Goal: Information Seeking & Learning: Learn about a topic

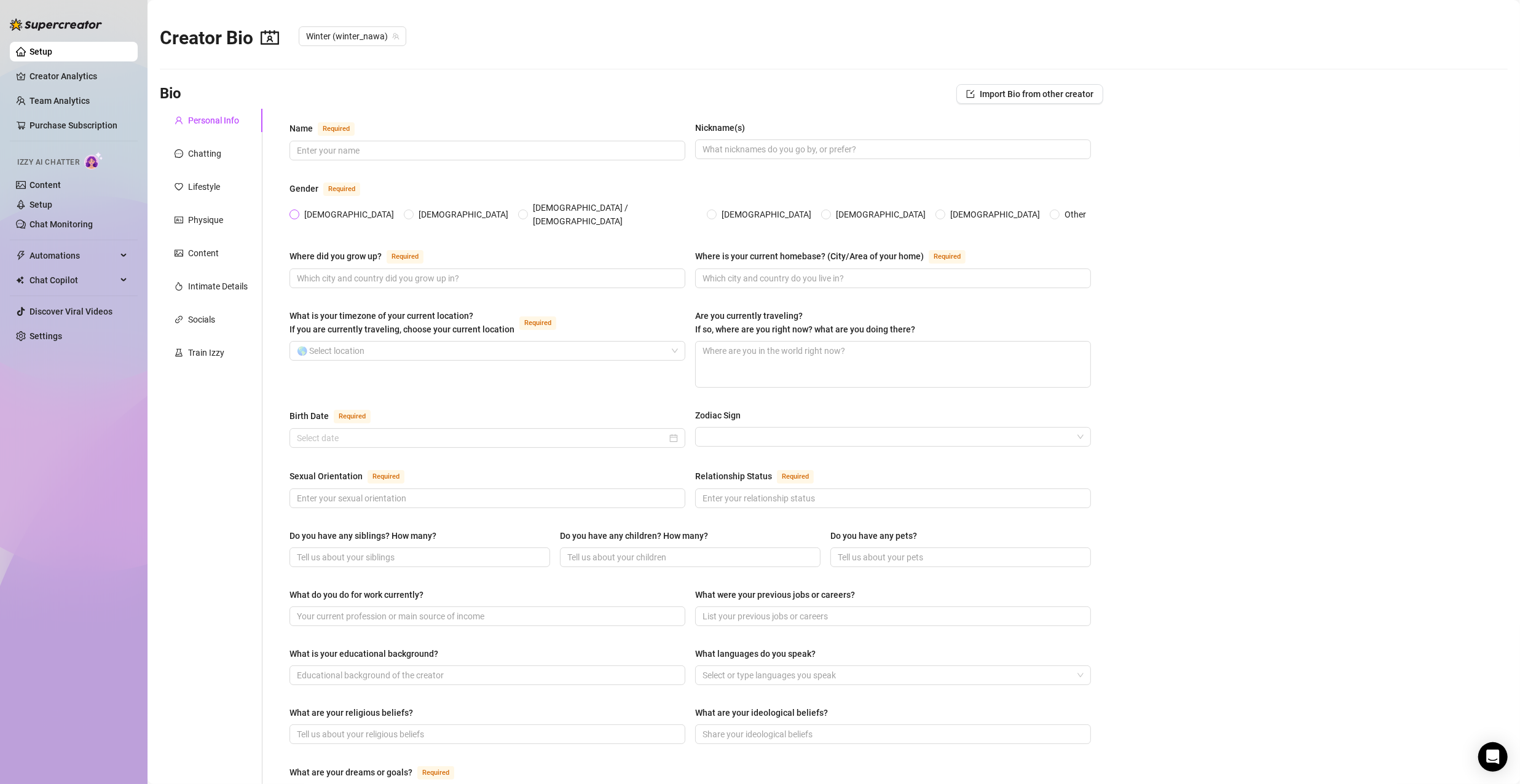
click at [295, 211] on input "Female" at bounding box center [295, 215] width 5 height 8
radio input "true"
click at [338, 271] on input "Where did you grow up? Required" at bounding box center [486, 278] width 379 height 13
click at [360, 342] on input "What is your timezone of your current location? If you are currently traveling,…" at bounding box center [481, 350] width 370 height 18
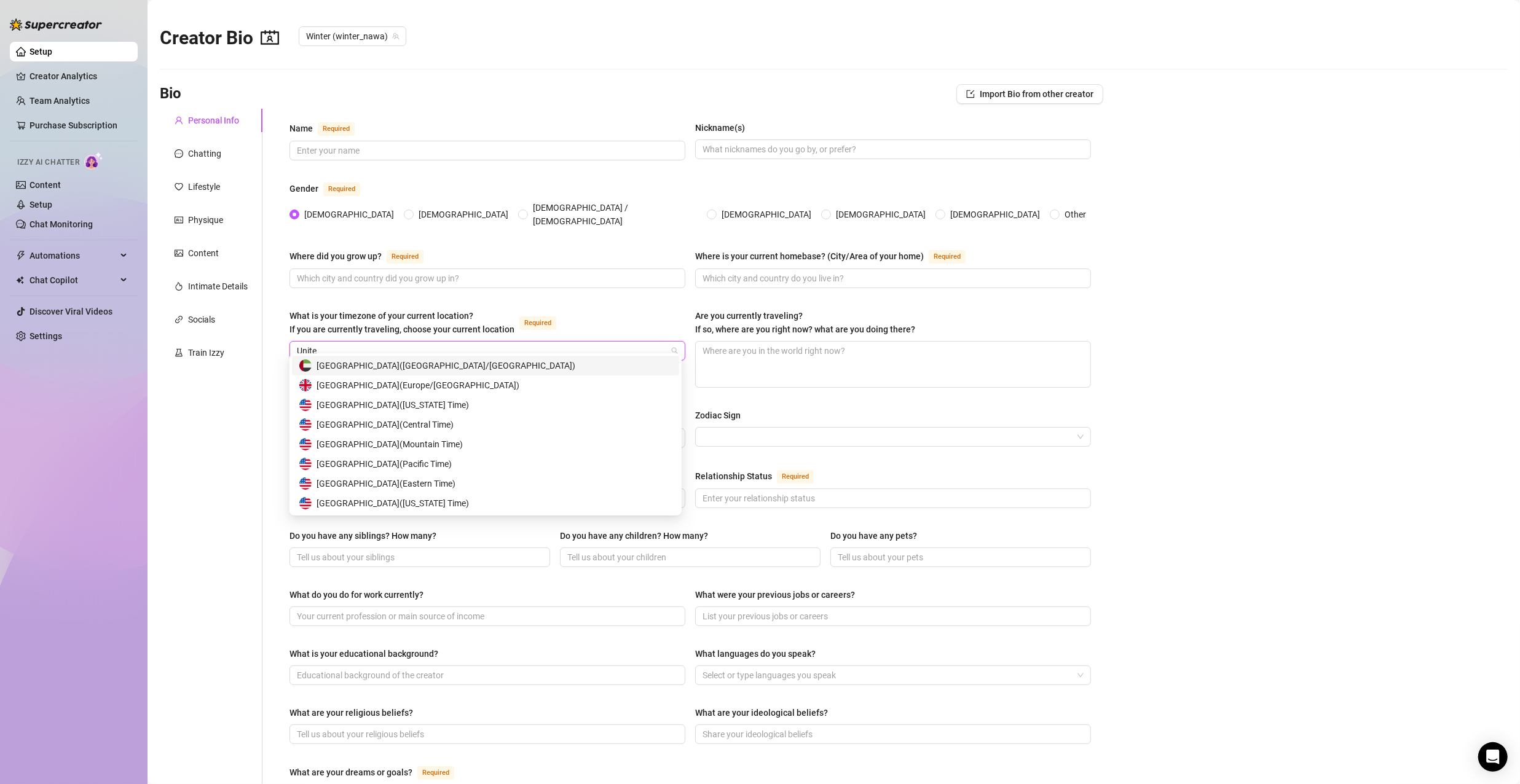
type input "United"
click at [439, 469] on span "United States of America ( Pacific Time )" at bounding box center [383, 464] width 135 height 13
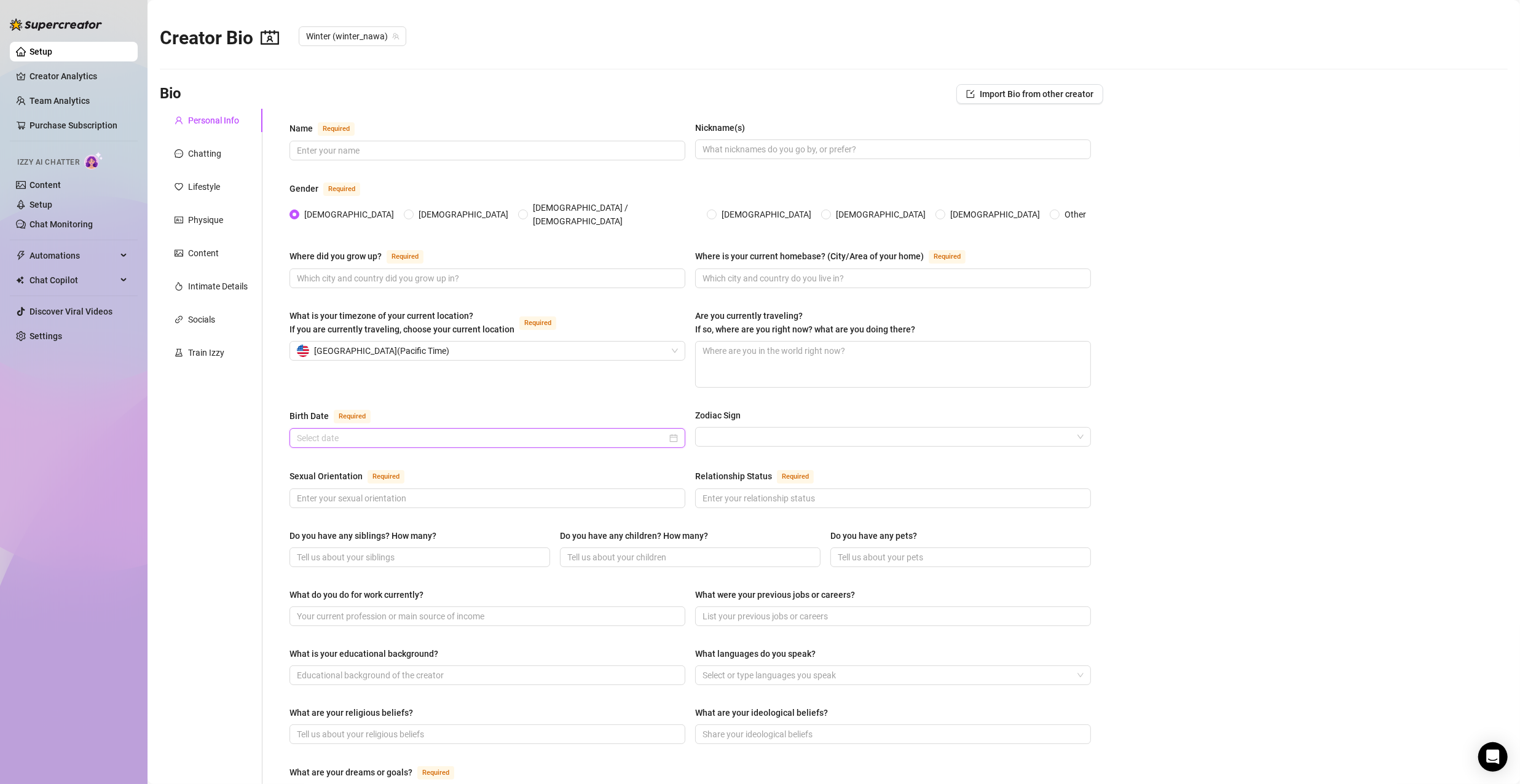
click at [528, 431] on input "Birth Date Required" at bounding box center [481, 438] width 370 height 13
type input "04/29/1989"
click at [669, 431] on div "04/29/1989" at bounding box center [487, 438] width 381 height 13
click at [302, 453] on span "Last year (Control + left)" at bounding box center [301, 451] width 6 height 6
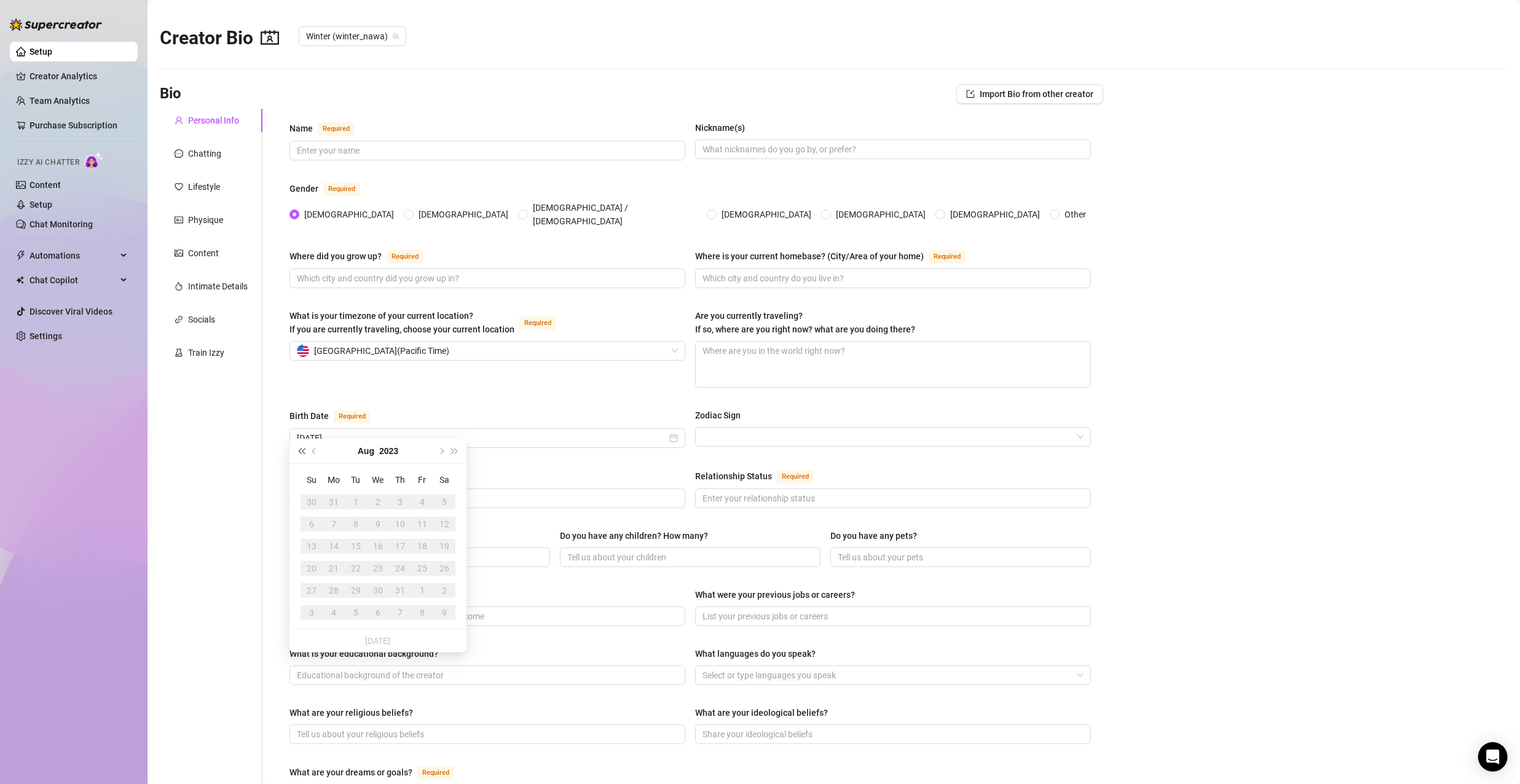
click at [302, 453] on span "Last year (Control + left)" at bounding box center [301, 451] width 6 height 6
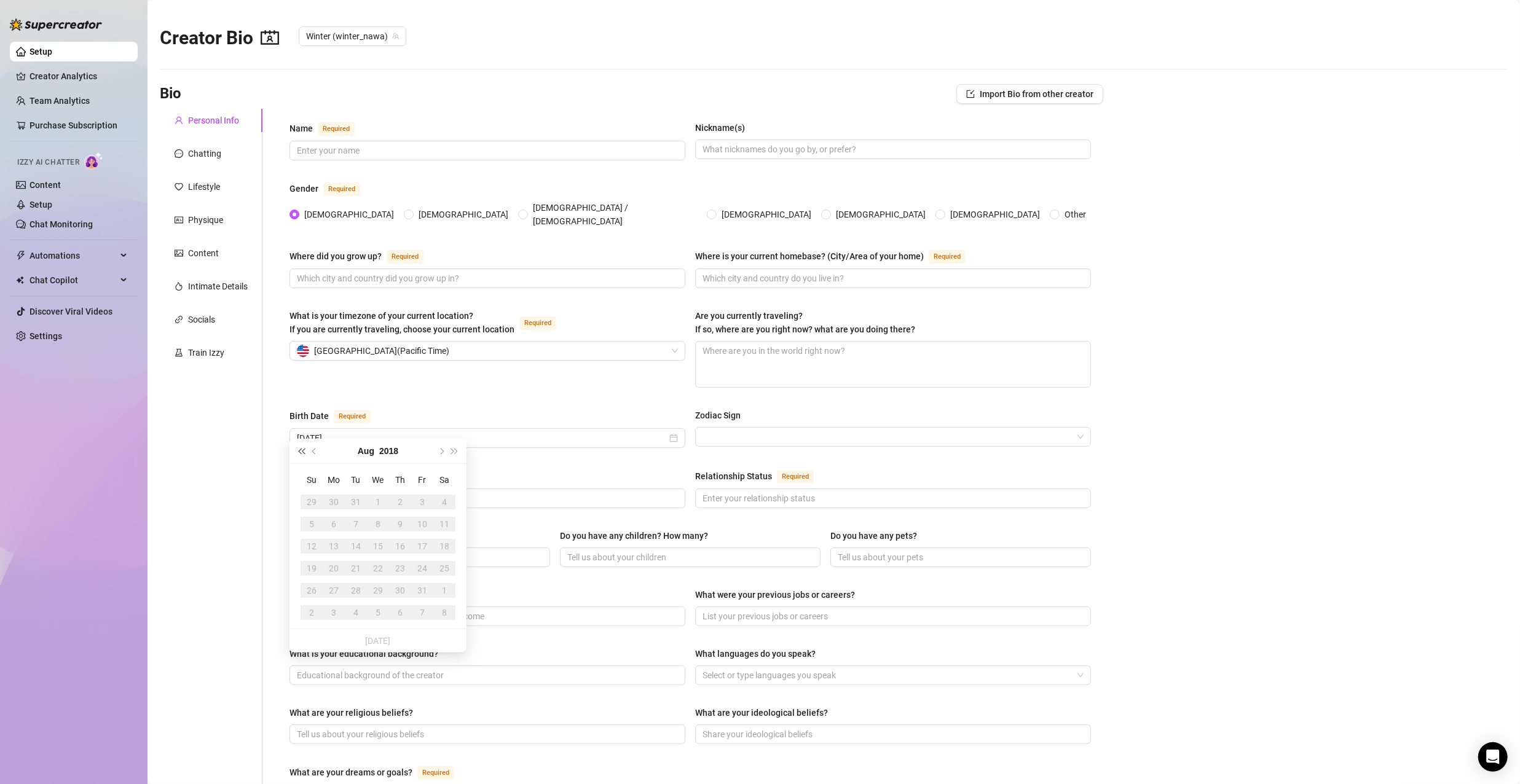
click at [302, 453] on span "Last year (Control + left)" at bounding box center [301, 451] width 6 height 6
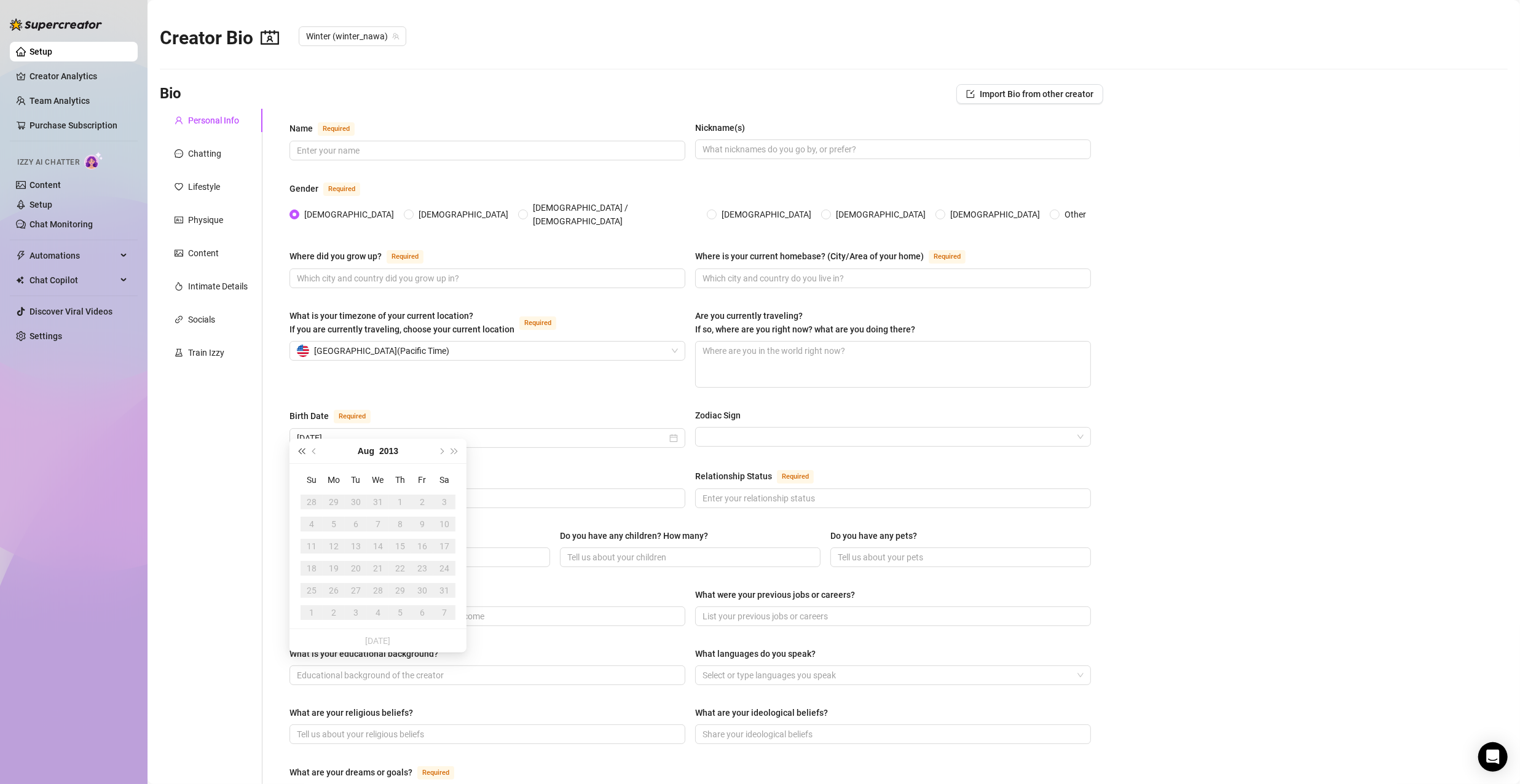
click at [302, 453] on span "Last year (Control + left)" at bounding box center [301, 451] width 6 height 6
click at [438, 453] on button "Next month (PageDown)" at bounding box center [440, 450] width 13 height 24
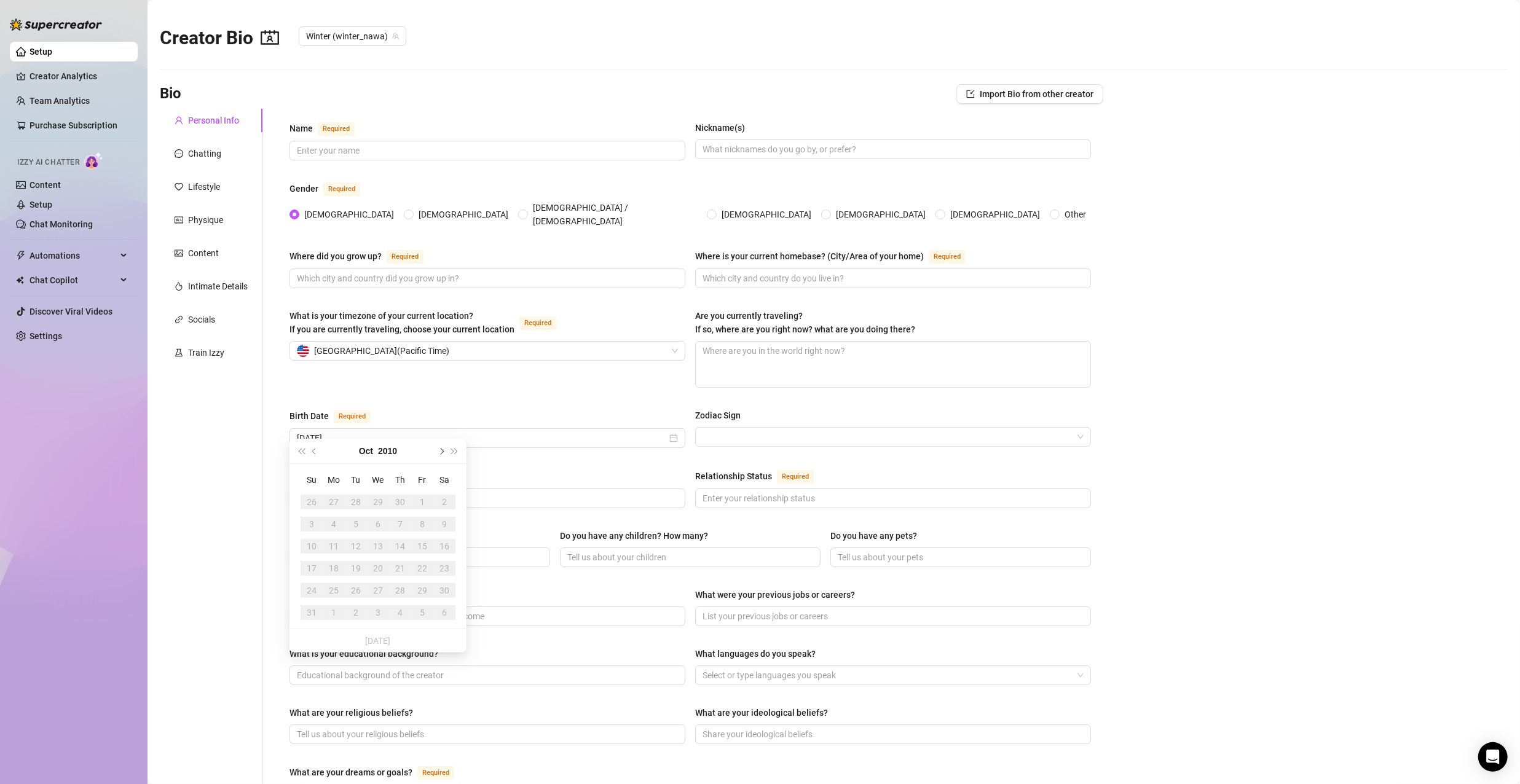
click at [438, 453] on button "Next month (PageDown)" at bounding box center [440, 450] width 13 height 24
click at [364, 450] on button "Dec" at bounding box center [366, 450] width 16 height 24
click at [320, 523] on div "Apr" at bounding box center [322, 525] width 37 height 15
click at [302, 453] on span "Last year (Control + left)" at bounding box center [301, 451] width 6 height 6
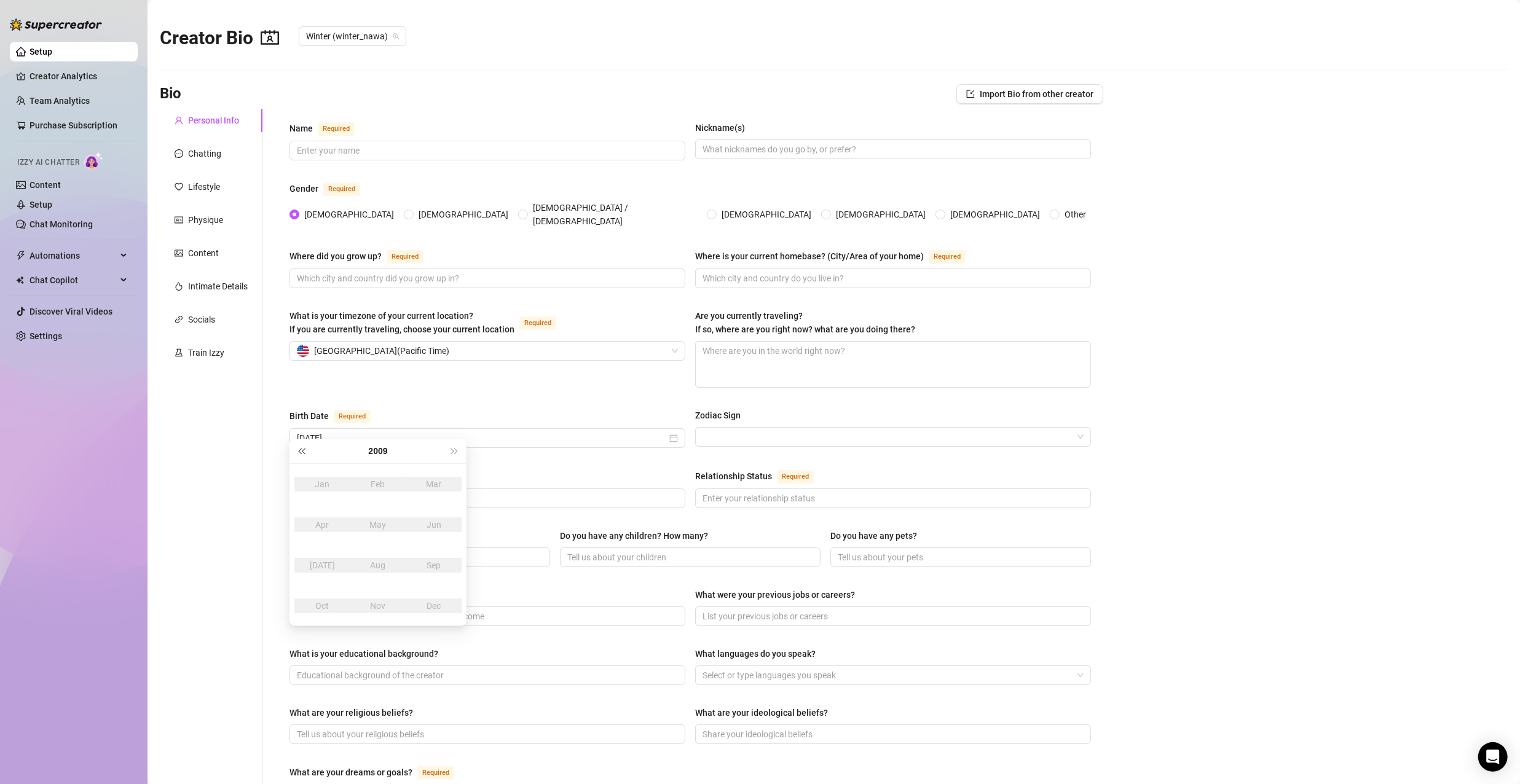
click at [302, 449] on span "Last year (Control + left)" at bounding box center [301, 451] width 6 height 6
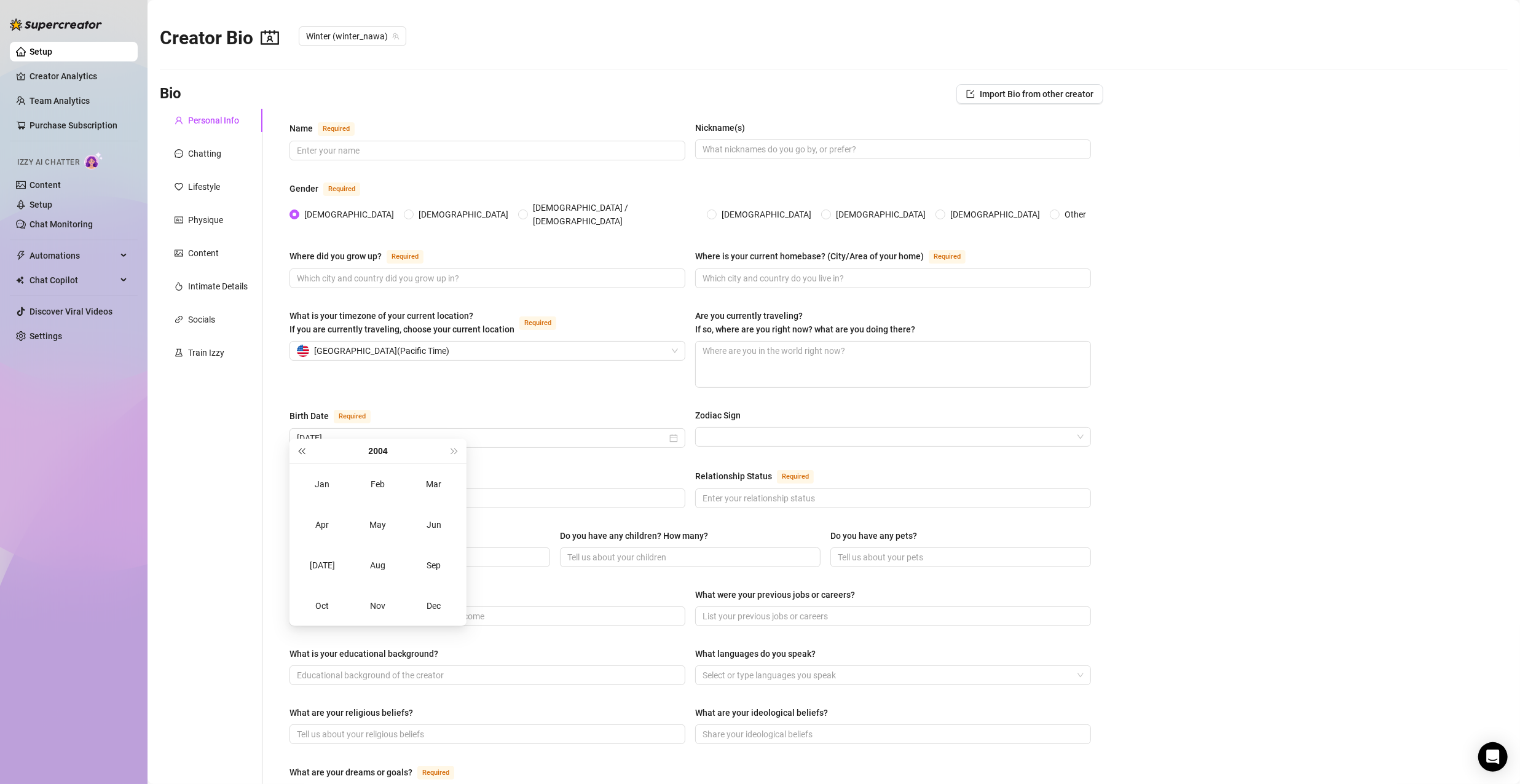
click at [302, 449] on span "Last year (Control + left)" at bounding box center [301, 451] width 6 height 6
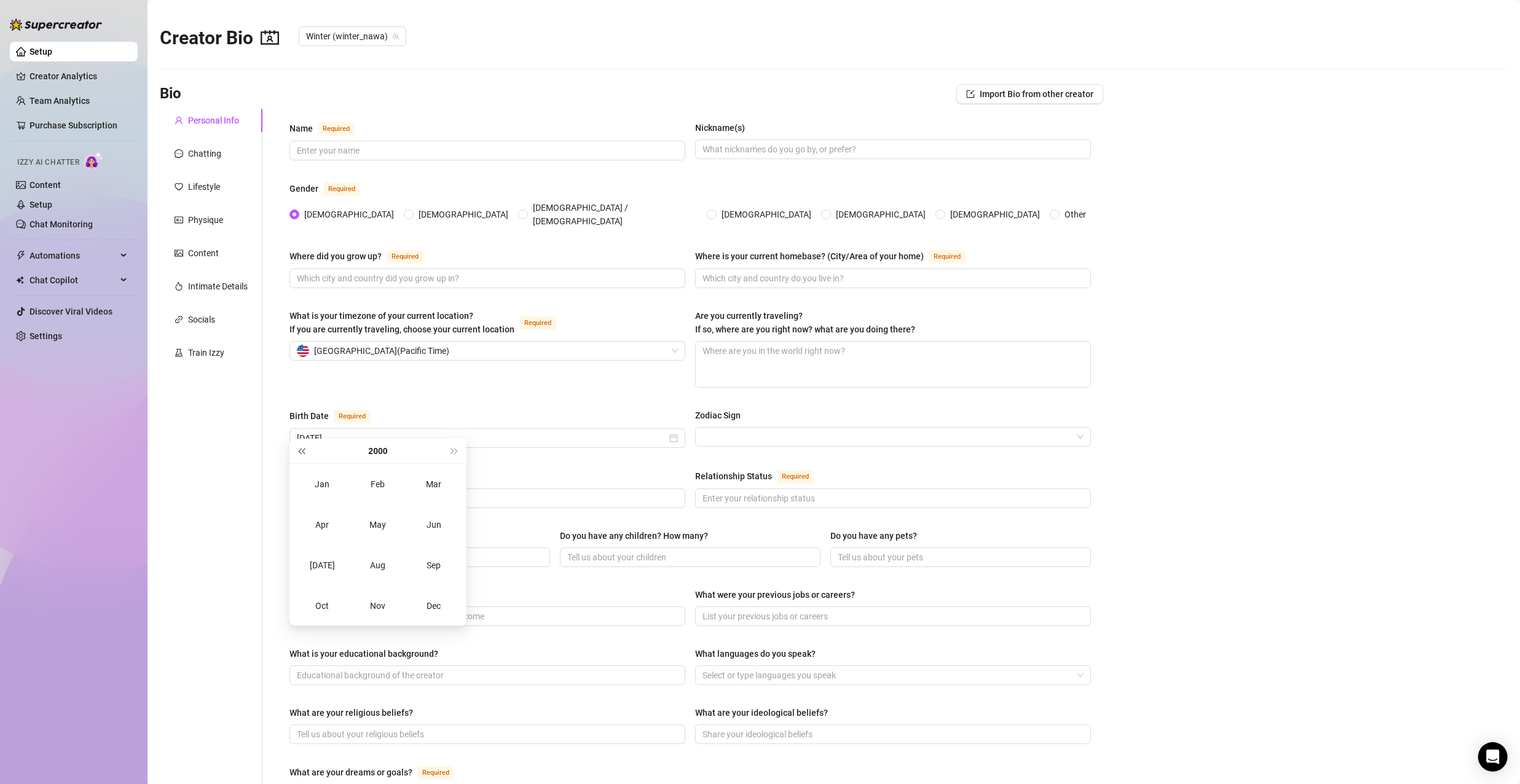
click at [302, 449] on span "Last year (Control + left)" at bounding box center [301, 451] width 6 height 6
click at [479, 413] on div "Birth Date Required" at bounding box center [487, 418] width 396 height 20
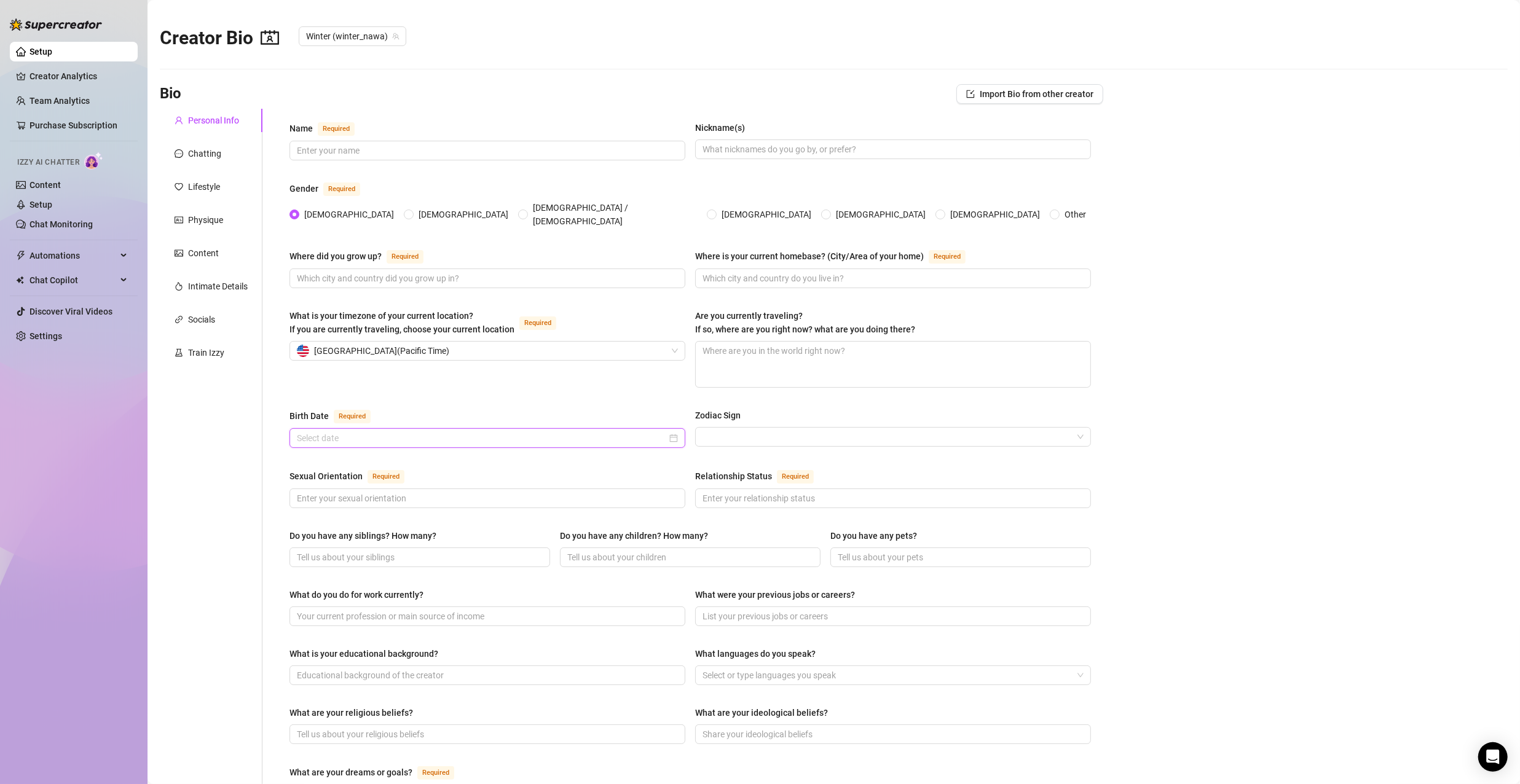
click at [368, 432] on input "Birth Date Required" at bounding box center [481, 438] width 370 height 13
click at [444, 454] on button "Next month (PageDown)" at bounding box center [440, 450] width 13 height 24
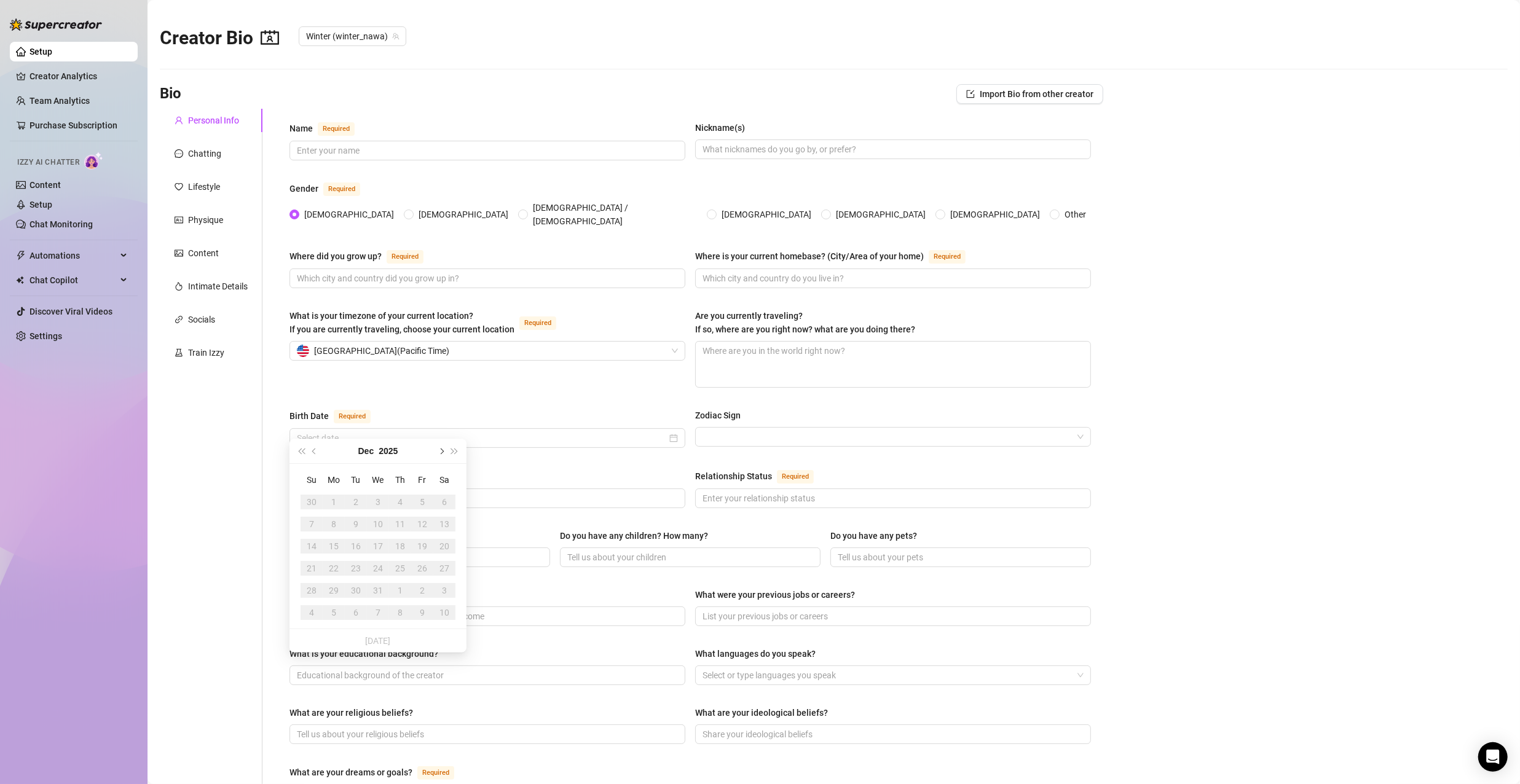
click at [444, 454] on button "Next month (PageDown)" at bounding box center [440, 450] width 13 height 24
click at [383, 547] on div "15" at bounding box center [378, 546] width 15 height 15
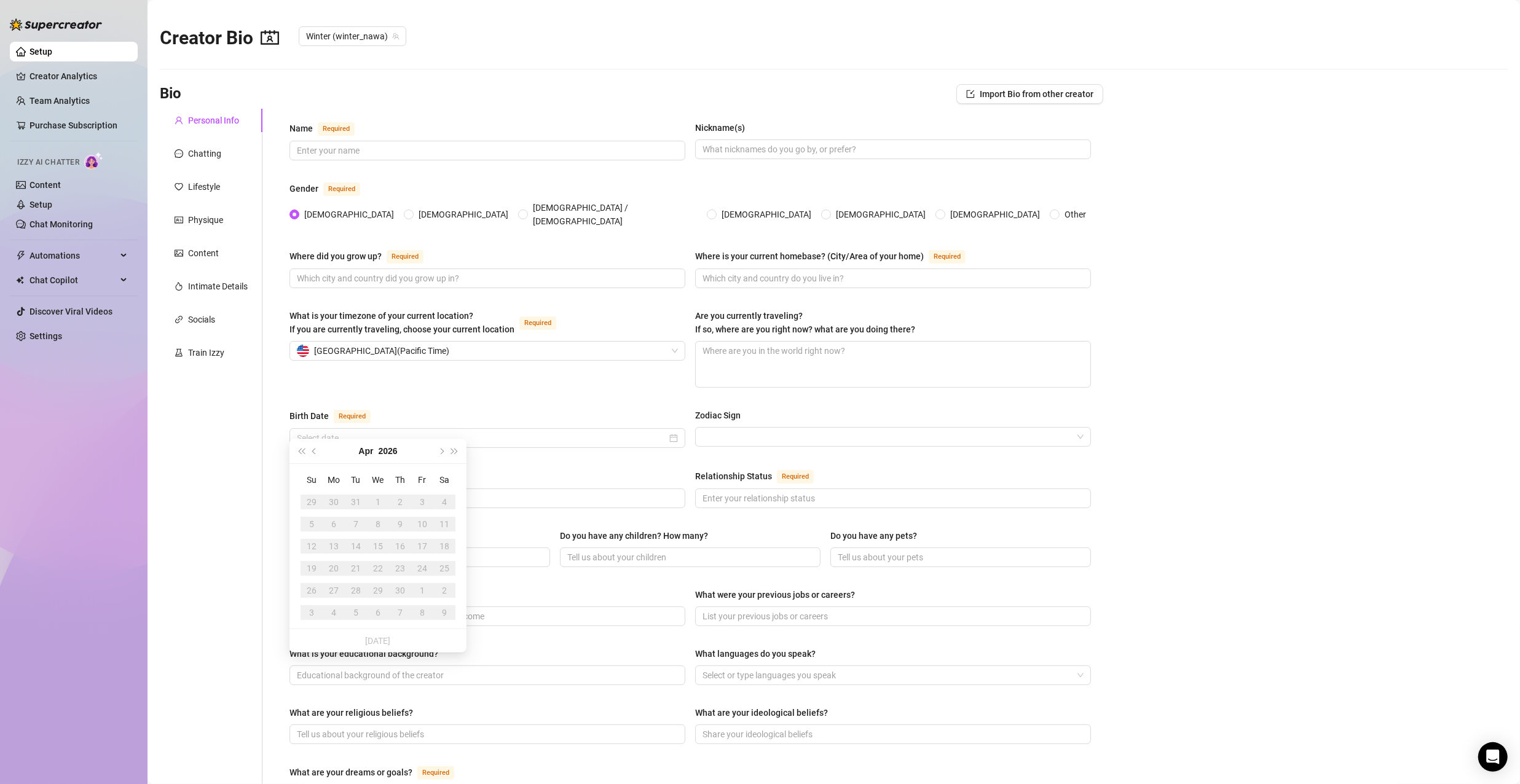
click at [436, 573] on td "25" at bounding box center [444, 569] width 22 height 22
click at [294, 441] on button "Last year (Control + left)" at bounding box center [301, 450] width 13 height 24
click at [301, 454] on button "Last year (Control + left)" at bounding box center [301, 450] width 13 height 24
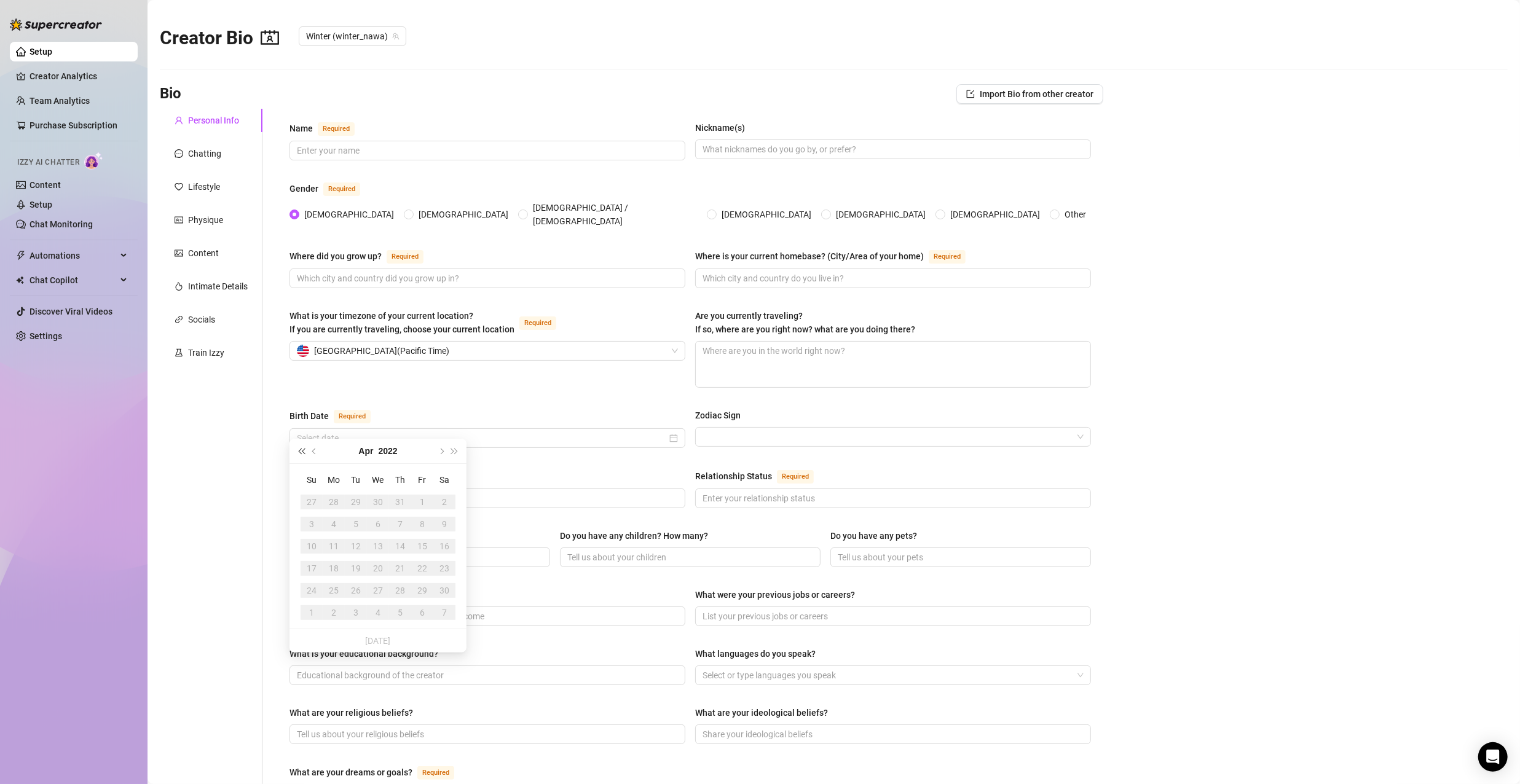
click at [301, 454] on button "Last year (Control + left)" at bounding box center [301, 450] width 13 height 24
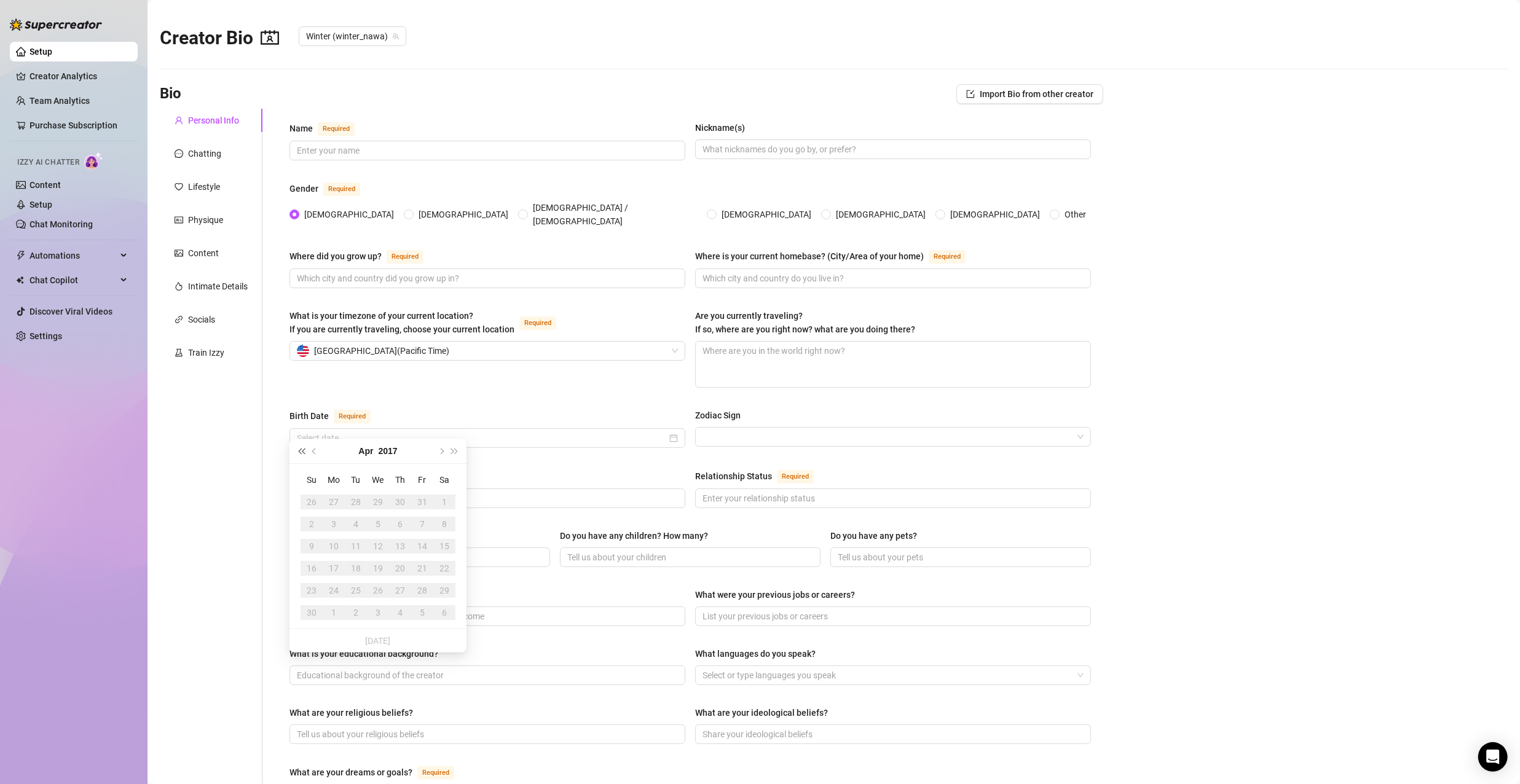
click at [301, 454] on button "Last year (Control + left)" at bounding box center [301, 450] width 13 height 24
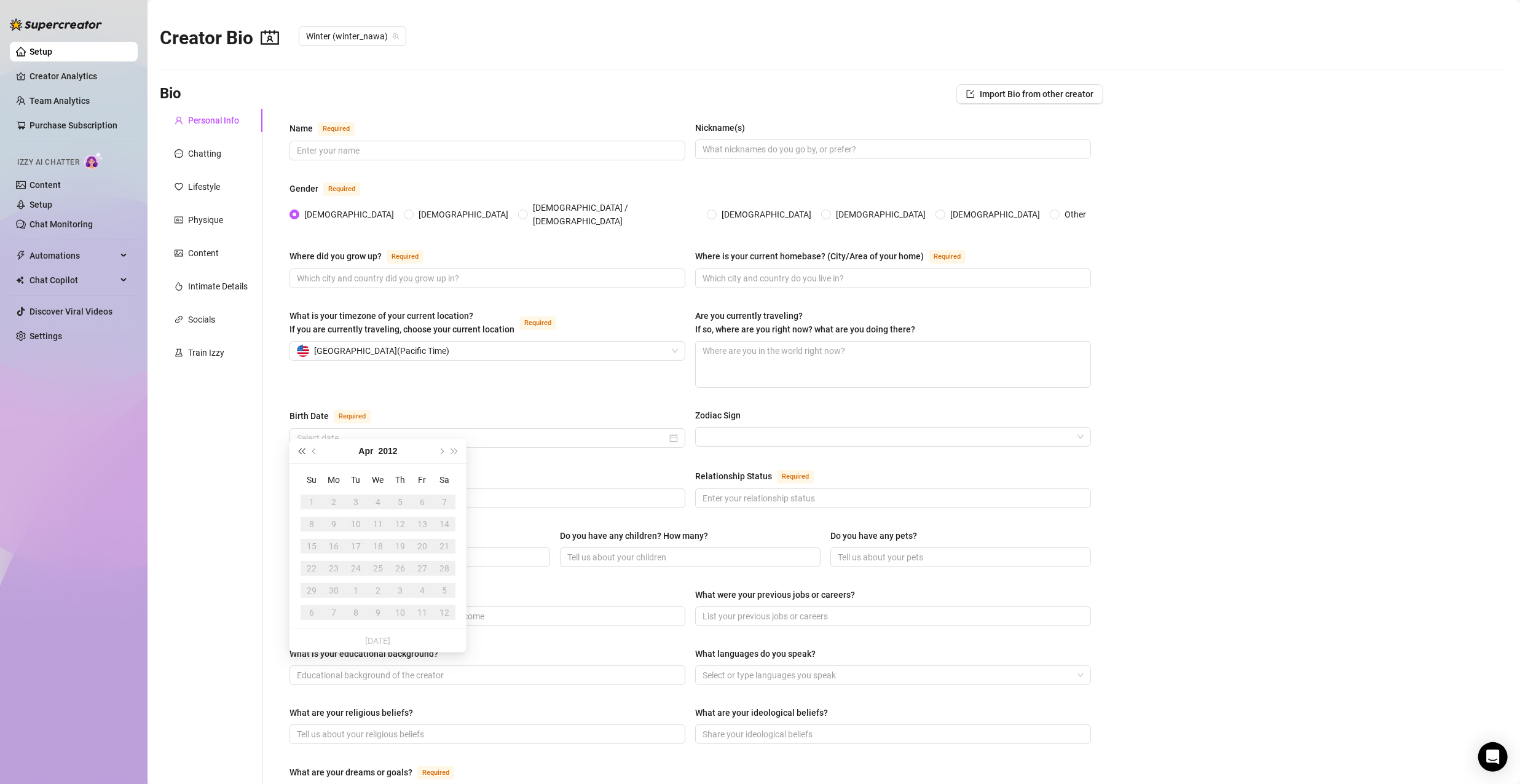
click at [301, 454] on button "Last year (Control + left)" at bounding box center [301, 450] width 13 height 24
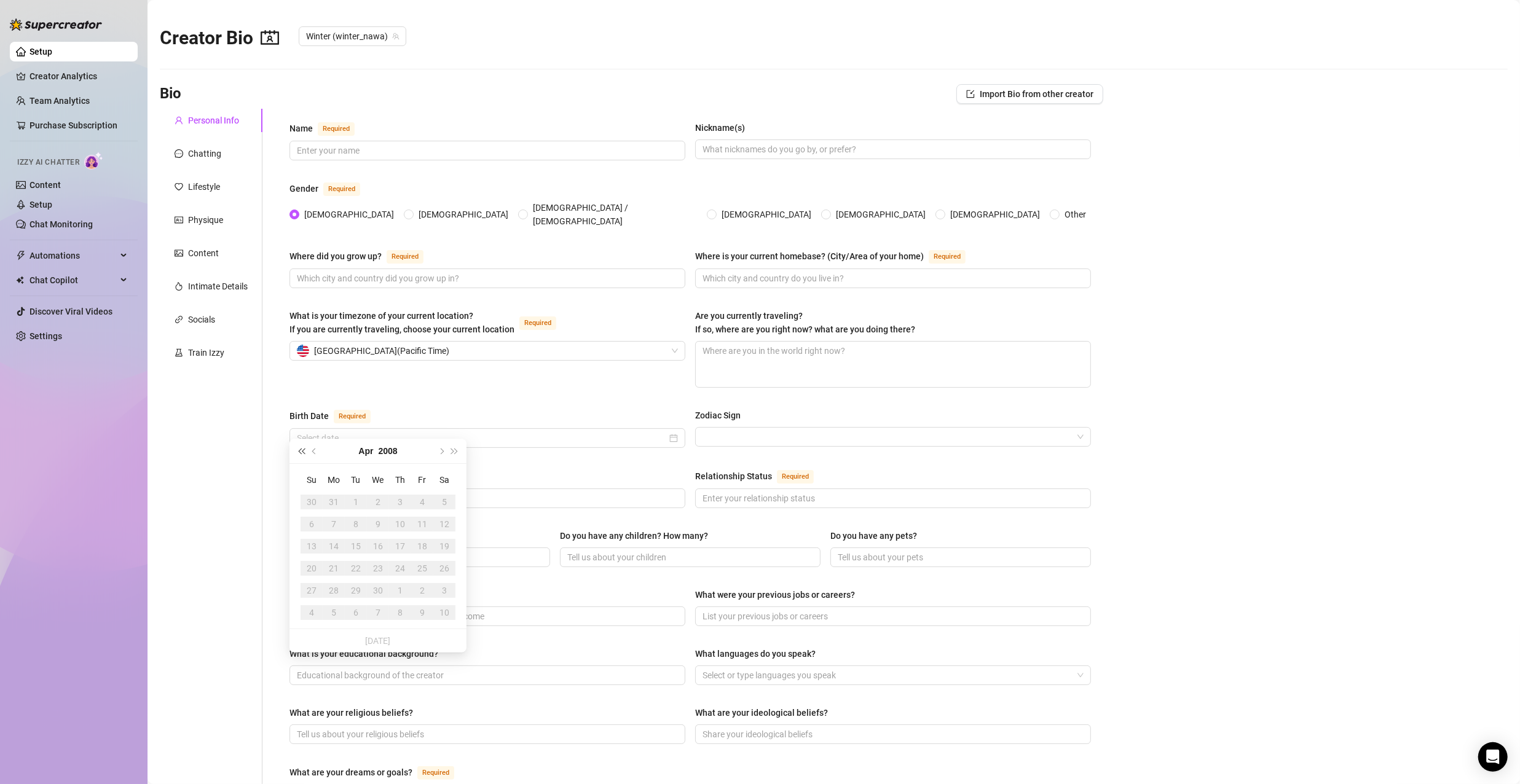
click at [301, 454] on button "Last year (Control + left)" at bounding box center [301, 450] width 13 height 24
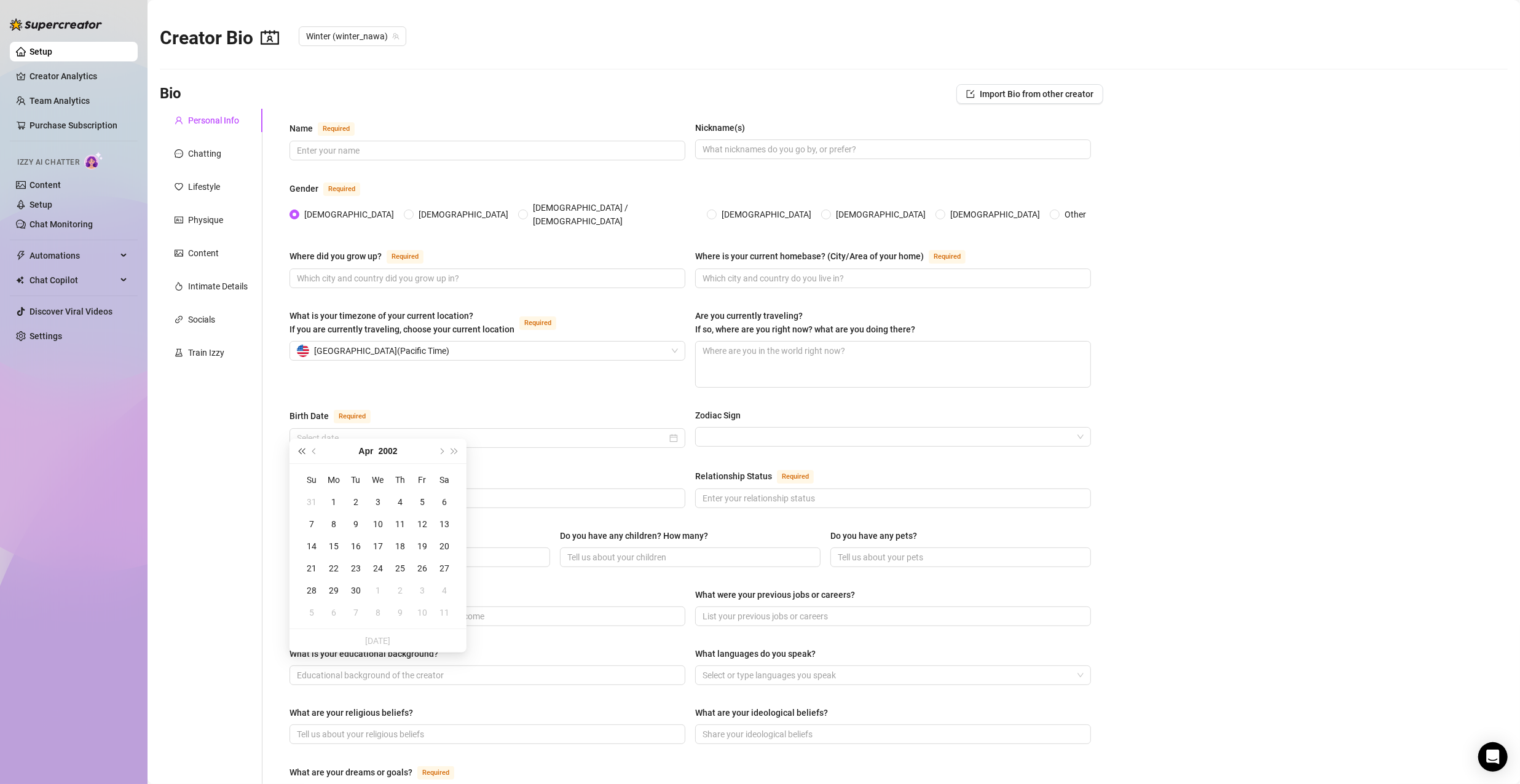
click at [301, 454] on button "Last year (Control + left)" at bounding box center [301, 450] width 13 height 24
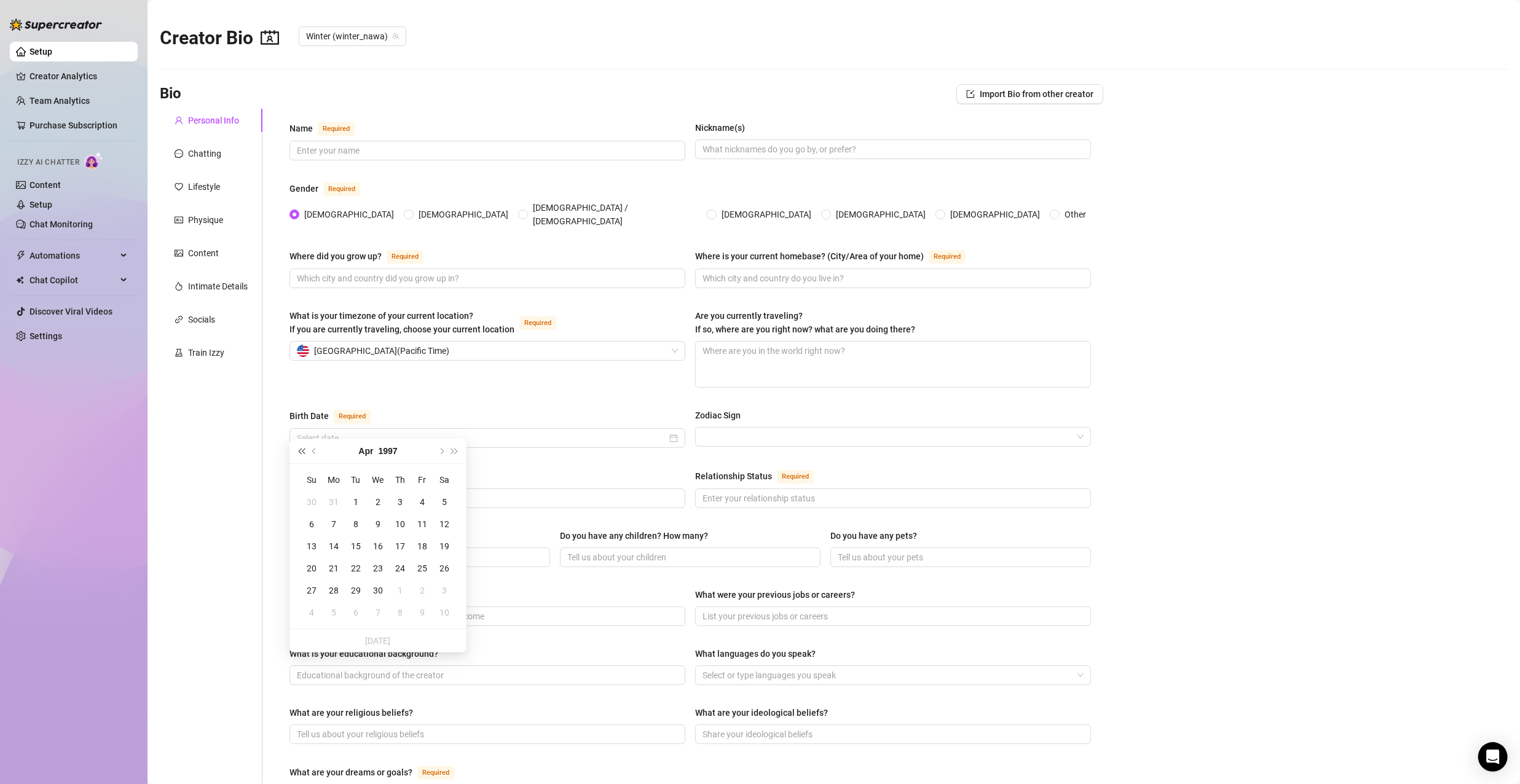
click at [301, 454] on button "Last year (Control + left)" at bounding box center [301, 450] width 13 height 24
click at [304, 455] on button "Last year (Control + left)" at bounding box center [301, 450] width 13 height 24
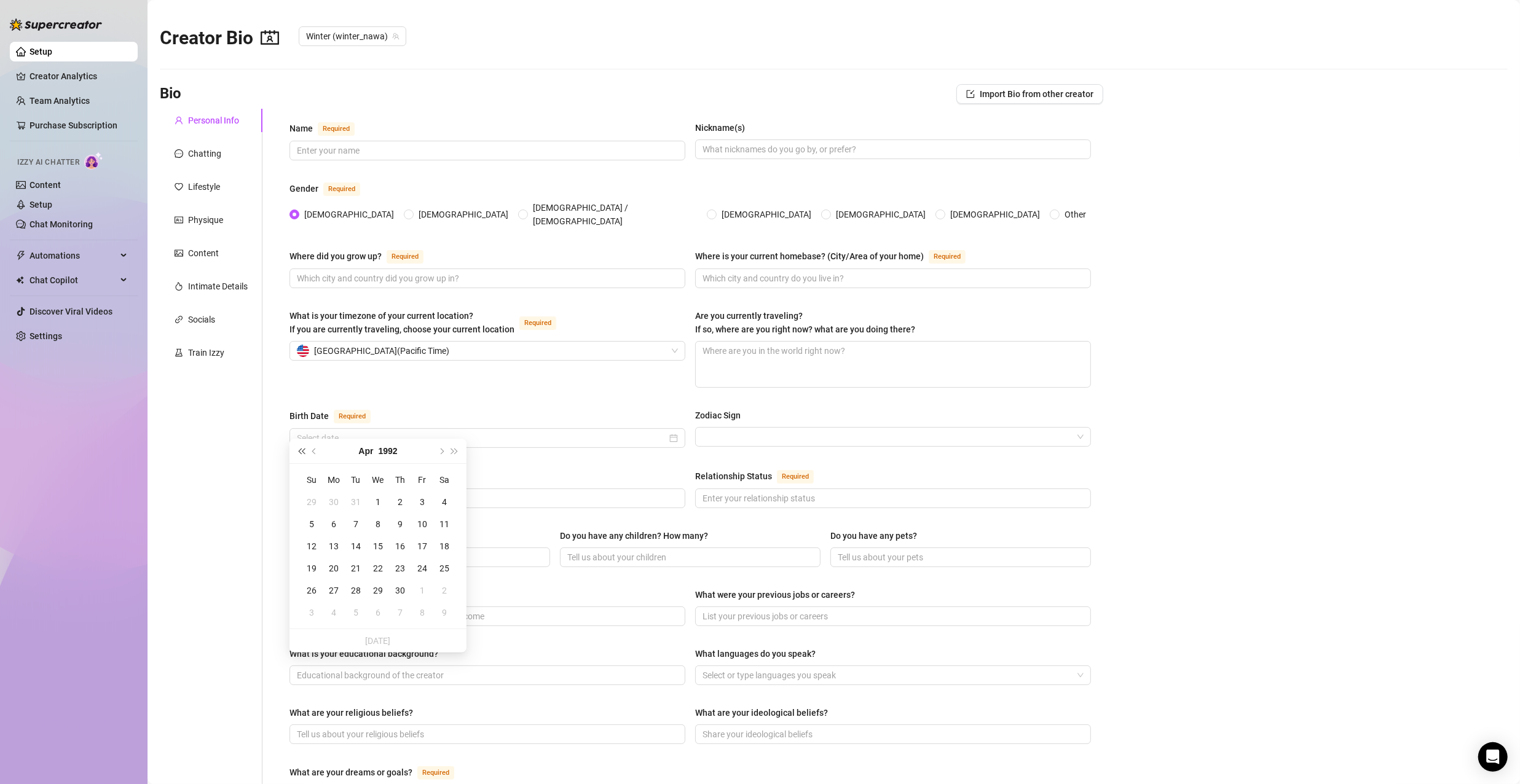
click at [304, 455] on button "Last year (Control + left)" at bounding box center [301, 450] width 13 height 24
click at [458, 454] on button "Next year (Control + right)" at bounding box center [454, 450] width 13 height 24
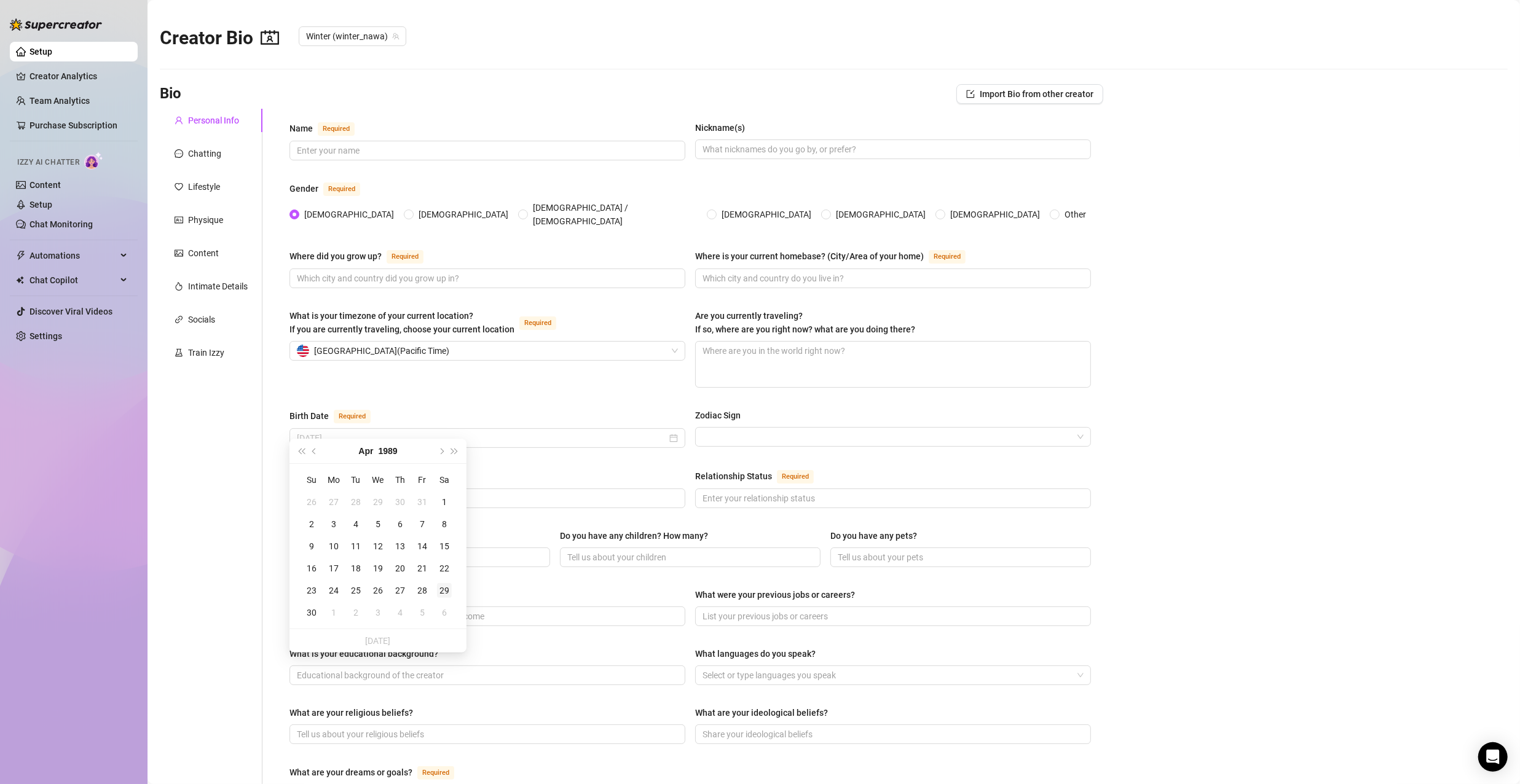
type input "April 29th, 1989"
click at [441, 590] on div "29" at bounding box center [444, 591] width 15 height 15
click at [444, 491] on input "Sexual Orientation Required" at bounding box center [486, 498] width 379 height 13
type input "Pansexual"
click at [1279, 517] on main "Creator Bio Winter (winter_nawa) Bio Import Bio from other creator Personal Inf…" at bounding box center [834, 600] width 1372 height 1200
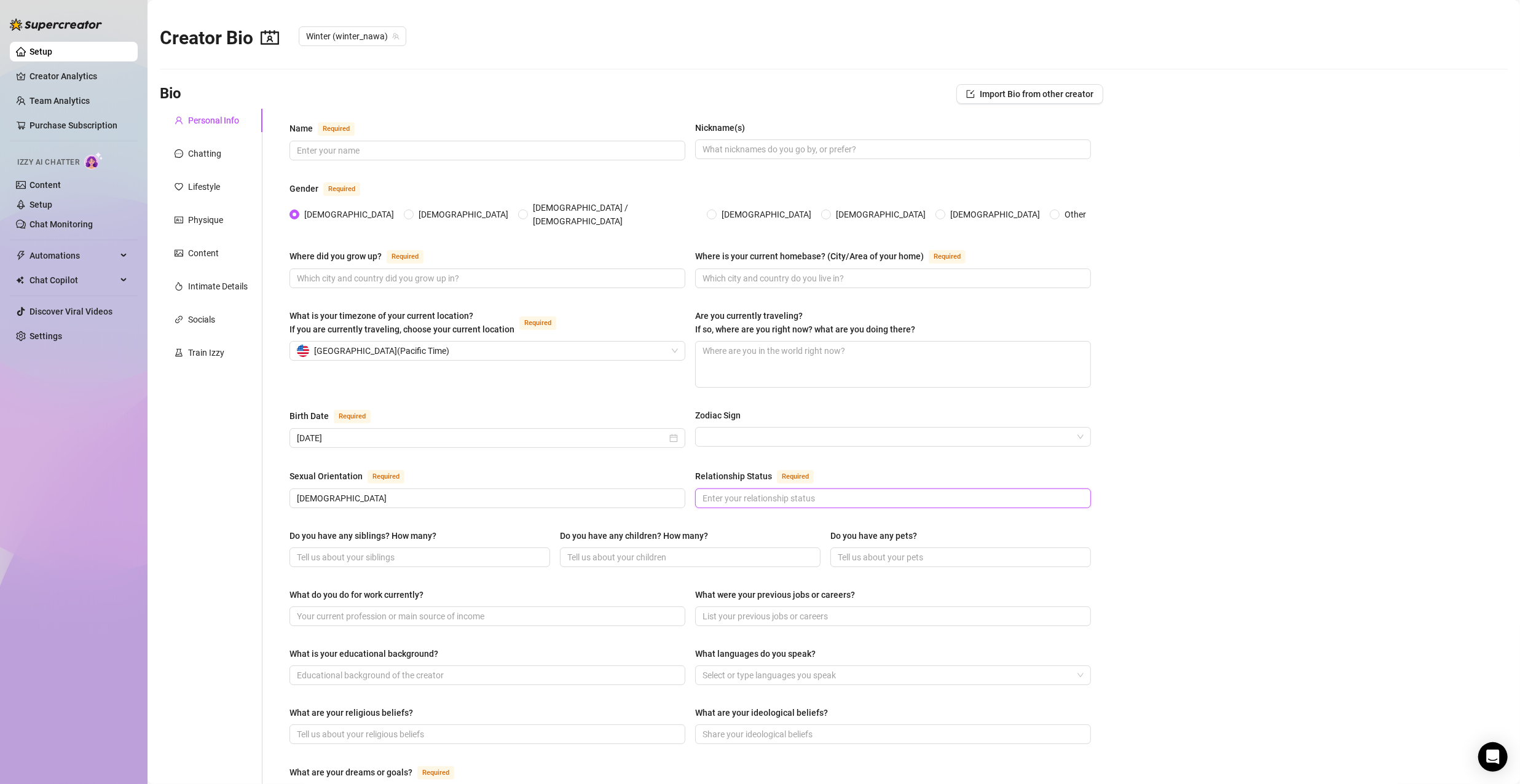
click at [767, 491] on input "Relationship Status Required" at bounding box center [892, 498] width 379 height 13
type input "Polyamorous"
click at [1181, 559] on main "Creator Bio Winter (winter_nawa) Bio Import Bio from other creator Personal Inf…" at bounding box center [834, 600] width 1372 height 1200
click at [782, 271] on input "Where is your current homebase? (City/Area of your home) Required" at bounding box center [892, 278] width 379 height 13
type input "Oregon"
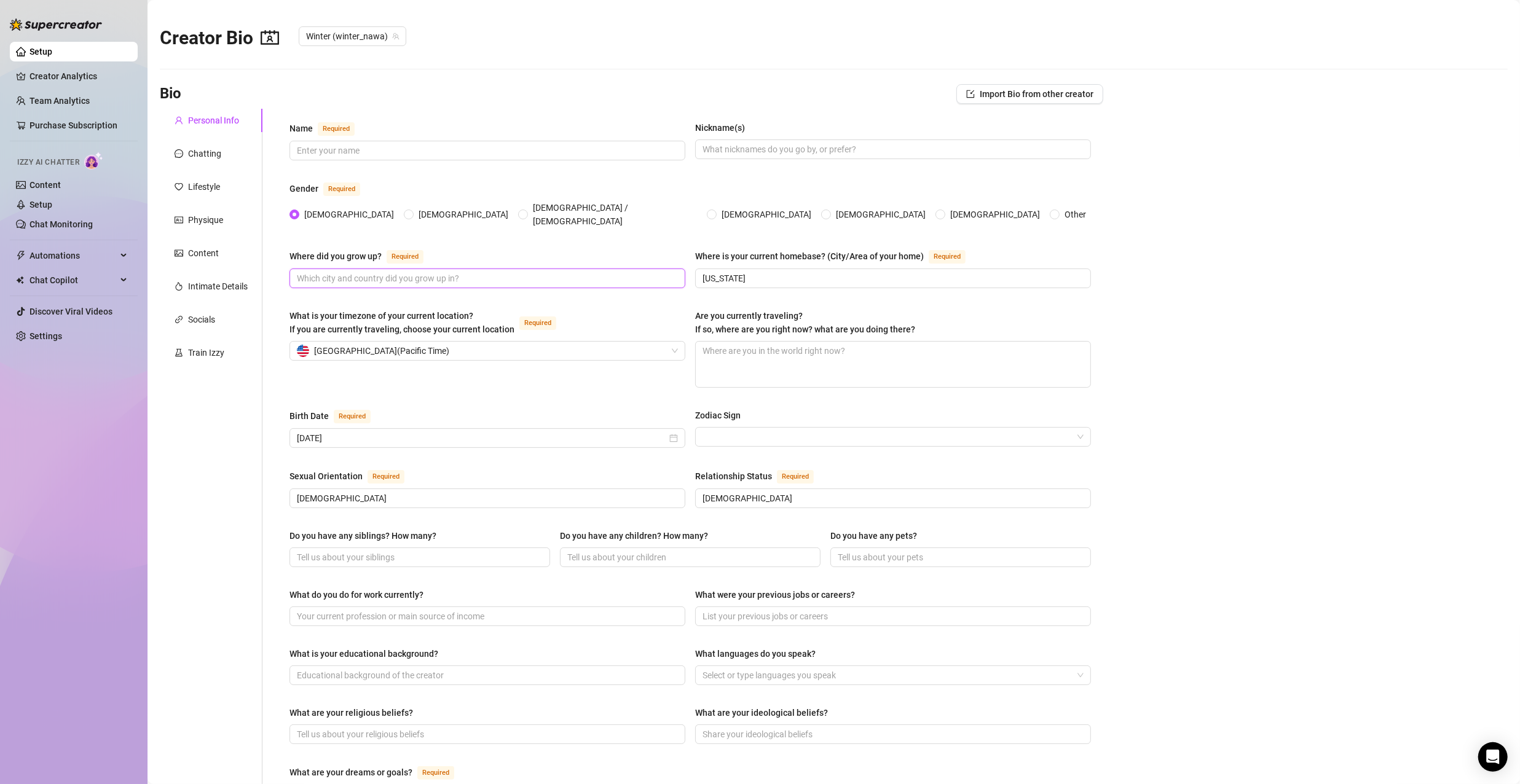
click at [515, 271] on input "Where did you grow up? Required" at bounding box center [486, 278] width 379 height 13
type input "M"
type input "Philippines"
click at [513, 155] on input "Name Required" at bounding box center [486, 150] width 379 height 13
type input "Winter"
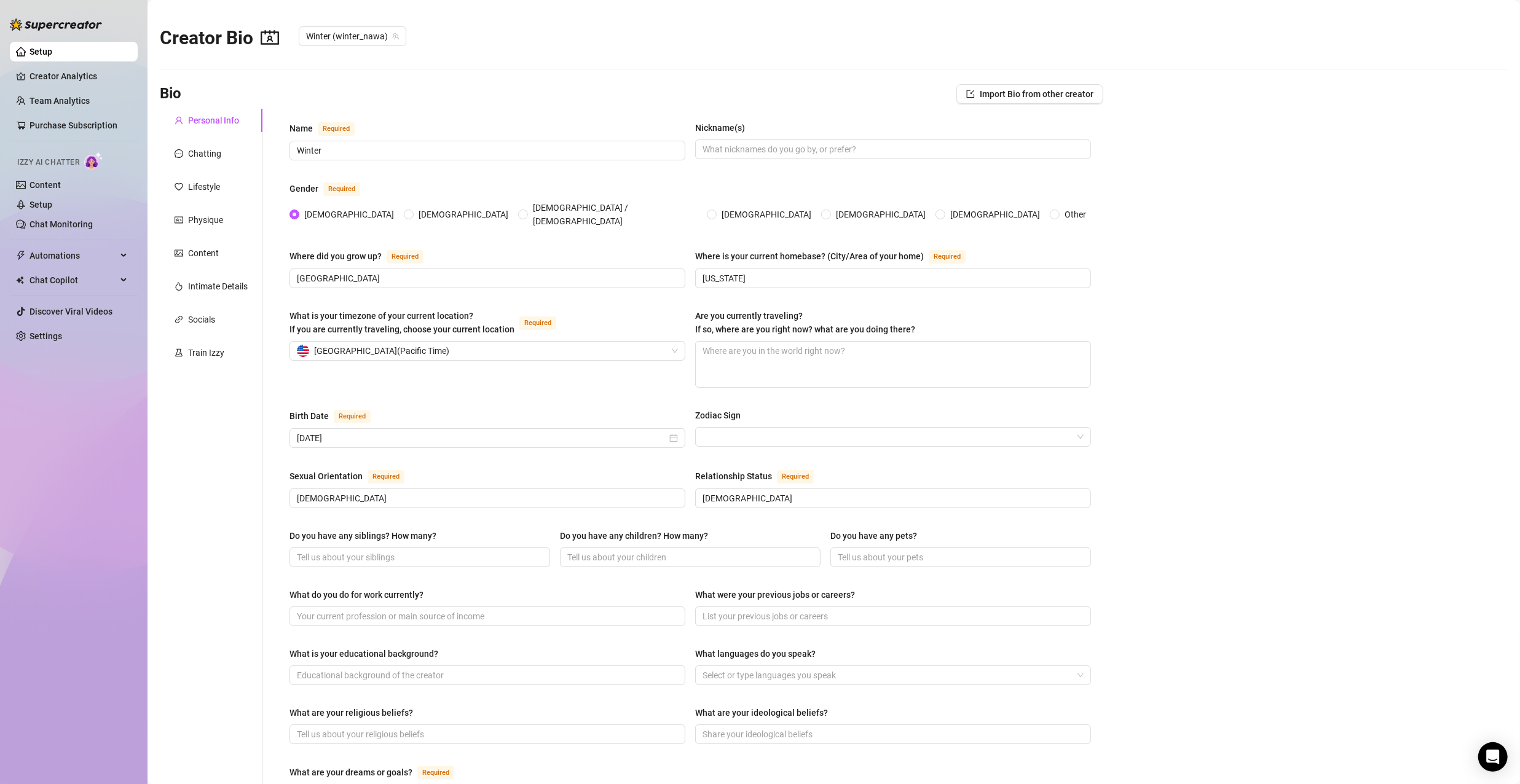
click at [1253, 323] on main "Creator Bio Winter (winter_nawa) Bio Import Bio from other creator Personal Inf…" at bounding box center [834, 600] width 1372 height 1200
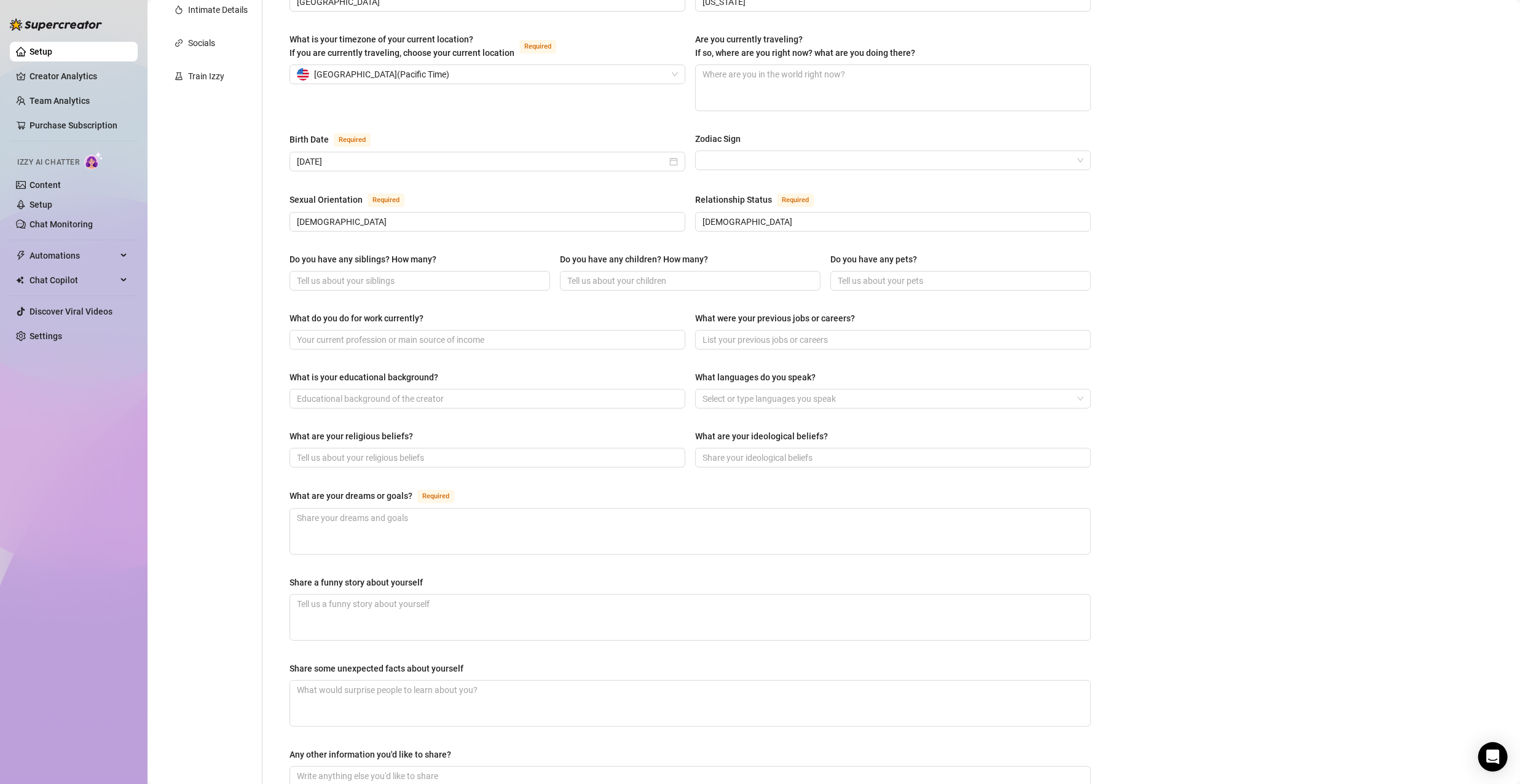
scroll to position [308, 0]
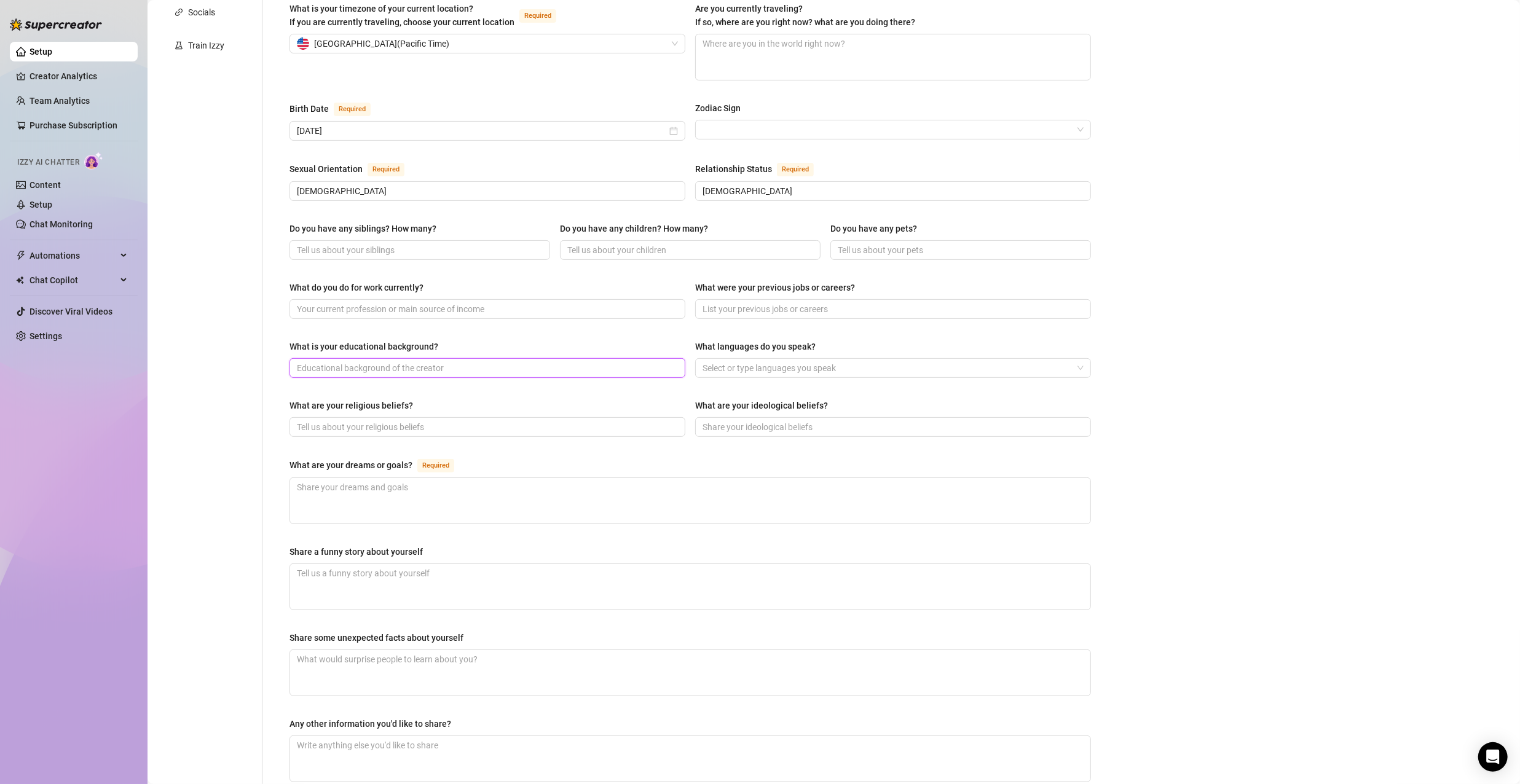
click at [510, 361] on input "What is your educational background?" at bounding box center [486, 368] width 379 height 13
type input "Masters degree"
click at [508, 420] on input "What are your religious beliefs?" at bounding box center [486, 427] width 379 height 13
type input "Christo-Pagan"
click at [504, 244] on input "Do you have any siblings? How many?" at bounding box center [418, 250] width 244 height 13
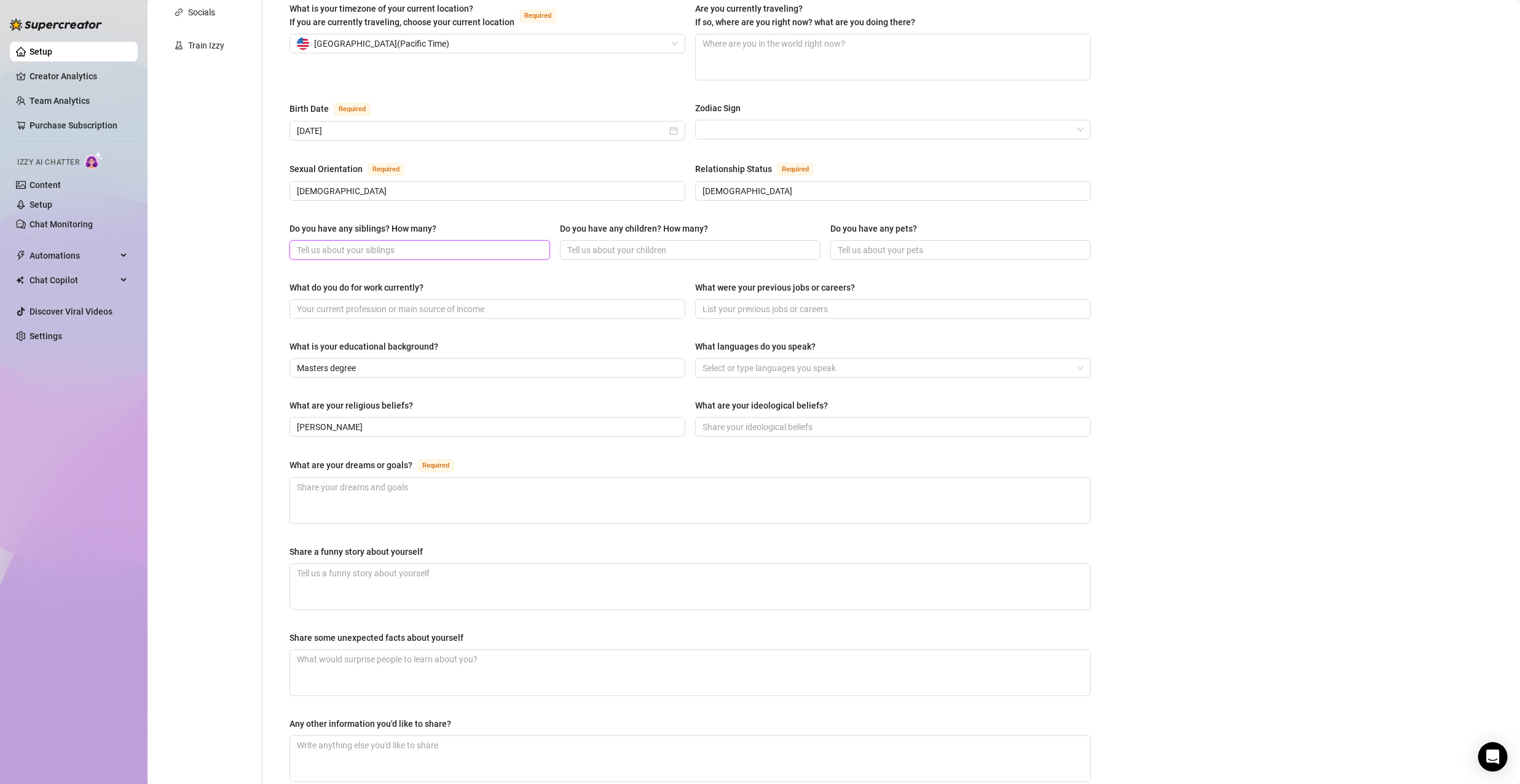
scroll to position [0, 0]
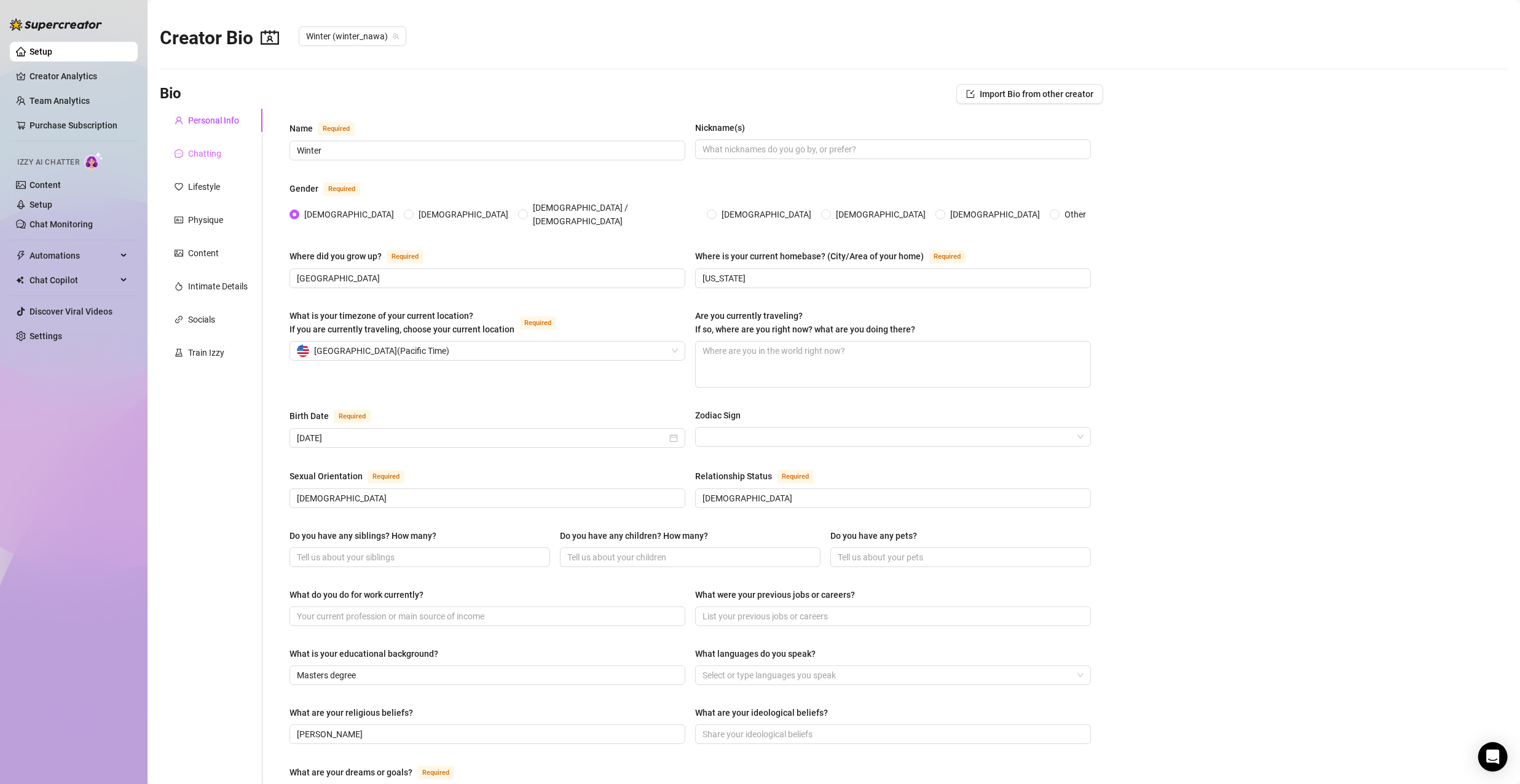
click at [210, 161] on div "Chatting" at bounding box center [211, 154] width 103 height 24
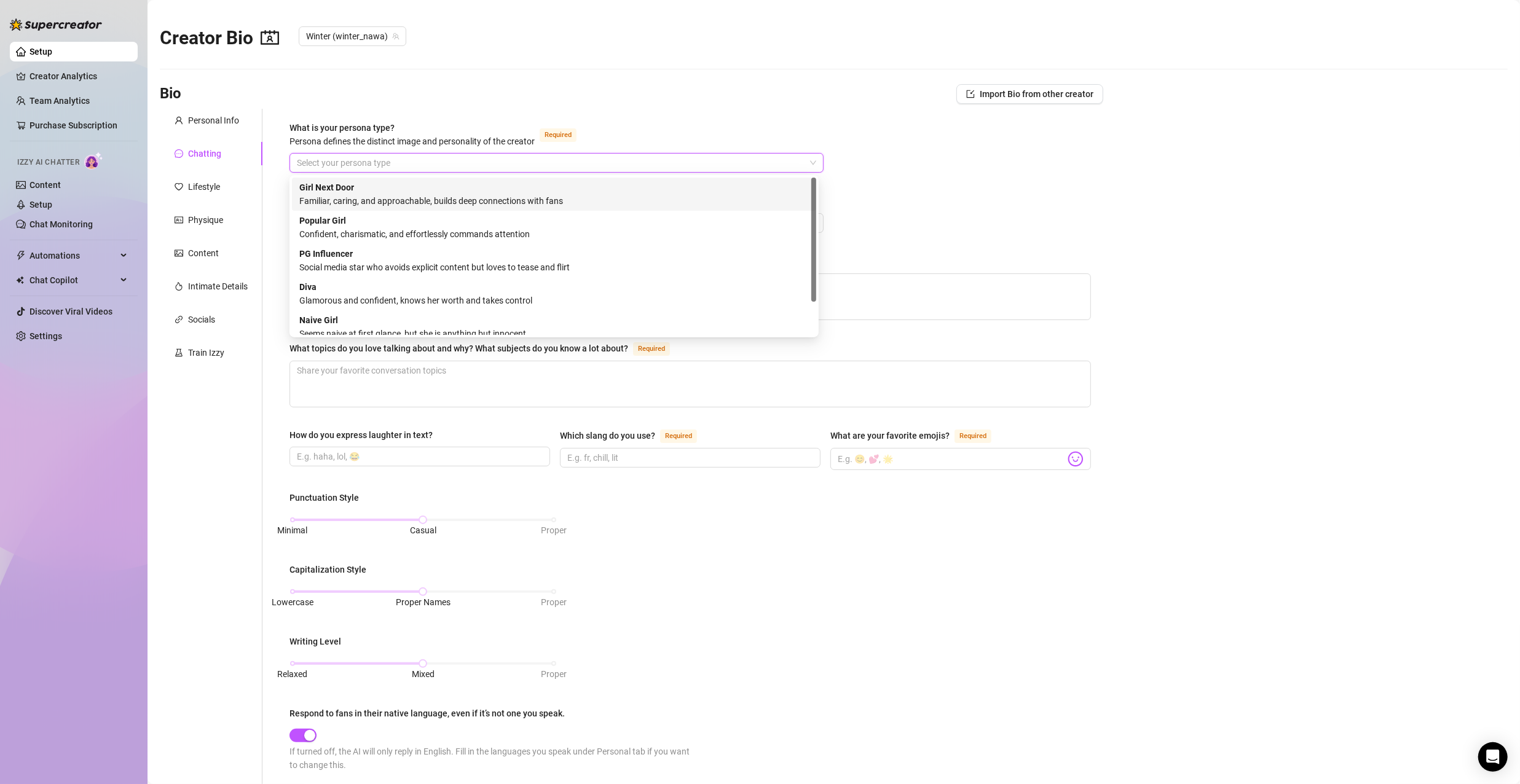
click at [417, 169] on input "What is your persona type? Persona defines the distinct image and personality o…" at bounding box center [551, 162] width 508 height 18
click at [511, 196] on div "Familiar, caring, and approachable, builds deep connections with fans" at bounding box center [555, 200] width 510 height 13
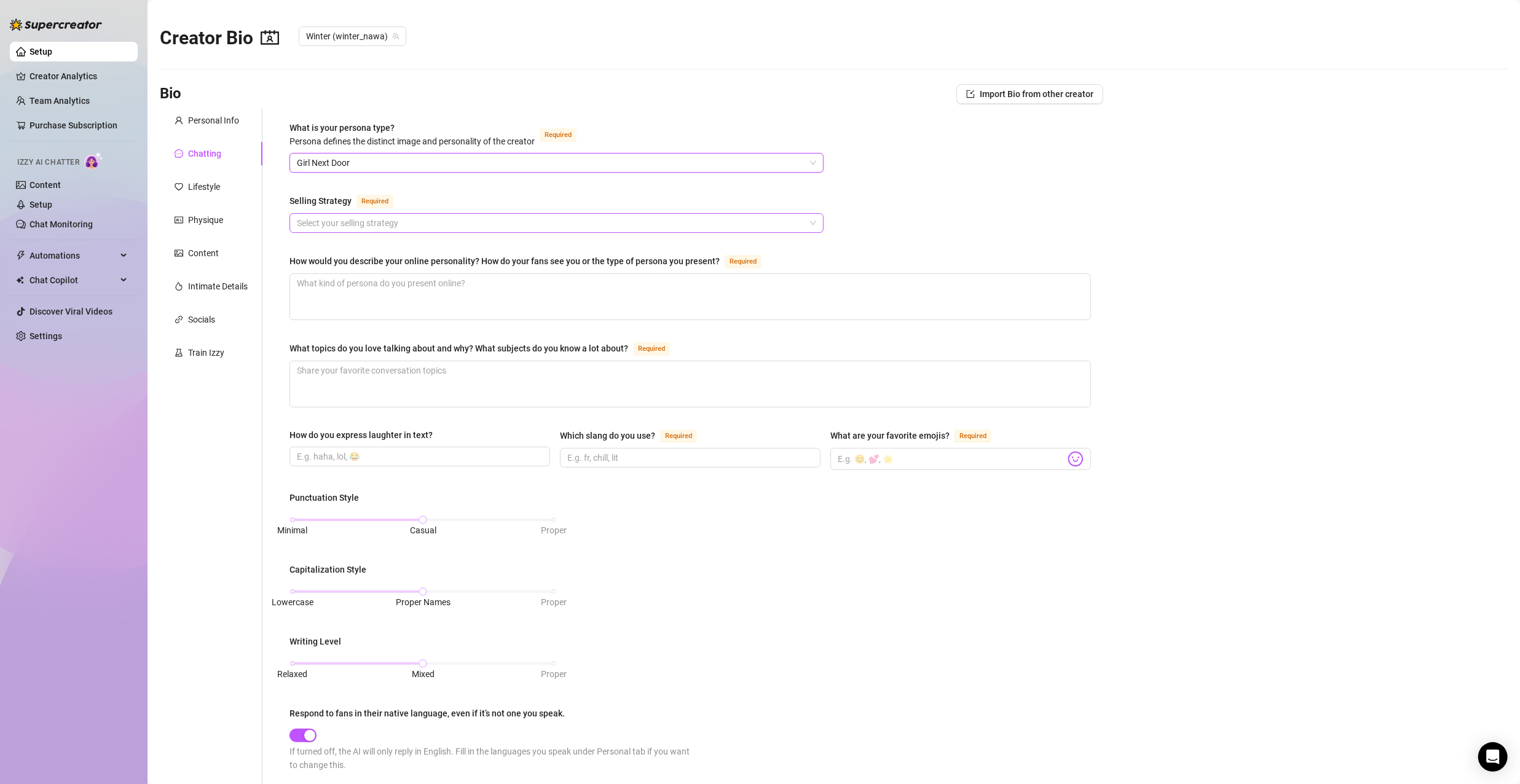
click at [668, 224] on input "Selling Strategy Required" at bounding box center [551, 222] width 508 height 18
click at [659, 269] on div "Normal" at bounding box center [555, 266] width 510 height 13
click at [1006, 222] on div "What is your persona type? Persona defines the distinct image and personality o…" at bounding box center [690, 555] width 801 height 868
click at [1068, 458] on img at bounding box center [1076, 459] width 16 height 16
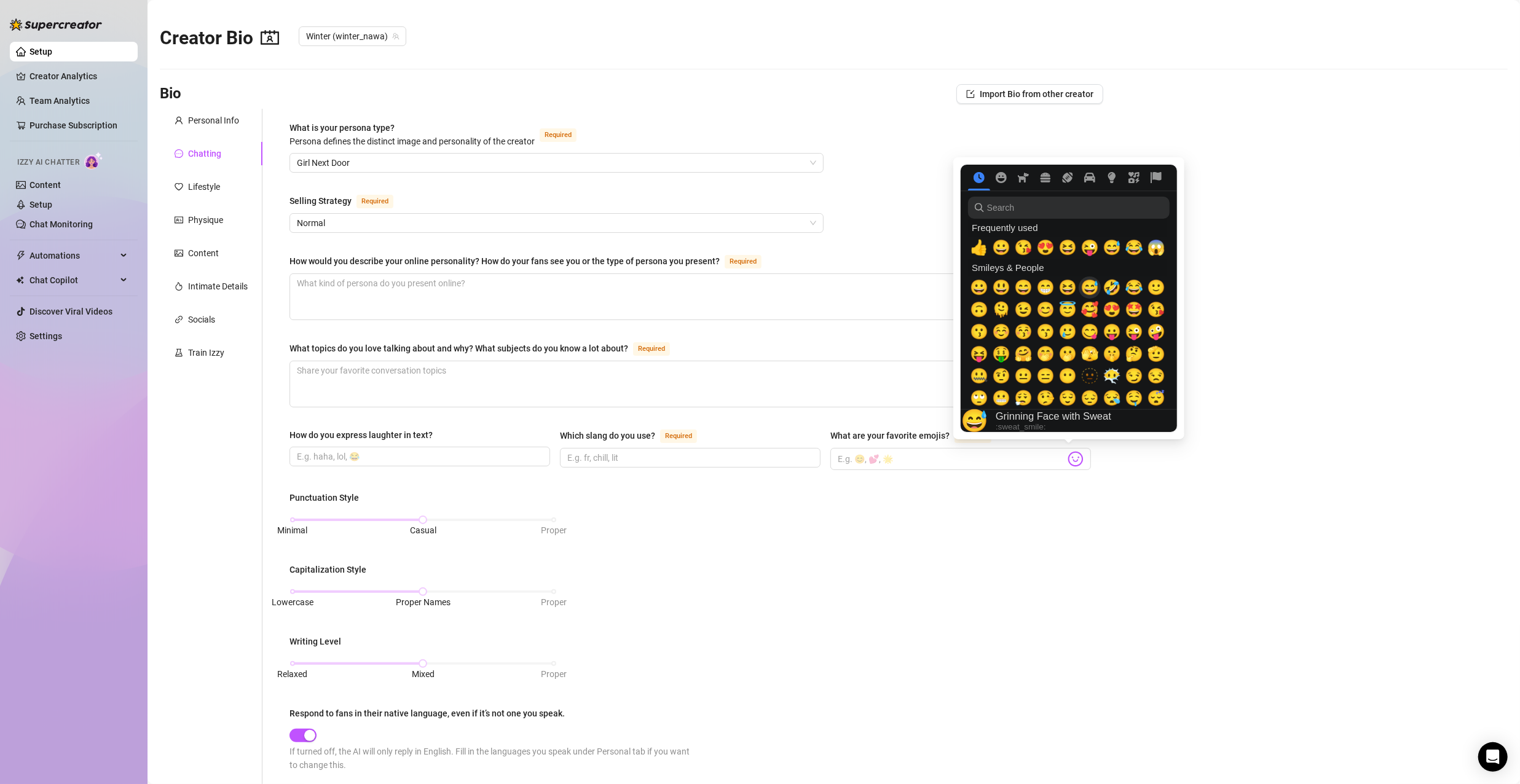
click at [1088, 289] on span "😅" at bounding box center [1089, 288] width 18 height 17
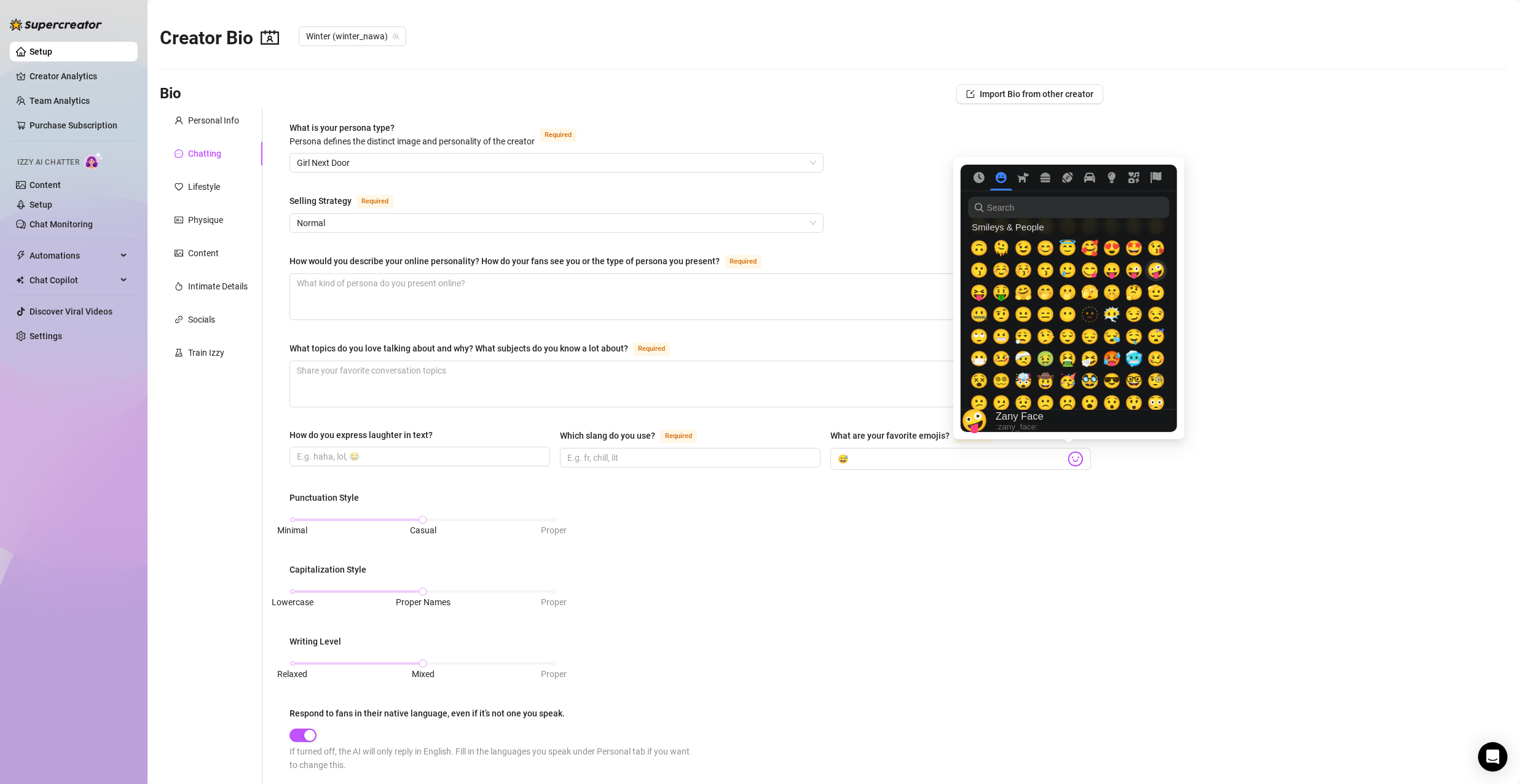
click at [1160, 274] on span "🤪" at bounding box center [1156, 271] width 18 height 17
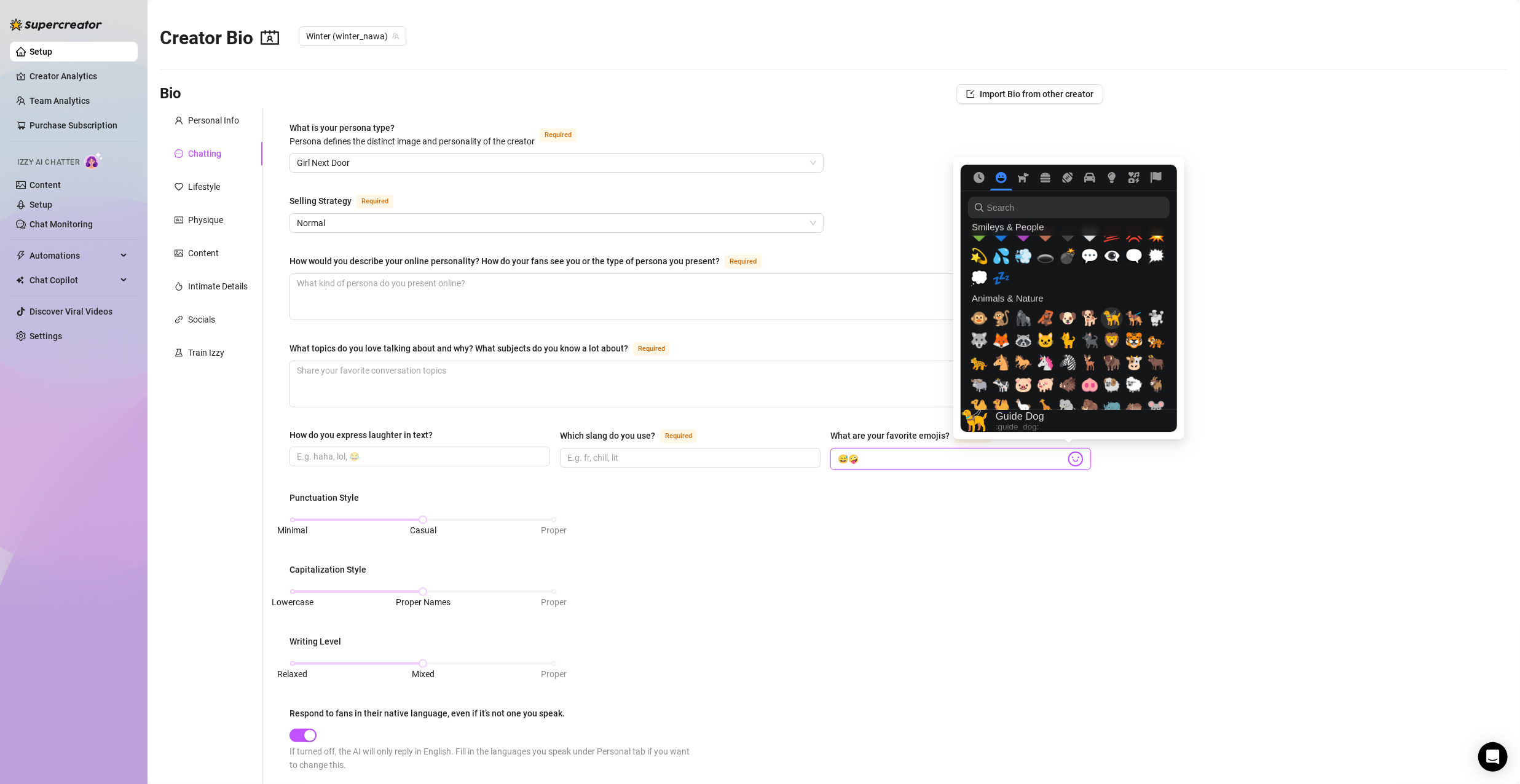
scroll to position [1352, 0]
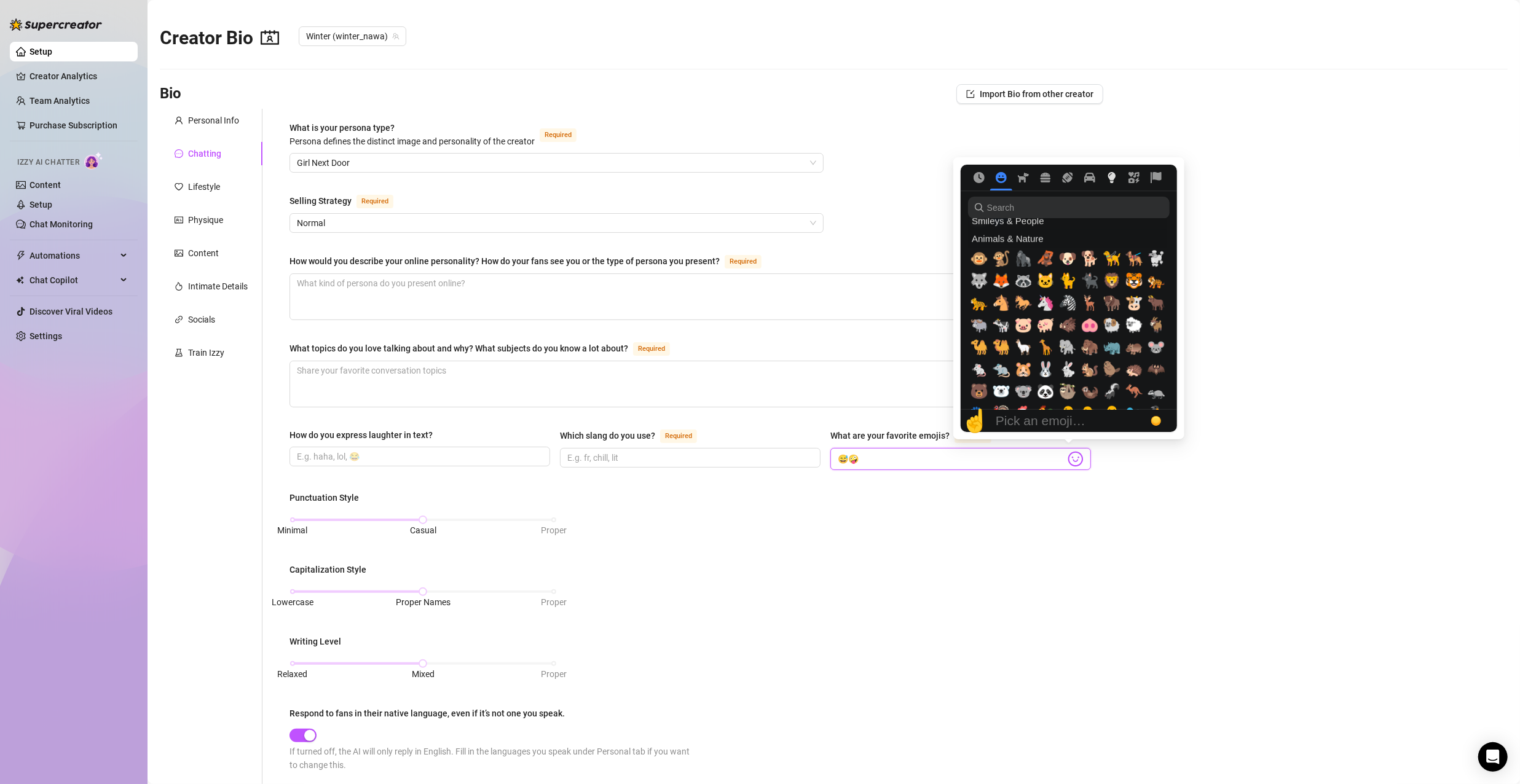
click at [1117, 177] on icon "Objects" at bounding box center [1112, 177] width 11 height 11
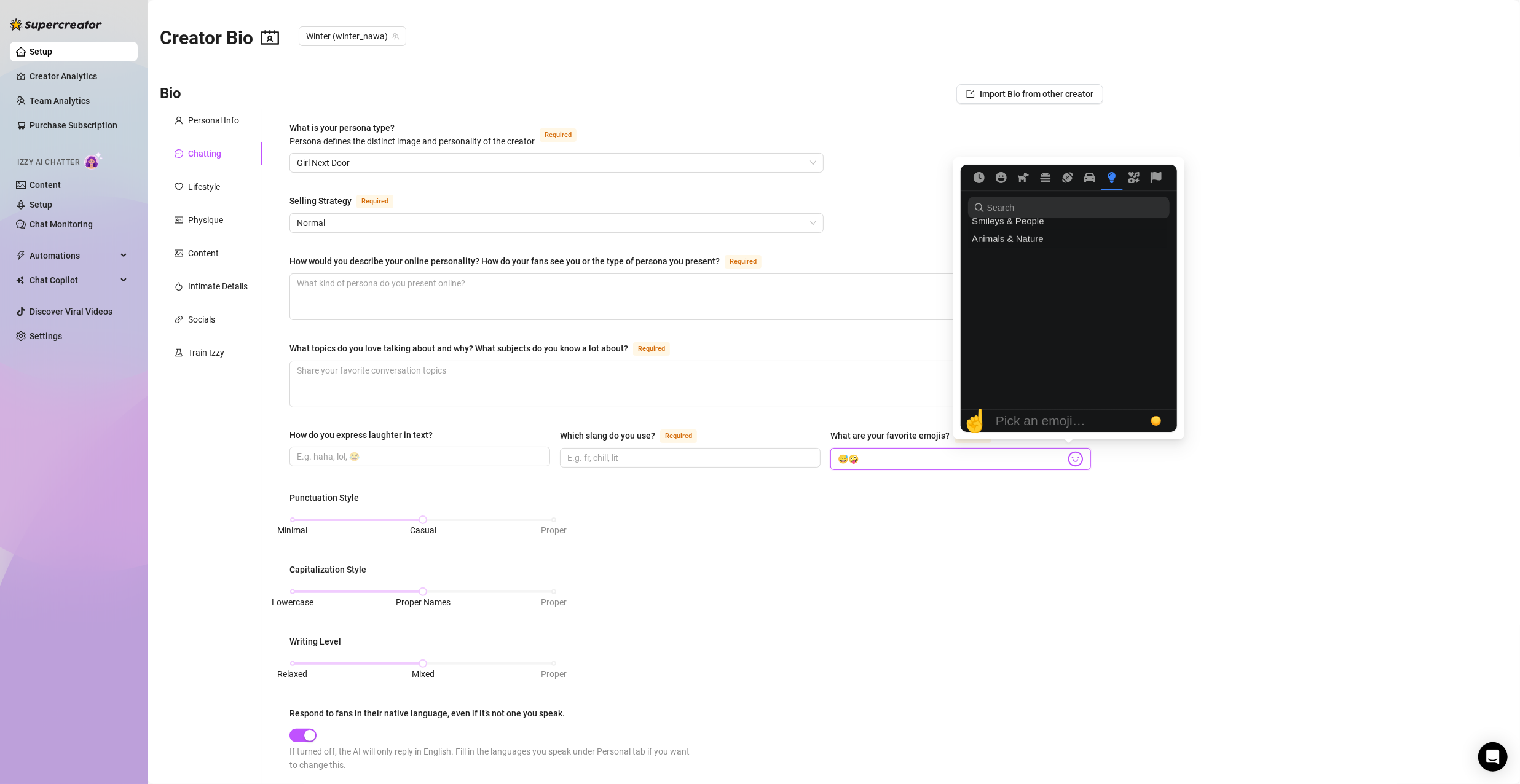
scroll to position [2896, 0]
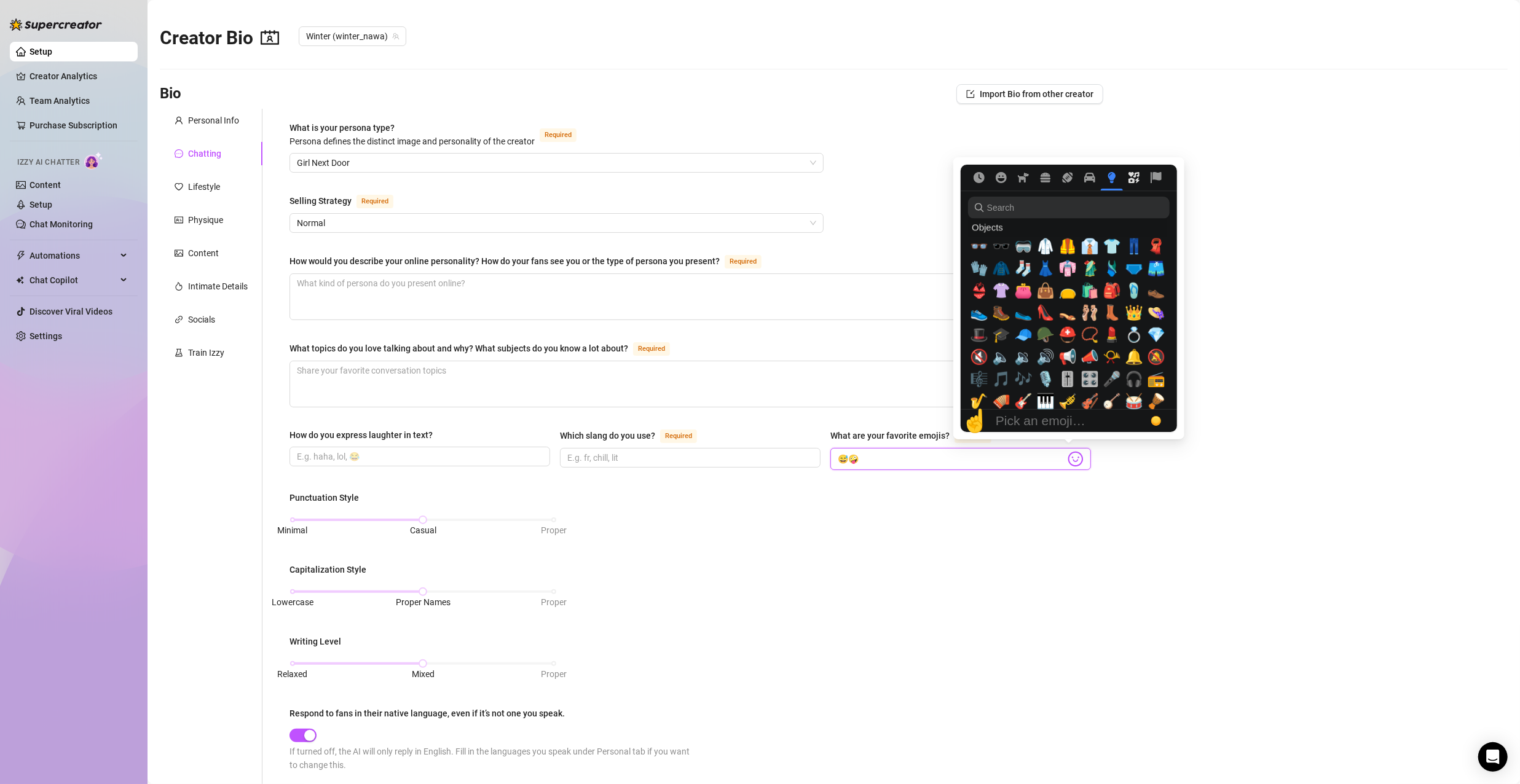
click at [1132, 175] on icon "Symbols" at bounding box center [1134, 177] width 11 height 11
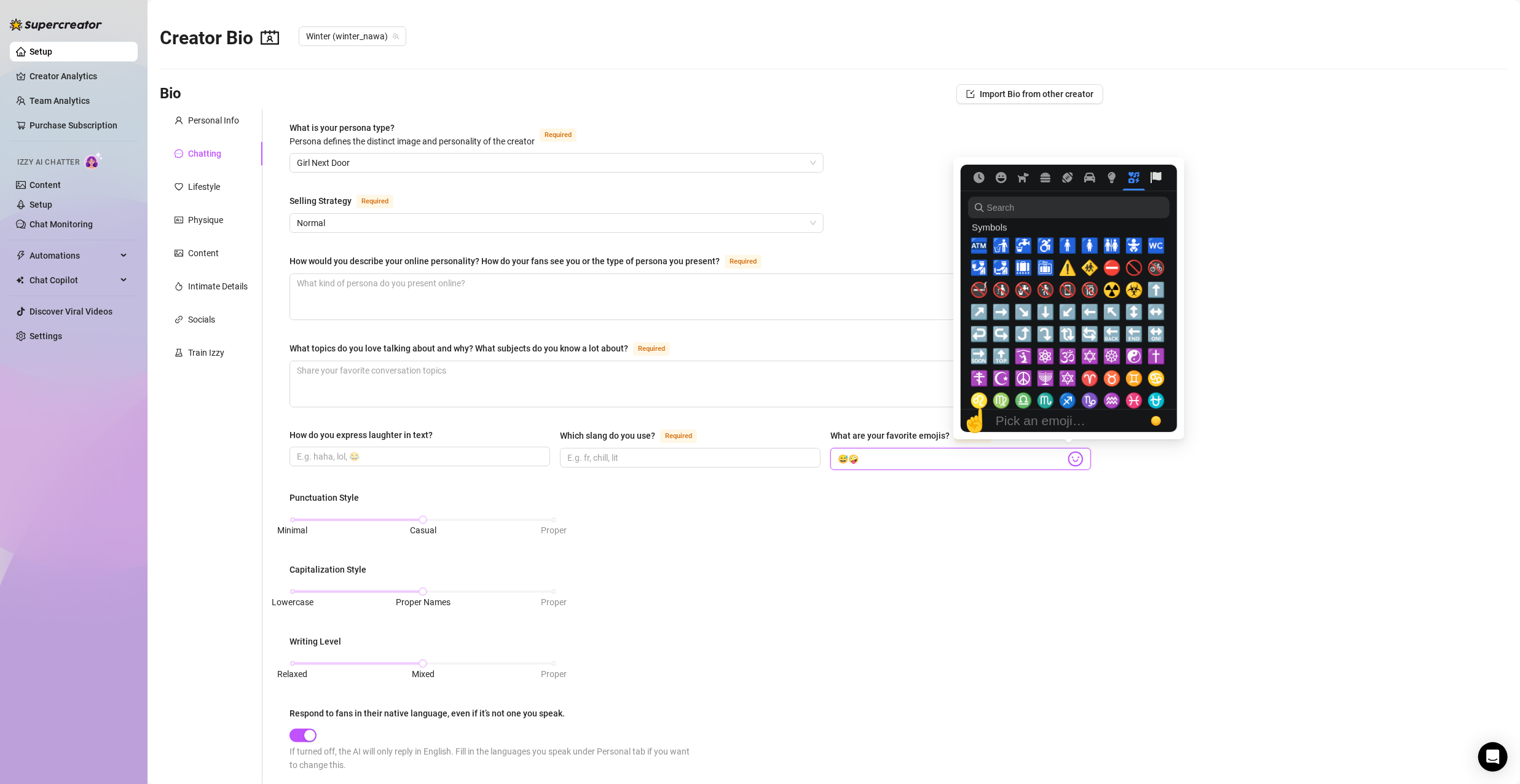
click at [1158, 174] on icon "Flags" at bounding box center [1156, 177] width 11 height 11
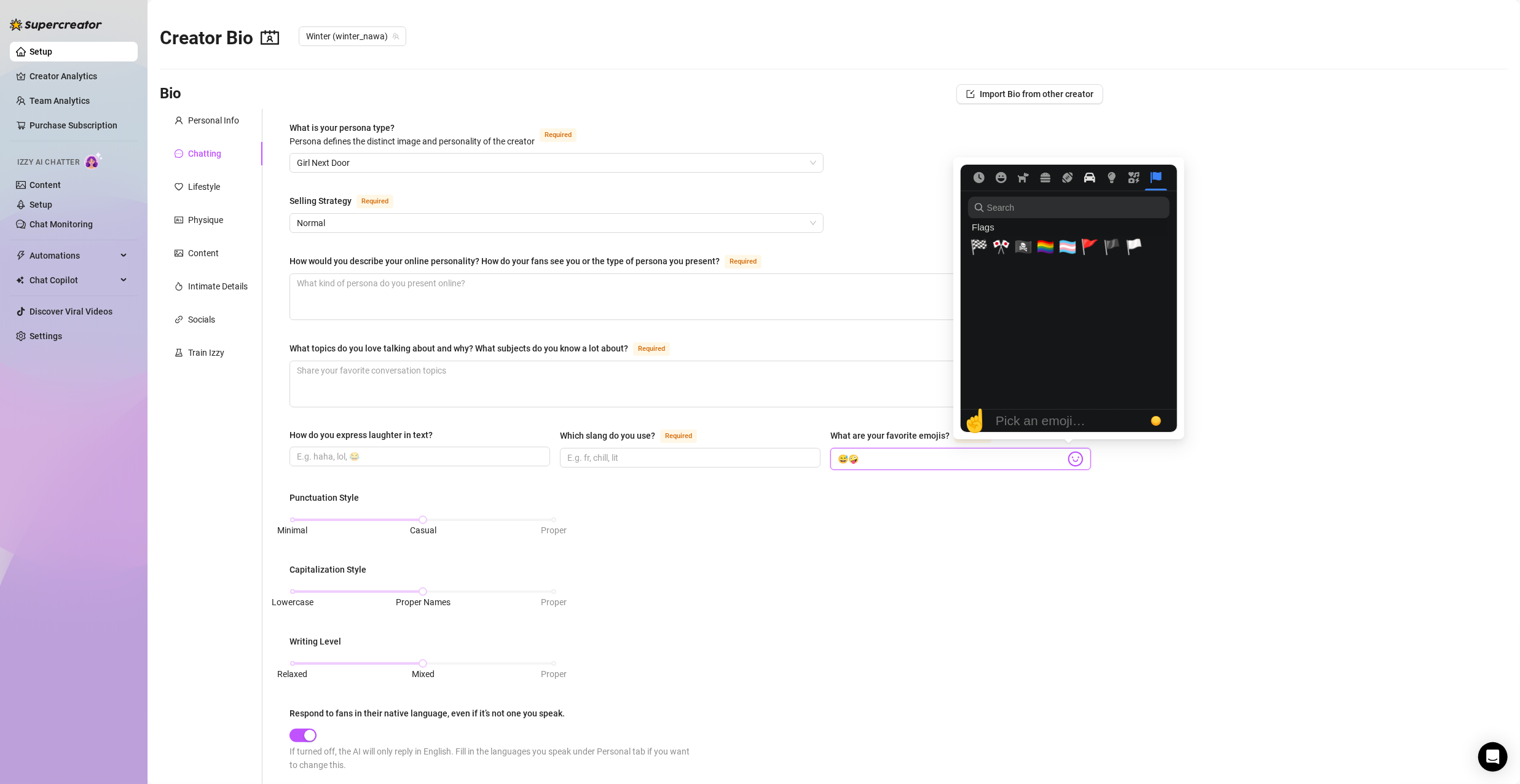
click at [1091, 177] on icon "Travel & Places" at bounding box center [1090, 177] width 11 height 9
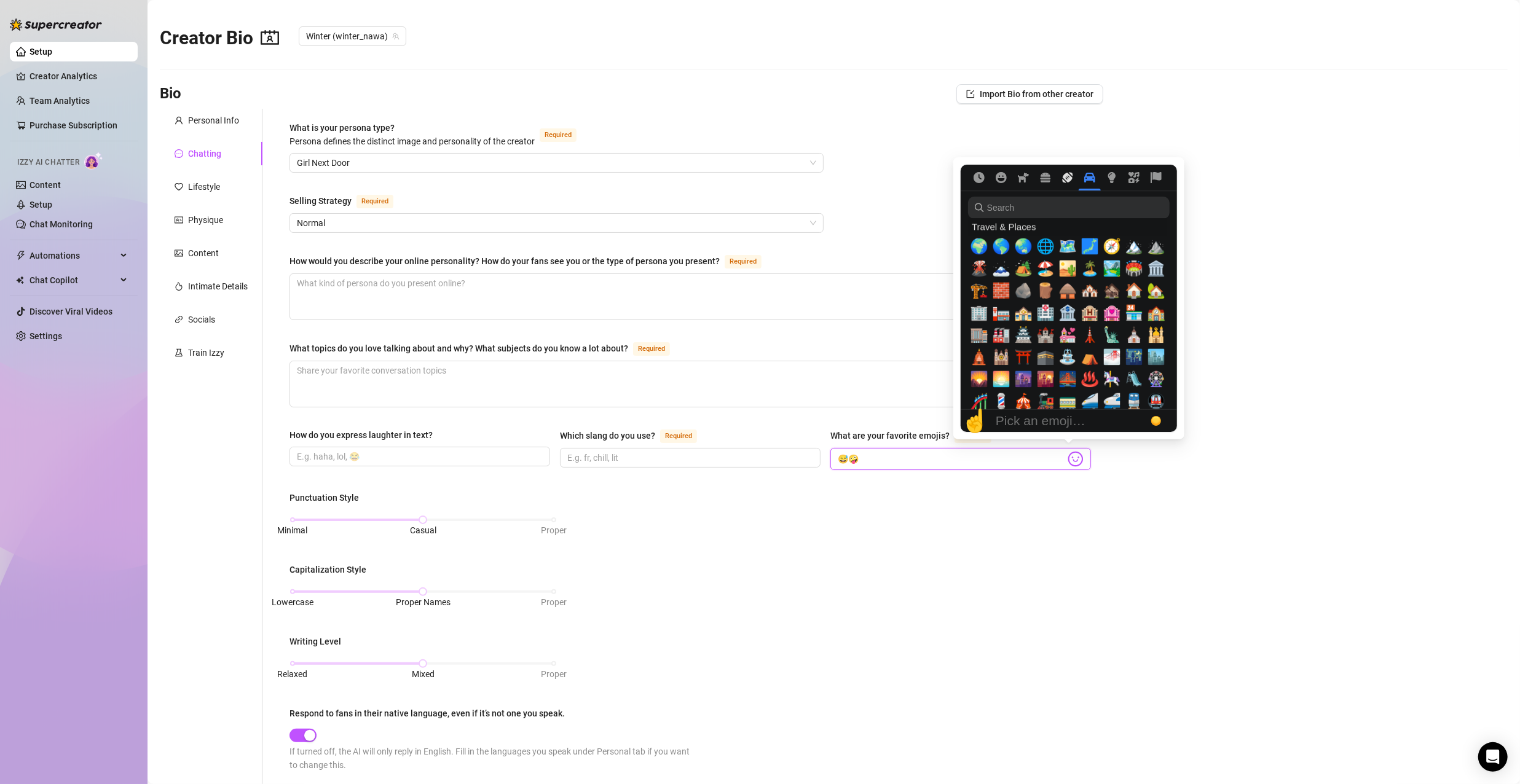
click at [1066, 177] on icon "Activity" at bounding box center [1067, 177] width 10 height 10
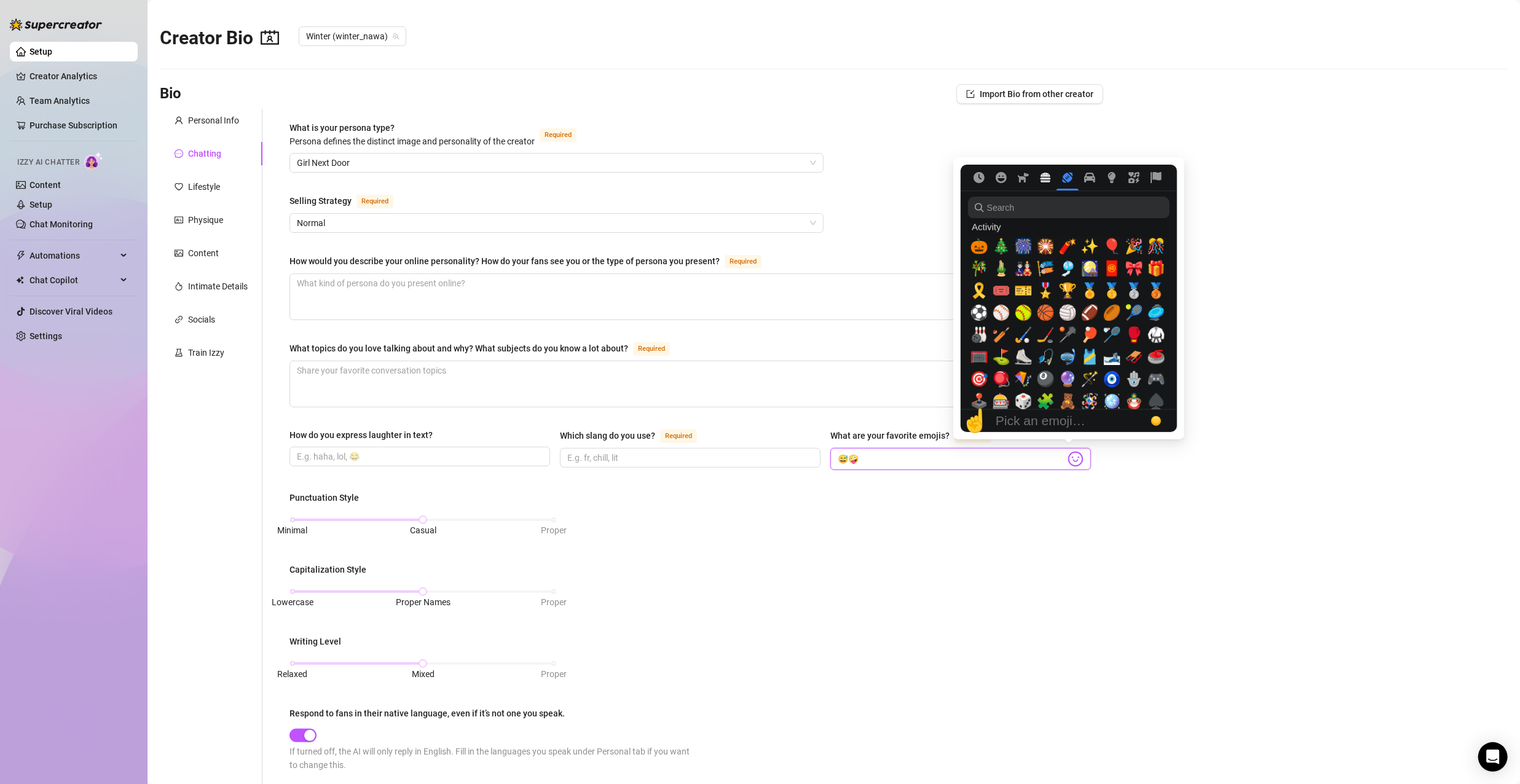
click at [1046, 179] on icon "Food & Drink" at bounding box center [1045, 177] width 10 height 9
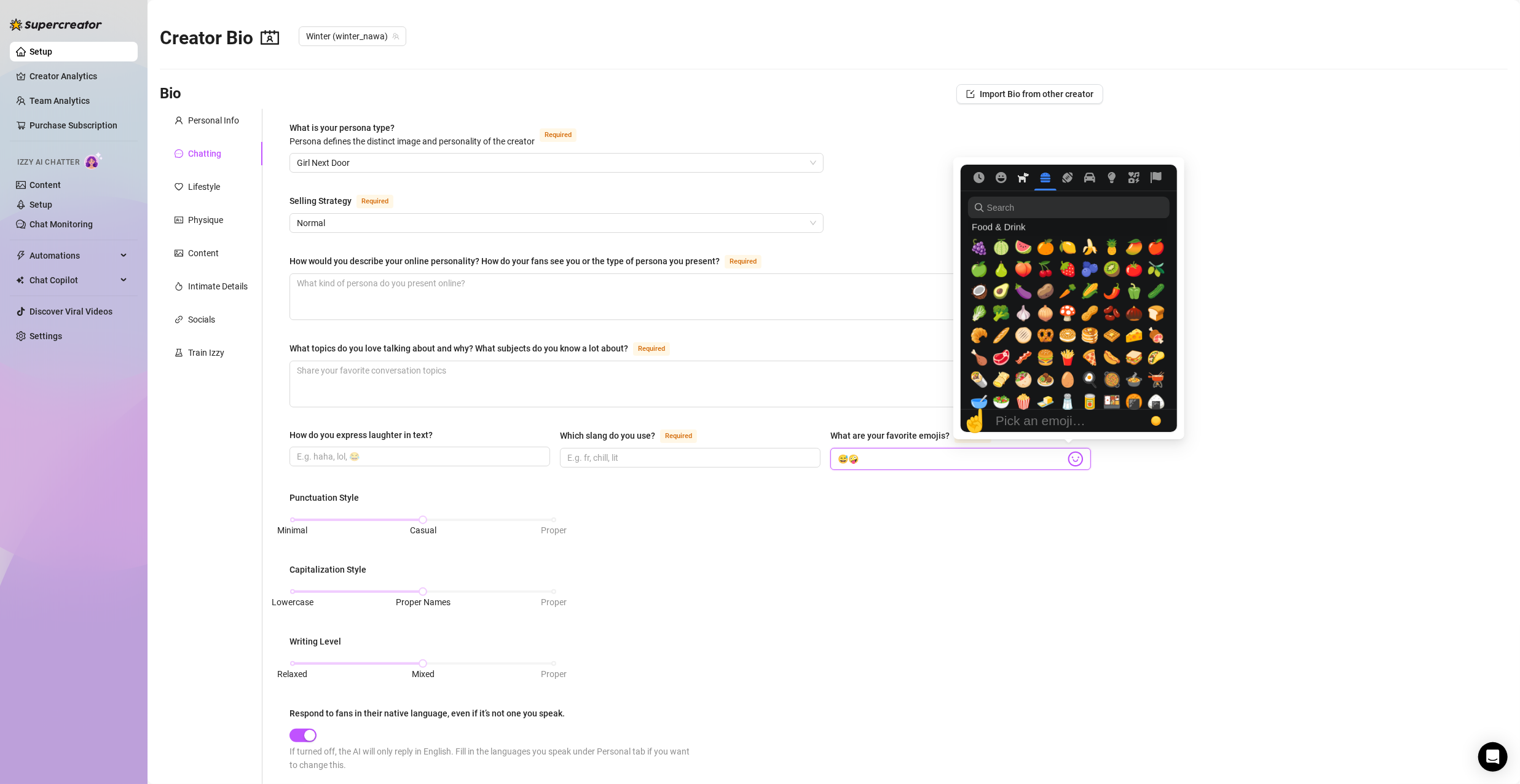
click at [1027, 182] on icon "Animals & Nature" at bounding box center [1024, 177] width 11 height 11
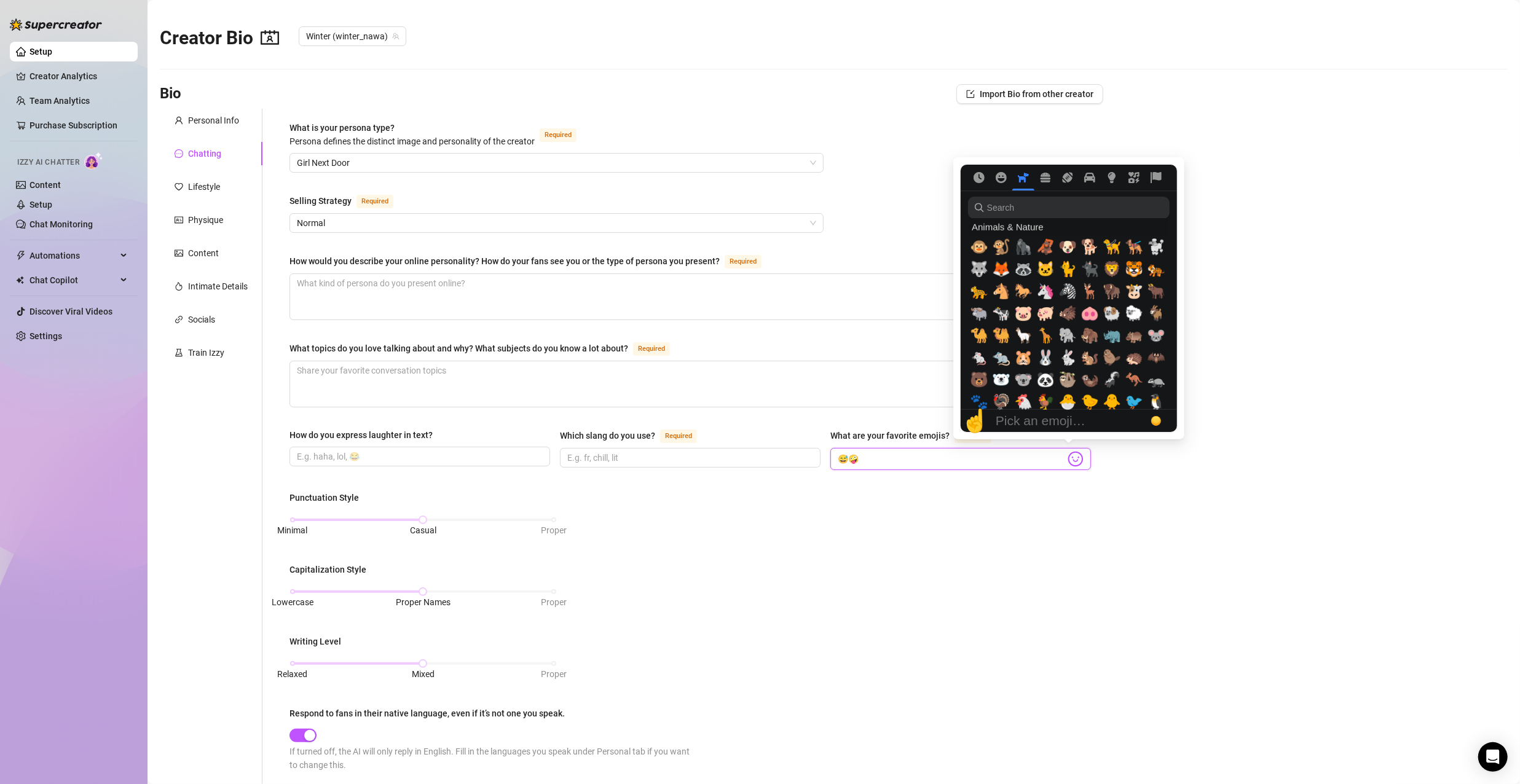
click at [1007, 182] on button "Smileys & People" at bounding box center [1001, 177] width 22 height 11
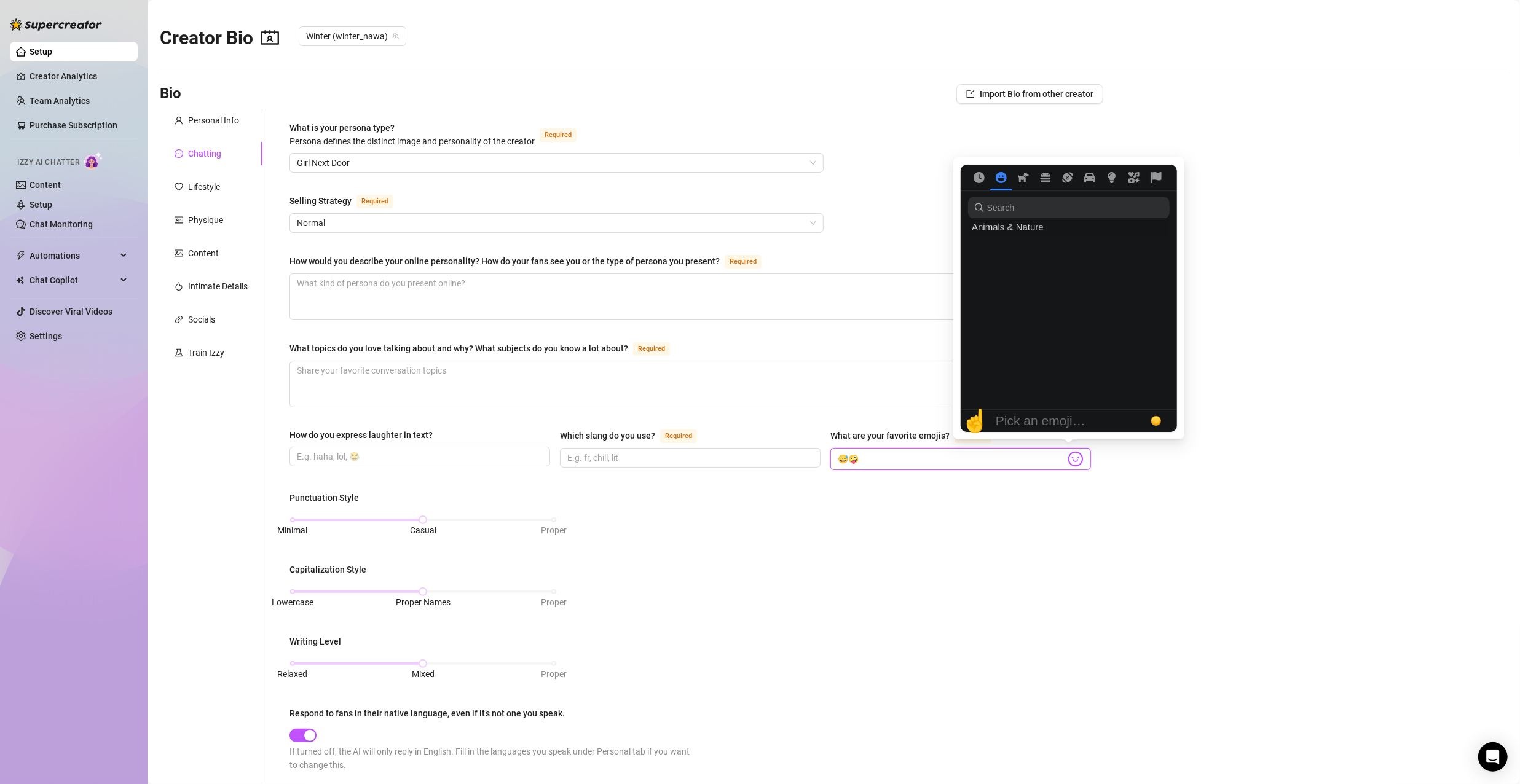
scroll to position [40, 0]
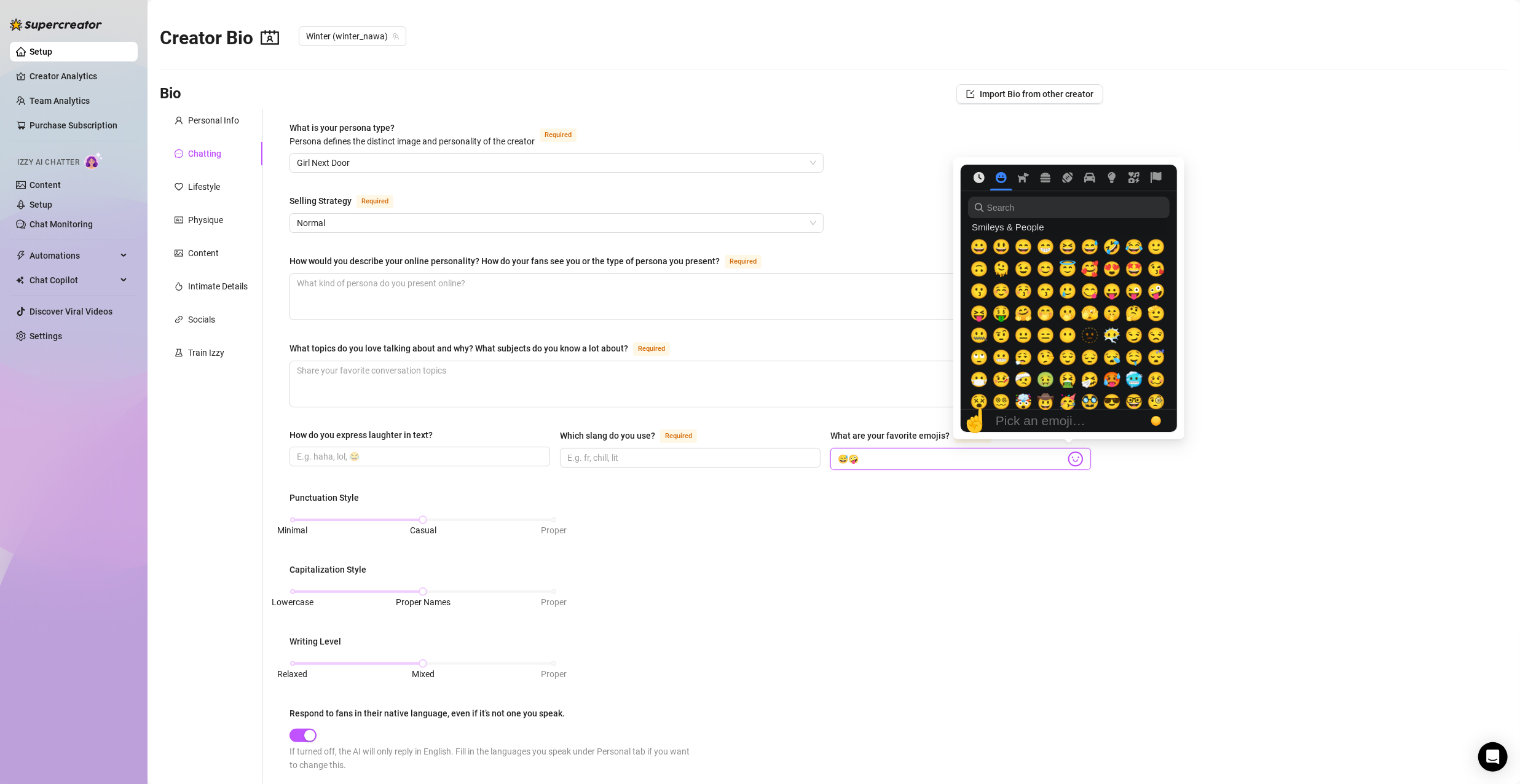
click at [979, 182] on icon "Frequently used" at bounding box center [979, 177] width 11 height 11
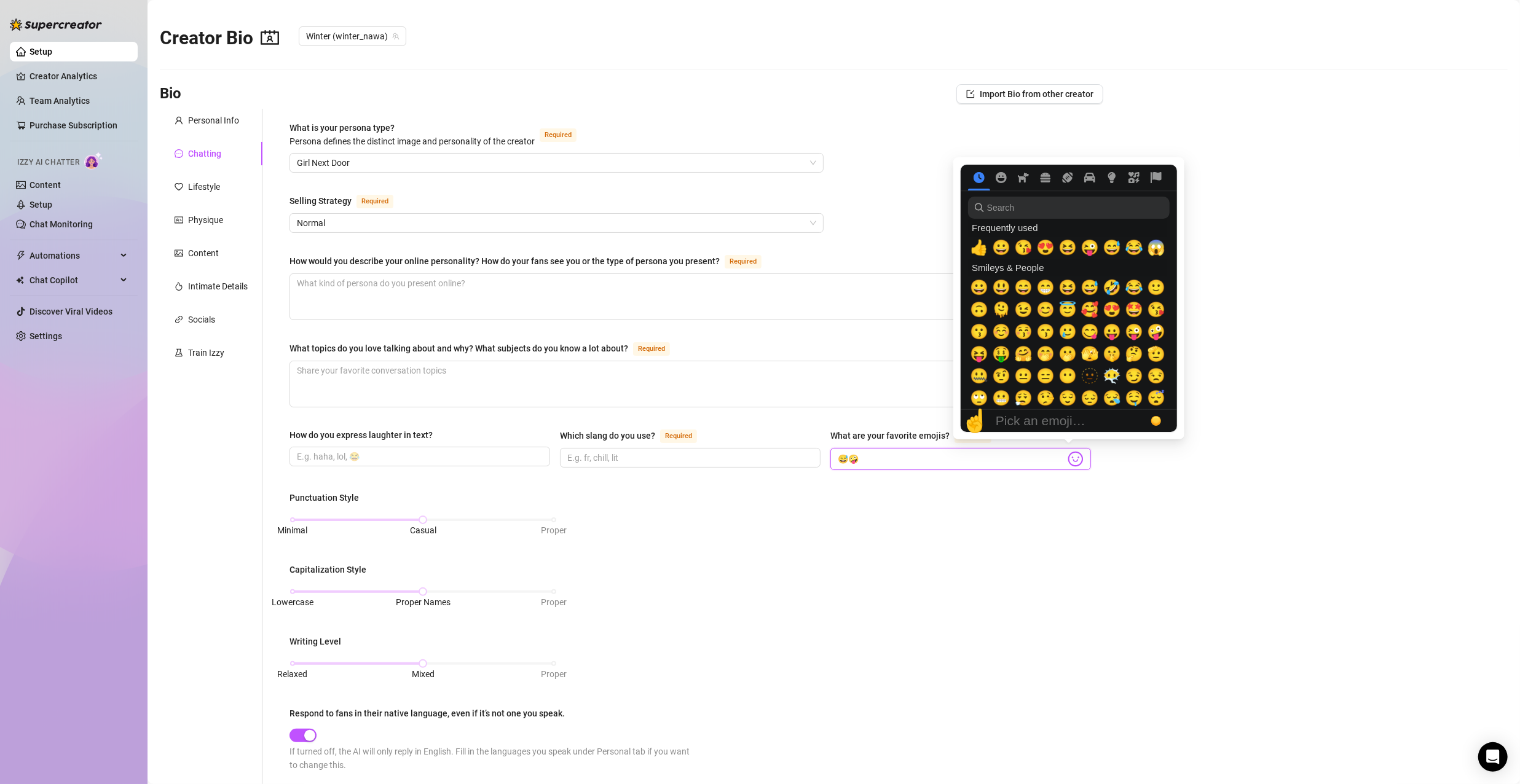
type input "😅🤪"
click at [1009, 213] on input "search" at bounding box center [1069, 207] width 202 height 22
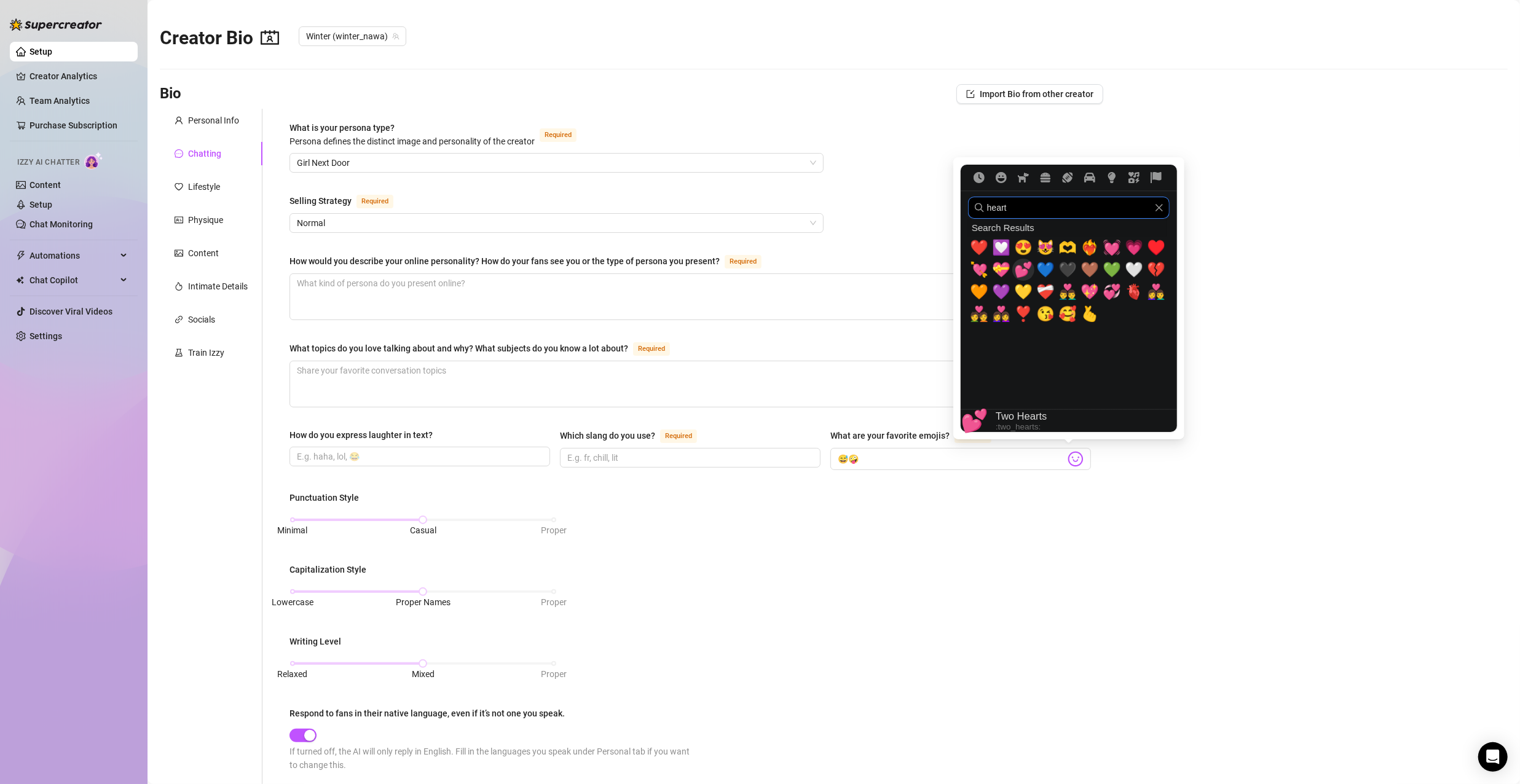
type input "heart"
click at [1018, 275] on span "💕" at bounding box center [1023, 270] width 18 height 17
click at [999, 271] on span "💝" at bounding box center [1001, 270] width 18 height 17
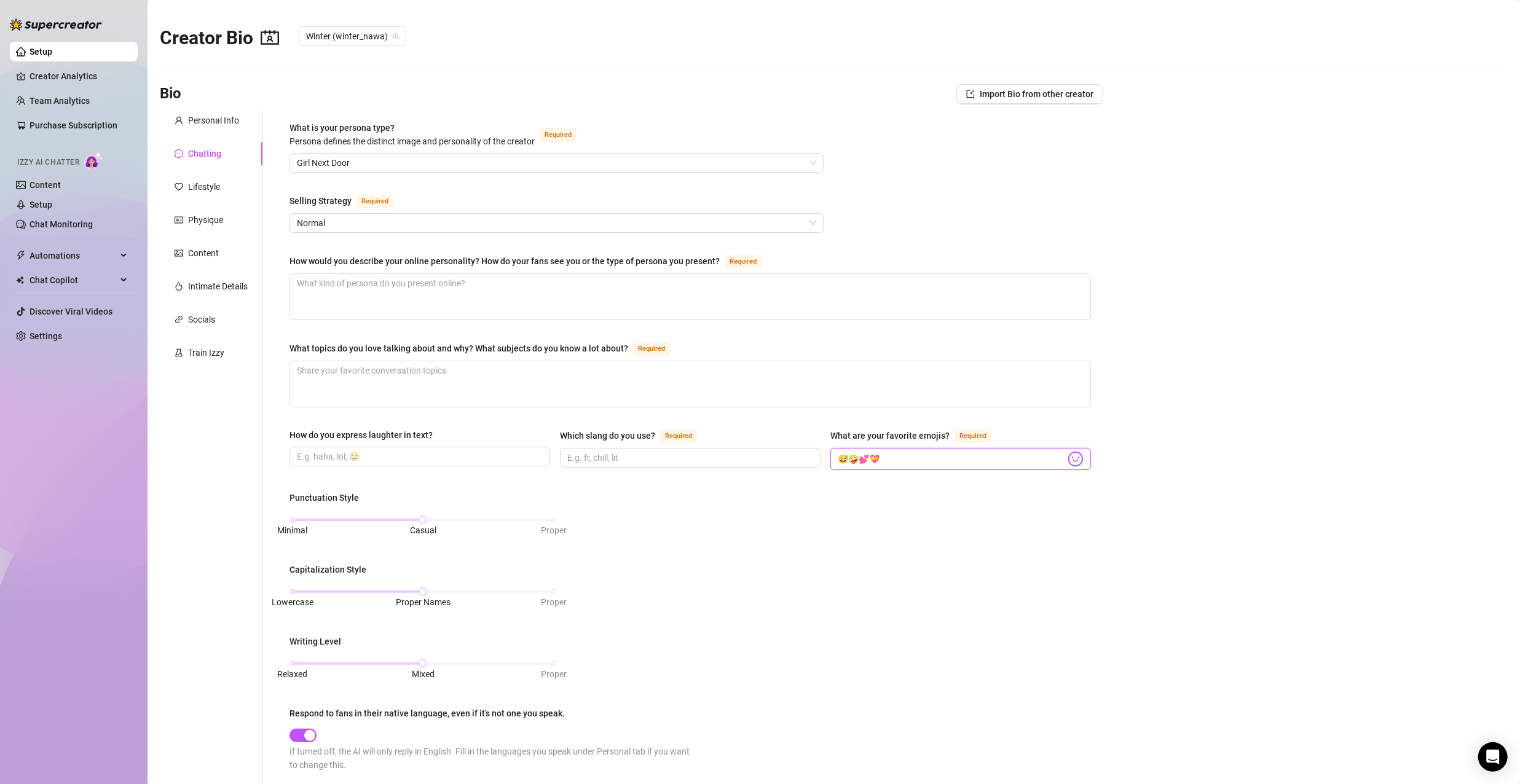
type input "😅🤪💕💝"
click at [823, 588] on div "Punctuation Style Minimal Casual Proper Capitalization Style Lowercase Proper N…" at bounding box center [690, 637] width 801 height 292
click at [308, 588] on div "Lowercase Proper Names Proper" at bounding box center [423, 592] width 261 height 7
click at [218, 193] on div "Lifestyle" at bounding box center [204, 186] width 32 height 13
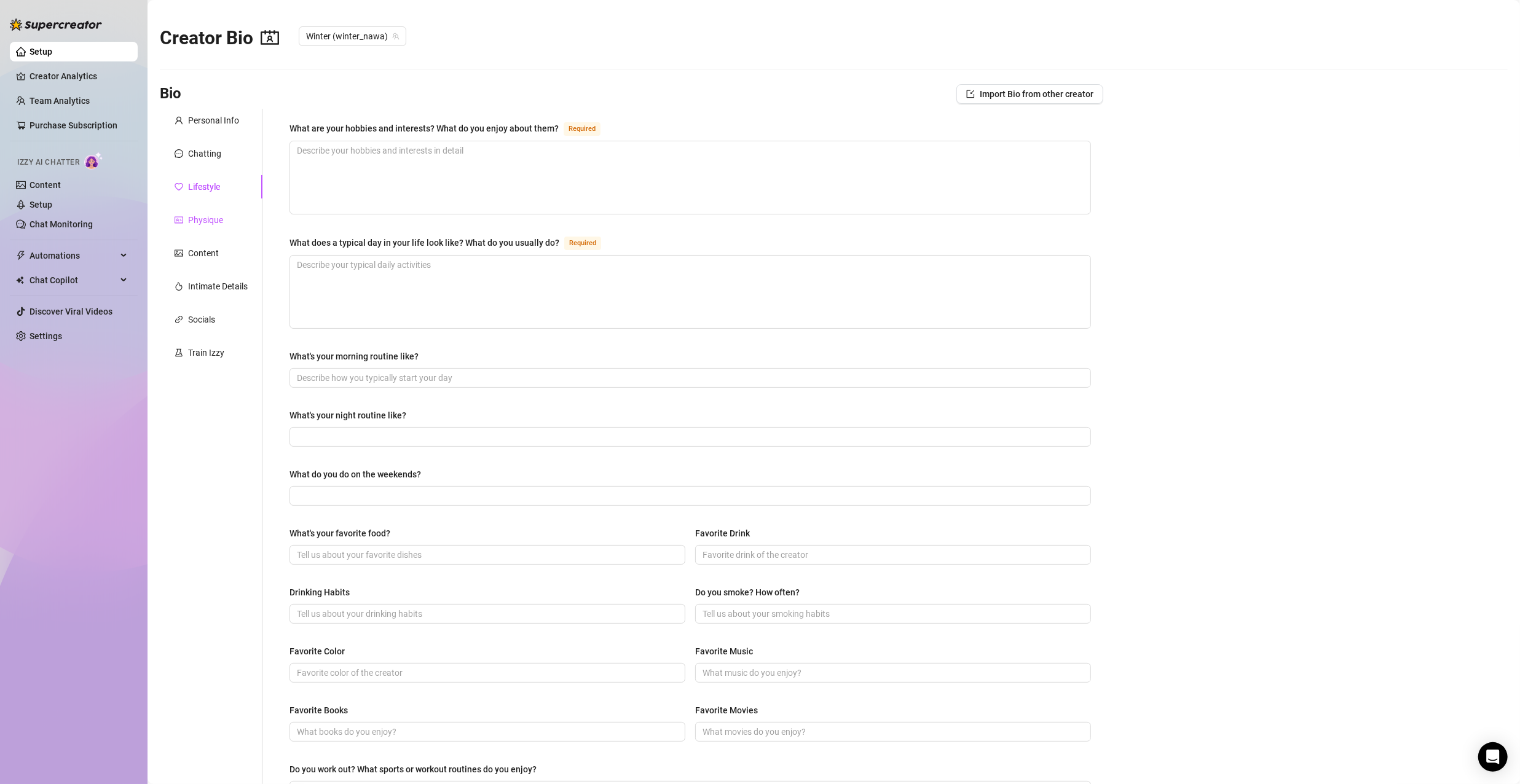
click at [207, 224] on div "Physique" at bounding box center [205, 219] width 35 height 13
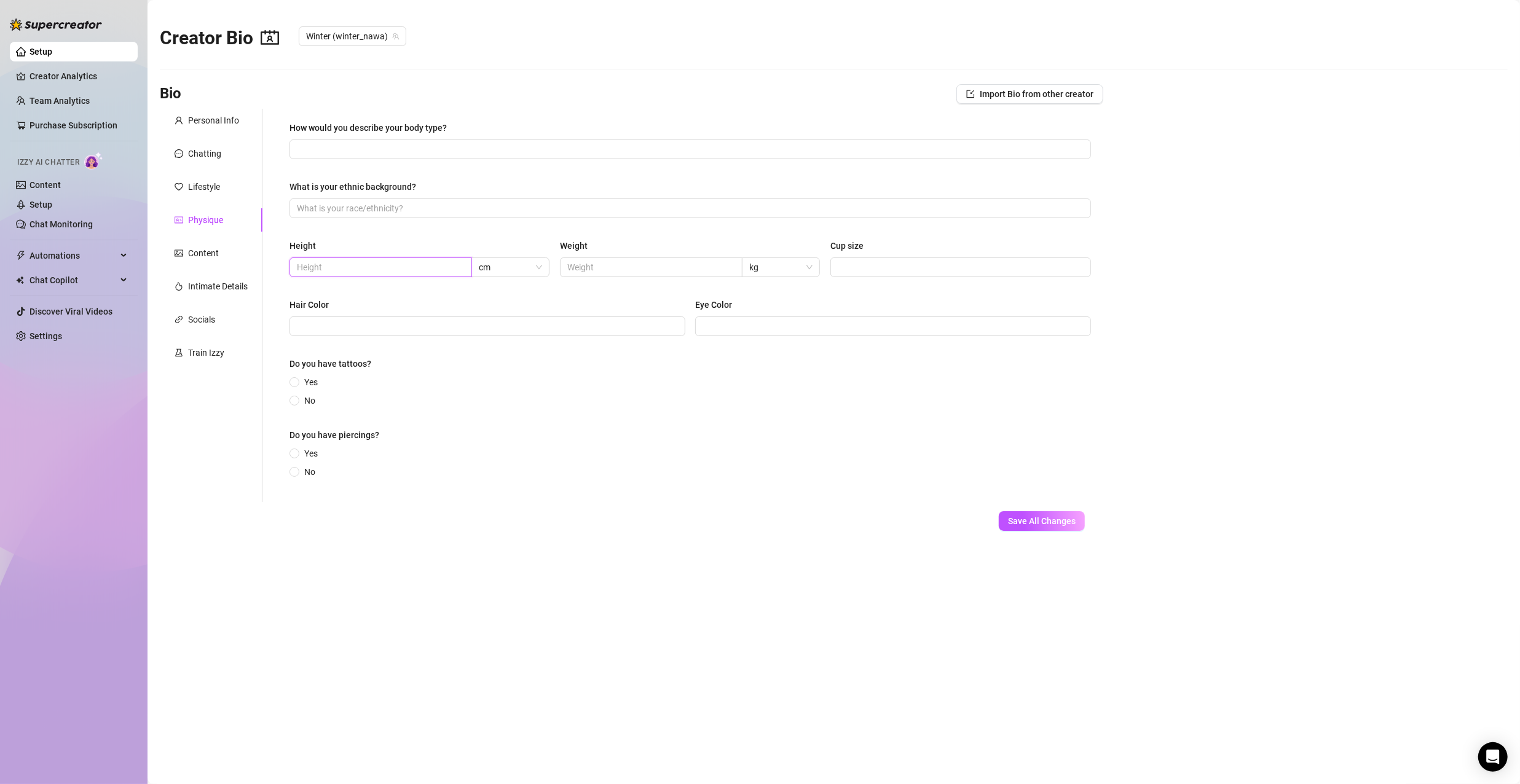
click at [346, 268] on input "text" at bounding box center [379, 267] width 166 height 13
click at [505, 275] on span "cm" at bounding box center [510, 267] width 63 height 18
click at [502, 313] on div "ft" at bounding box center [510, 312] width 58 height 13
click at [380, 269] on input "text" at bounding box center [379, 267] width 166 height 13
type input "5'1"
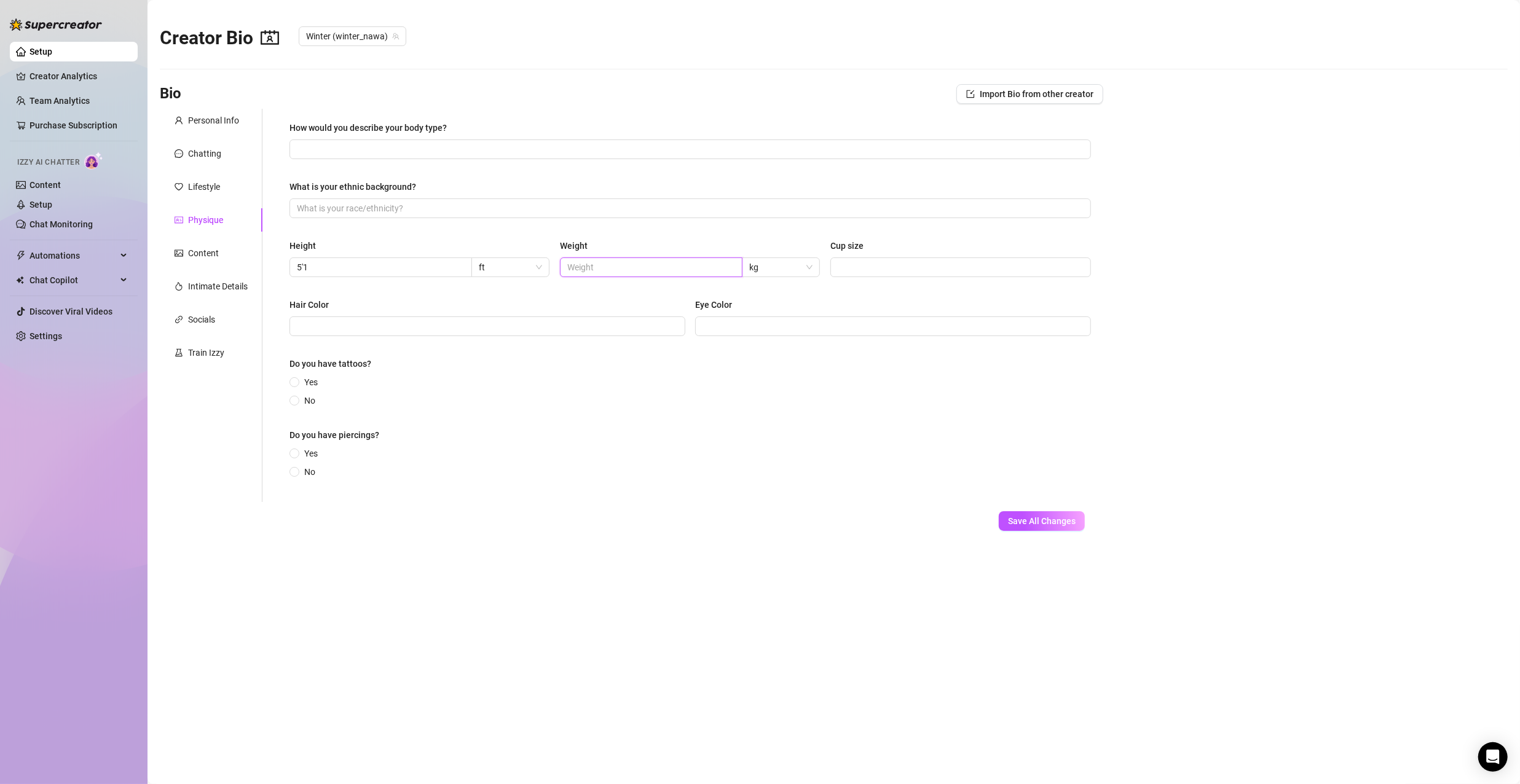
click at [685, 263] on input "text" at bounding box center [650, 267] width 166 height 13
click at [809, 266] on span "kg" at bounding box center [781, 267] width 63 height 18
type input "122"
click at [784, 311] on div "lbs" at bounding box center [781, 312] width 58 height 13
click at [734, 472] on div "Yes No" at bounding box center [690, 463] width 801 height 32
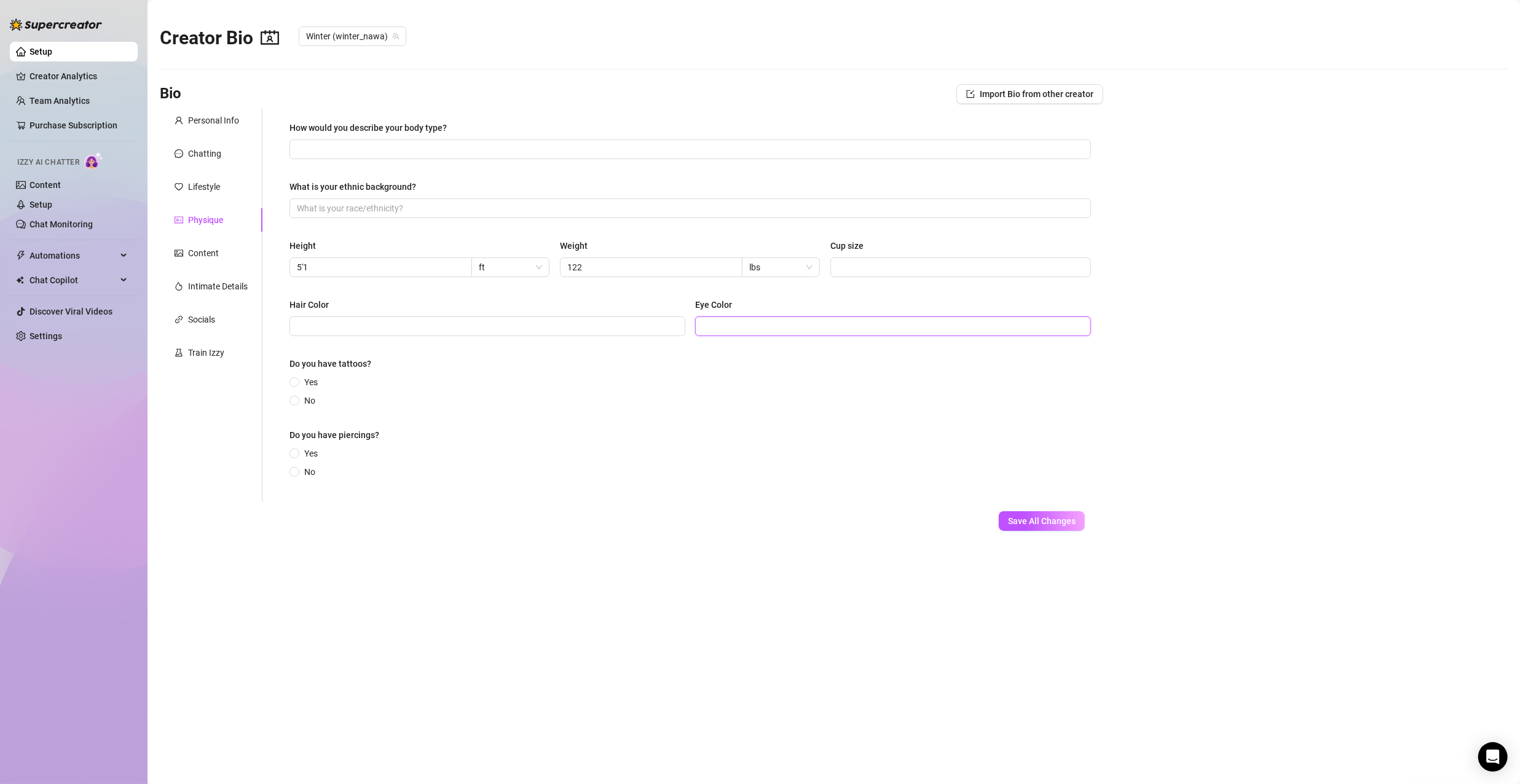
click at [769, 332] on input "Eye Color" at bounding box center [892, 326] width 379 height 13
click at [703, 327] on input "brown" at bounding box center [892, 326] width 379 height 13
type input "hazel brown"
click at [520, 330] on input "Hair Color" at bounding box center [486, 326] width 379 height 13
type input "d"
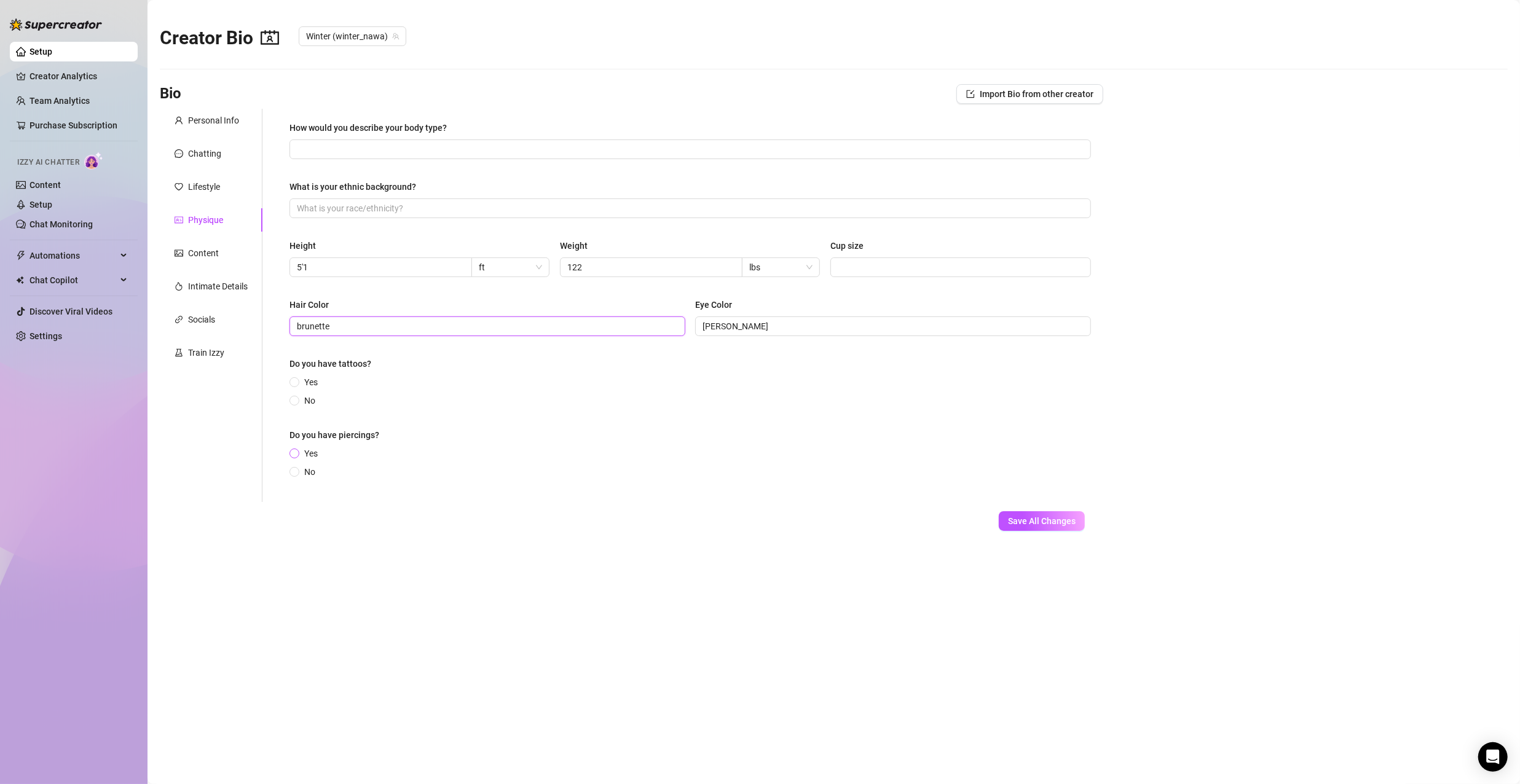
type input "brunette"
click at [302, 454] on span "Yes" at bounding box center [312, 454] width 24 height 13
click at [297, 454] on input "Yes" at bounding box center [295, 454] width 5 height 8
radio input "true"
click at [380, 455] on input "Yes" at bounding box center [509, 457] width 369 height 20
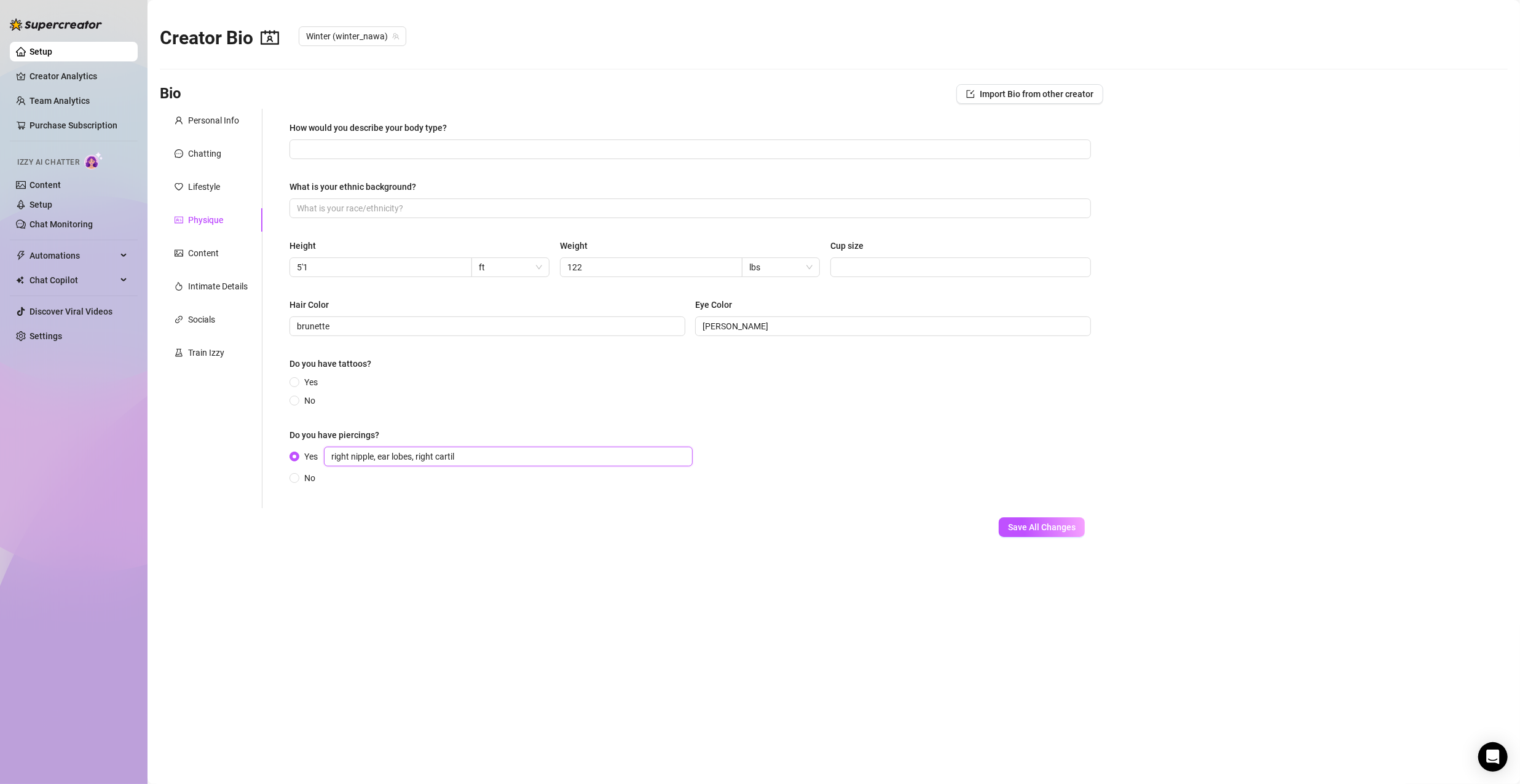
click at [486, 458] on input "right nipple, ear lobes, right cartil" at bounding box center [509, 457] width 369 height 20
type input "right nipple, ear lobes, right cartilage"
click at [835, 457] on div "Yes right nipple, ear lobes, right cartilage No" at bounding box center [690, 466] width 801 height 38
click at [298, 380] on span at bounding box center [294, 382] width 9 height 9
click at [297, 380] on input "Yes" at bounding box center [295, 383] width 5 height 8
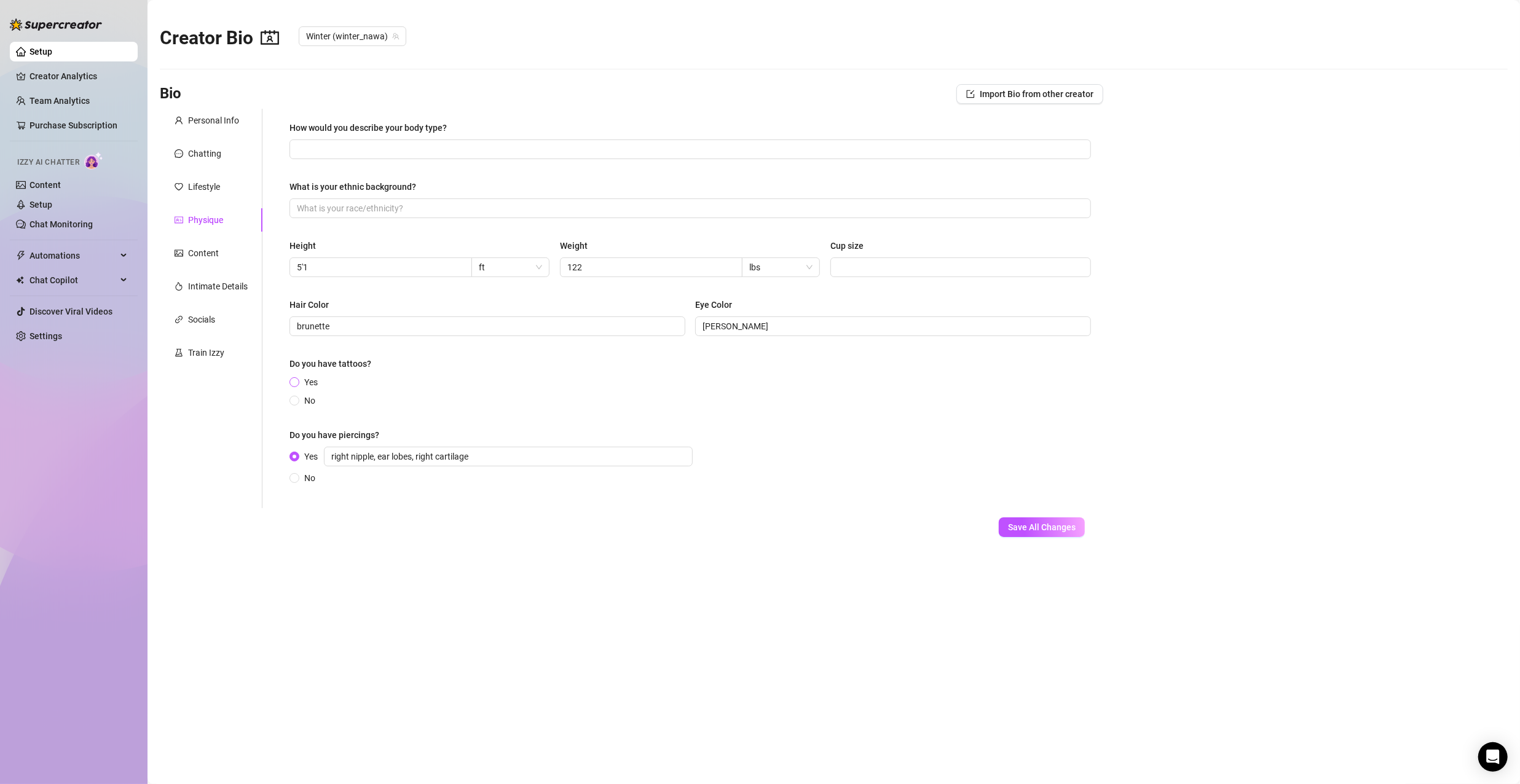
radio input "true"
click at [375, 384] on input "Yes" at bounding box center [509, 385] width 369 height 20
type input "small symbol on my left hip"
click at [776, 419] on div "How would you describe your body type? What is your ethnic background? Height 5…" at bounding box center [690, 312] width 801 height 381
click at [428, 203] on input "What is your ethnic background?" at bounding box center [689, 208] width 784 height 13
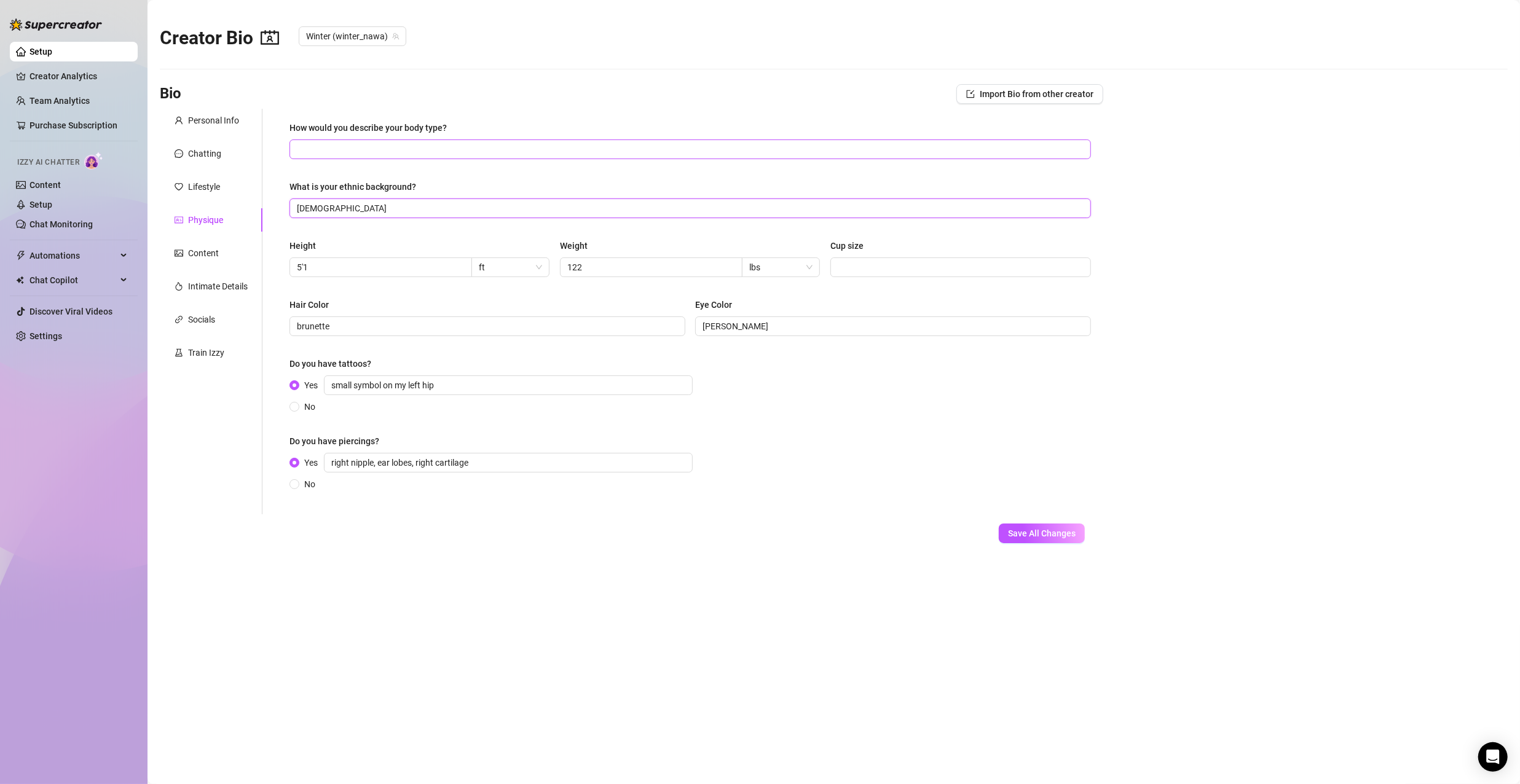
type input "Asian-American"
click at [427, 147] on input "How would you describe your body type?" at bounding box center [689, 149] width 784 height 13
type input "S"
drag, startPoint x: 312, startPoint y: 147, endPoint x: 282, endPoint y: 149, distance: 30.1
click at [282, 149] on div "How would you describe your body type? Tiny, medium build, athletic What is you…" at bounding box center [689, 312] width 826 height 405
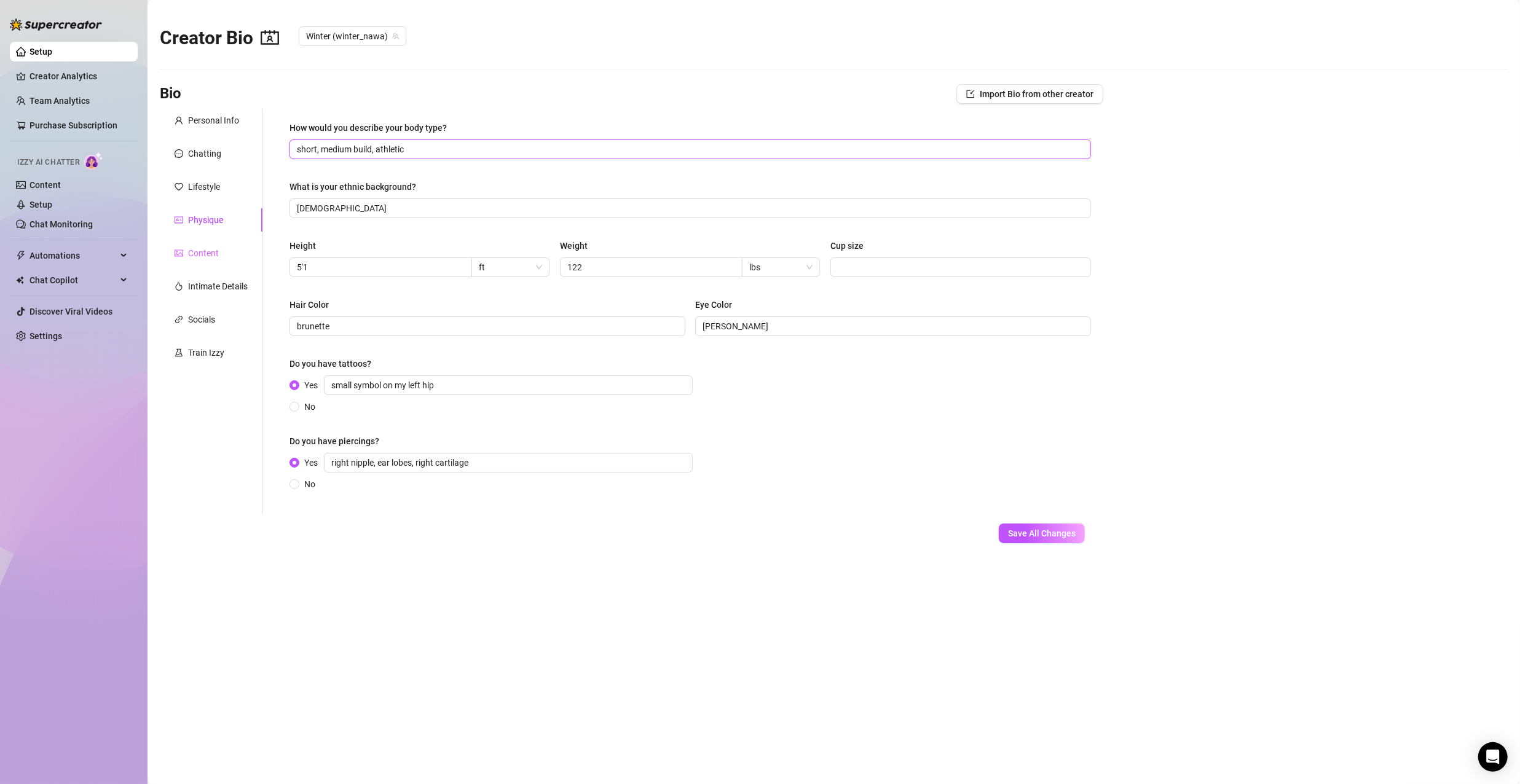
type input "short, medium build, athletic"
click at [217, 256] on div "Content" at bounding box center [203, 253] width 31 height 13
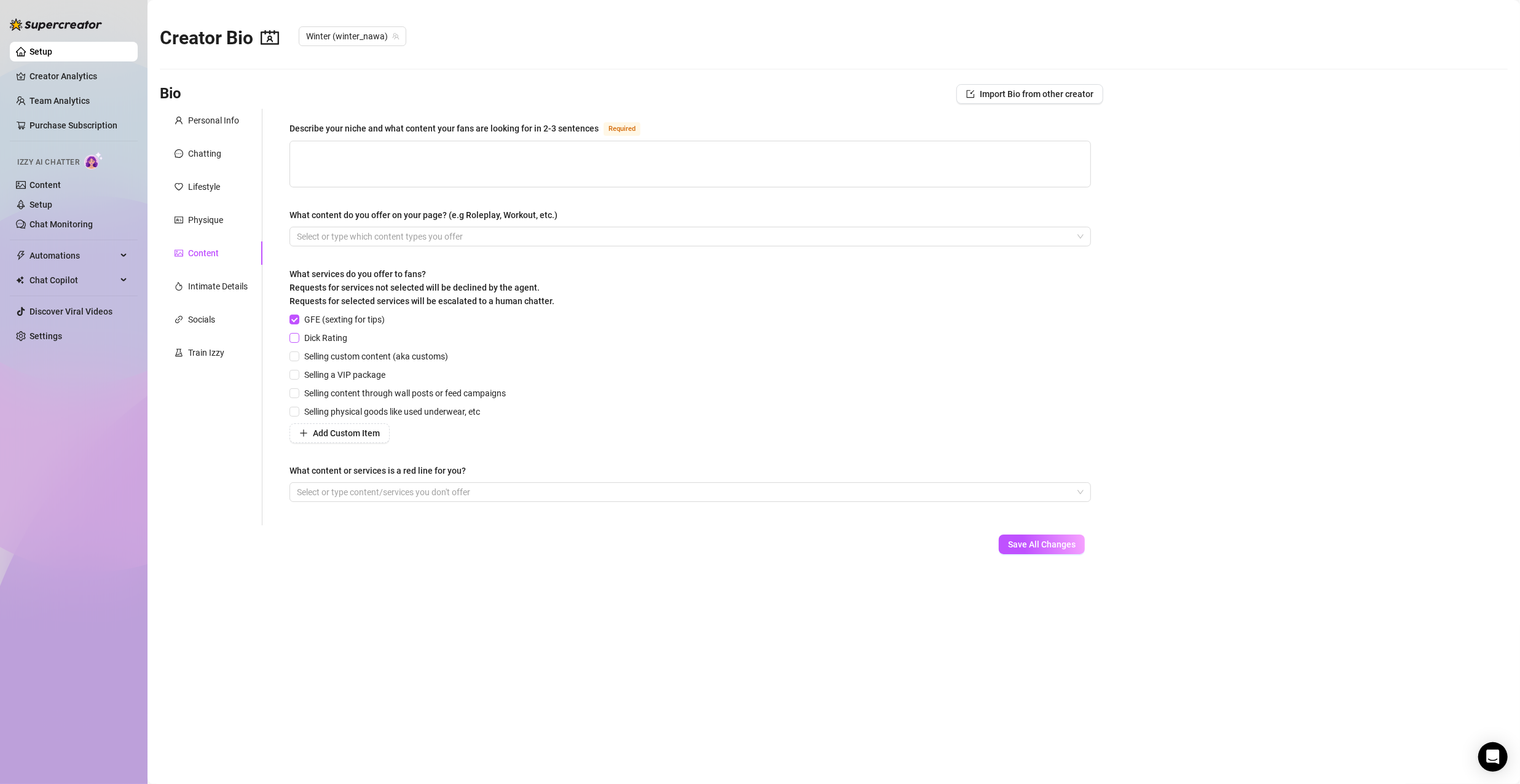
click at [297, 337] on input "Dick Rating" at bounding box center [293, 337] width 9 height 9
checkbox input "true"
click at [296, 359] on span at bounding box center [294, 357] width 9 height 9
click at [296, 359] on input "Selling custom content (aka customs)" at bounding box center [293, 356] width 9 height 9
checkbox input "true"
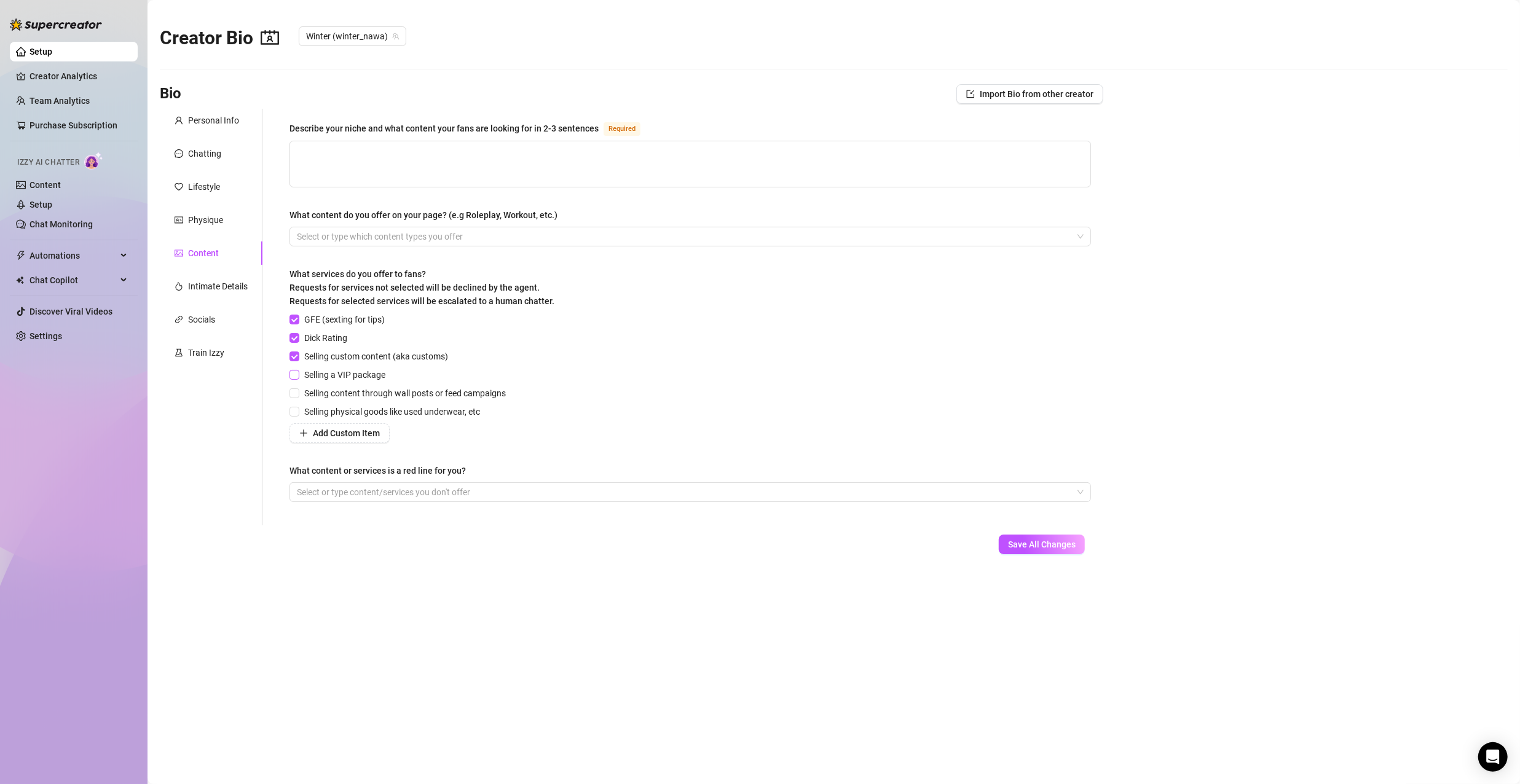
click at [296, 370] on input "Selling a VIP package" at bounding box center [293, 374] width 9 height 9
checkbox input "true"
click at [293, 389] on input "Selling content through wall posts or feed campaigns" at bounding box center [293, 393] width 9 height 9
checkbox input "true"
click at [686, 377] on div "GFE (sexting for tips) Dick Rating Selling custom content (aka customs) Selling…" at bounding box center [690, 378] width 801 height 130
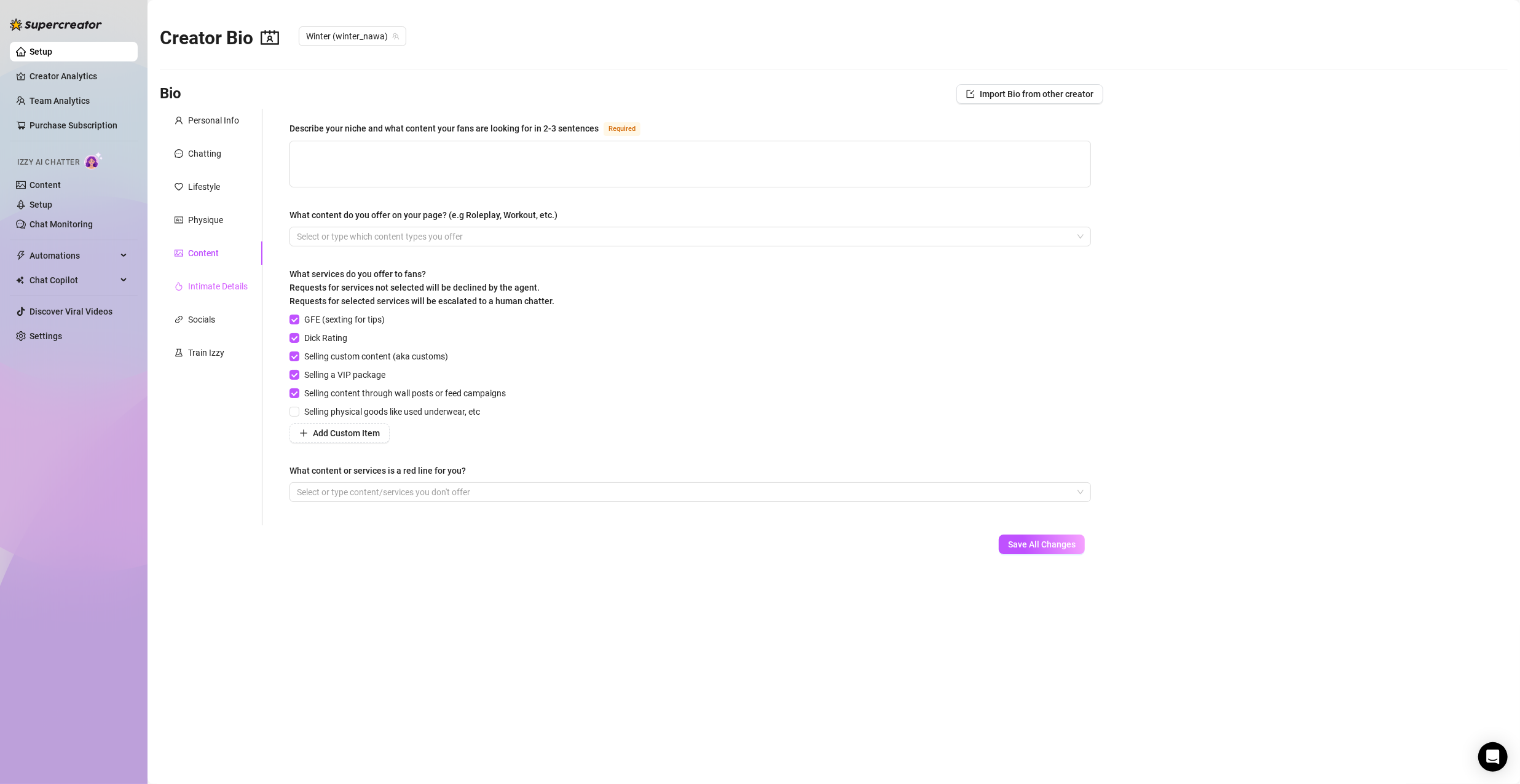
click at [226, 294] on div "Intimate Details" at bounding box center [211, 286] width 103 height 24
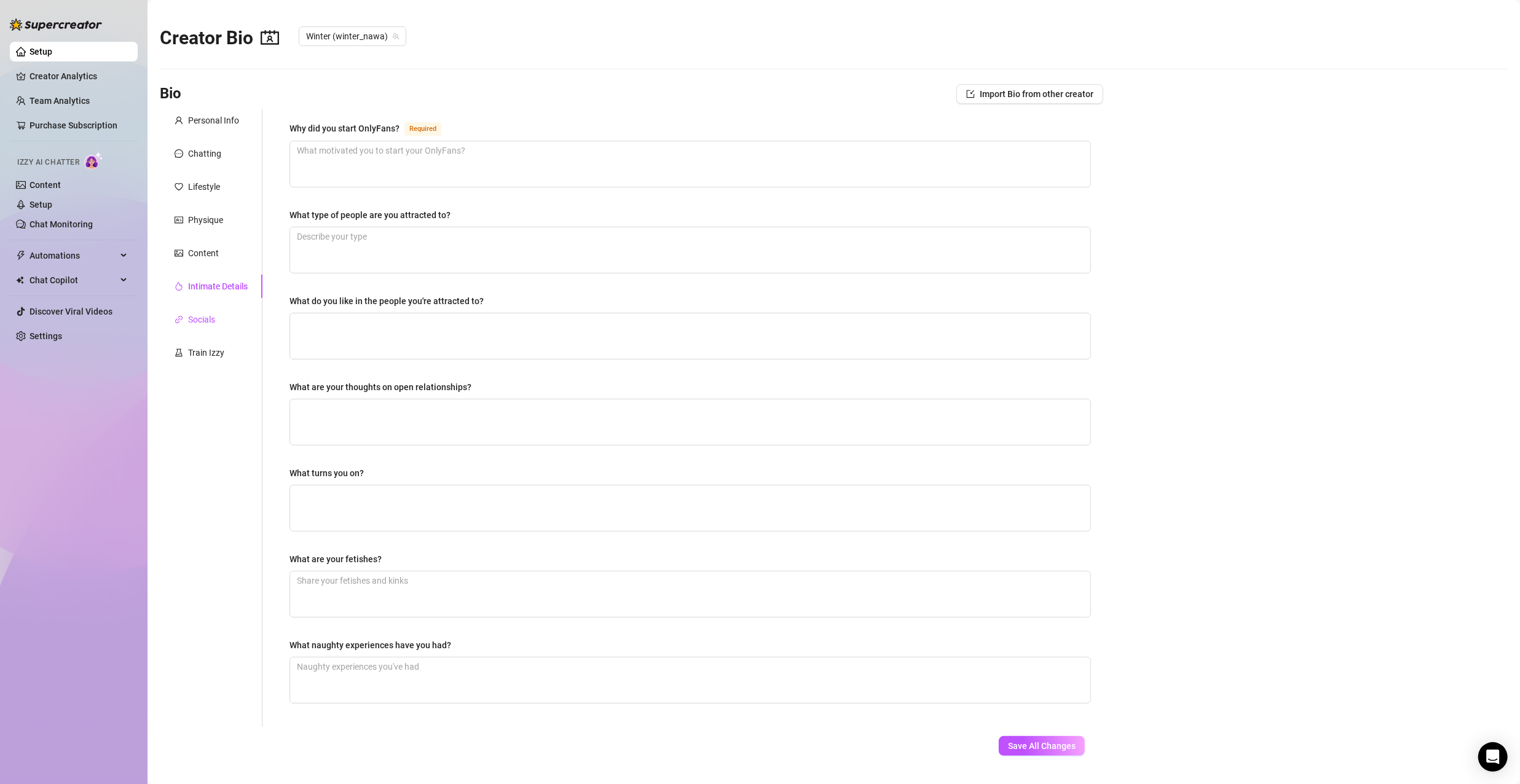
click at [214, 323] on div "Socials" at bounding box center [201, 319] width 27 height 13
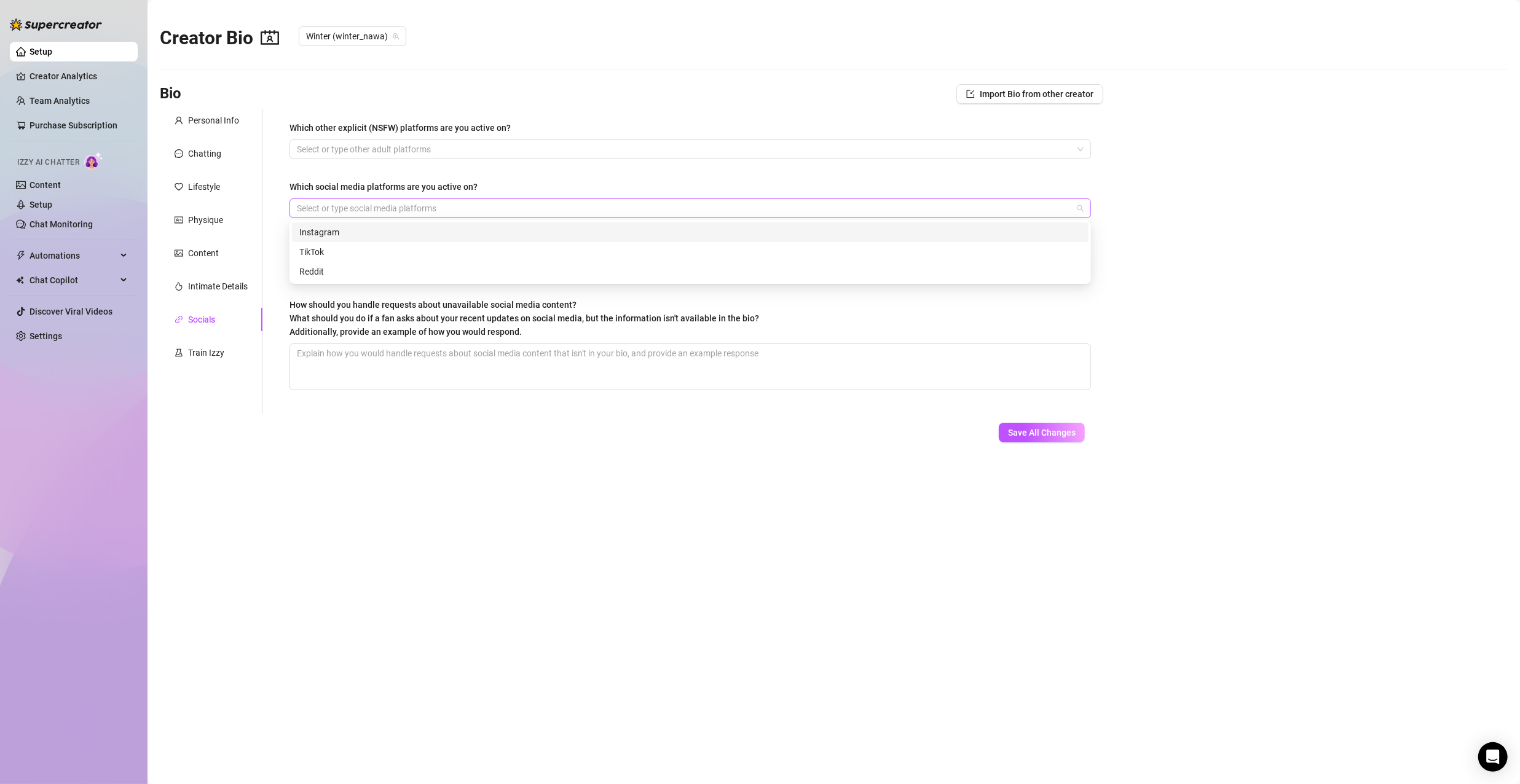
click at [331, 216] on div at bounding box center [684, 208] width 784 height 17
click at [336, 230] on div "Instagram" at bounding box center [690, 232] width 782 height 13
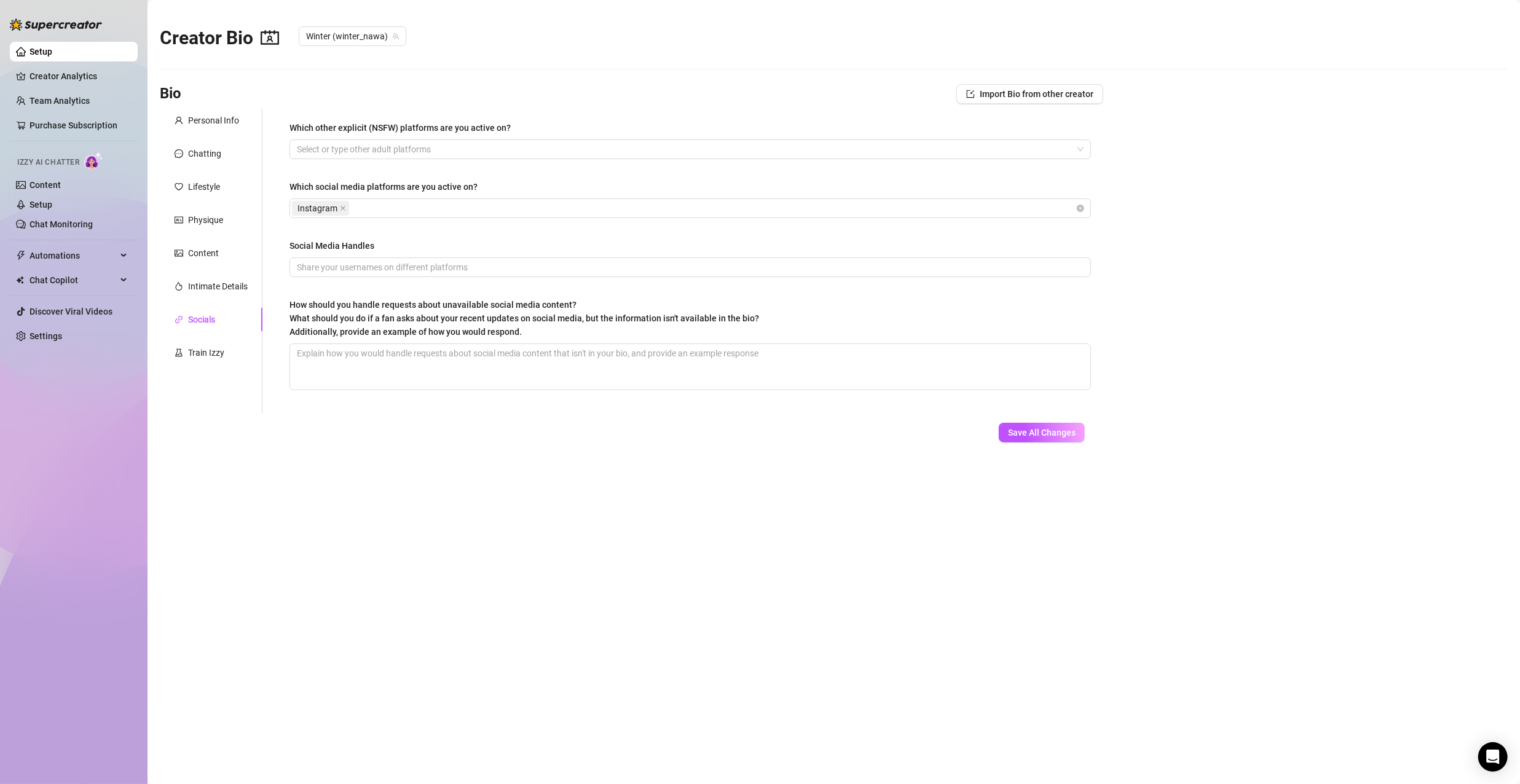
click at [364, 509] on main "Creator Bio Winter (winter_nawa) Bio Import Bio from other creator Personal Inf…" at bounding box center [834, 392] width 1372 height 784
click at [376, 270] on input "Social Media Handles" at bounding box center [689, 267] width 784 height 13
type input "winter_nawa"
click at [394, 550] on main "Creator Bio Winter (winter_nawa) Bio Import Bio from other creator Personal Inf…" at bounding box center [834, 392] width 1372 height 784
click at [232, 288] on div "Intimate Details" at bounding box center [218, 286] width 60 height 13
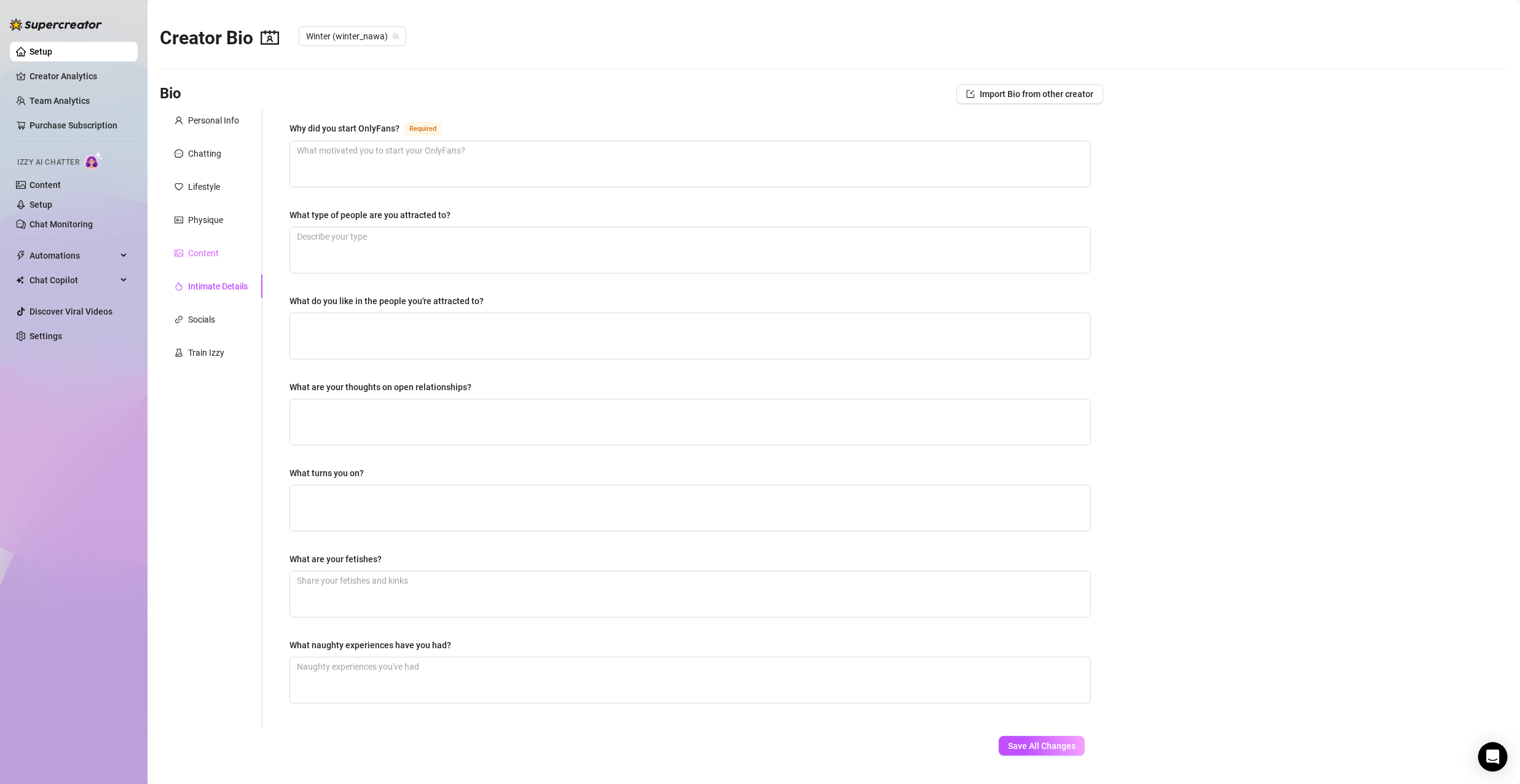
click at [223, 251] on div "Content" at bounding box center [211, 253] width 103 height 24
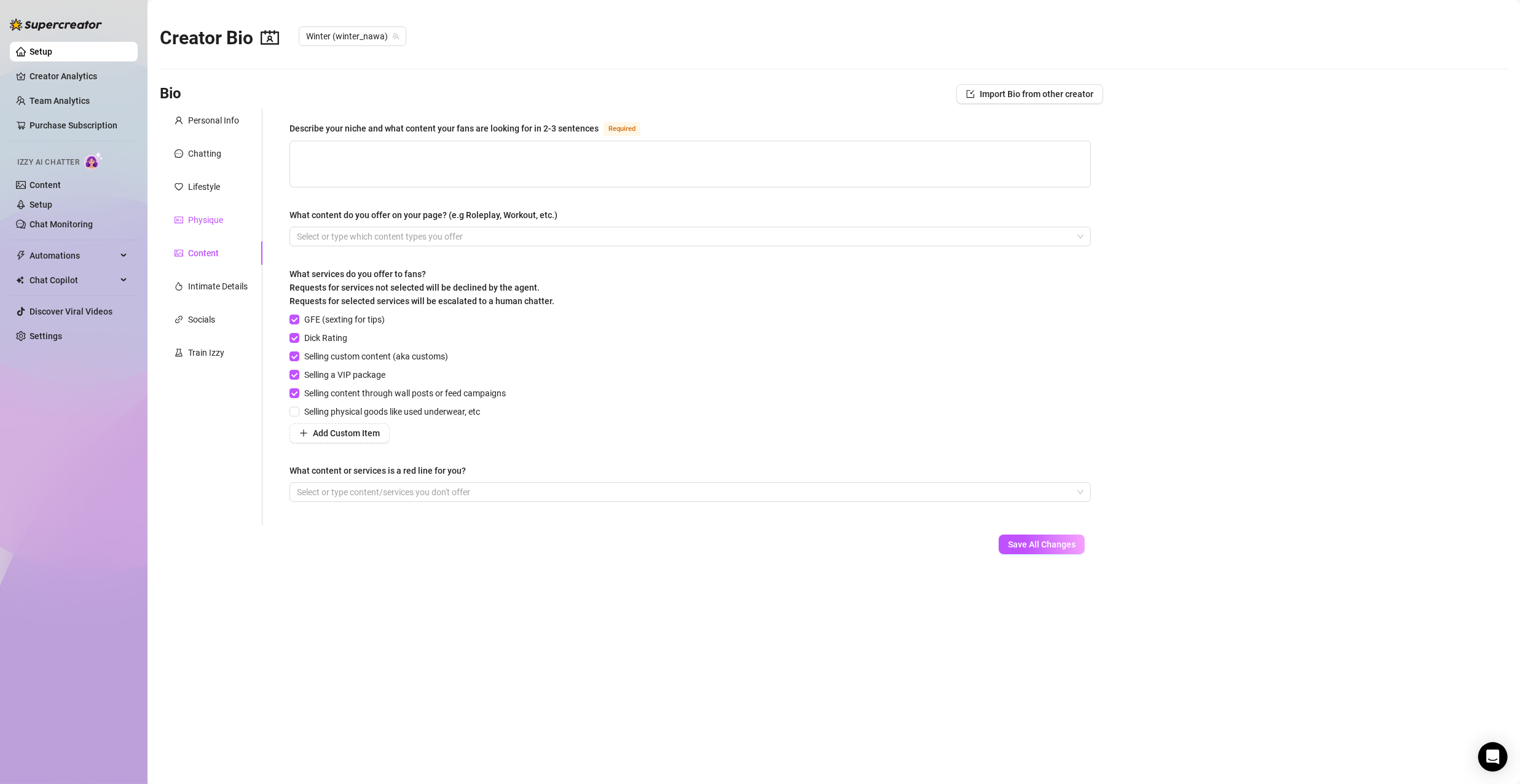
click at [216, 225] on div "Physique" at bounding box center [205, 219] width 35 height 13
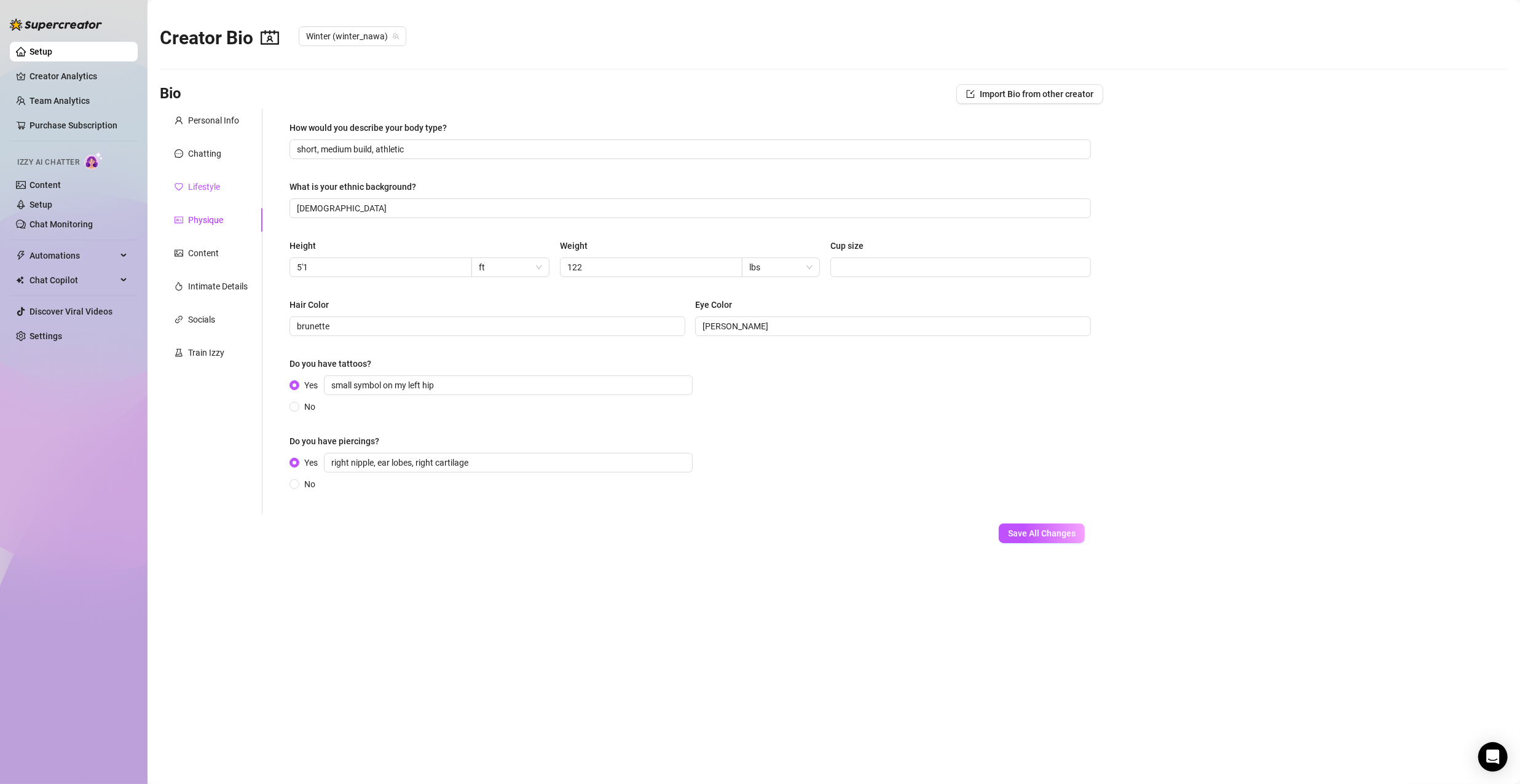
click at [211, 185] on div "Lifestyle" at bounding box center [204, 186] width 32 height 13
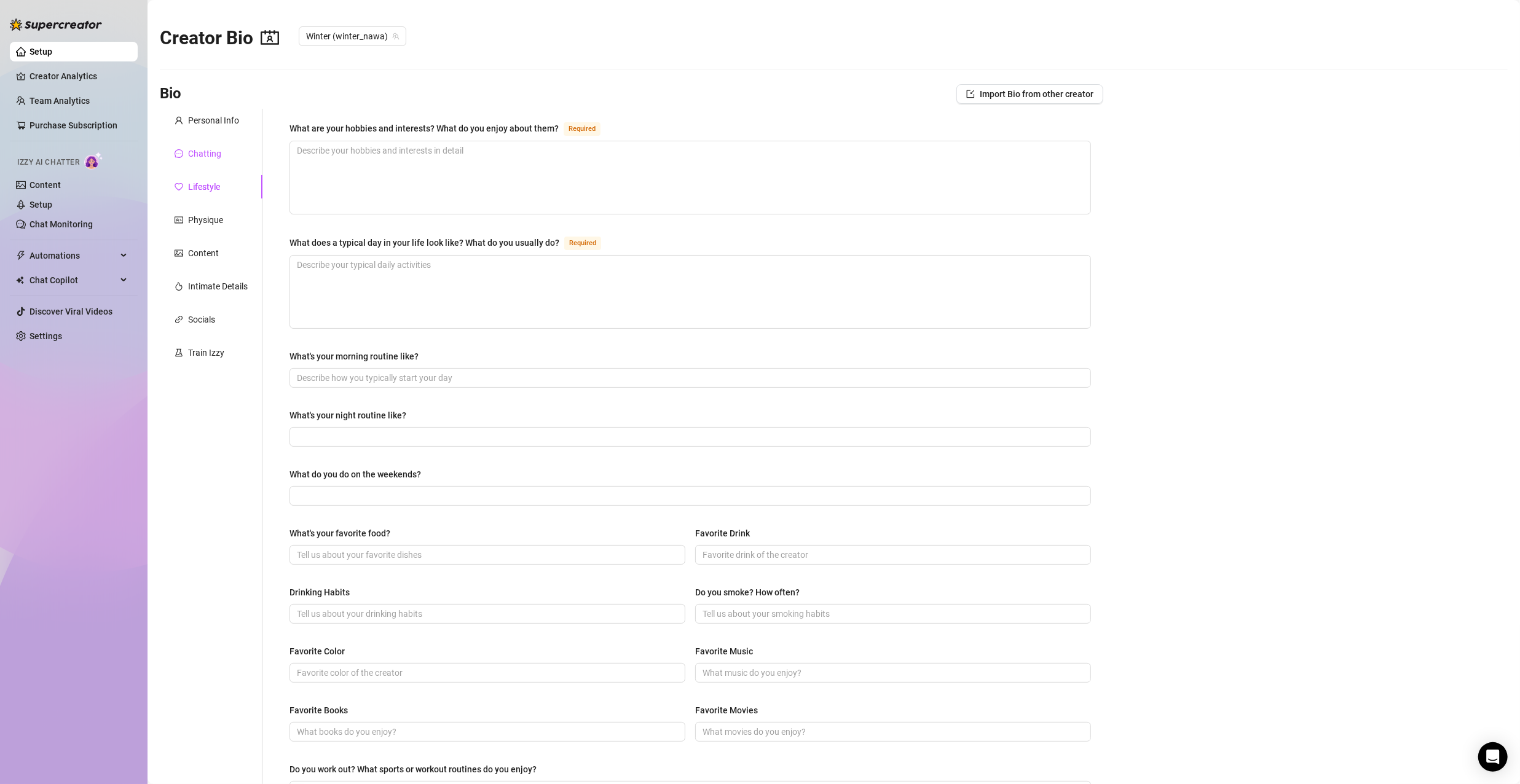
click at [210, 149] on div "Chatting" at bounding box center [204, 153] width 33 height 13
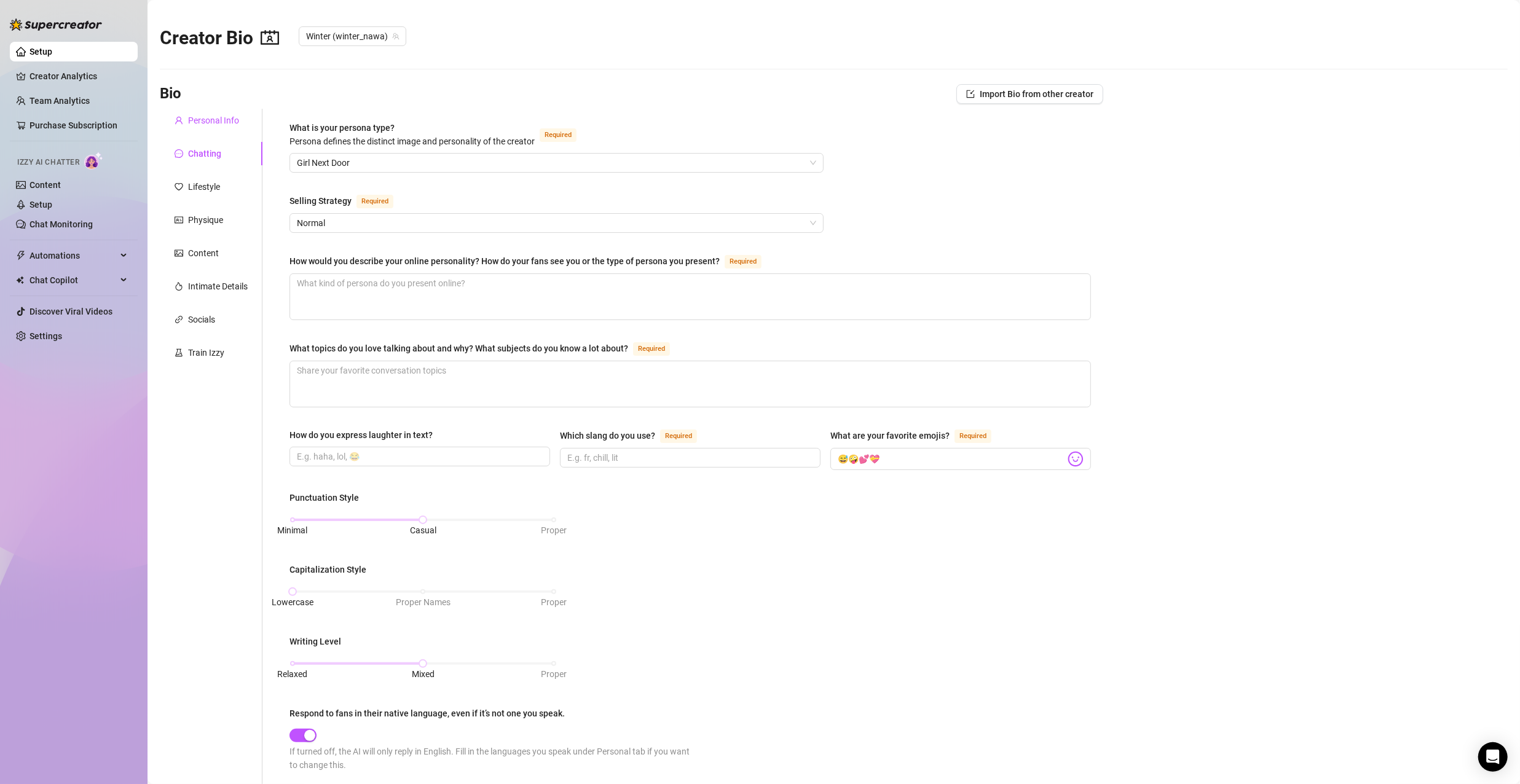
click at [211, 121] on div "Personal Info" at bounding box center [213, 120] width 51 height 13
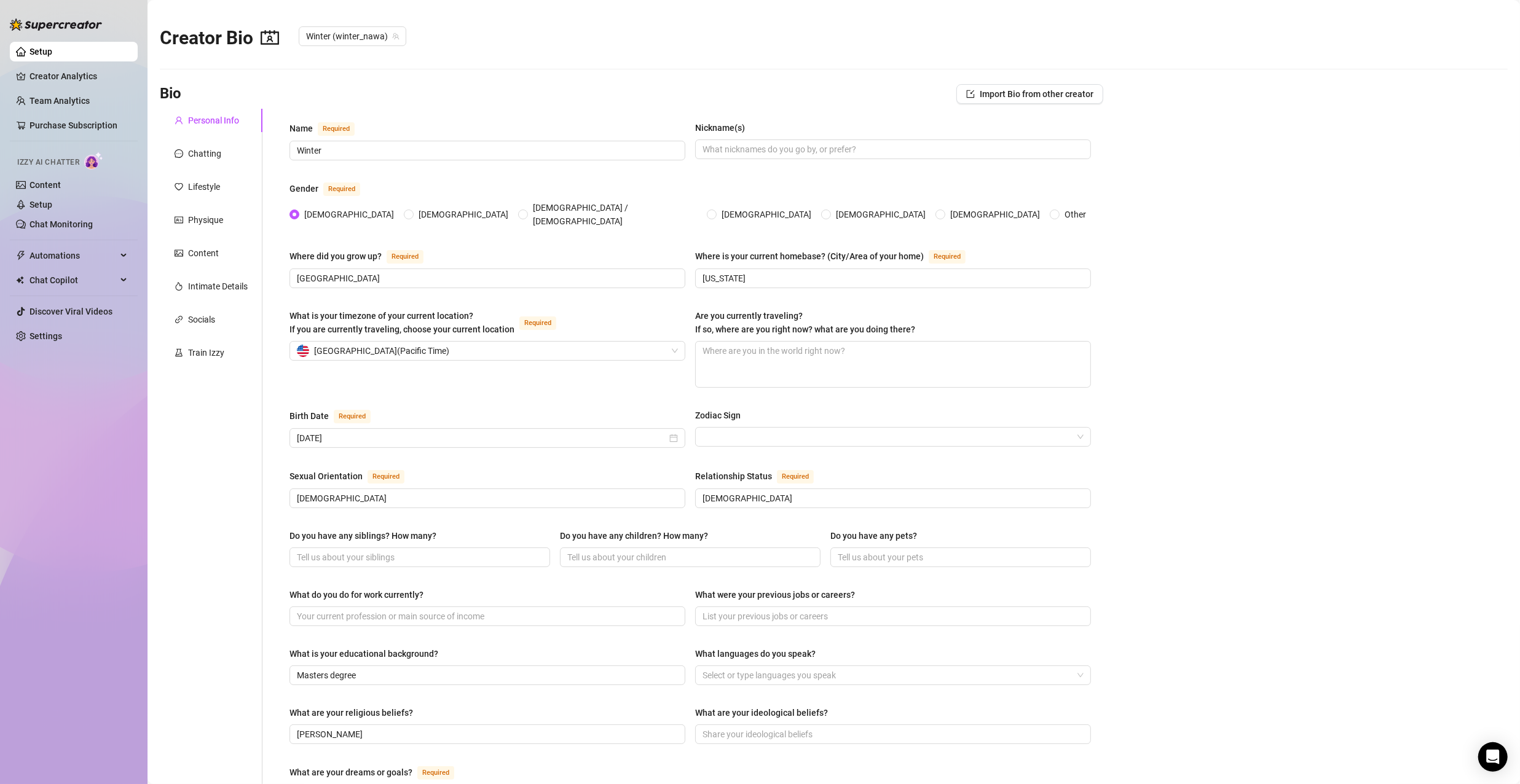
click at [52, 52] on link "Setup" at bounding box center [40, 51] width 23 height 9
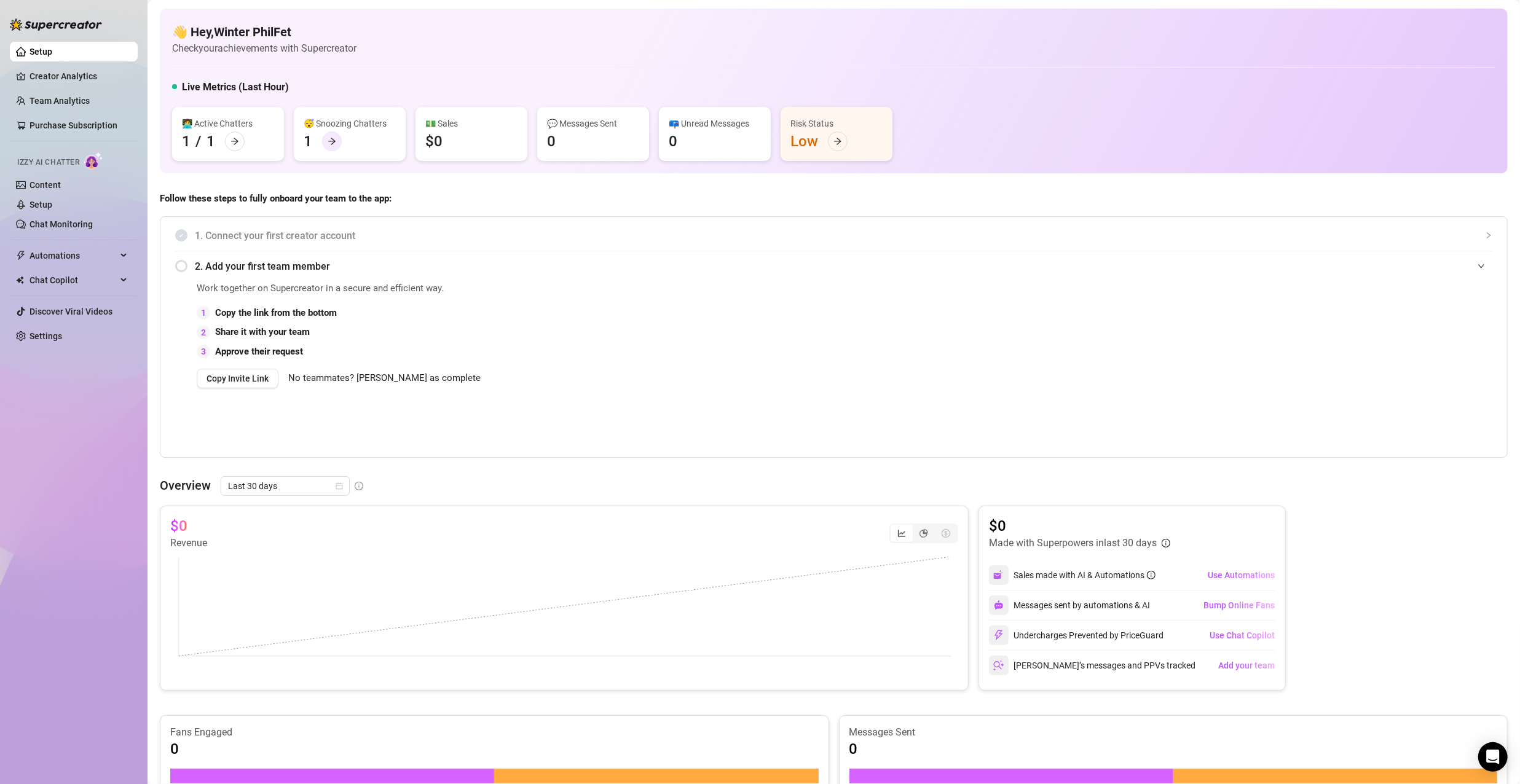
click at [333, 144] on icon "arrow-right" at bounding box center [331, 141] width 9 height 9
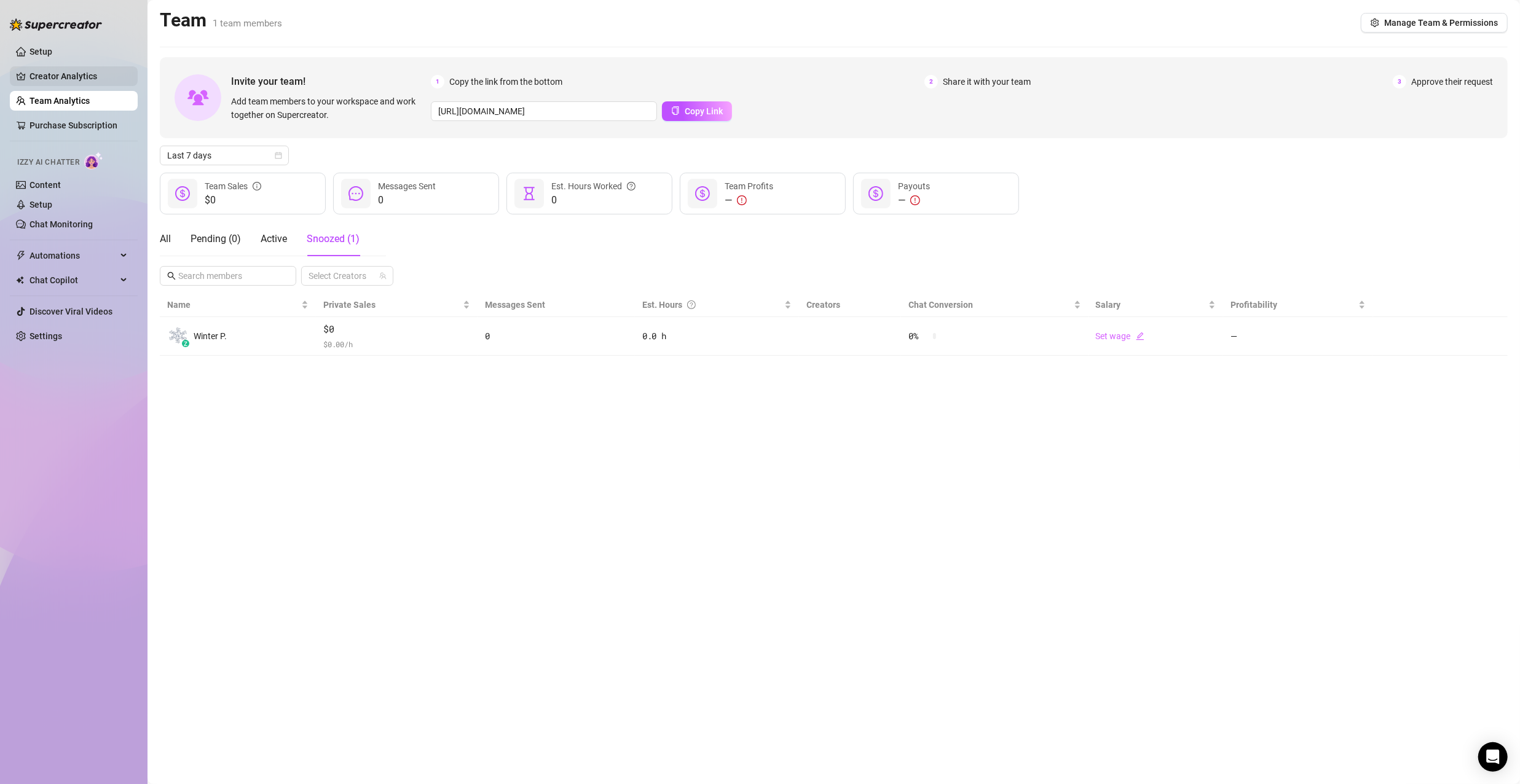
click at [40, 77] on link "Creator Analytics" at bounding box center [78, 76] width 99 height 20
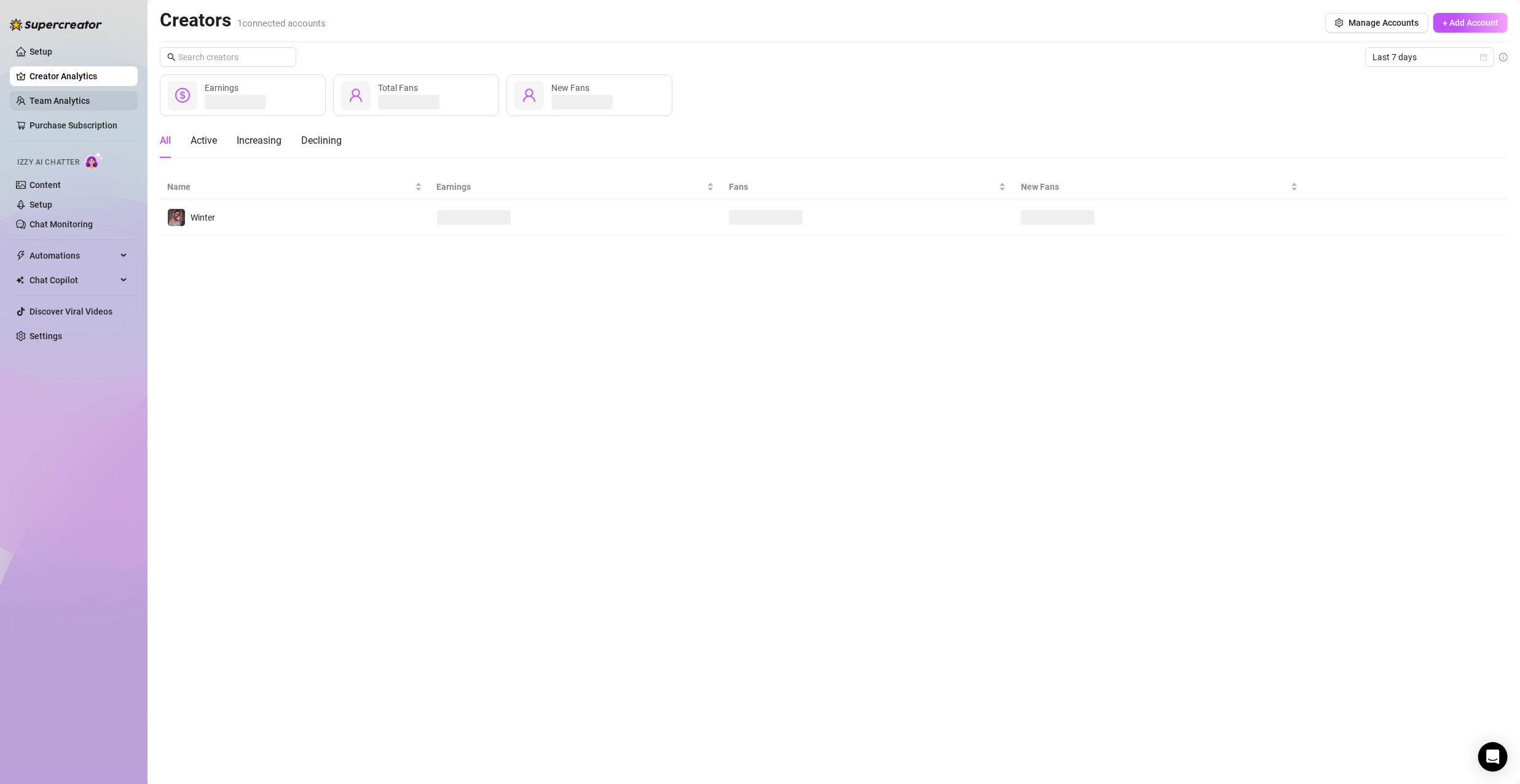
click at [52, 102] on link "Team Analytics" at bounding box center [59, 101] width 60 height 9
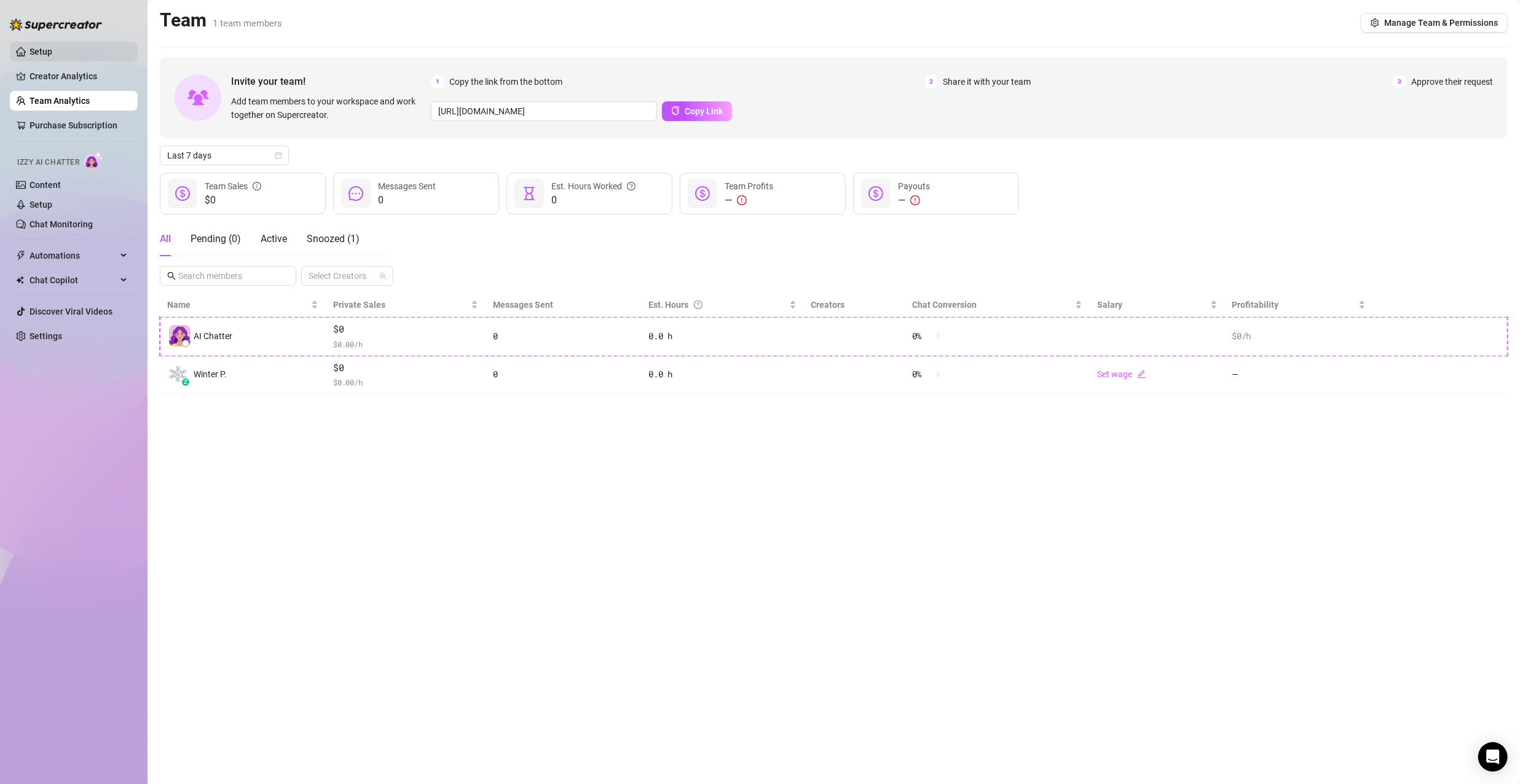
click at [52, 50] on link "Setup" at bounding box center [40, 51] width 23 height 9
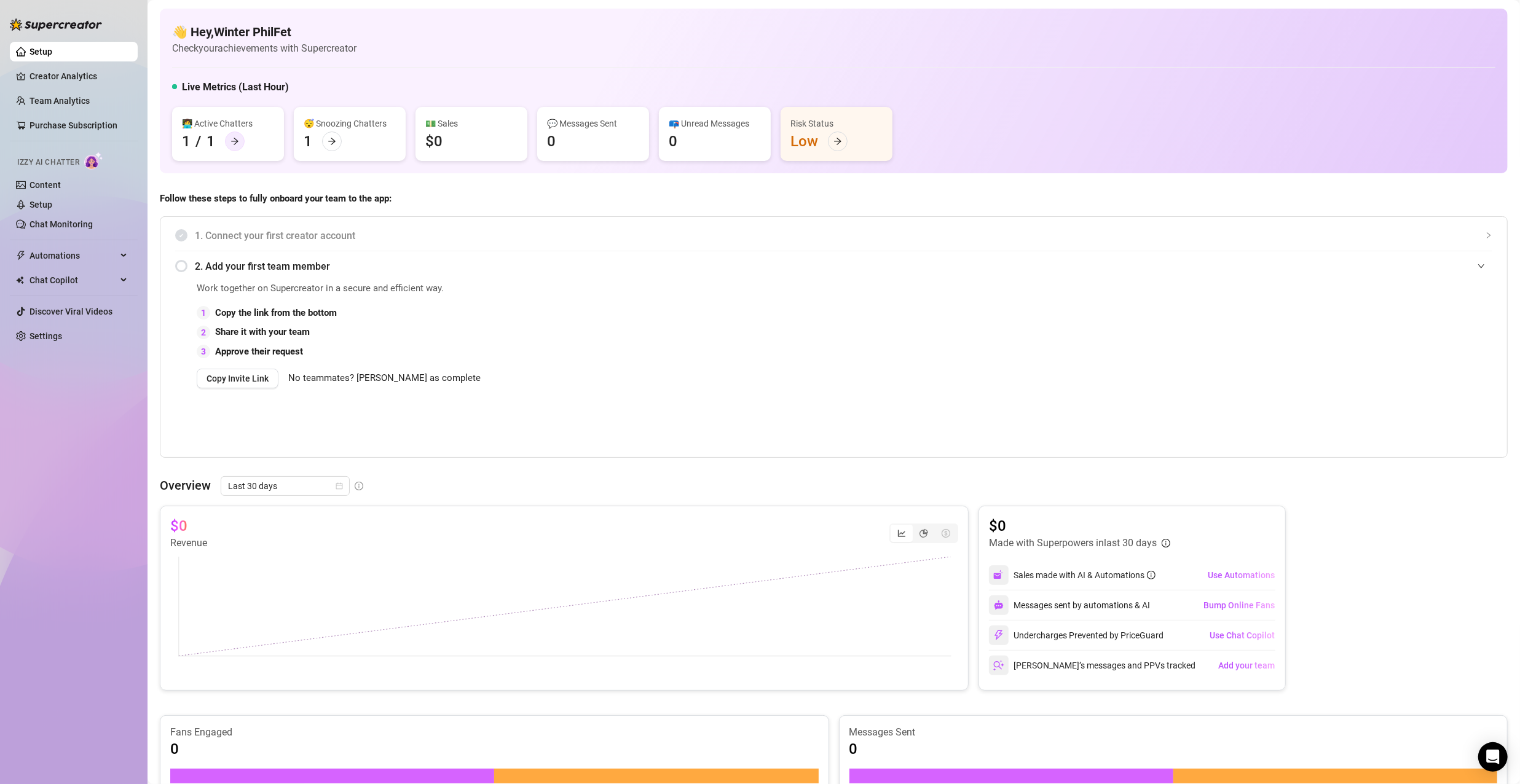
click at [232, 144] on icon "arrow-right" at bounding box center [234, 141] width 9 height 9
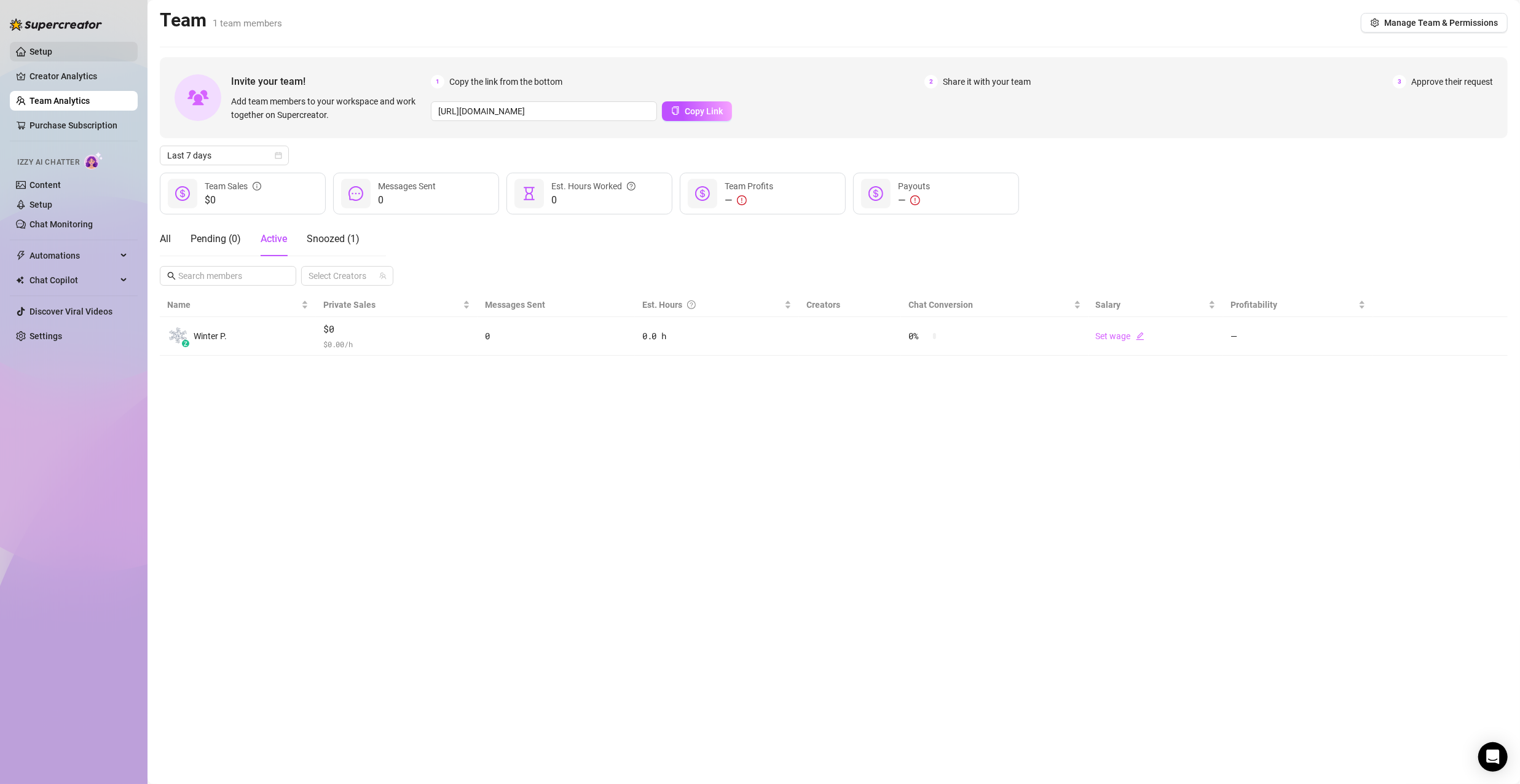
click at [42, 50] on link "Setup" at bounding box center [40, 51] width 23 height 9
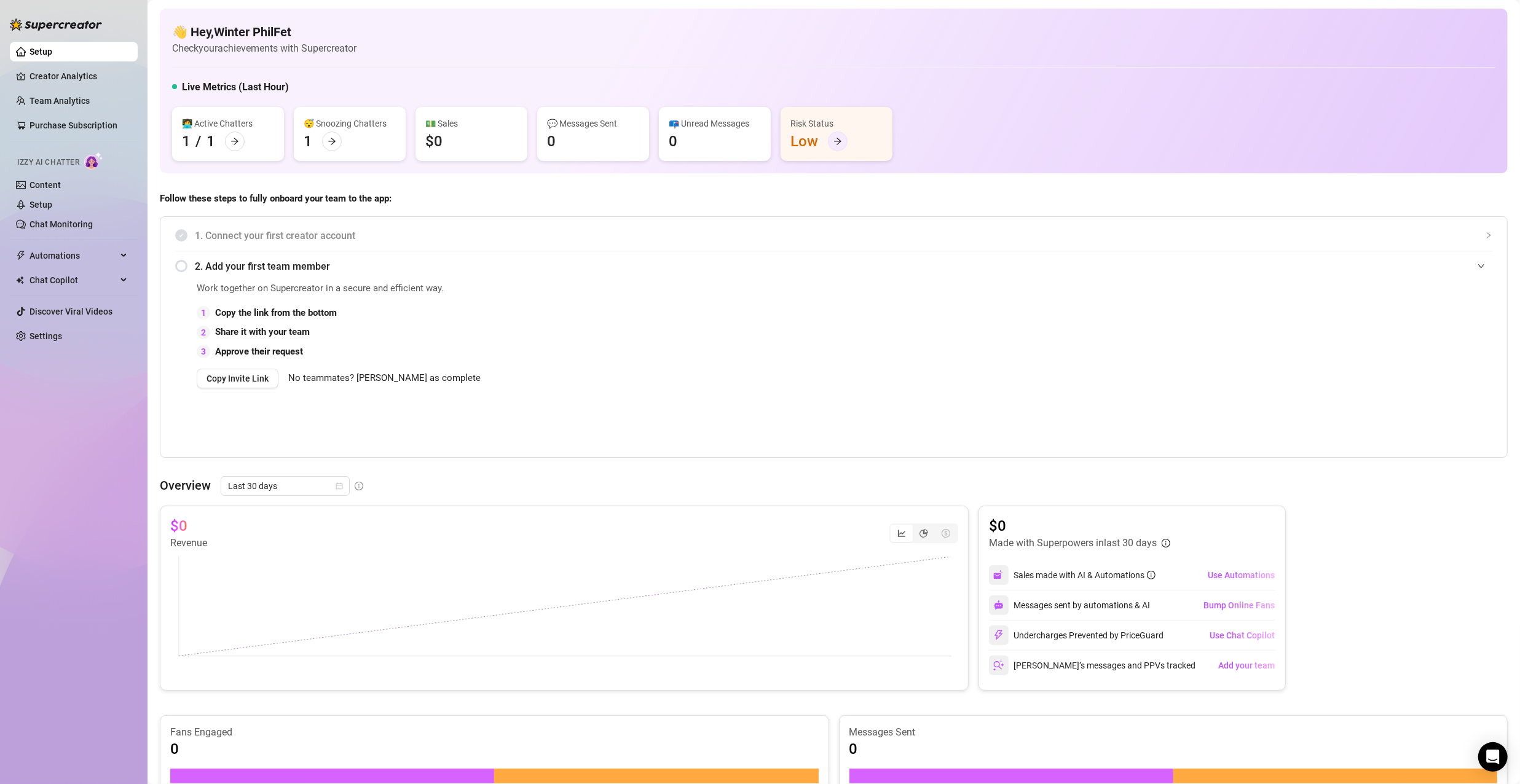
click at [834, 144] on icon "arrow-right" at bounding box center [838, 141] width 9 height 9
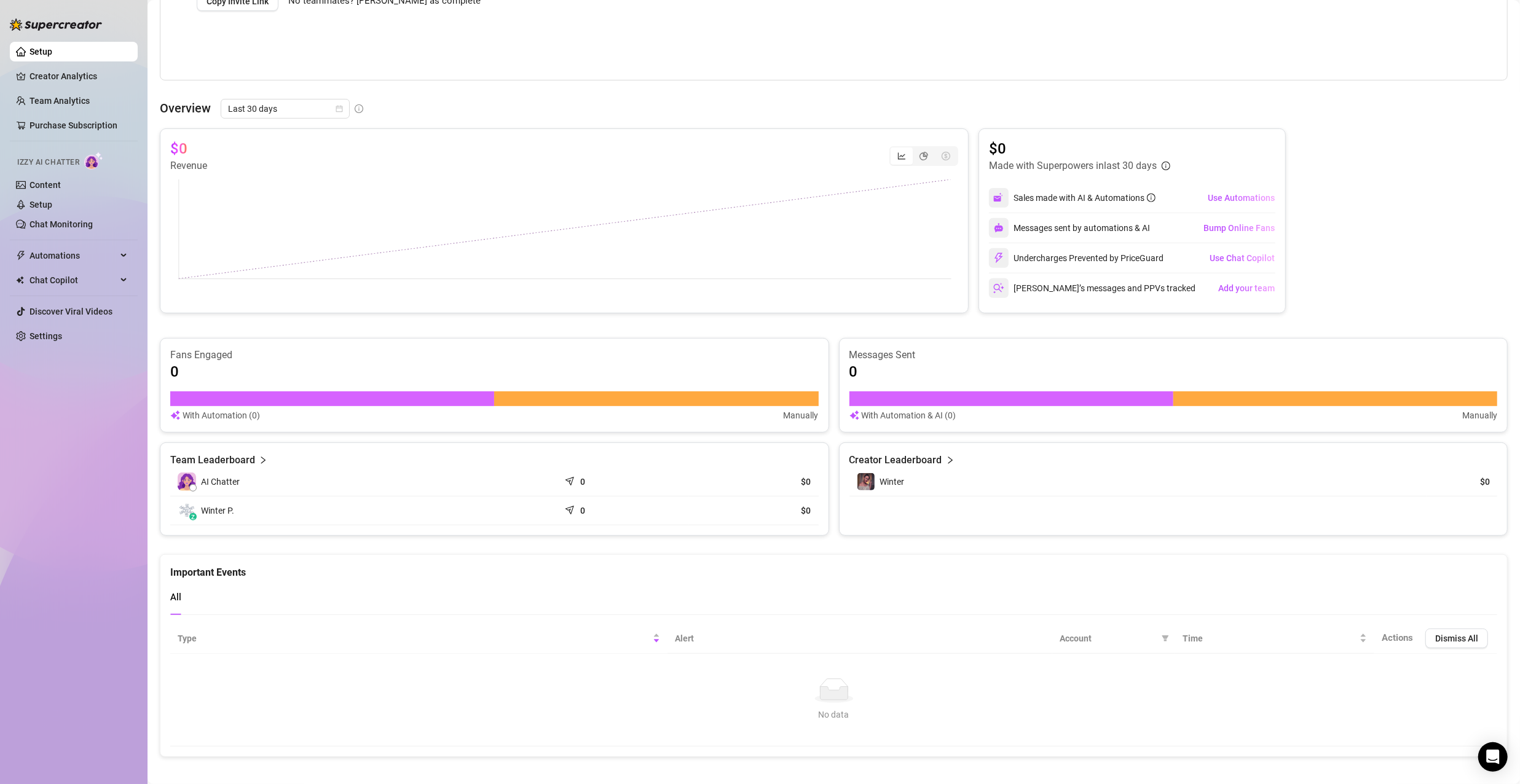
scroll to position [383, 0]
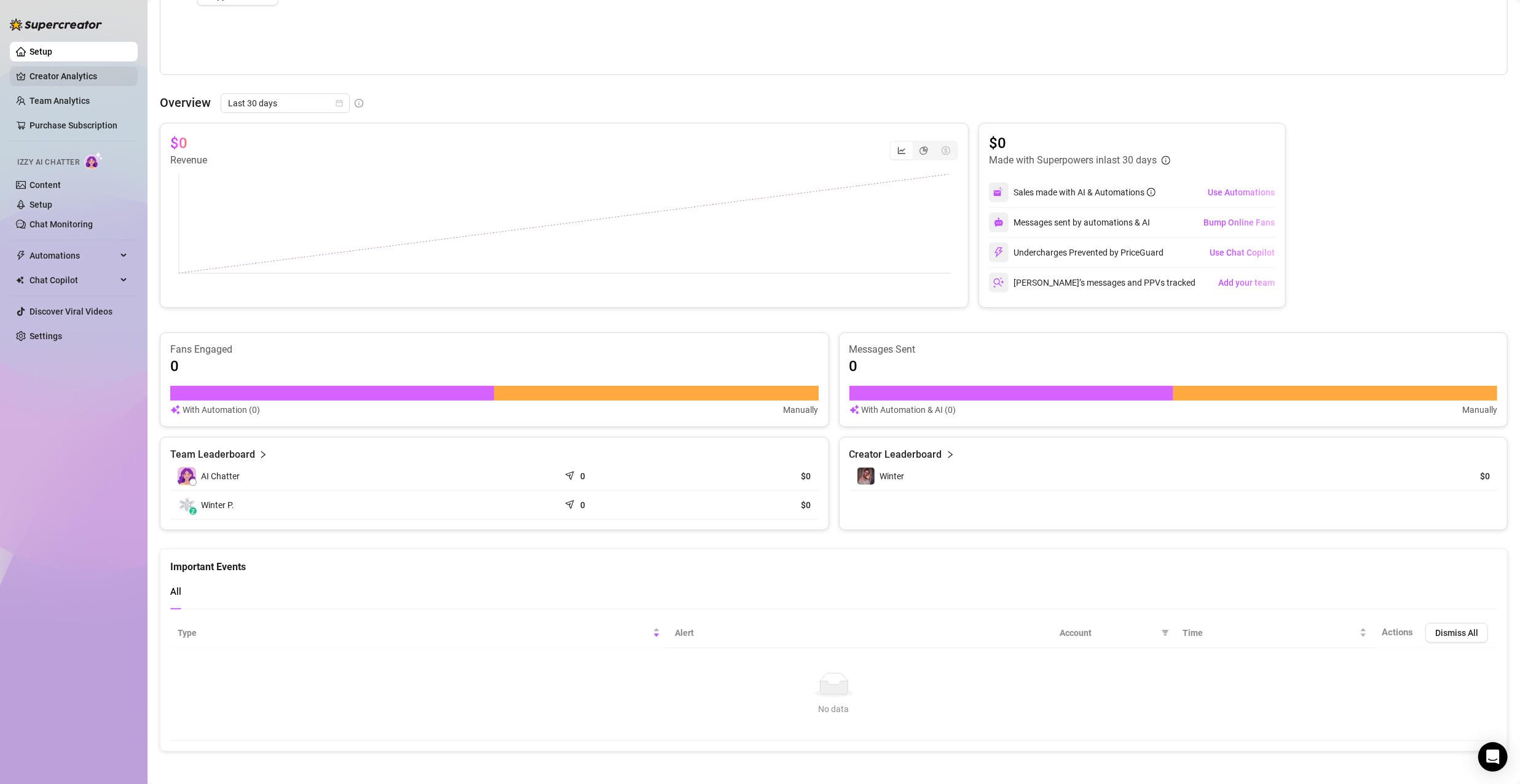
click at [77, 71] on link "Creator Analytics" at bounding box center [78, 76] width 99 height 20
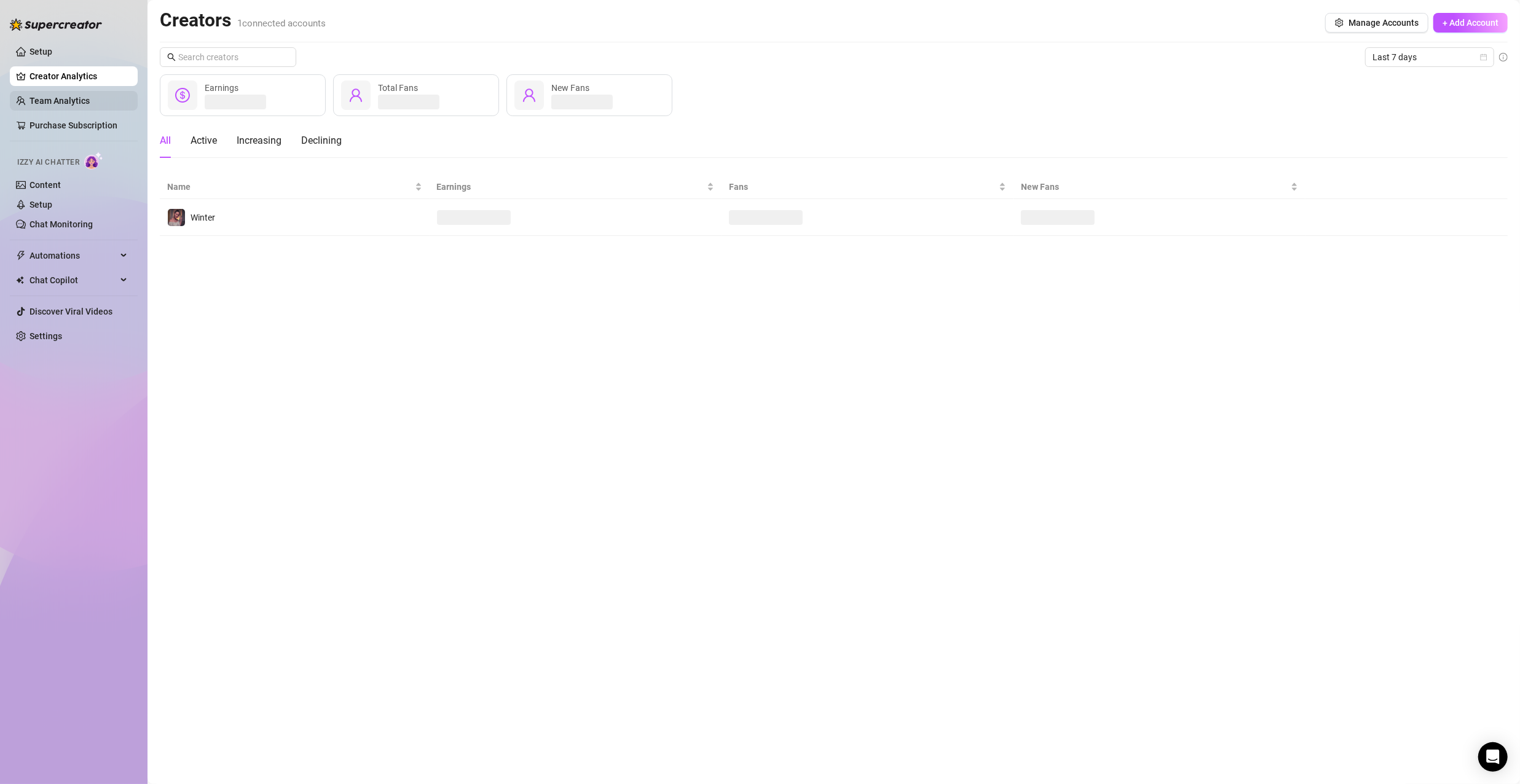
click at [62, 106] on link "Team Analytics" at bounding box center [59, 101] width 60 height 9
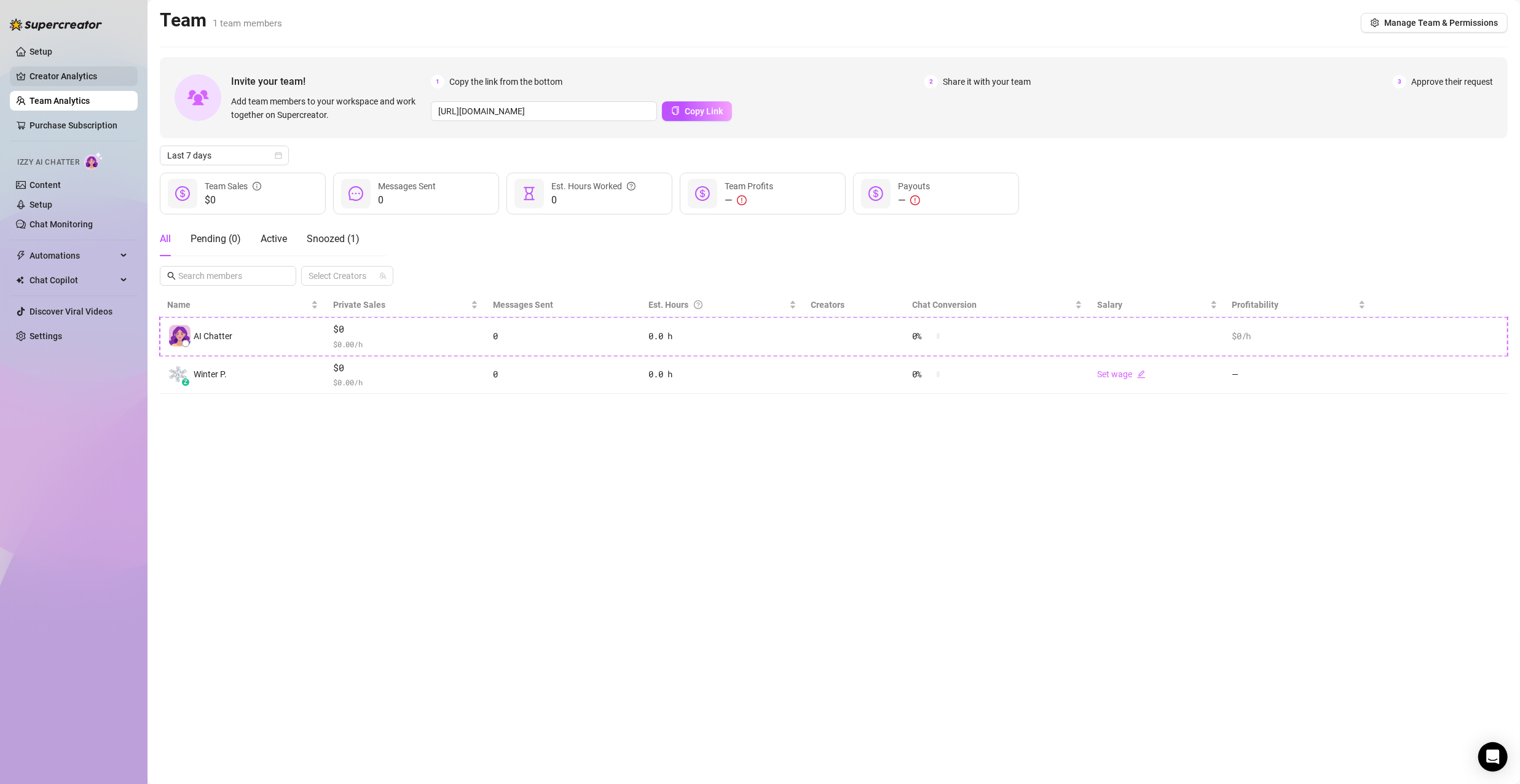
click at [61, 77] on link "Creator Analytics" at bounding box center [78, 76] width 99 height 20
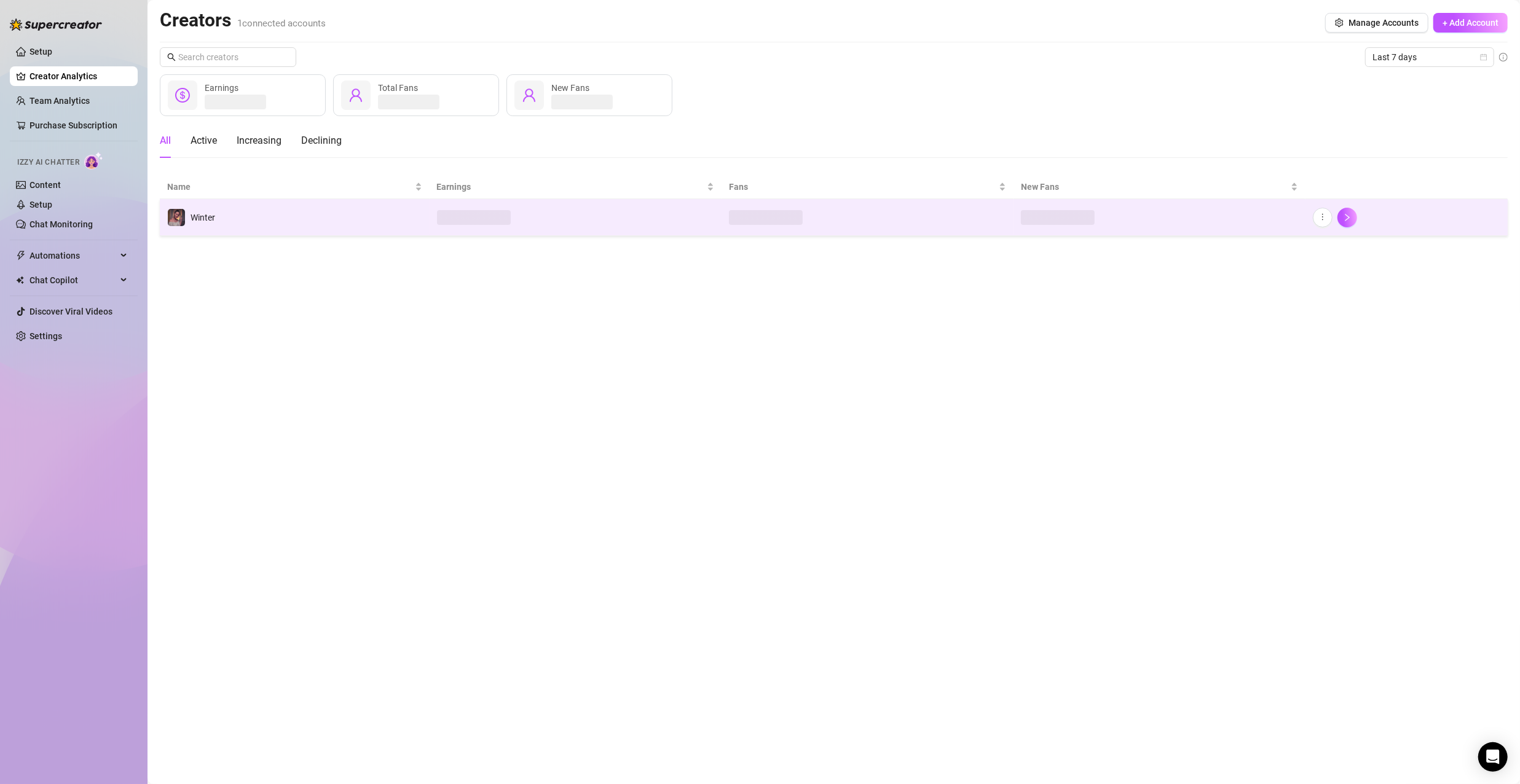
click at [215, 224] on div "Winter" at bounding box center [191, 217] width 48 height 18
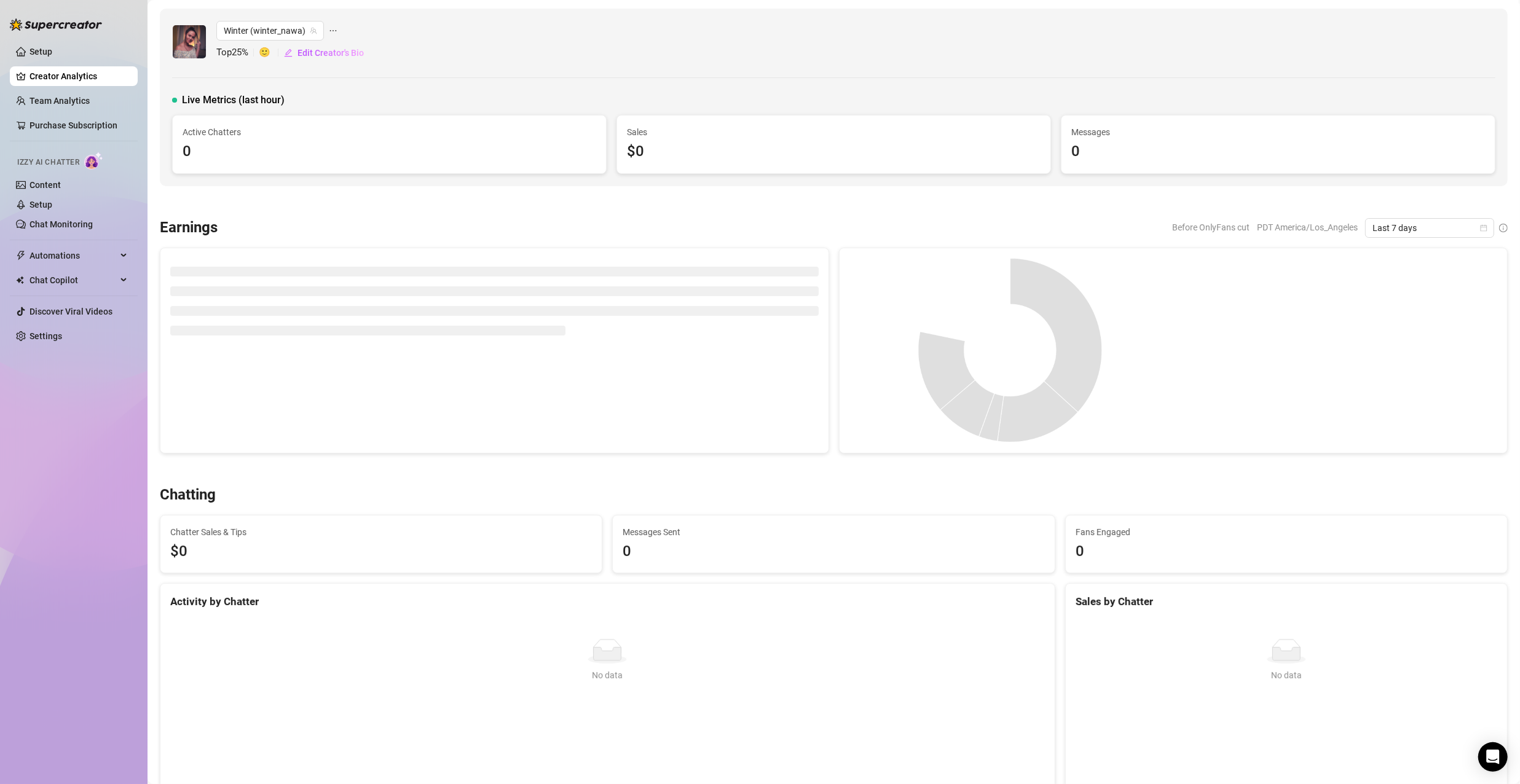
click at [267, 54] on span "🙂" at bounding box center [271, 53] width 24 height 15
click at [1475, 234] on span "Last 7 days" at bounding box center [1429, 227] width 114 height 18
click at [1414, 312] on div "Last 90 days" at bounding box center [1420, 311] width 110 height 13
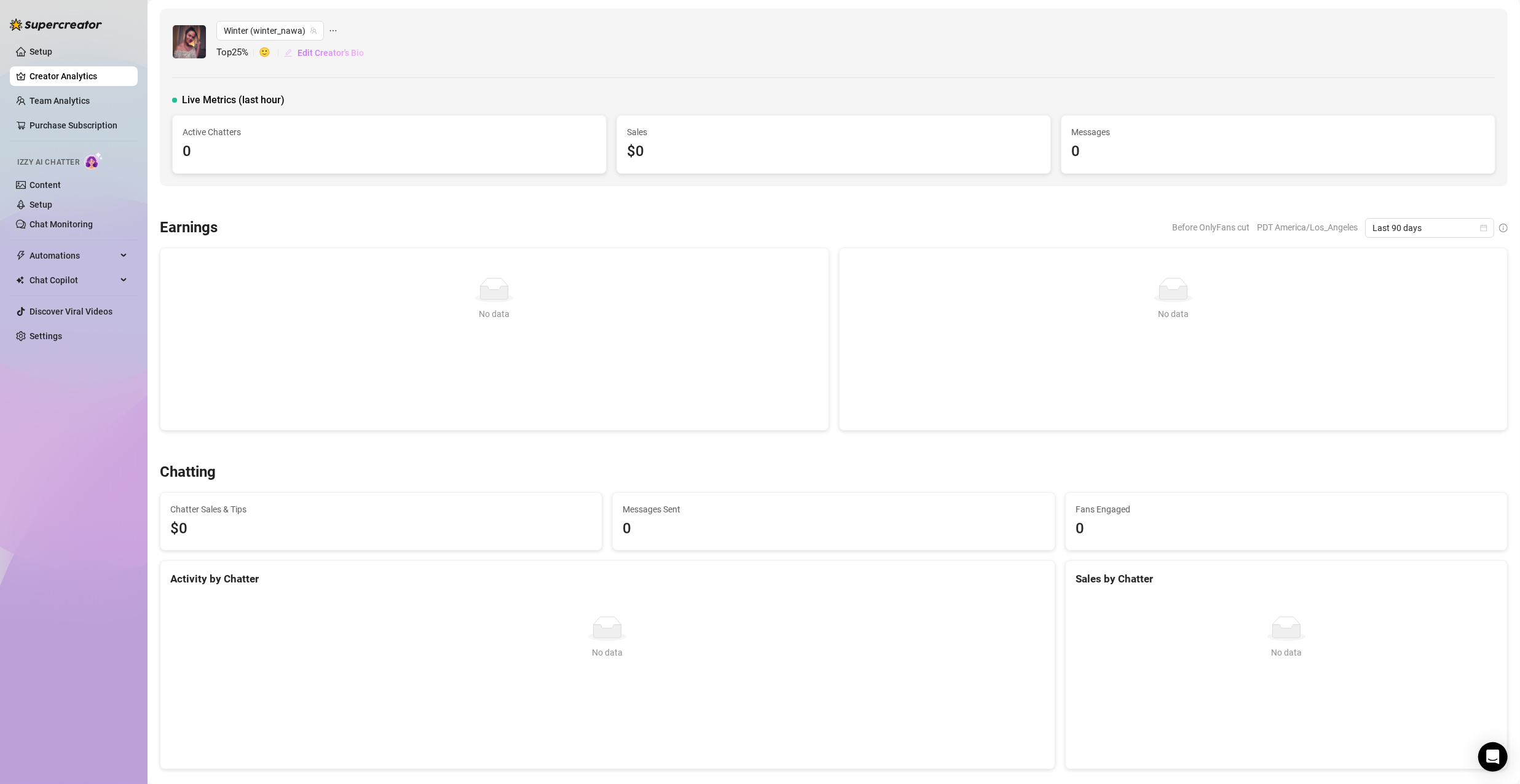
click at [342, 51] on span "Edit Creator's Bio" at bounding box center [331, 53] width 66 height 9
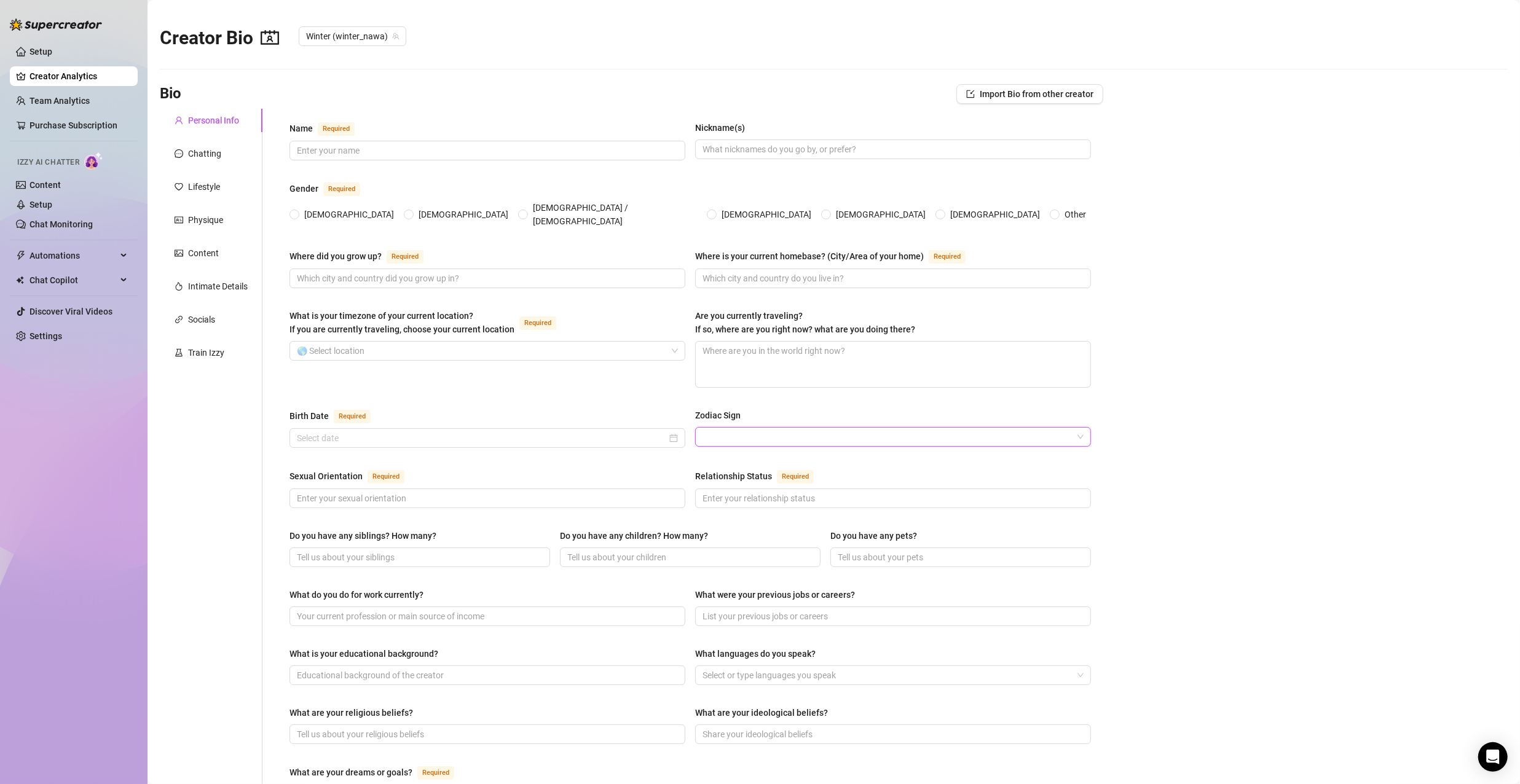
click at [779, 427] on input "Zodiac Sign" at bounding box center [887, 436] width 370 height 18
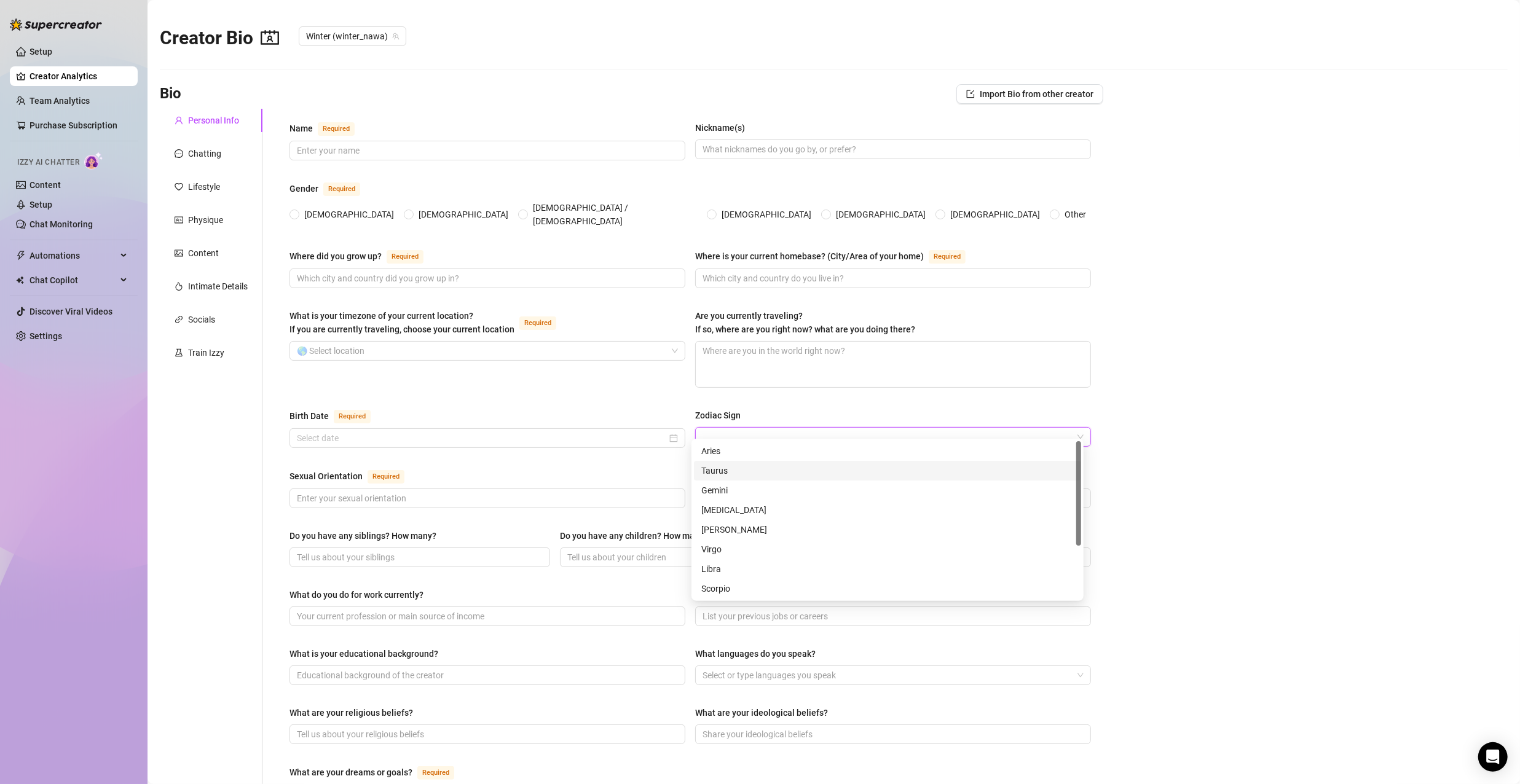
click at [725, 469] on div "Taurus" at bounding box center [887, 470] width 372 height 13
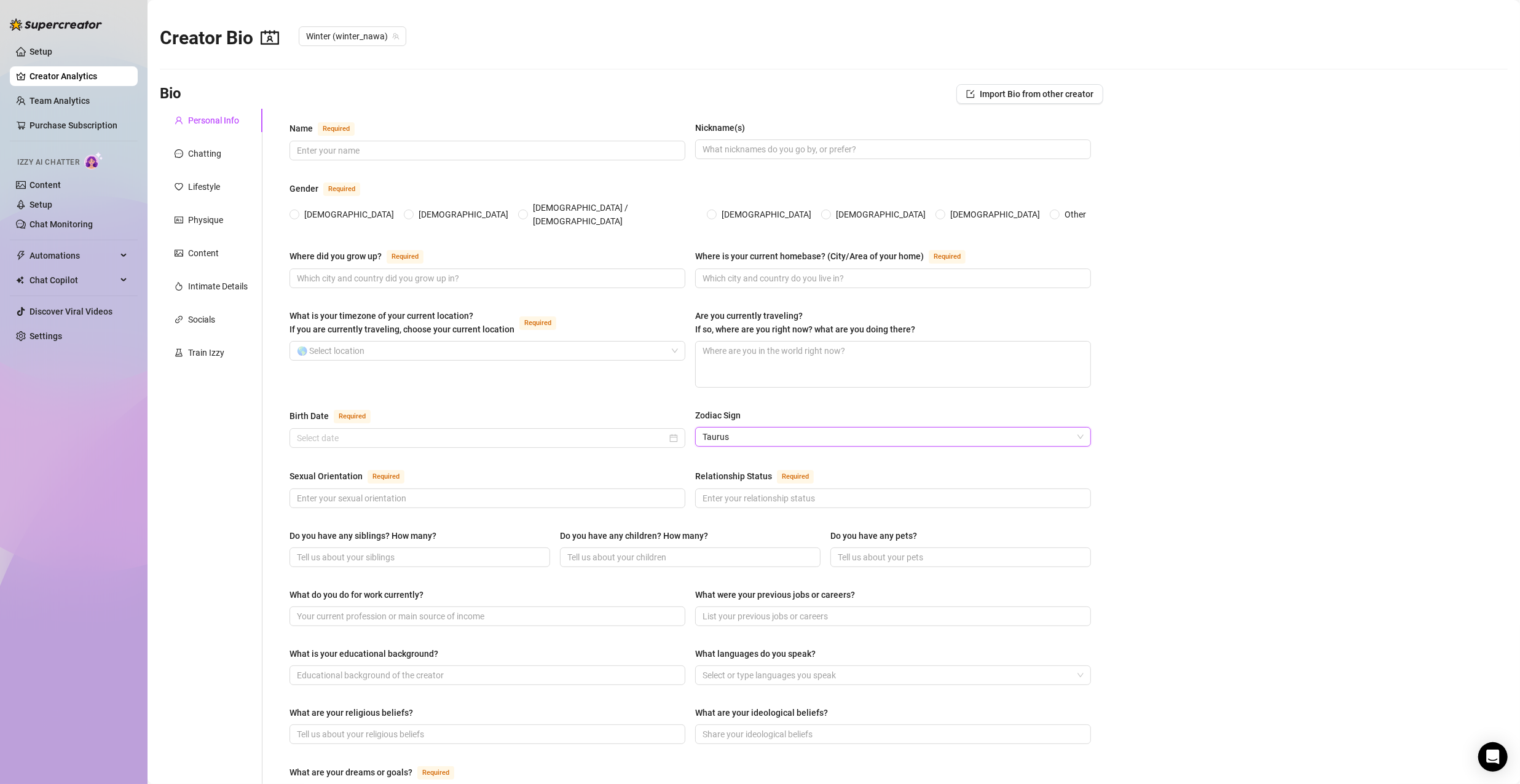
click at [1265, 528] on main "Creator Bio Winter (winter_nawa) Bio Import Bio from other creator Personal Inf…" at bounding box center [834, 600] width 1372 height 1200
click at [297, 211] on input "Female" at bounding box center [295, 215] width 5 height 8
radio input "true"
click at [521, 211] on input "Non-Binary / Genderqueer" at bounding box center [524, 215] width 5 height 8
radio input "true"
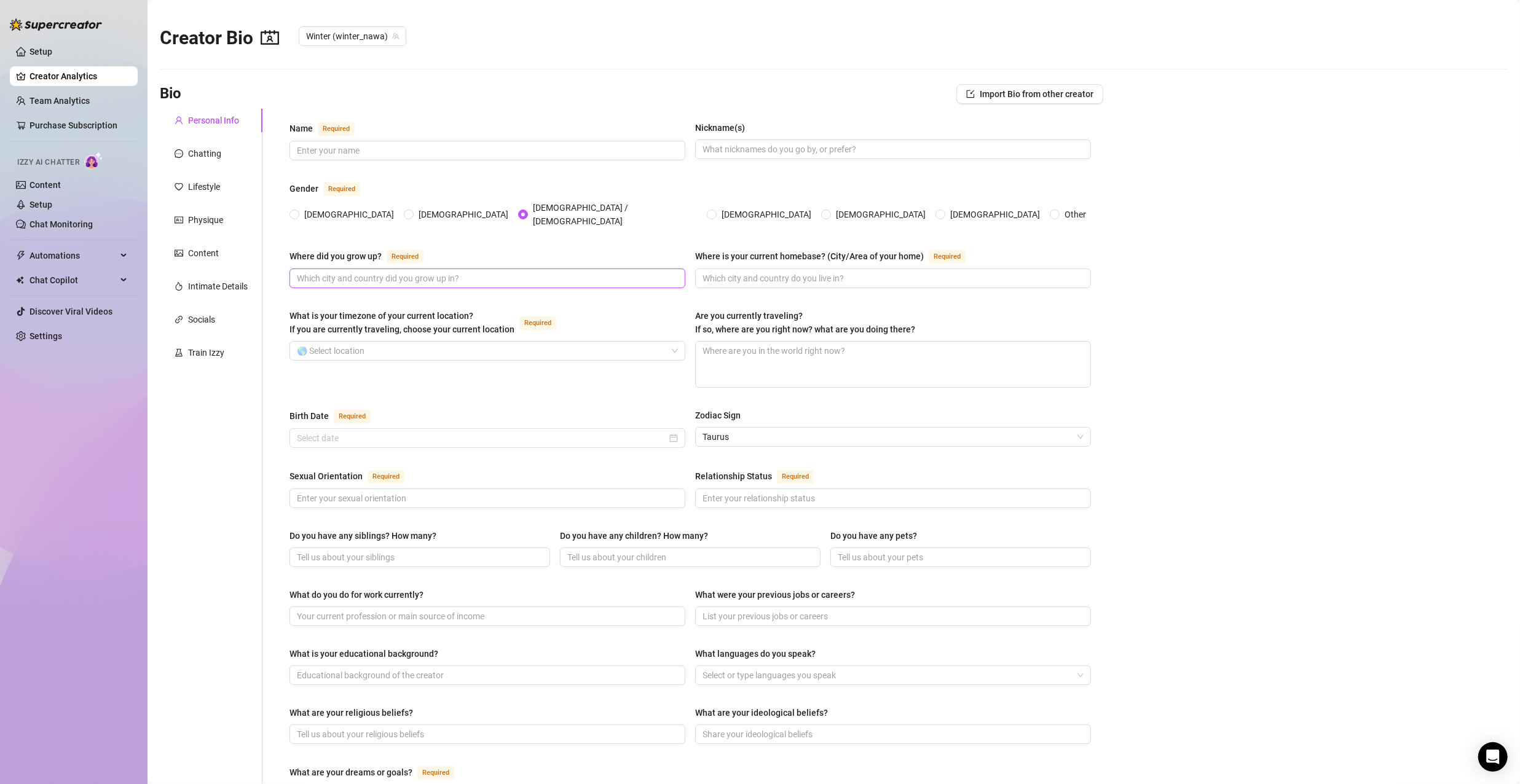
click at [344, 271] on input "Where did you grow up? Required" at bounding box center [486, 278] width 379 height 13
type input "M"
type input "Philippines"
click at [340, 149] on input "Name Required" at bounding box center [486, 150] width 379 height 13
type input "Winter"
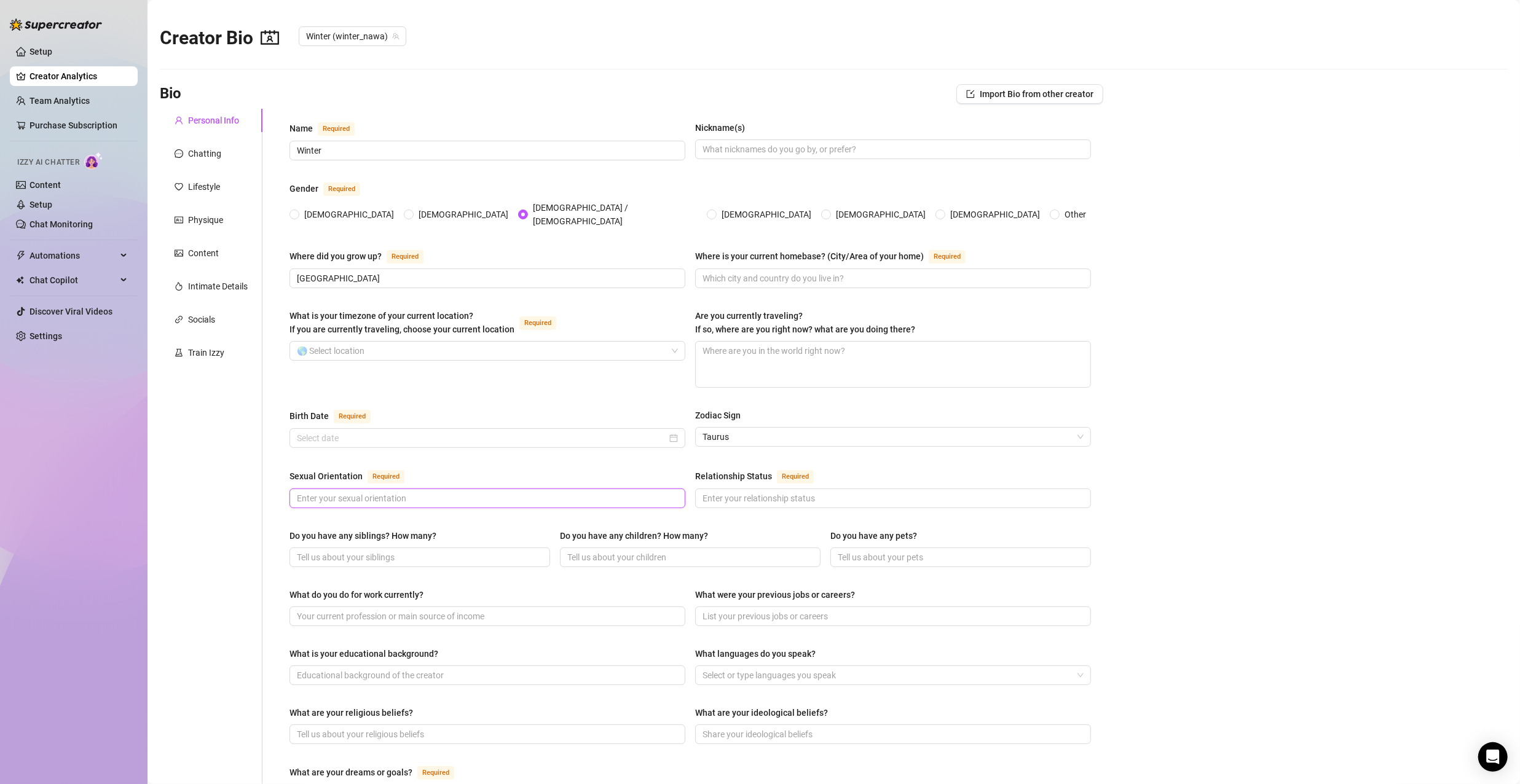
click at [420, 491] on input "Sexual Orientation Required" at bounding box center [486, 498] width 379 height 13
type input "Pansexual"
click at [800, 491] on input "Relationship Status Required" at bounding box center [892, 498] width 379 height 13
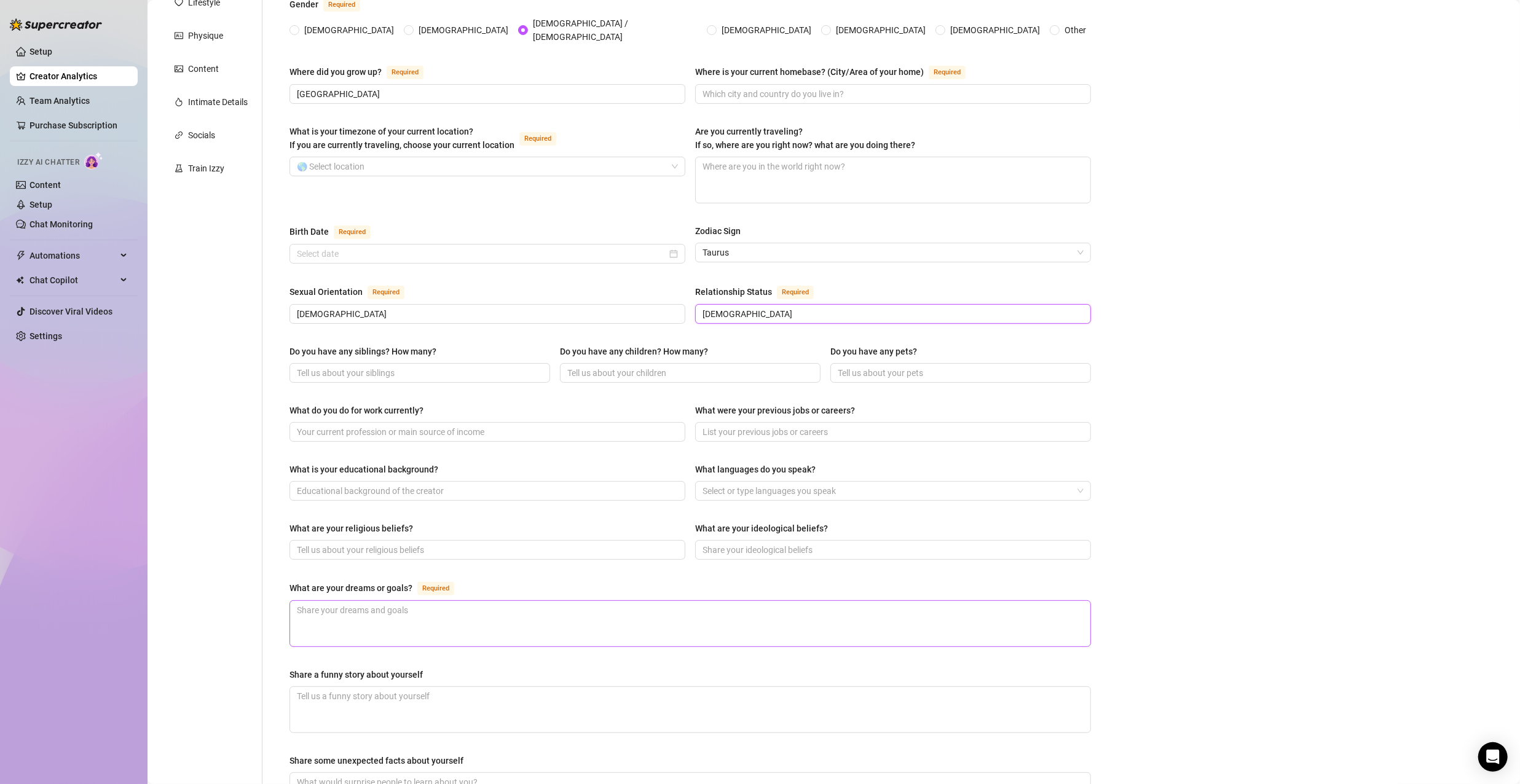
scroll to position [246, 0]
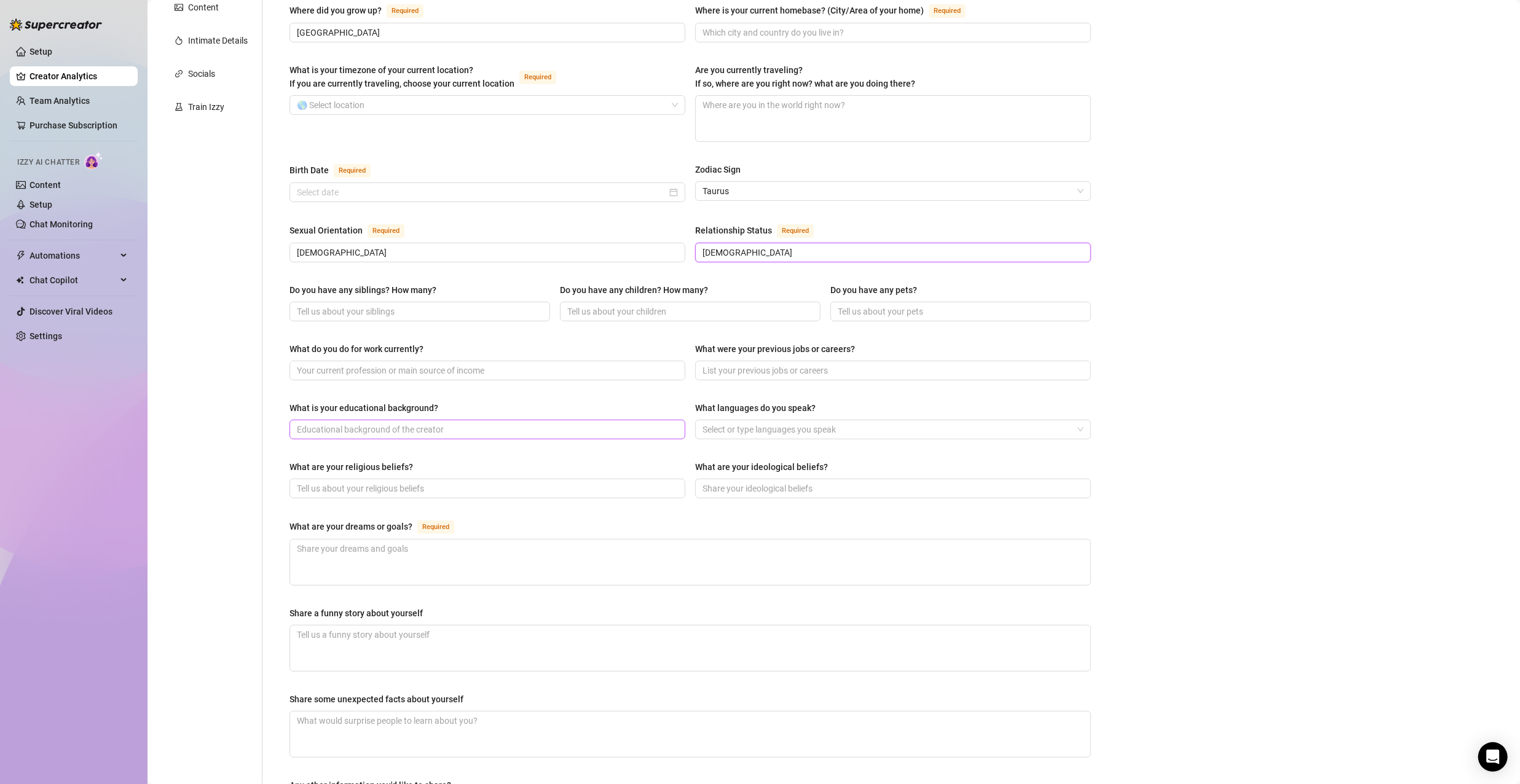
type input "polyamorous"
click at [491, 423] on input "What is your educational background?" at bounding box center [486, 429] width 379 height 13
type input "Grad school"
click at [438, 482] on input "What are your religious beliefs?" at bounding box center [486, 488] width 379 height 13
type input "c"
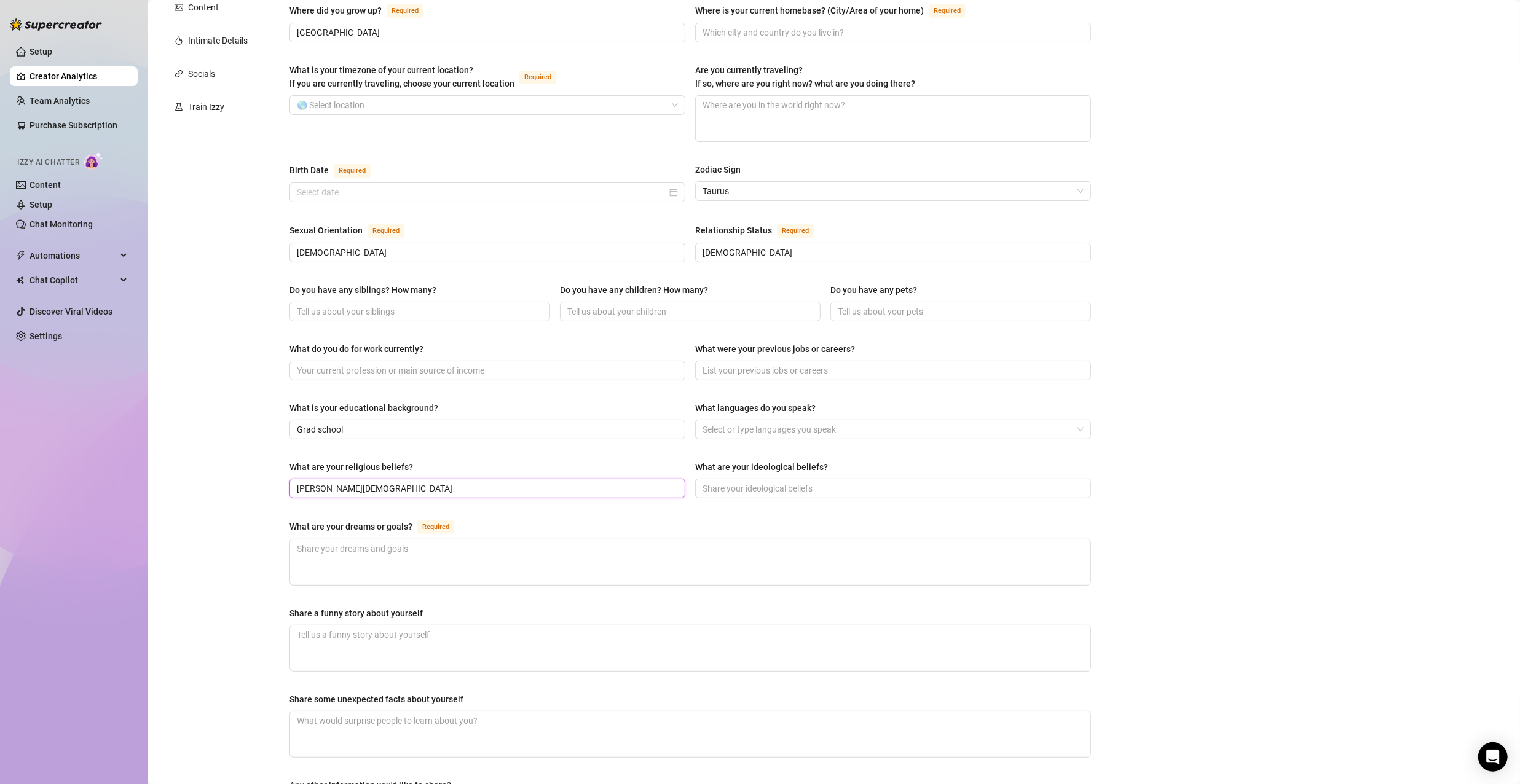
type input "Christo-pagan"
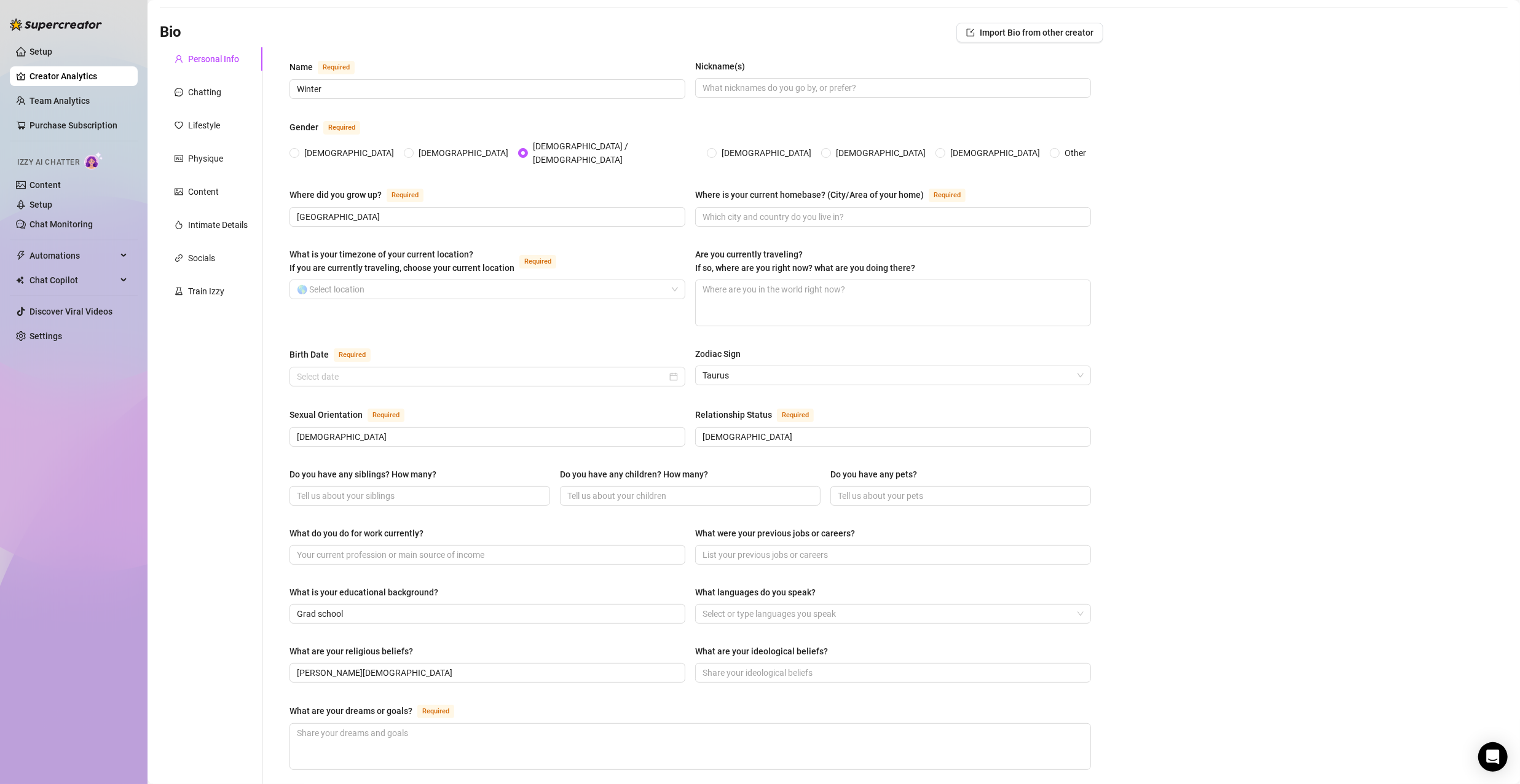
scroll to position [0, 0]
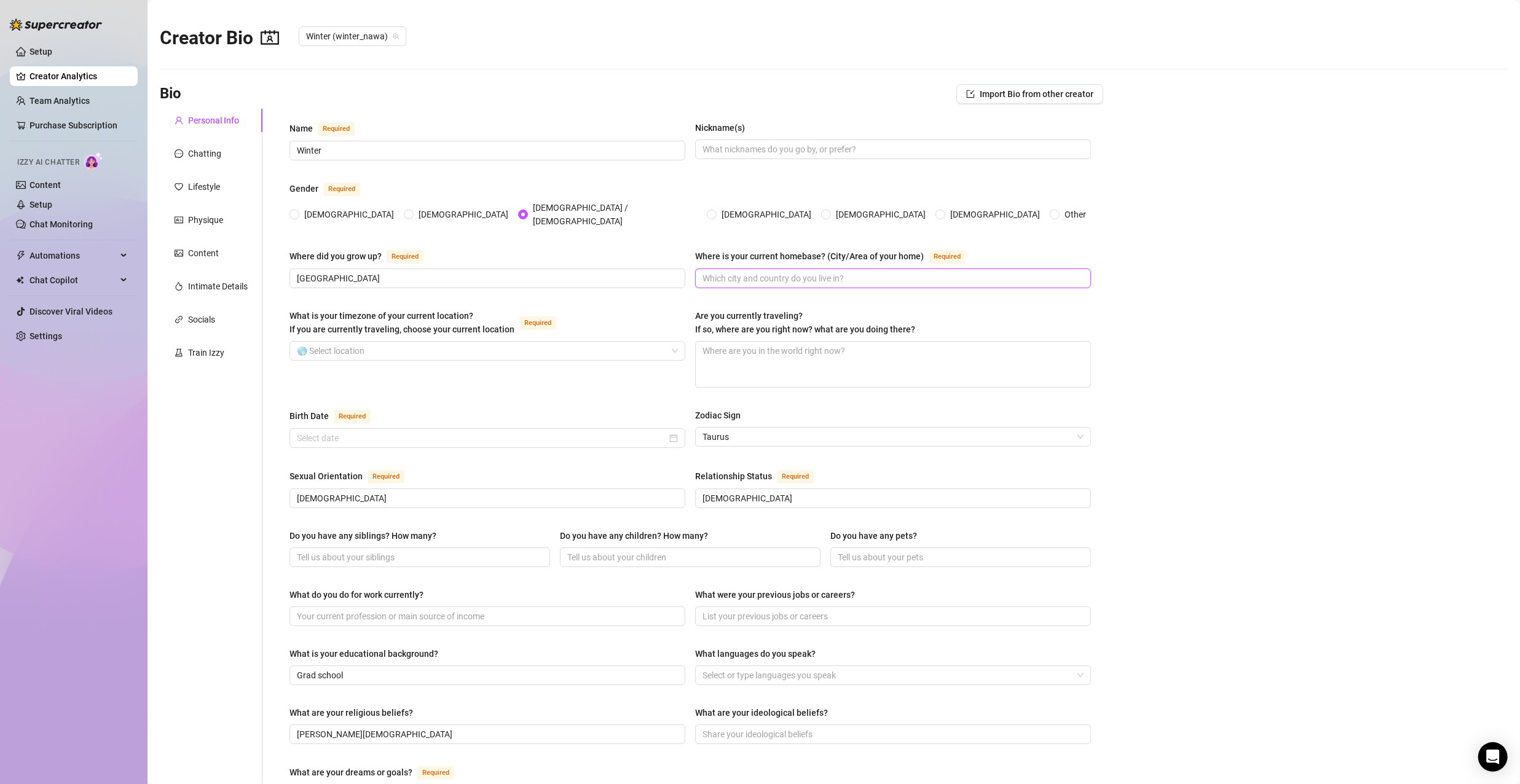
click at [857, 274] on input "Where is your current homebase? (City/Area of your home) Required" at bounding box center [892, 278] width 379 height 13
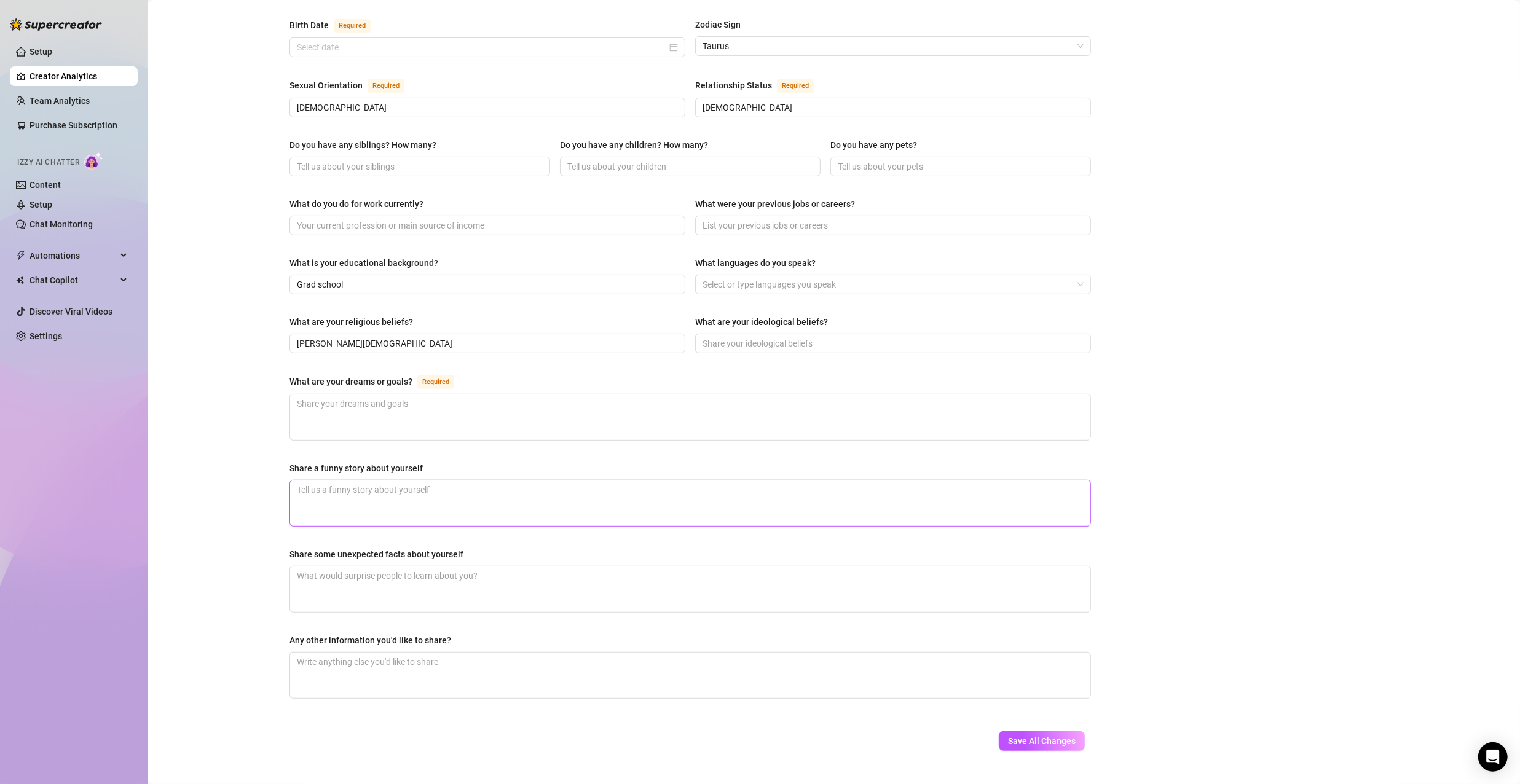
scroll to position [401, 0]
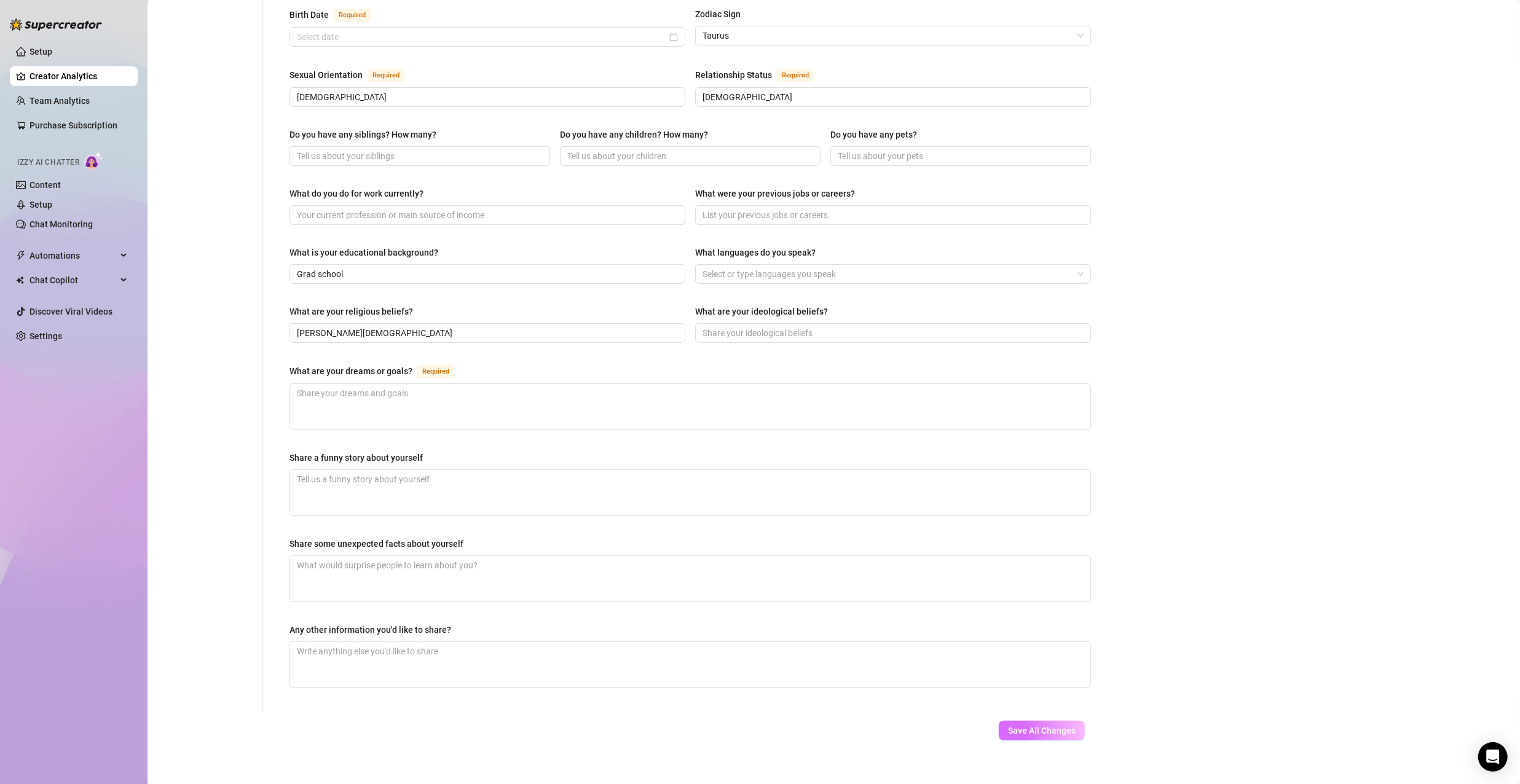
type input "Oregon"
click at [1021, 726] on span "Save All Changes" at bounding box center [1042, 730] width 68 height 9
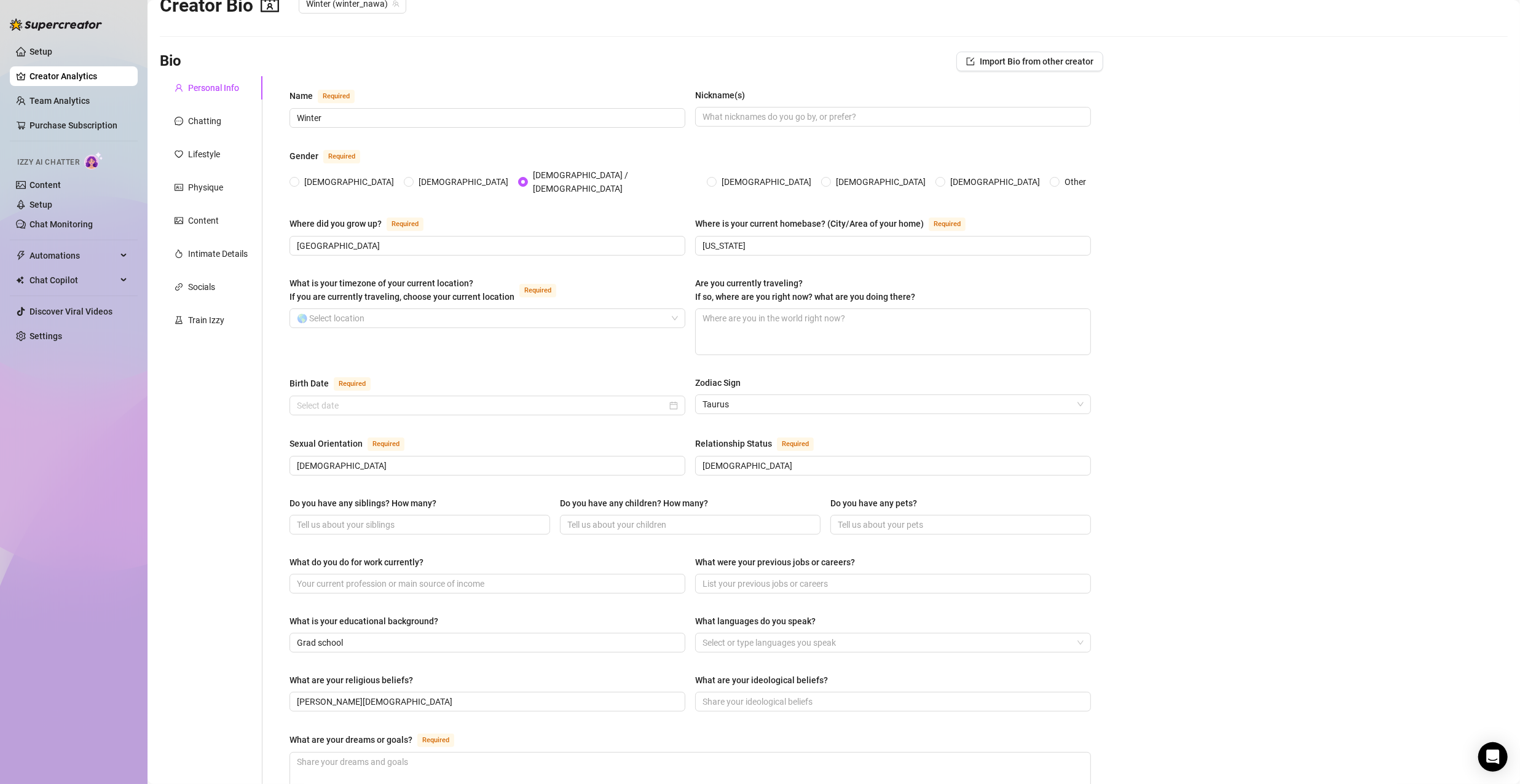
scroll to position [0, 0]
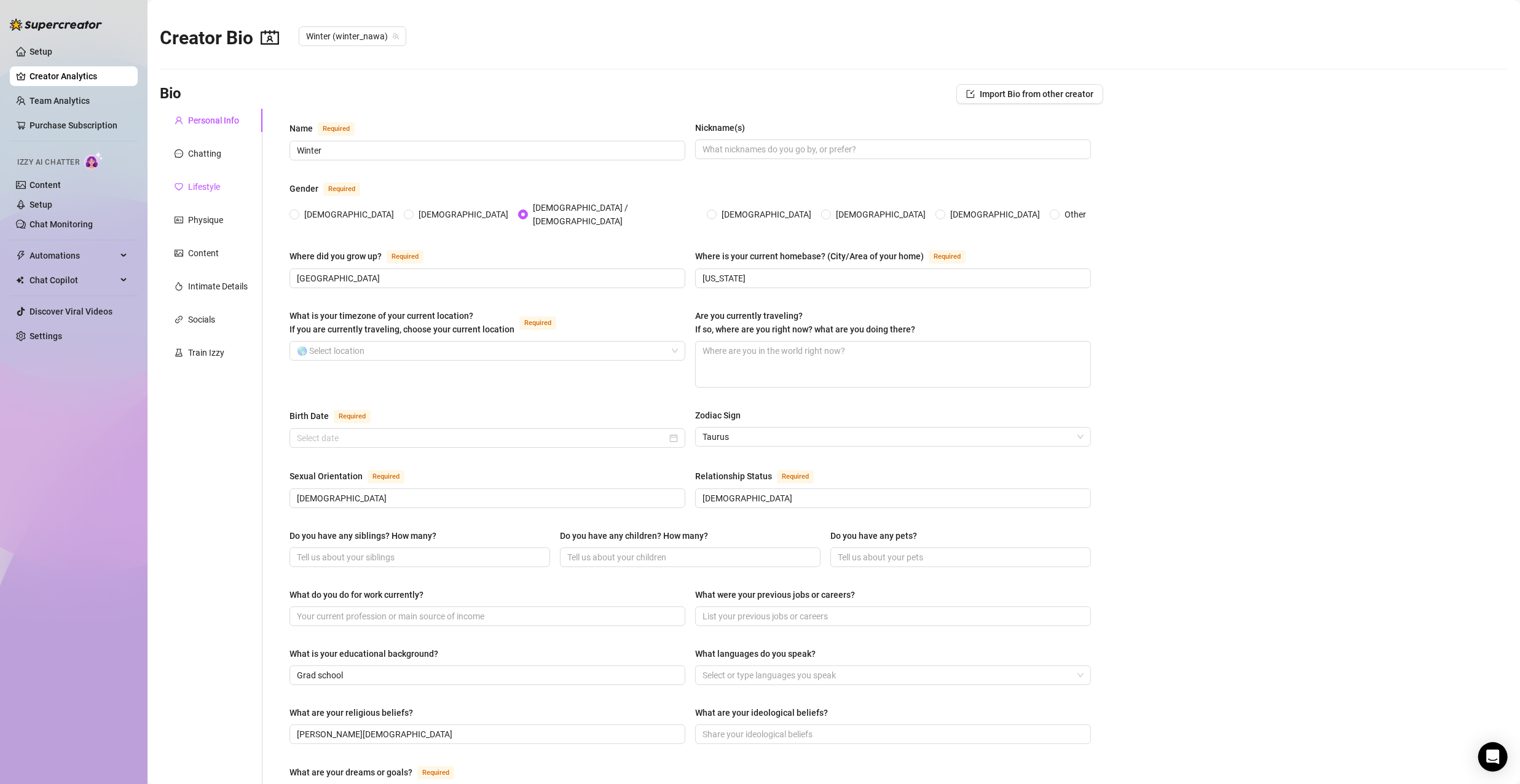
click at [207, 187] on div "Lifestyle" at bounding box center [204, 186] width 32 height 13
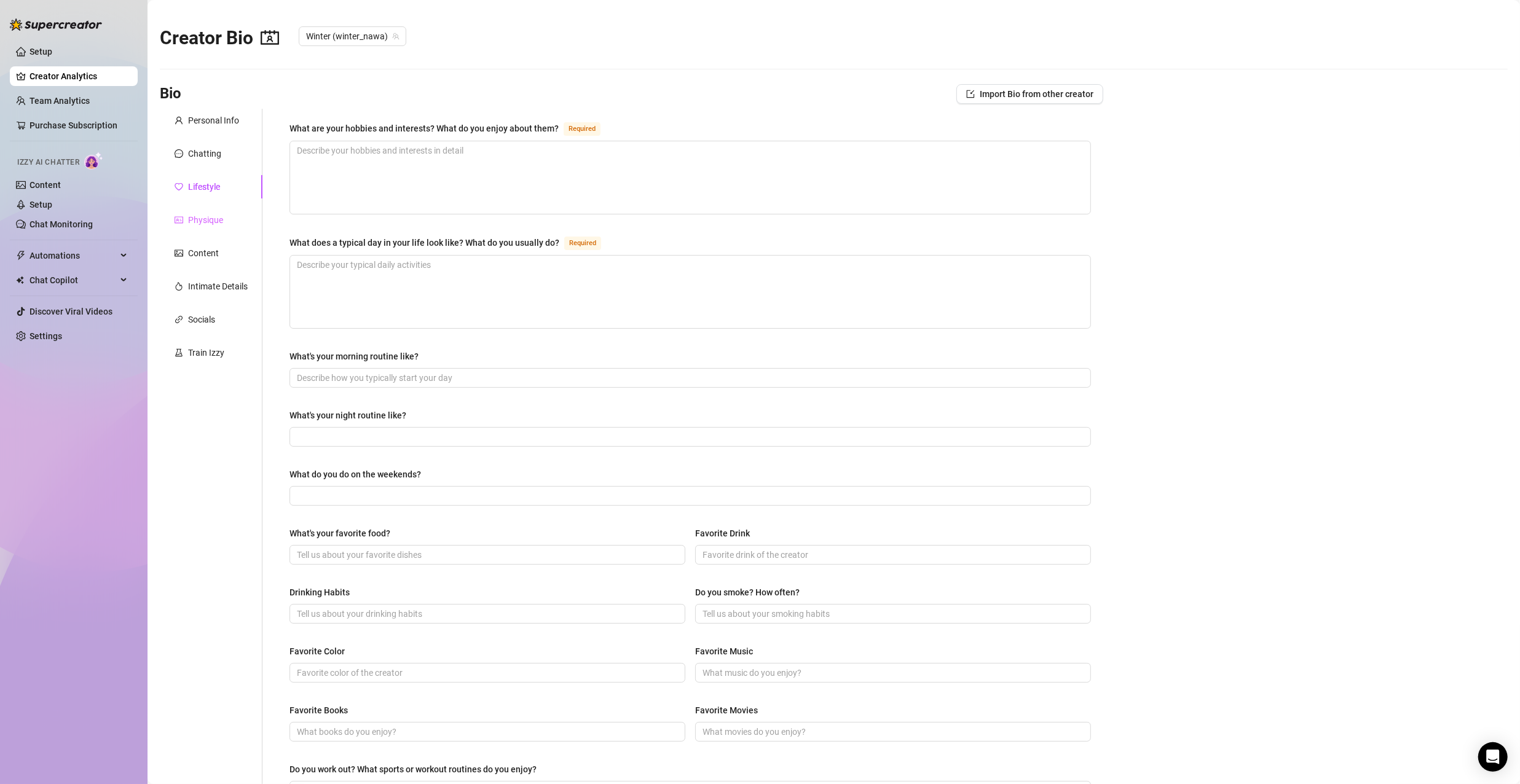
click at [215, 226] on div "Physique" at bounding box center [211, 220] width 103 height 24
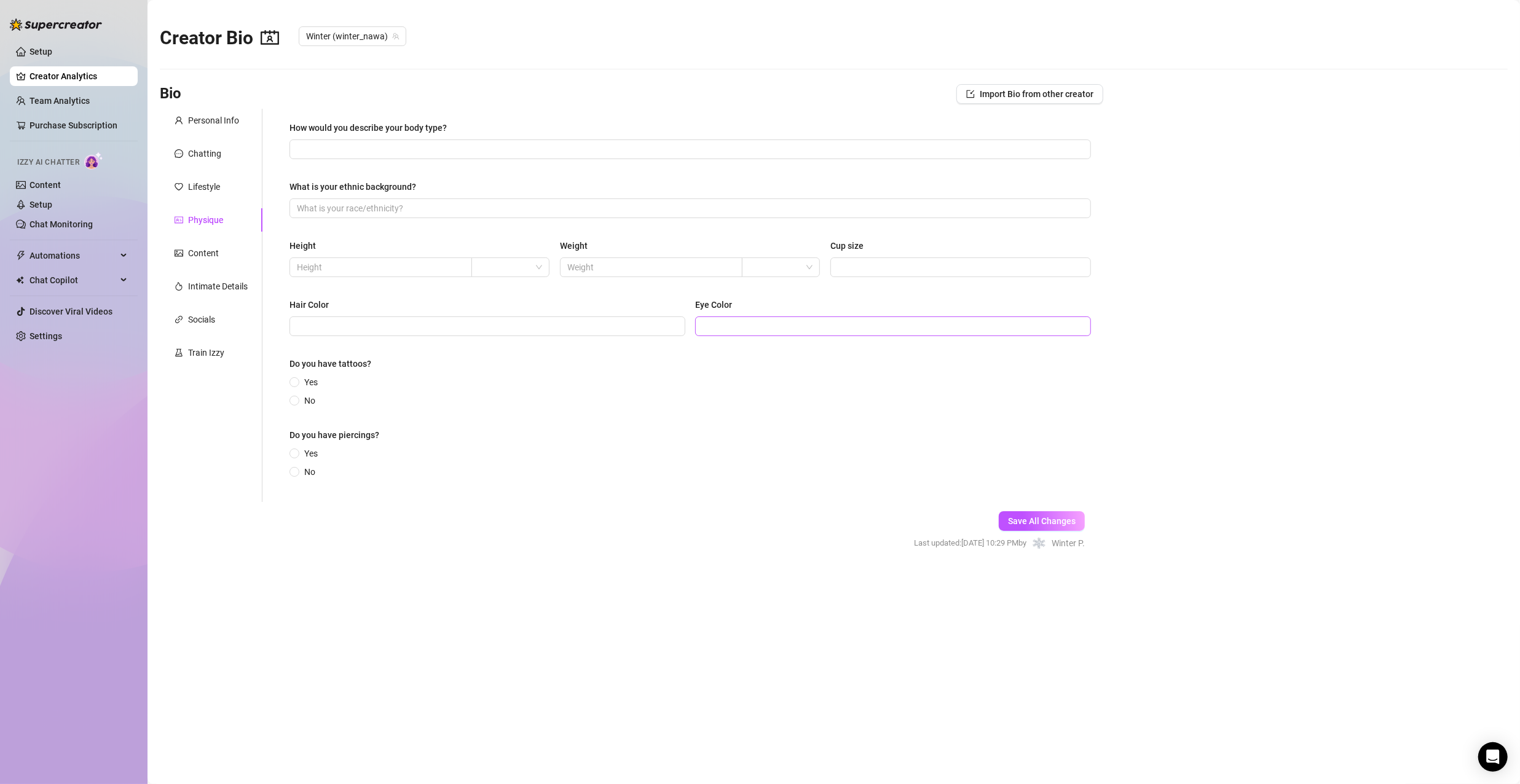
click at [742, 334] on span at bounding box center [893, 326] width 396 height 20
type input "hazel brown"
drag, startPoint x: 298, startPoint y: 453, endPoint x: 299, endPoint y: 442, distance: 11.0
click at [298, 453] on span at bounding box center [294, 454] width 9 height 9
click at [297, 453] on input "Yes" at bounding box center [295, 454] width 5 height 8
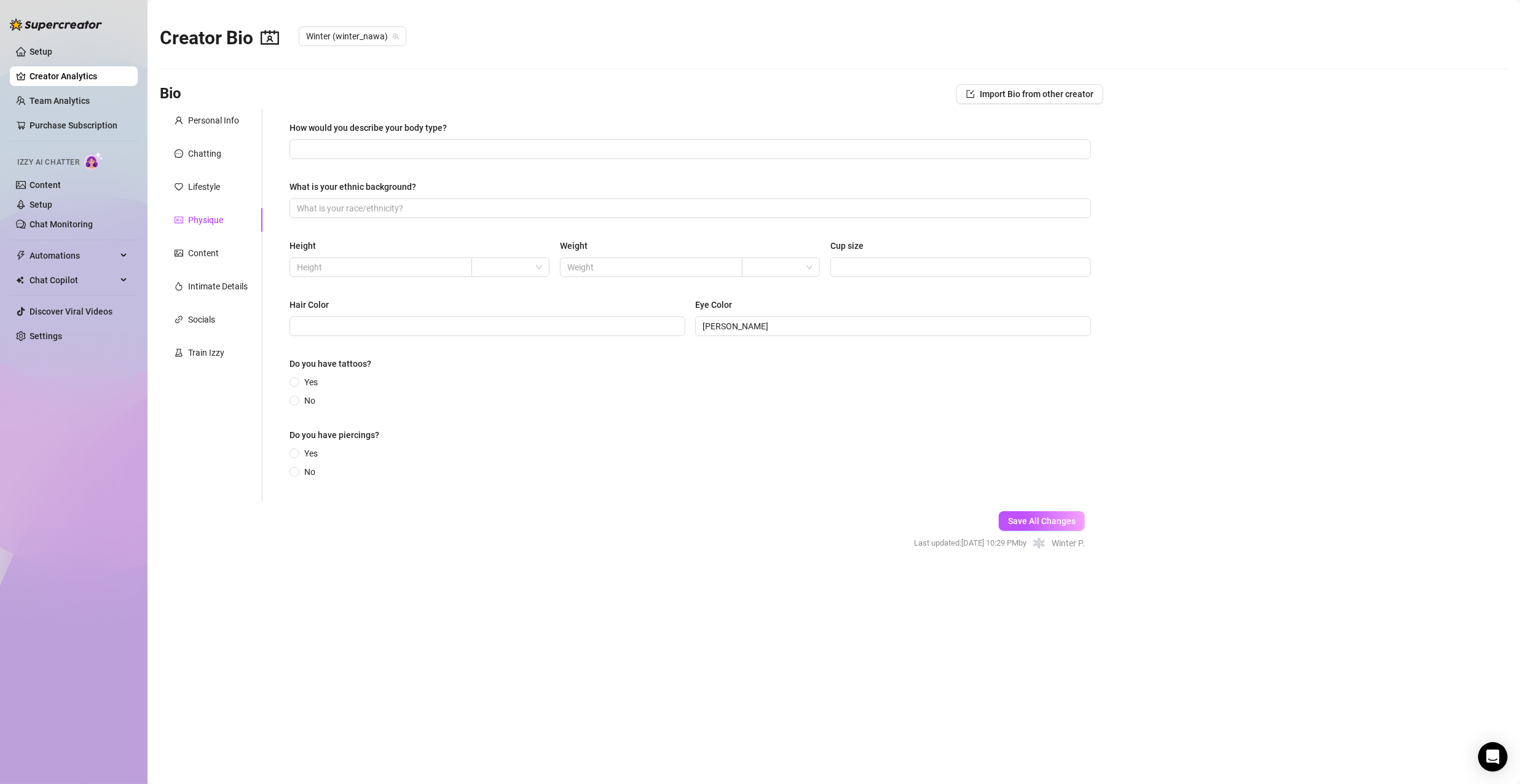
radio input "true"
click at [299, 381] on span at bounding box center [294, 382] width 9 height 9
click at [297, 381] on input "Yes" at bounding box center [295, 383] width 5 height 8
radio input "true"
click at [398, 266] on input "text" at bounding box center [379, 267] width 166 height 13
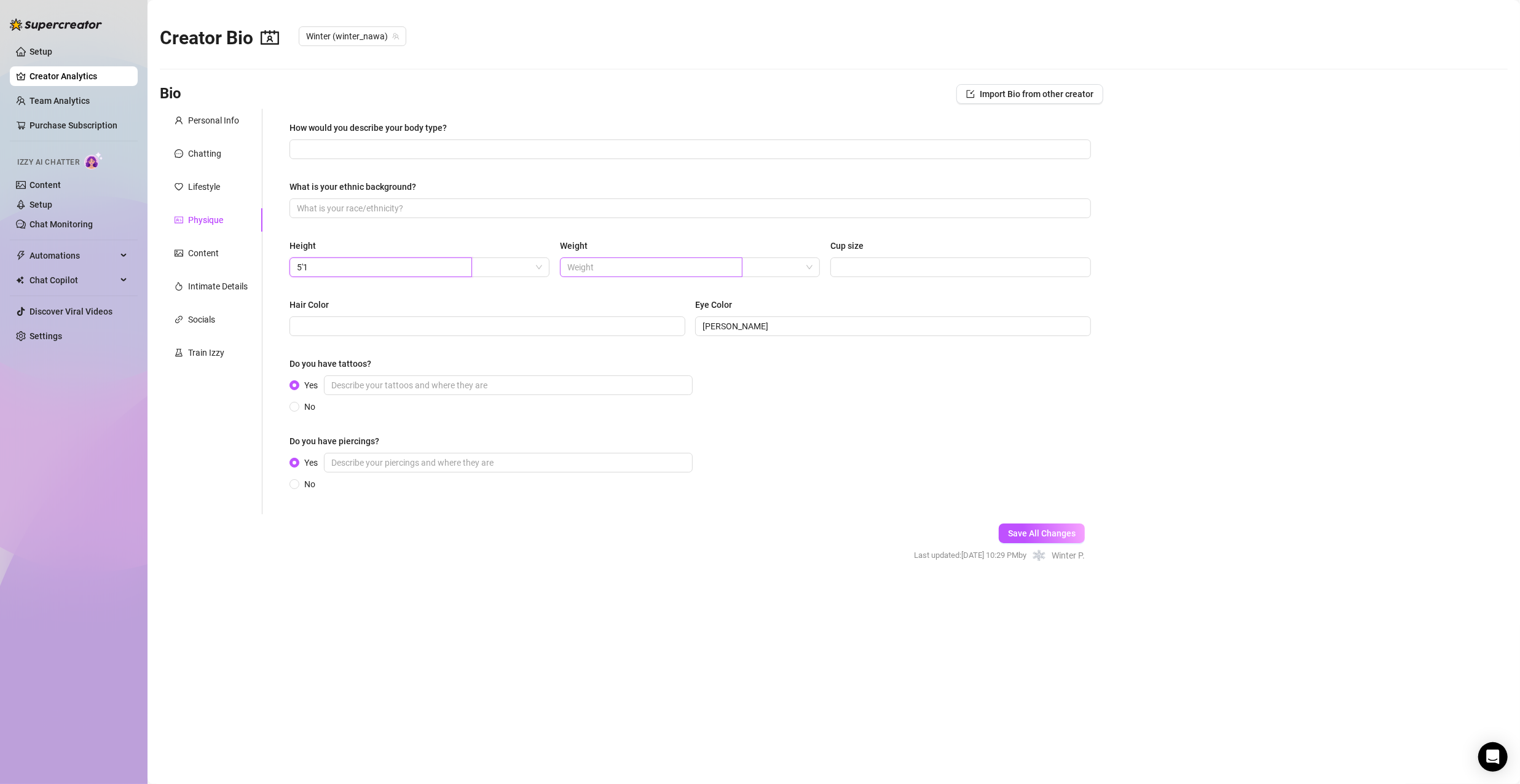
type input "5'1"
click at [581, 269] on input "text" at bounding box center [650, 267] width 166 height 13
click at [543, 271] on div at bounding box center [510, 267] width 78 height 20
click at [500, 317] on div "ft" at bounding box center [510, 312] width 58 height 13
click at [599, 267] on input "text" at bounding box center [650, 267] width 166 height 13
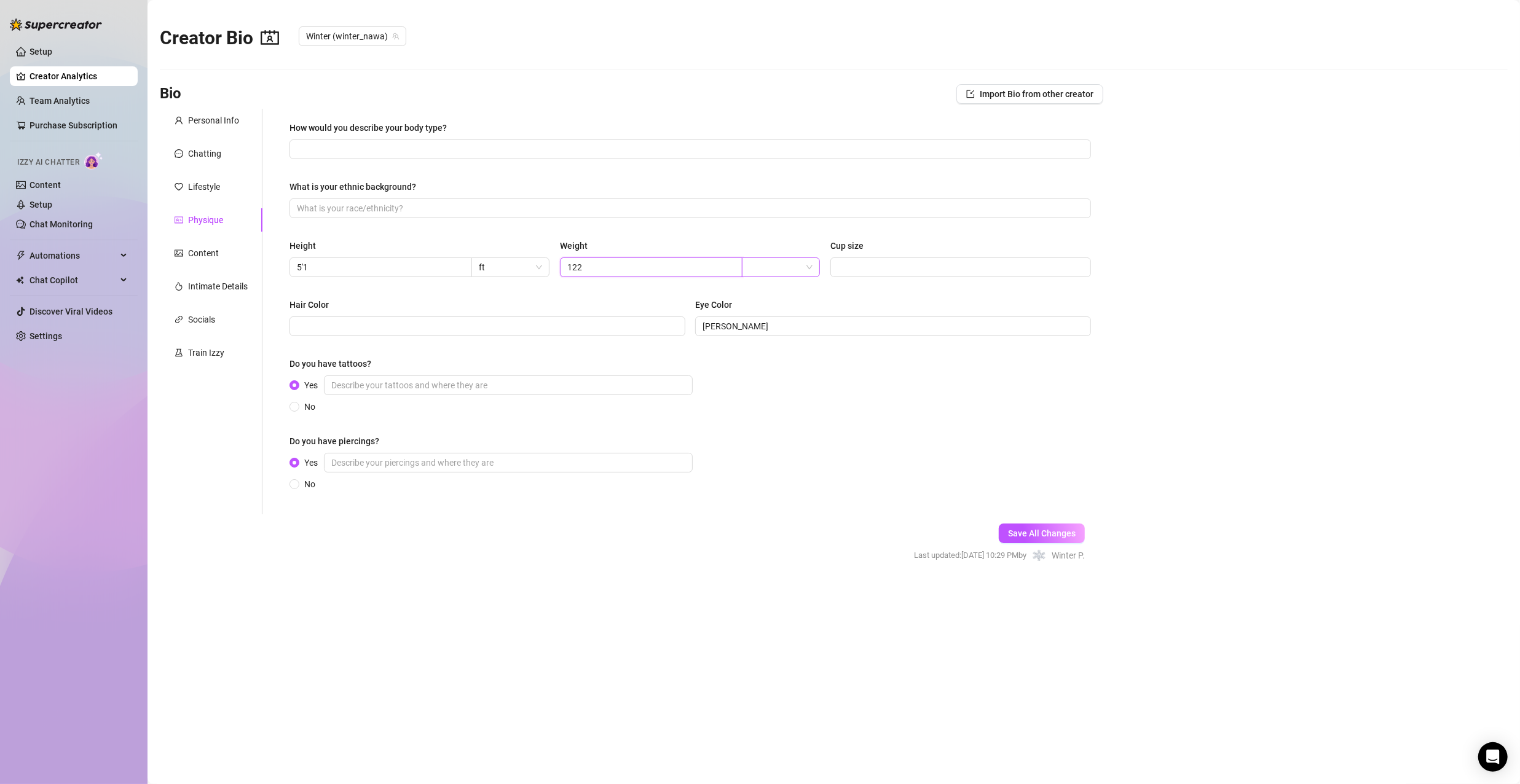
type input "122"
click at [779, 274] on input "search" at bounding box center [775, 267] width 52 height 18
click at [769, 319] on div "lbs" at bounding box center [781, 312] width 73 height 20
click at [372, 209] on input "What is your ethnic background?" at bounding box center [689, 208] width 784 height 13
type input "asian-american"
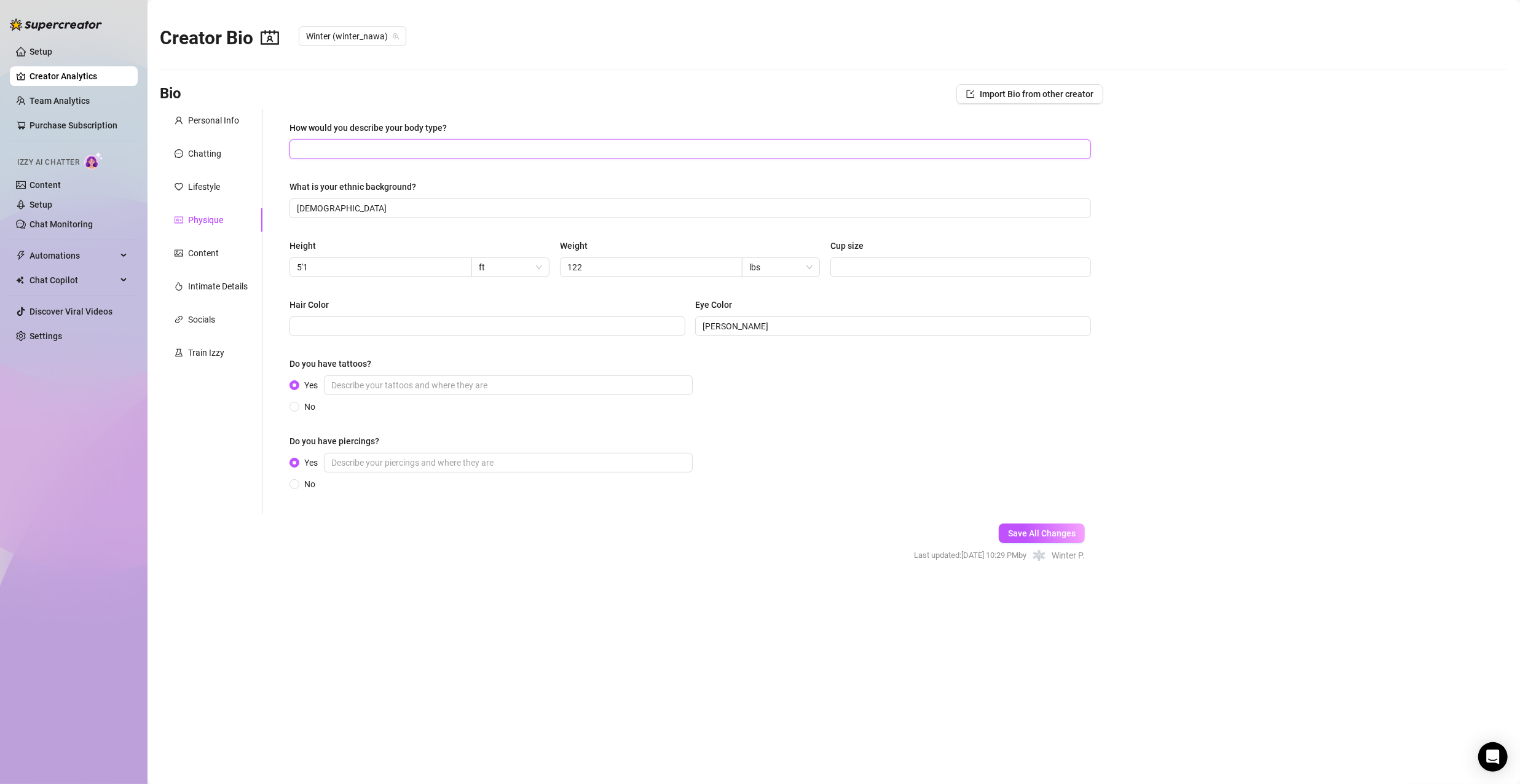
click at [394, 149] on input "How would you describe your body type?" at bounding box center [689, 149] width 784 height 13
type input "short, medium built, athletic"
click at [469, 383] on input "Yes" at bounding box center [509, 385] width 369 height 20
type input "s"
type input "left hip"
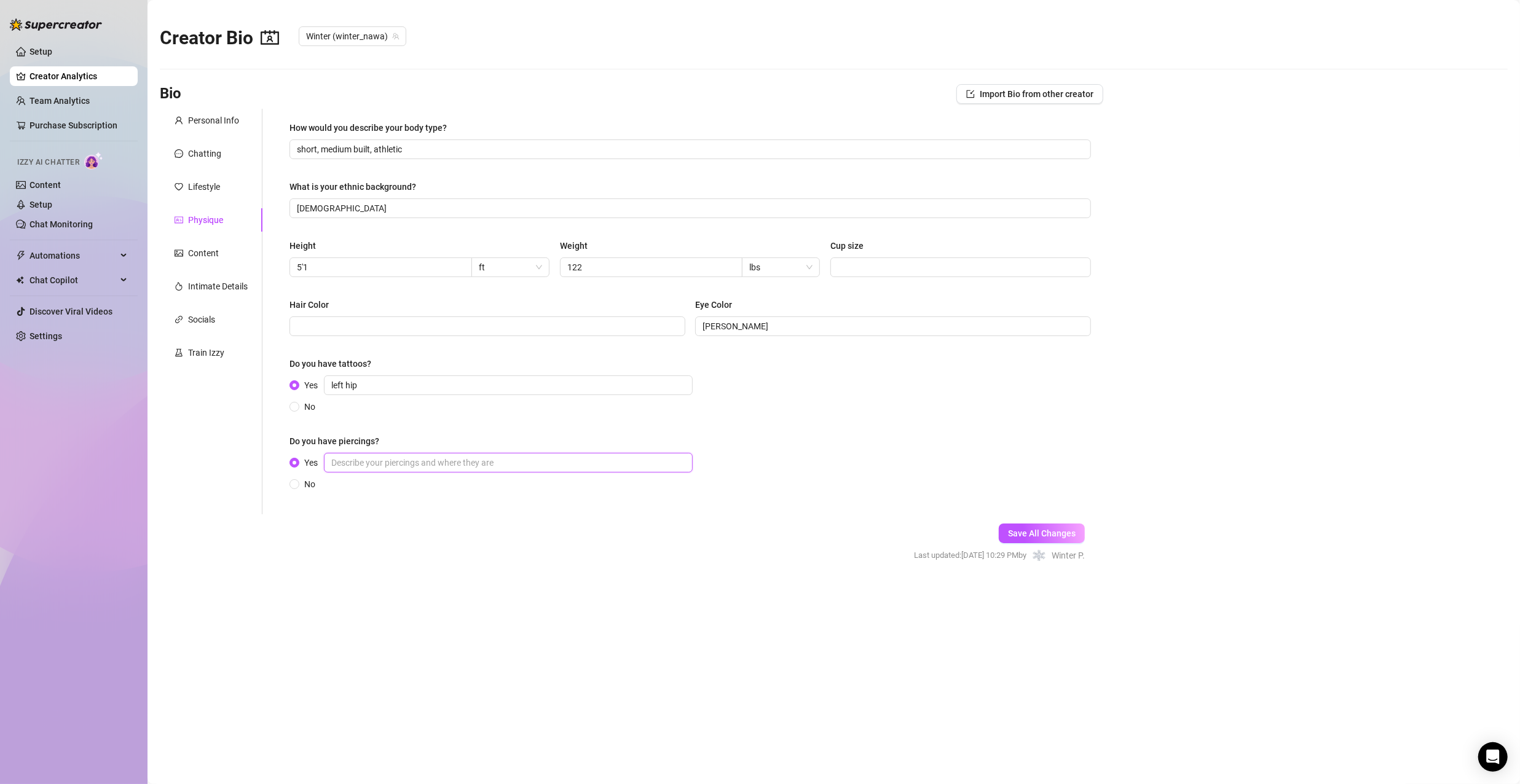
click at [443, 465] on input "Yes" at bounding box center [509, 462] width 369 height 20
type input "right nipple, ears, right cartilige"
click at [887, 271] on input "Cup size" at bounding box center [959, 267] width 244 height 13
click at [865, 264] on input "Small b or C" at bounding box center [959, 267] width 244 height 13
click at [476, 323] on input "Hair Color" at bounding box center [486, 326] width 379 height 13
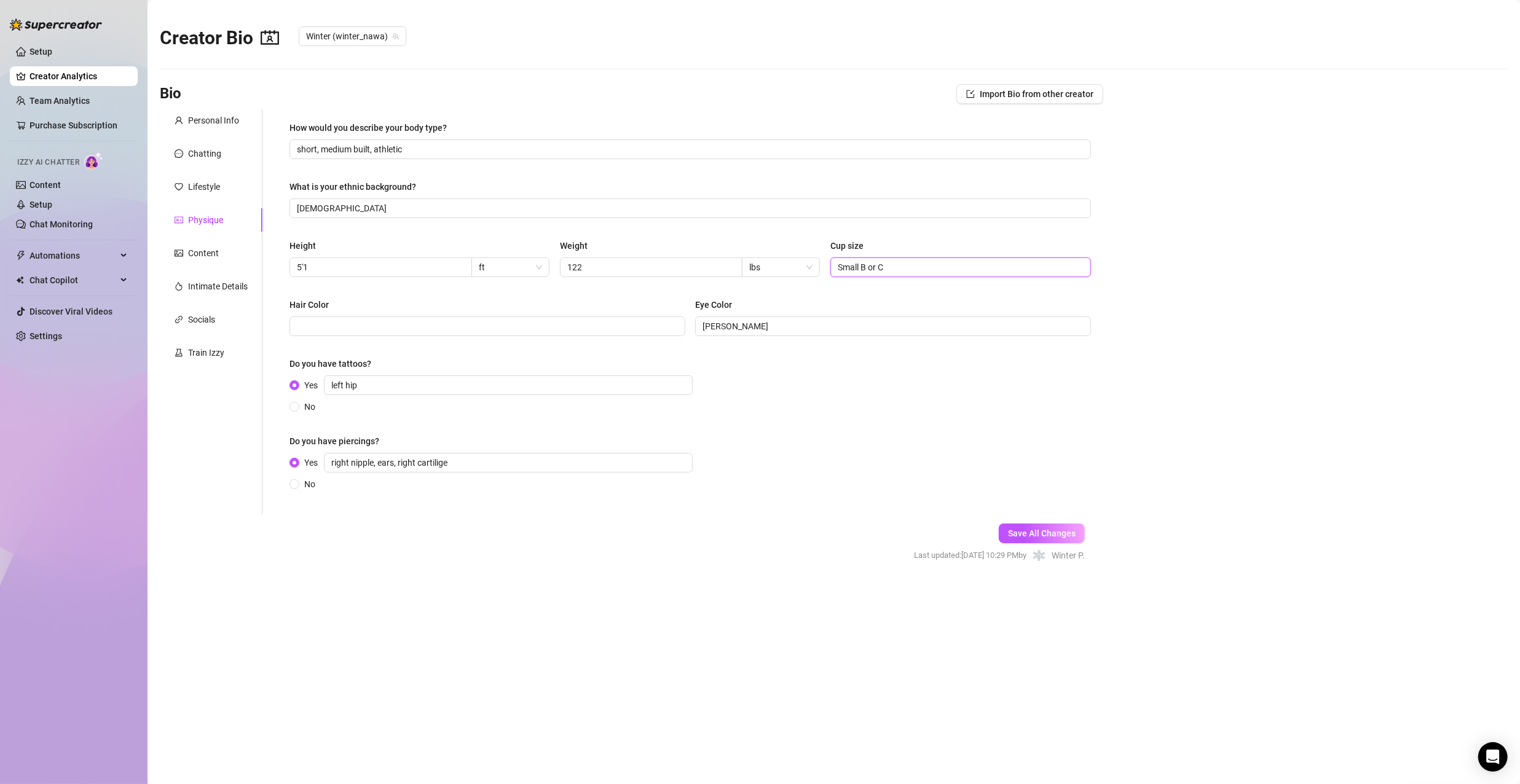
click at [961, 271] on input "Small B or C" at bounding box center [959, 267] width 244 height 13
type input "Small B or C depending on the brand"
click at [356, 324] on input "Hair Color" at bounding box center [486, 326] width 379 height 13
type input "d"
type input "dark"
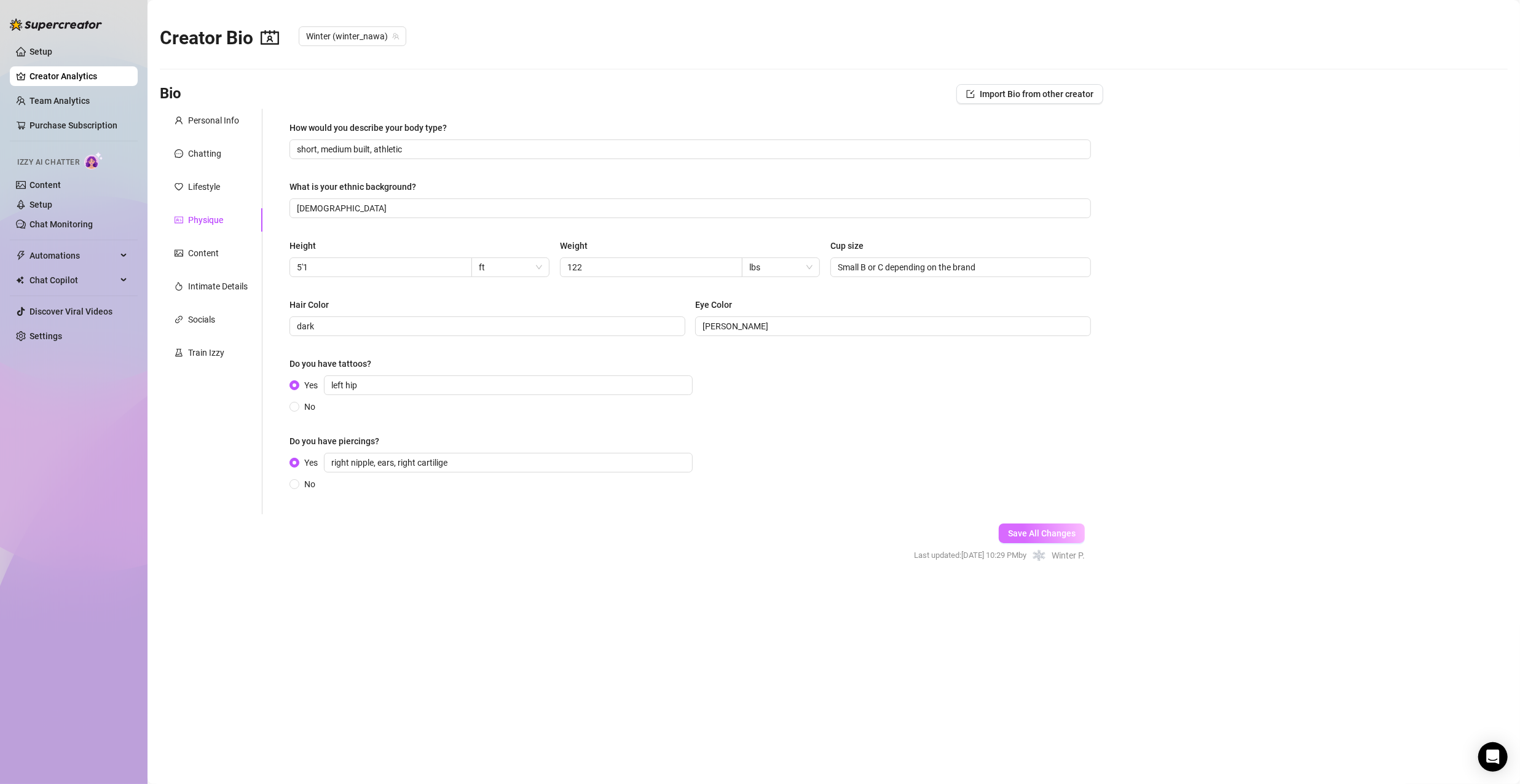
click at [1055, 530] on span "Save All Changes" at bounding box center [1042, 533] width 68 height 9
click at [207, 255] on div "Content" at bounding box center [203, 253] width 31 height 13
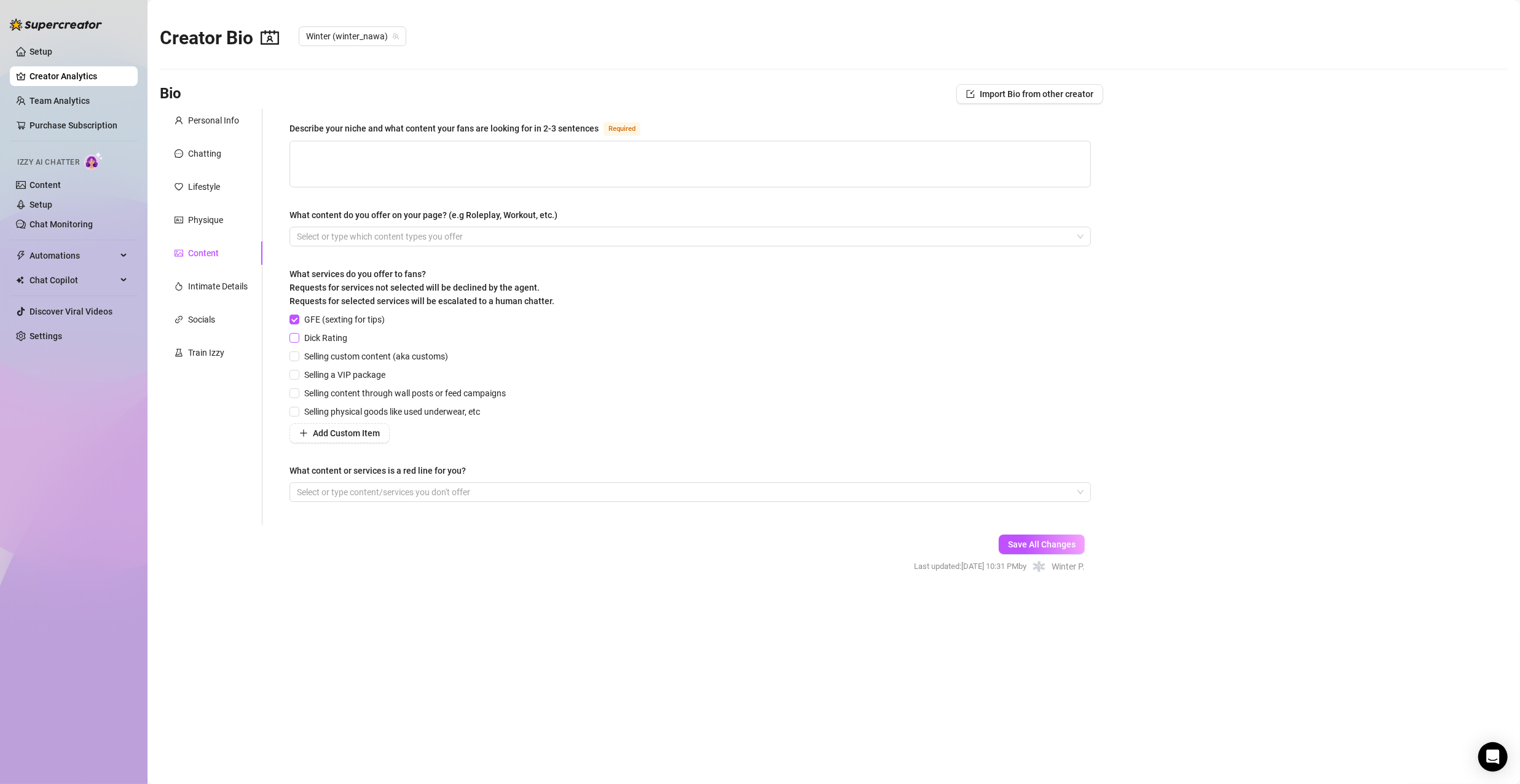
click at [294, 334] on input "Dick Rating" at bounding box center [293, 337] width 9 height 9
checkbox input "true"
click at [297, 358] on input "Selling custom content (aka customs)" at bounding box center [293, 356] width 9 height 9
checkbox input "true"
click at [296, 371] on input "Selling a VIP package" at bounding box center [293, 374] width 9 height 9
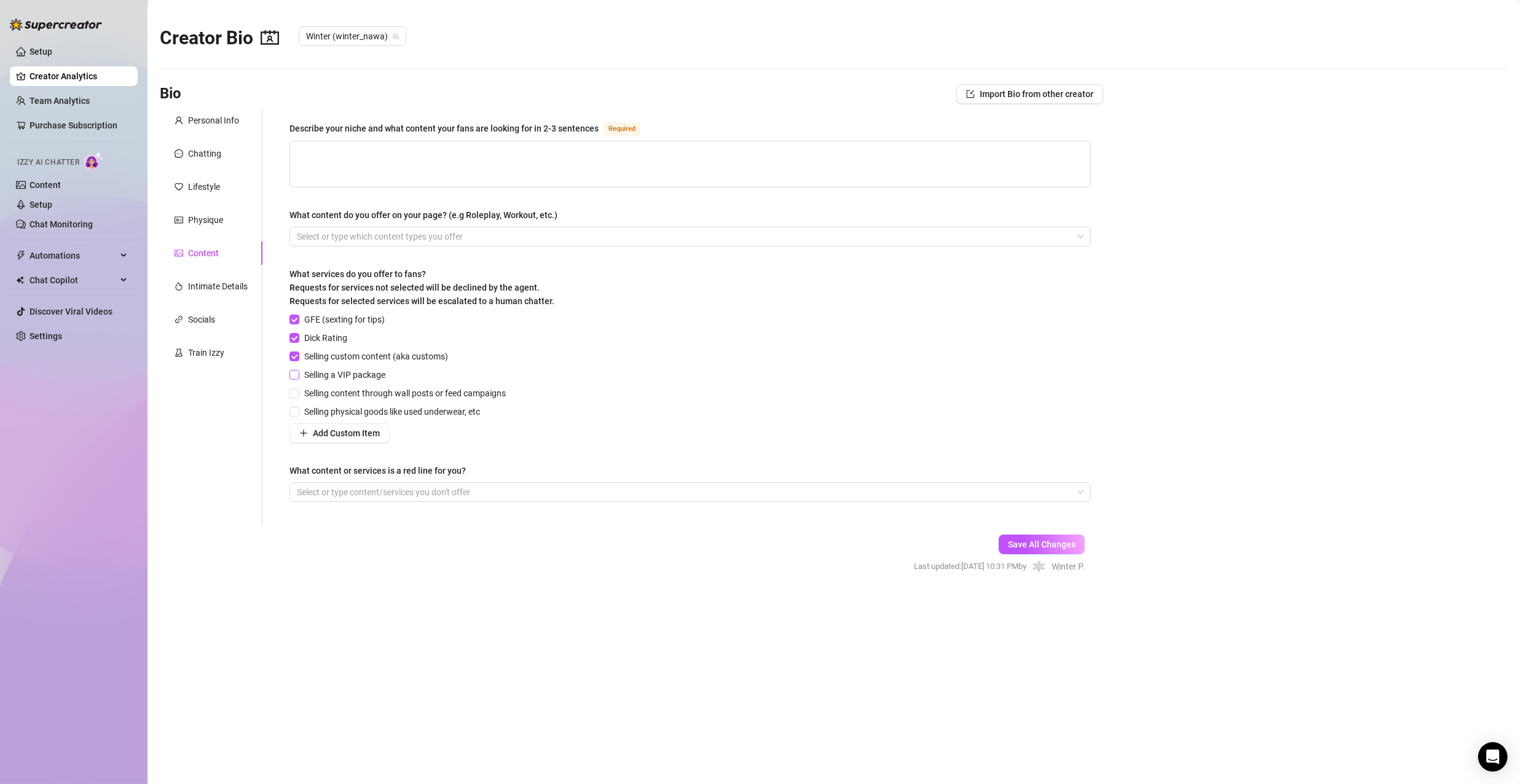
checkbox input "true"
click at [297, 391] on input "Selling content through wall posts or feed campaigns" at bounding box center [293, 393] width 9 height 9
checkbox input "true"
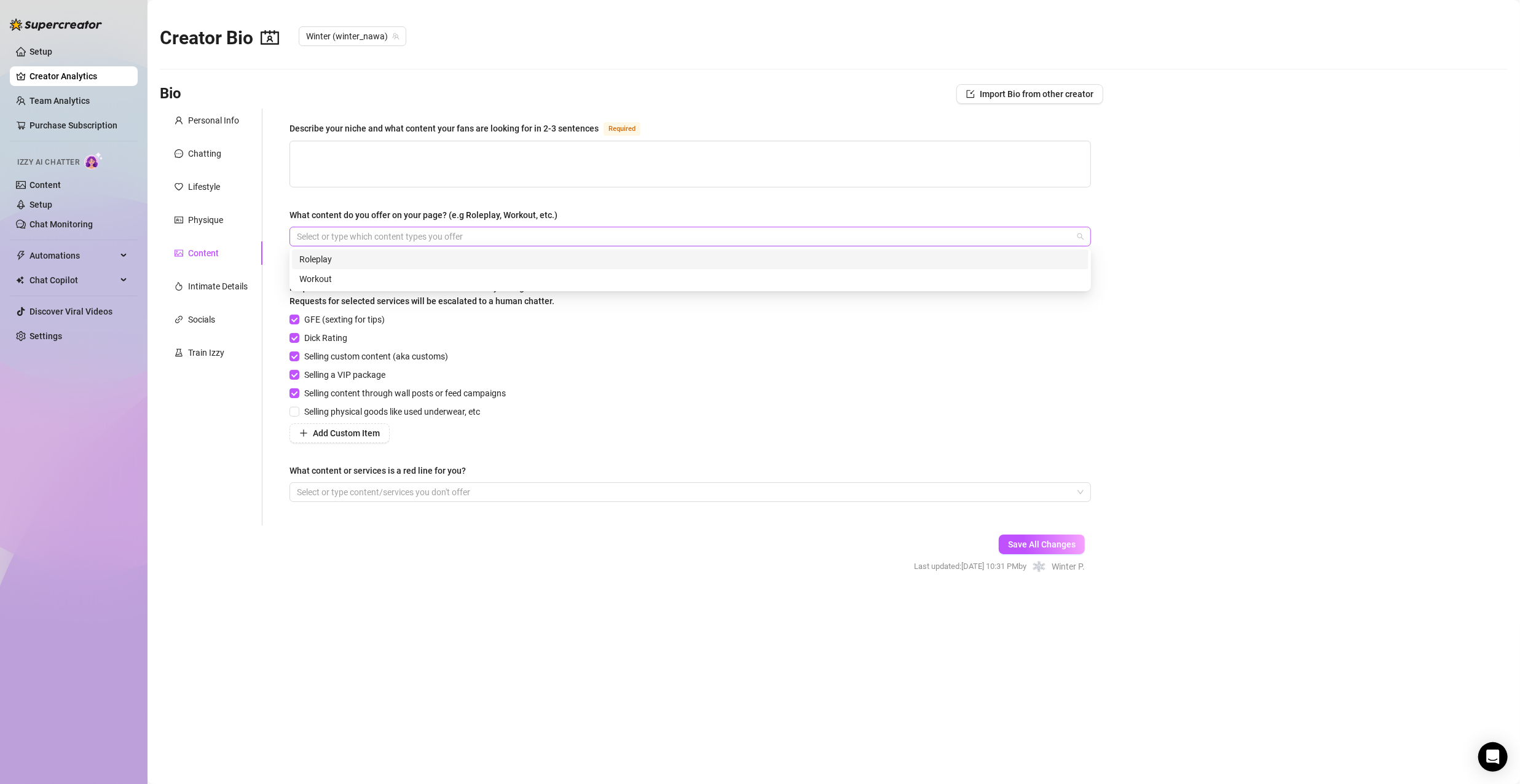
click at [679, 233] on div at bounding box center [684, 237] width 784 height 17
click at [590, 260] on div "Roleplay" at bounding box center [690, 259] width 782 height 13
click at [670, 383] on div "GFE (sexting for tips) Dick Rating Selling custom content (aka customs) Selling…" at bounding box center [690, 378] width 801 height 130
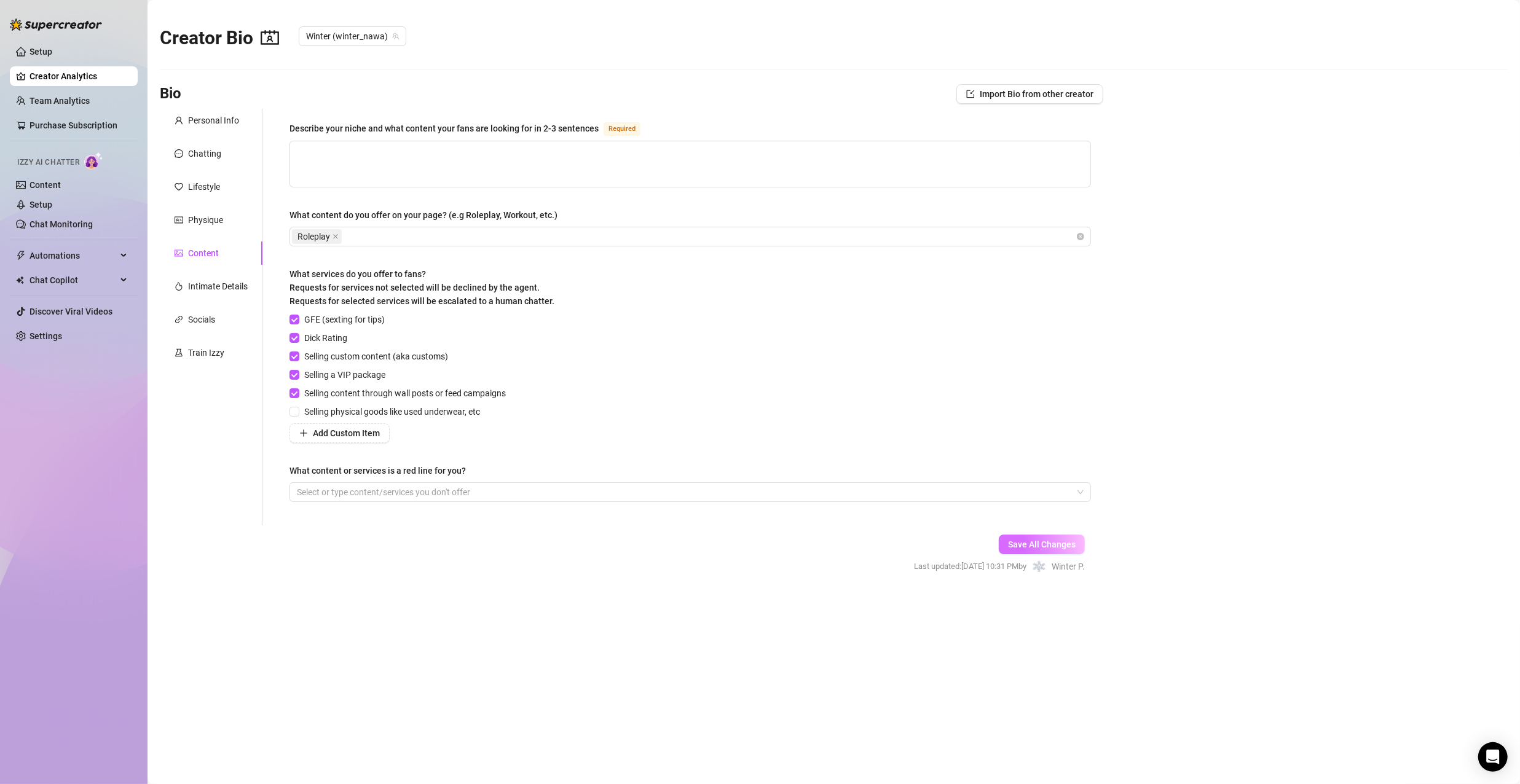
click at [1029, 537] on button "Save All Changes" at bounding box center [1041, 544] width 86 height 20
click at [196, 288] on div "Intimate Details" at bounding box center [218, 286] width 60 height 13
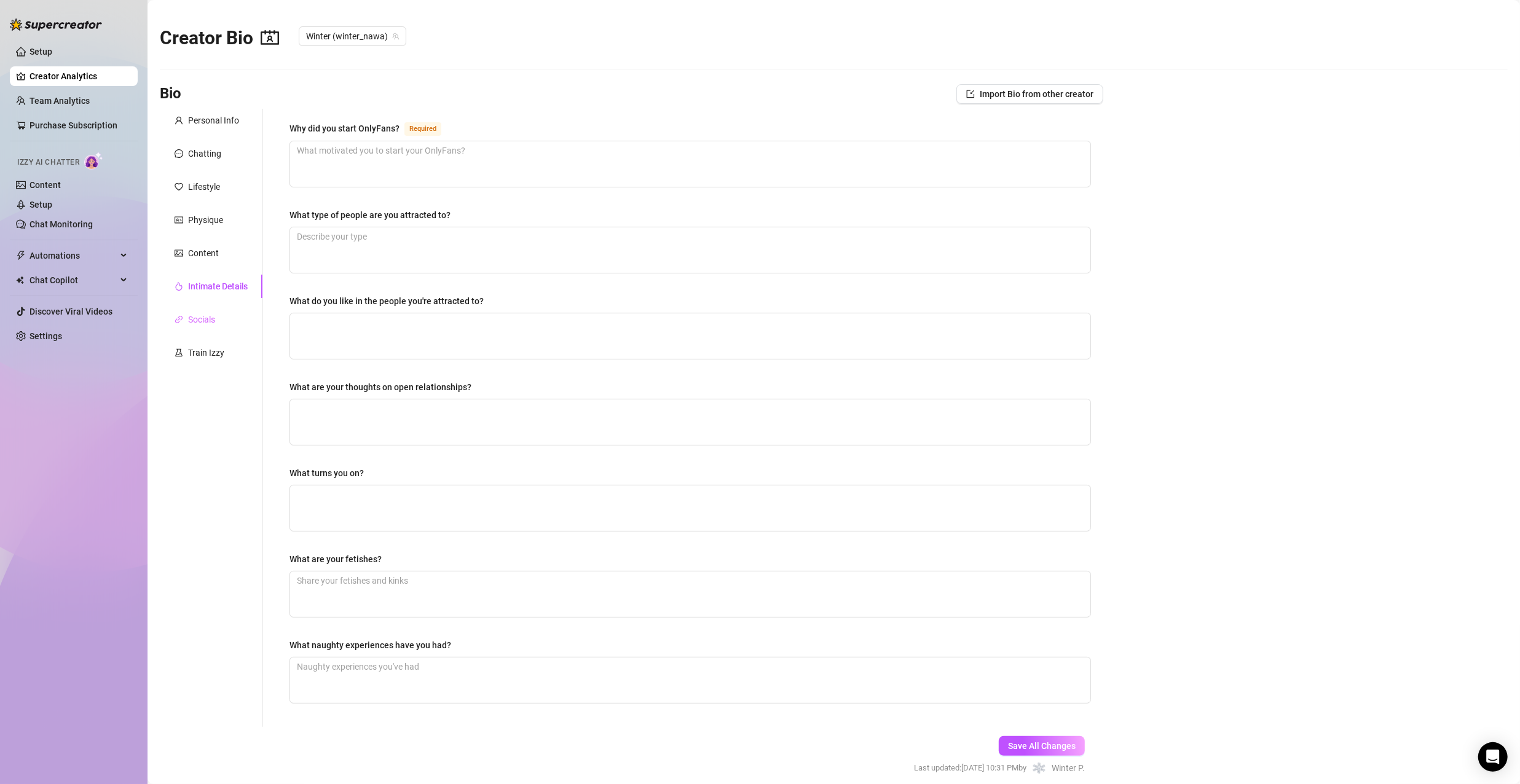
click at [213, 312] on div "Socials" at bounding box center [211, 319] width 103 height 24
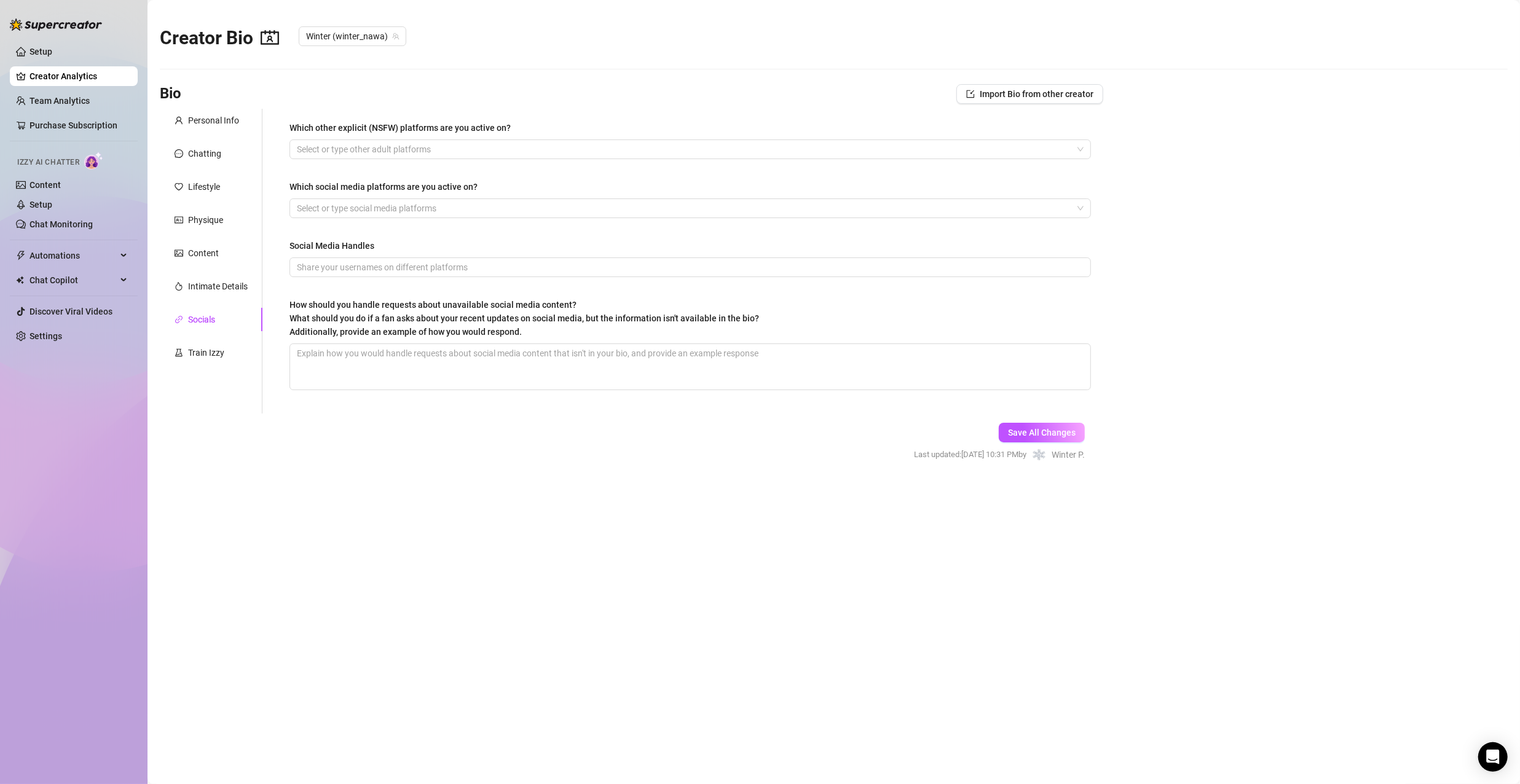
click at [320, 221] on div "Which other explicit (NSFW) platforms are you active on? Select or type other a…" at bounding box center [690, 261] width 801 height 280
click at [322, 211] on div at bounding box center [684, 208] width 784 height 17
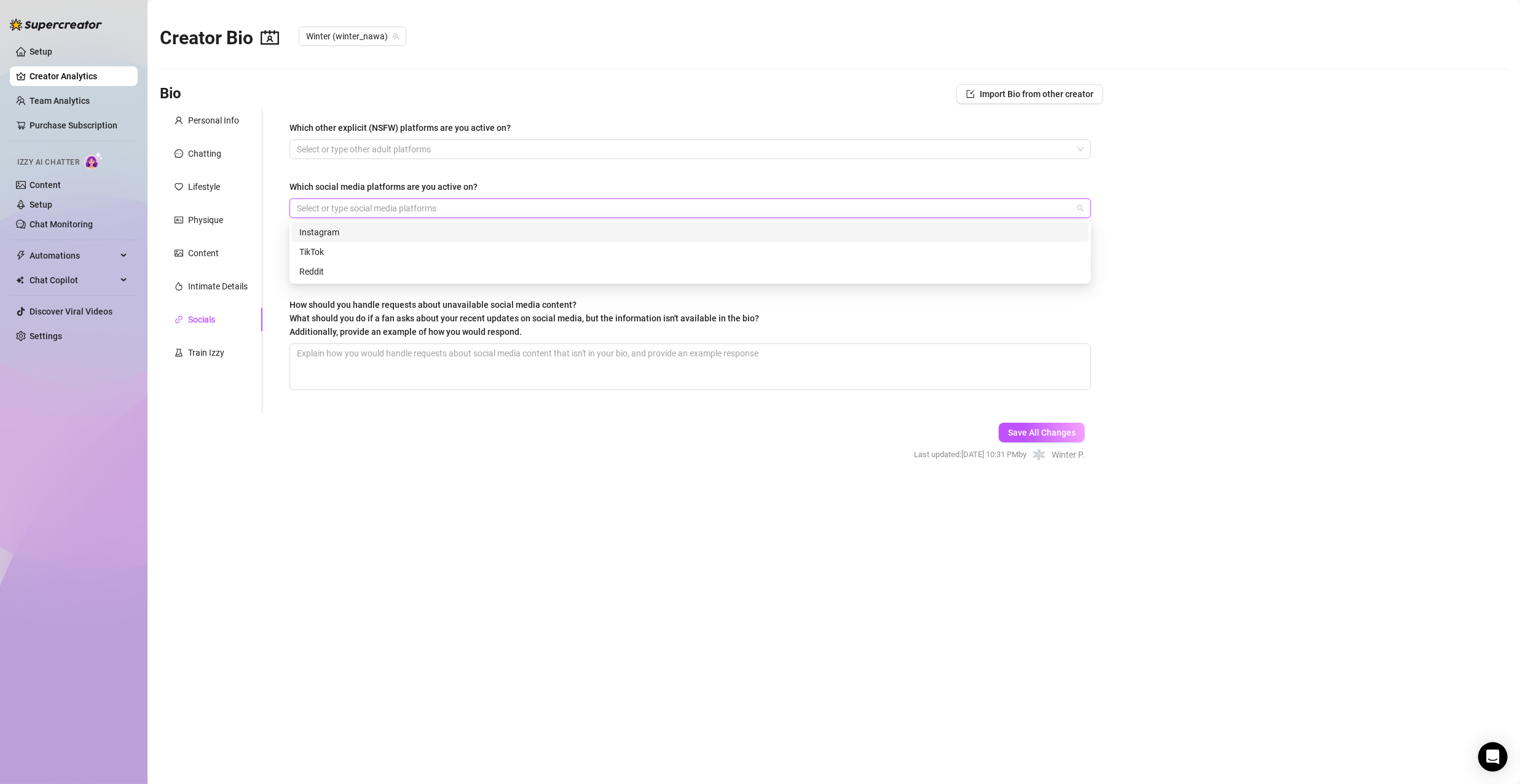
click at [324, 231] on div "Instagram" at bounding box center [690, 232] width 782 height 13
click at [965, 319] on div "How should you handle requests about unavailable social media content? What sho…" at bounding box center [690, 321] width 801 height 46
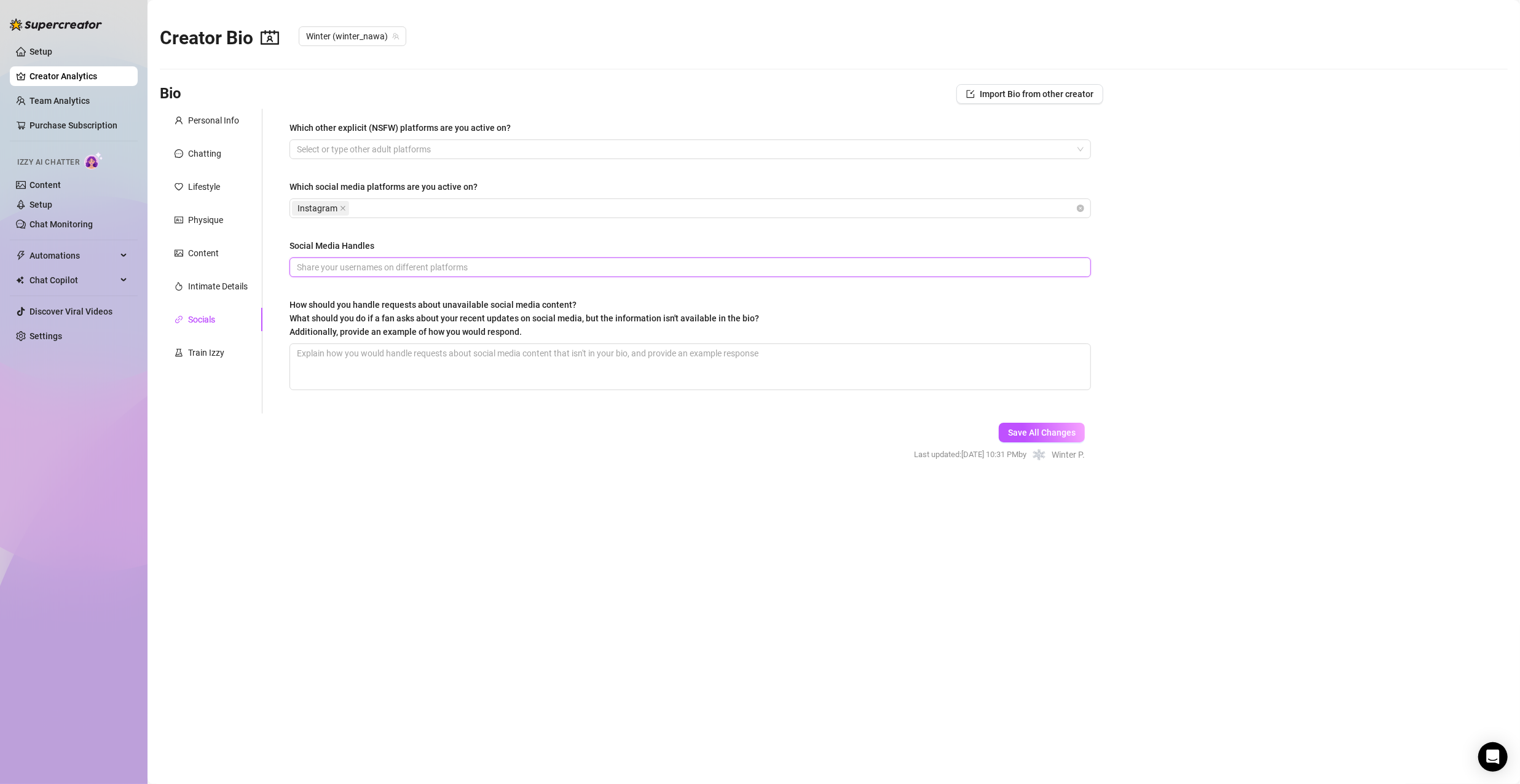
click at [454, 267] on input "Social Media Handles" at bounding box center [689, 267] width 784 height 13
type input "winter_nawa"
click at [1032, 424] on button "Save All Changes" at bounding box center [1041, 432] width 86 height 20
click at [199, 216] on div "Physique" at bounding box center [205, 219] width 35 height 13
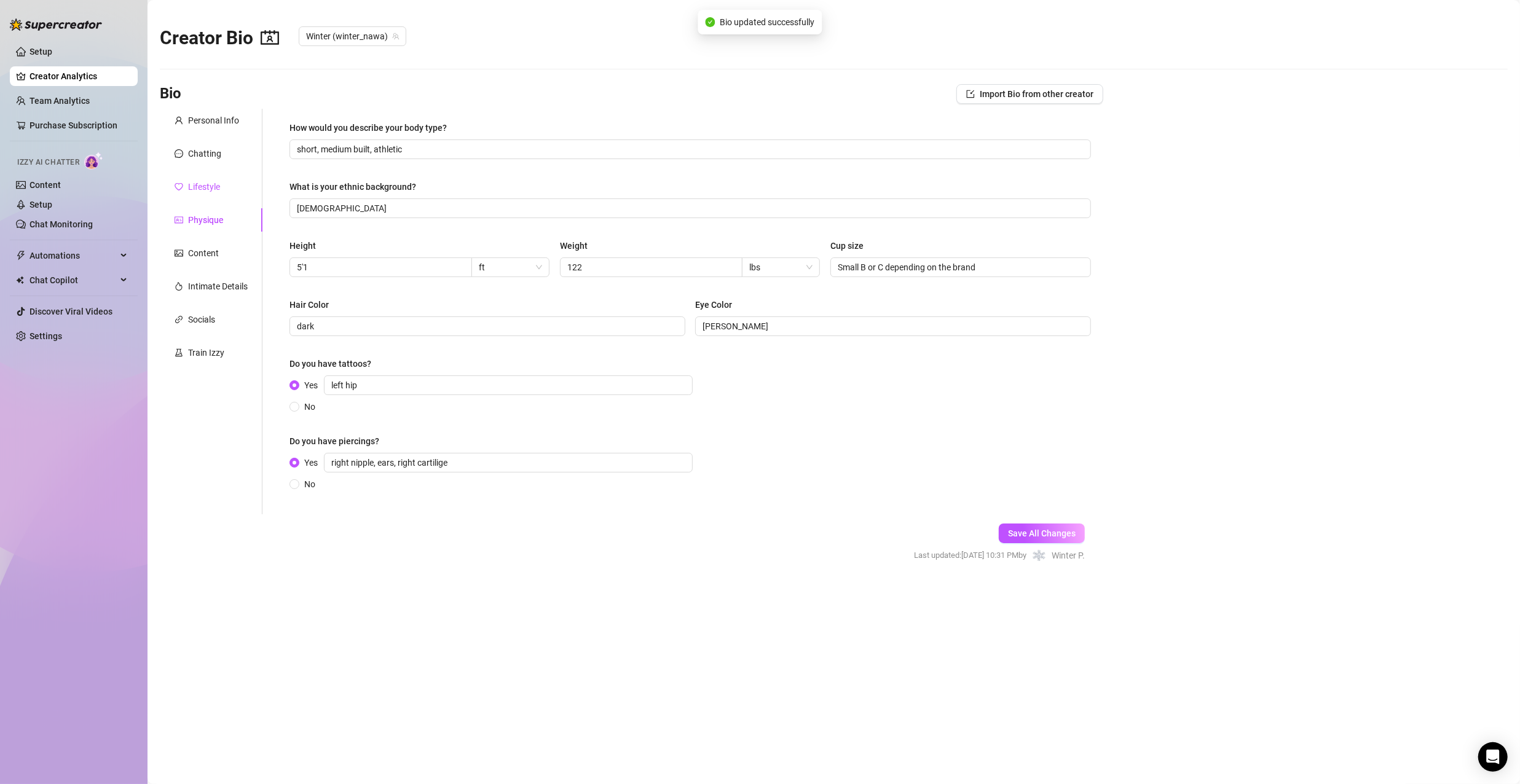
click at [207, 181] on div "Lifestyle" at bounding box center [204, 186] width 32 height 13
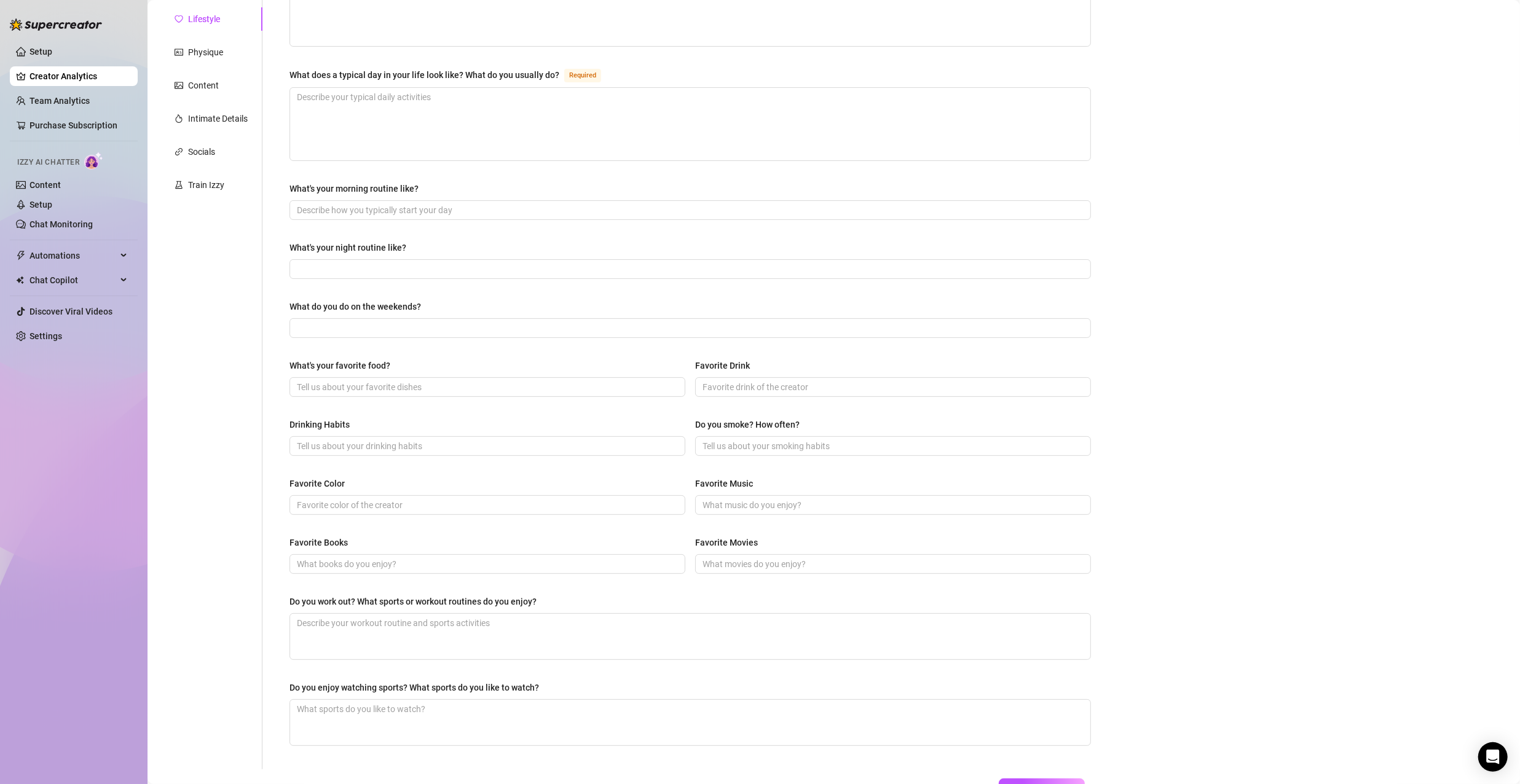
scroll to position [246, 0]
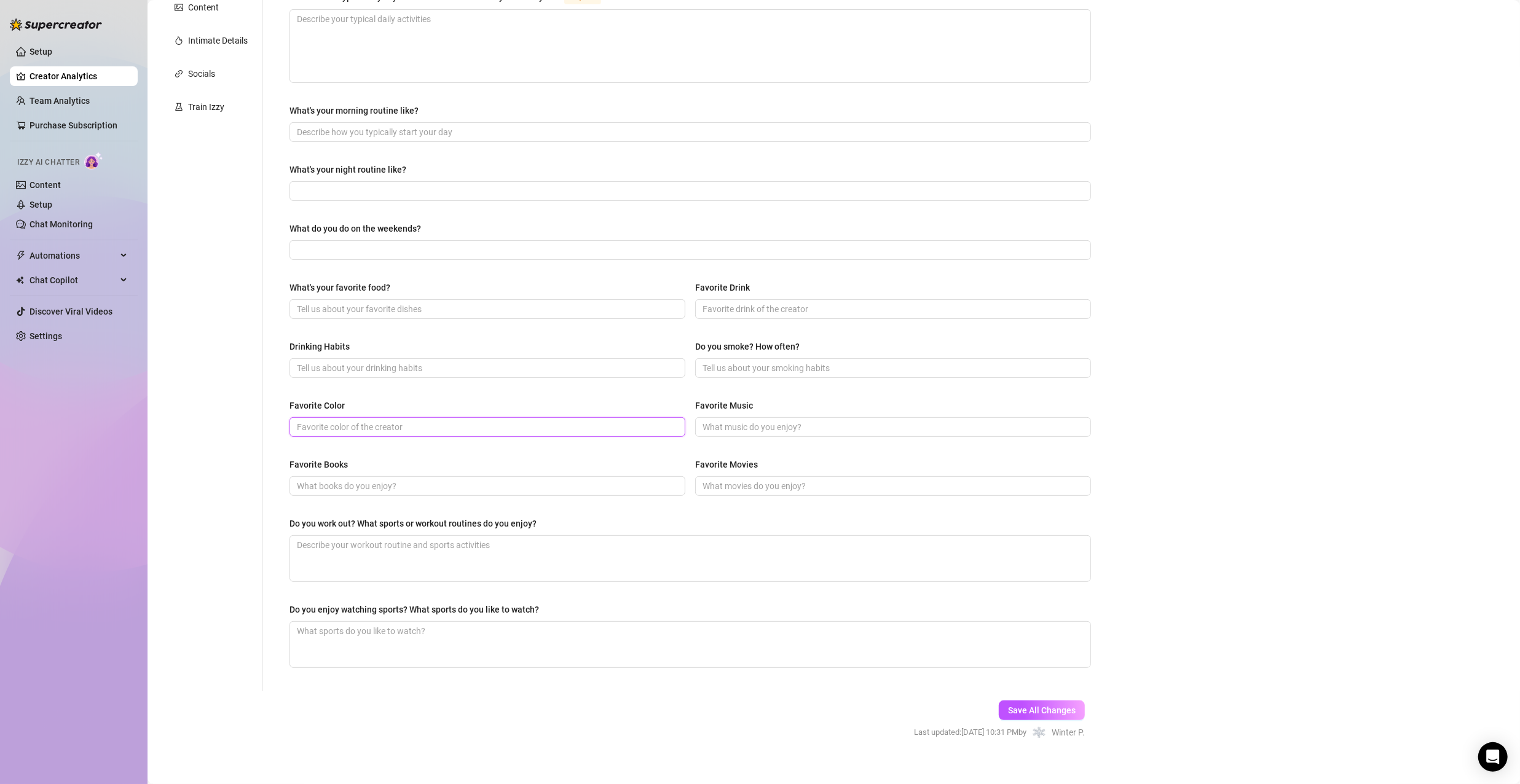
click at [424, 422] on input "Favorite Color" at bounding box center [486, 427] width 379 height 13
type input "purple"
click at [422, 363] on input "Drinking Habits" at bounding box center [486, 368] width 379 height 13
type input "sometimes"
click at [721, 369] on input "Do you smoke? How often?" at bounding box center [892, 368] width 379 height 13
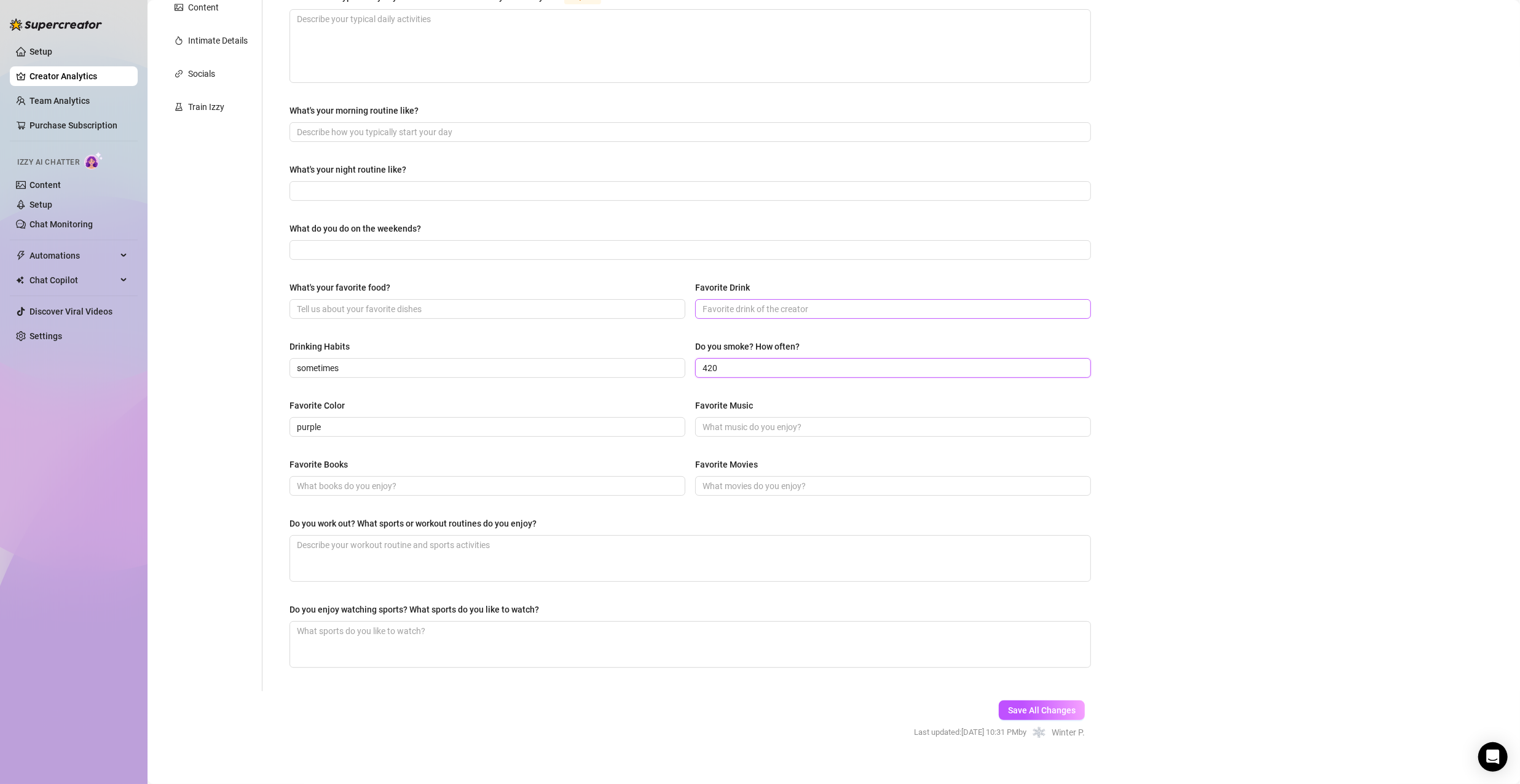
type input "420"
click at [739, 308] on input "Favorite Drink" at bounding box center [892, 308] width 379 height 13
click at [544, 484] on input "Favorite Books" at bounding box center [486, 486] width 379 height 13
type input "s"
click at [341, 483] on input "fantasy anddark romance" at bounding box center [486, 486] width 379 height 13
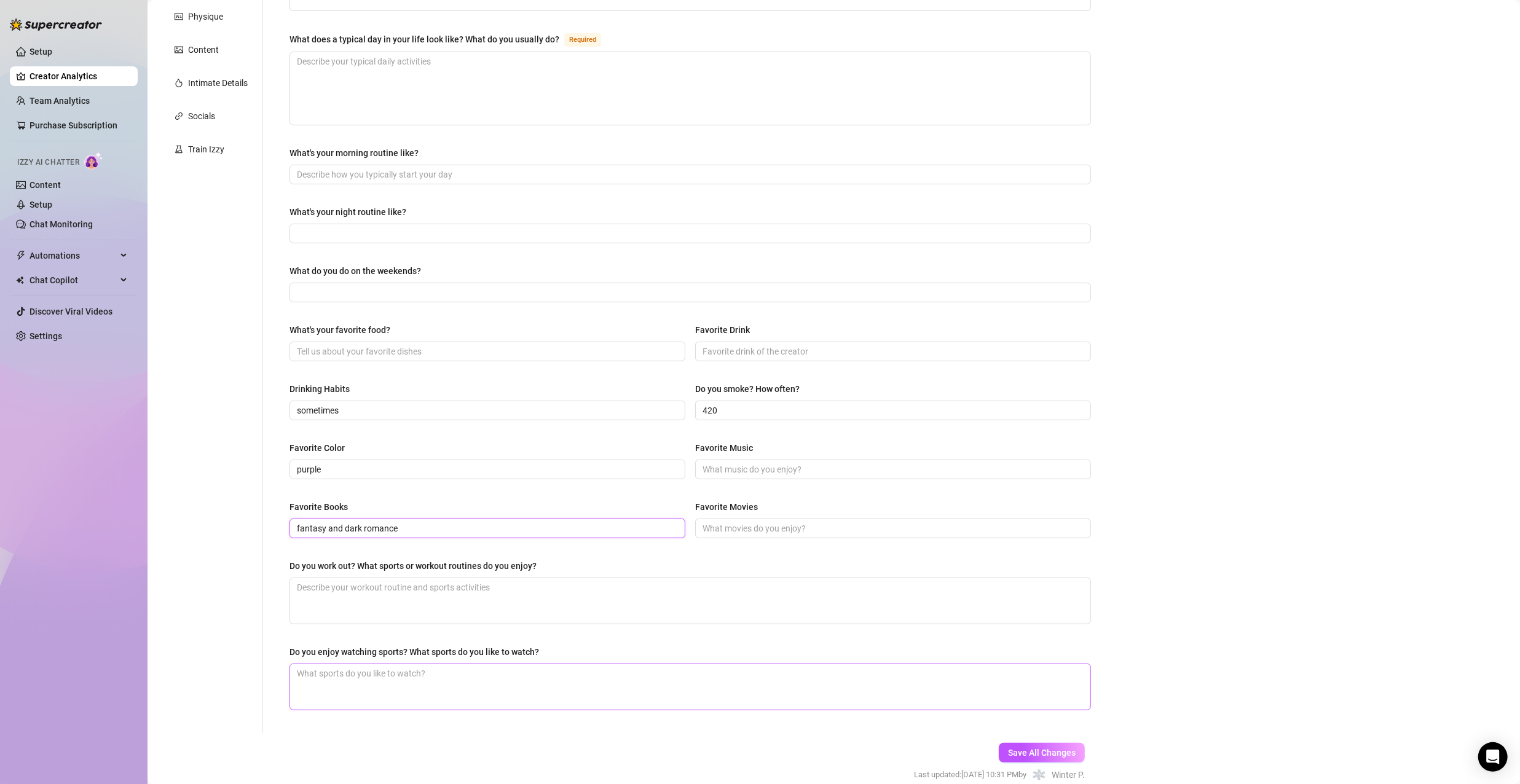
scroll to position [185, 0]
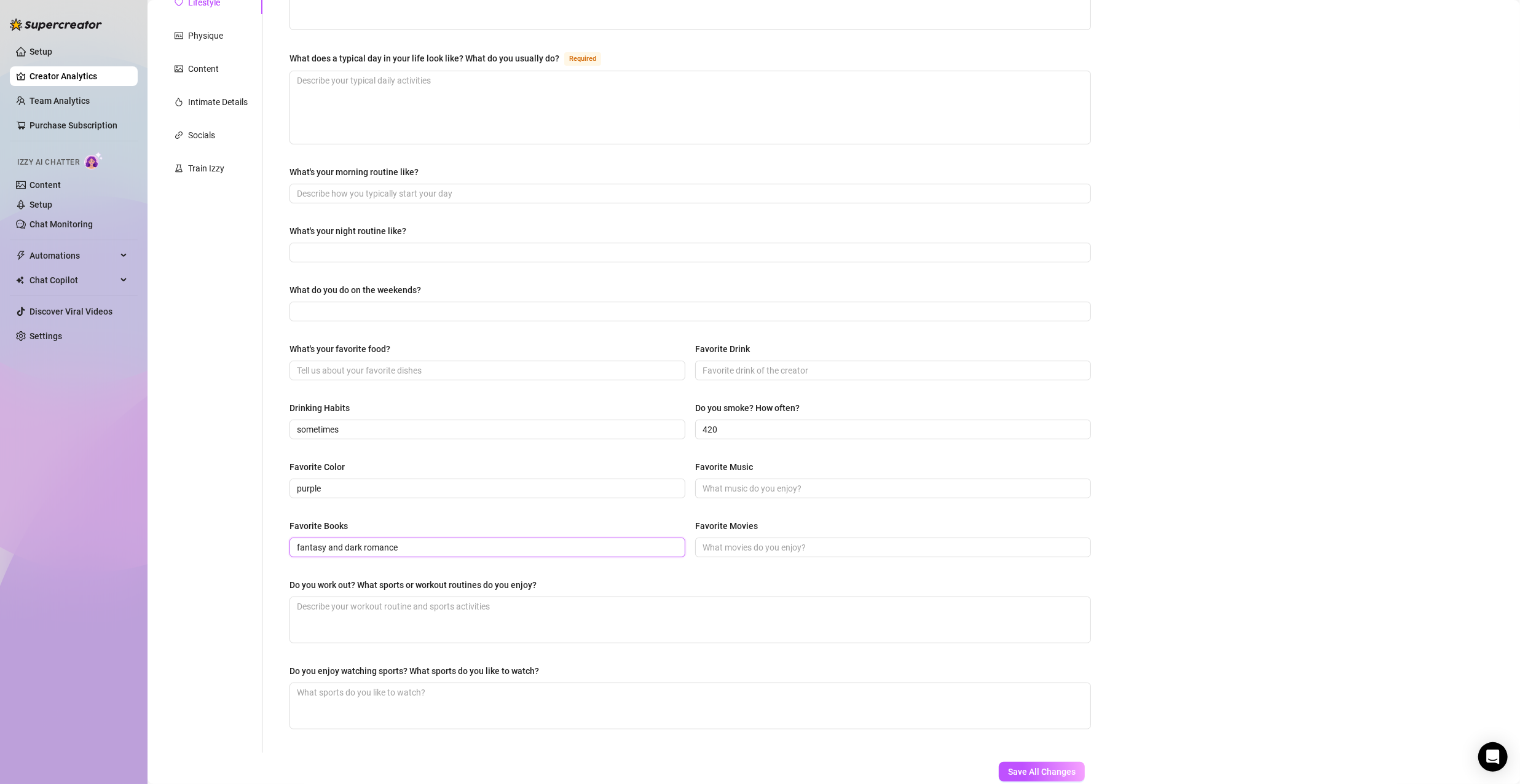
type input "fantasy and dark romance"
click at [655, 578] on div "Do you work out? What sports or workout routines do you enjoy?" at bounding box center [690, 587] width 801 height 18
click at [719, 489] on input "Favorite Music" at bounding box center [892, 488] width 379 height 13
click at [720, 541] on input "Favorite Movies" at bounding box center [892, 547] width 379 height 13
type input "t"
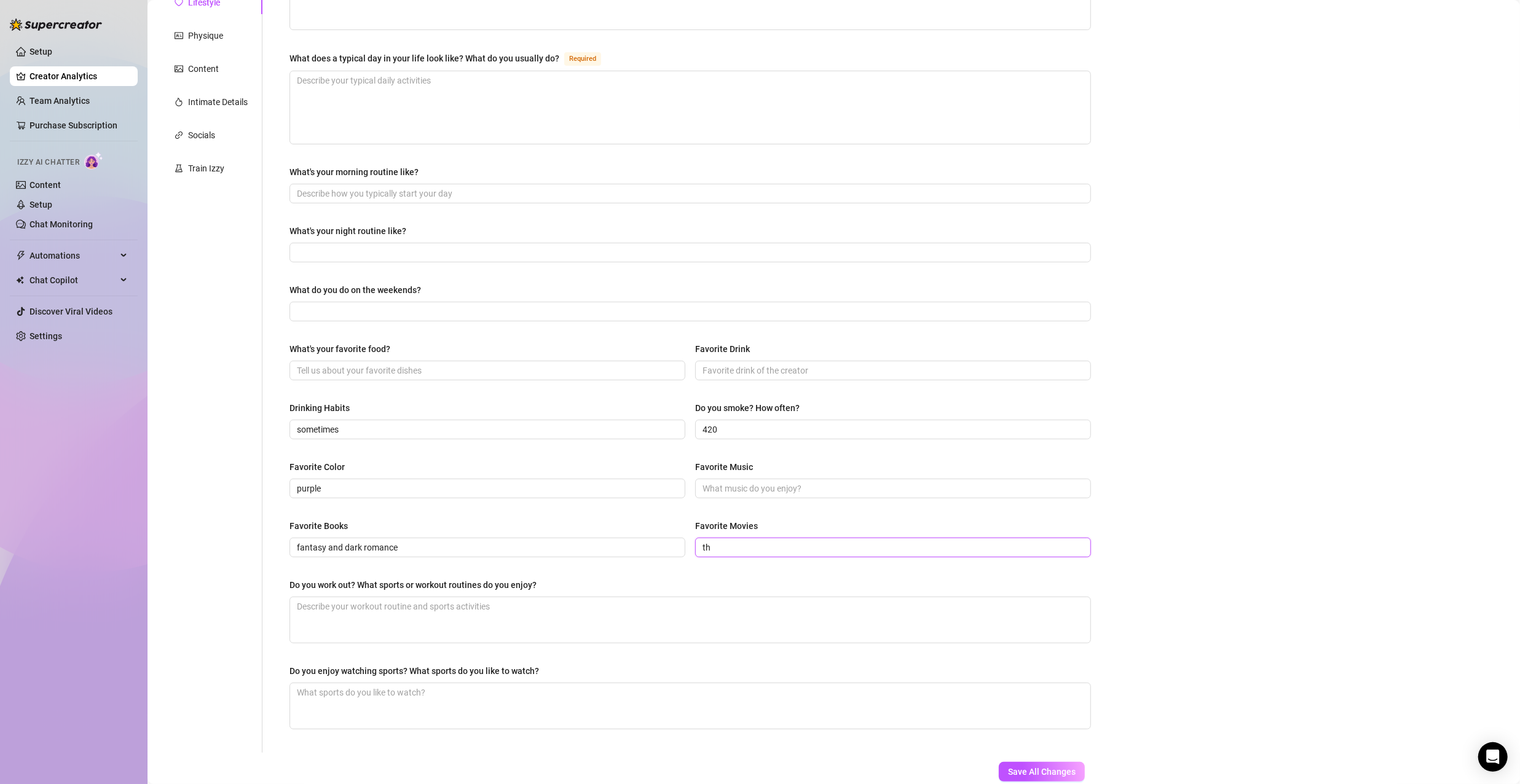
type input "t"
type input "The Matrix! and sci-fi and fantasy"
click at [756, 489] on input "Favorite Music" at bounding box center [892, 488] width 379 height 13
click at [547, 371] on input "What's your favorite food?" at bounding box center [486, 370] width 379 height 13
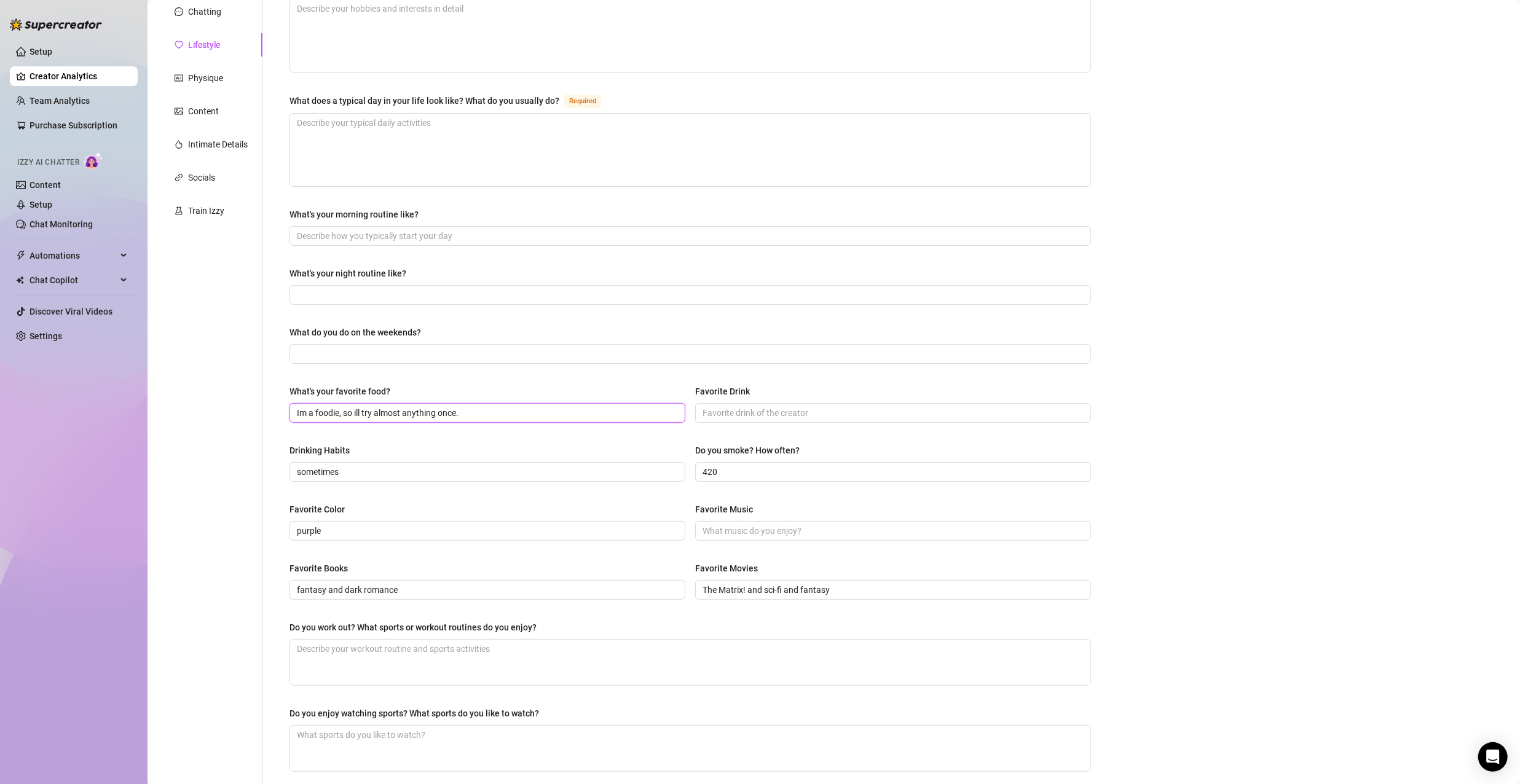
scroll to position [123, 0]
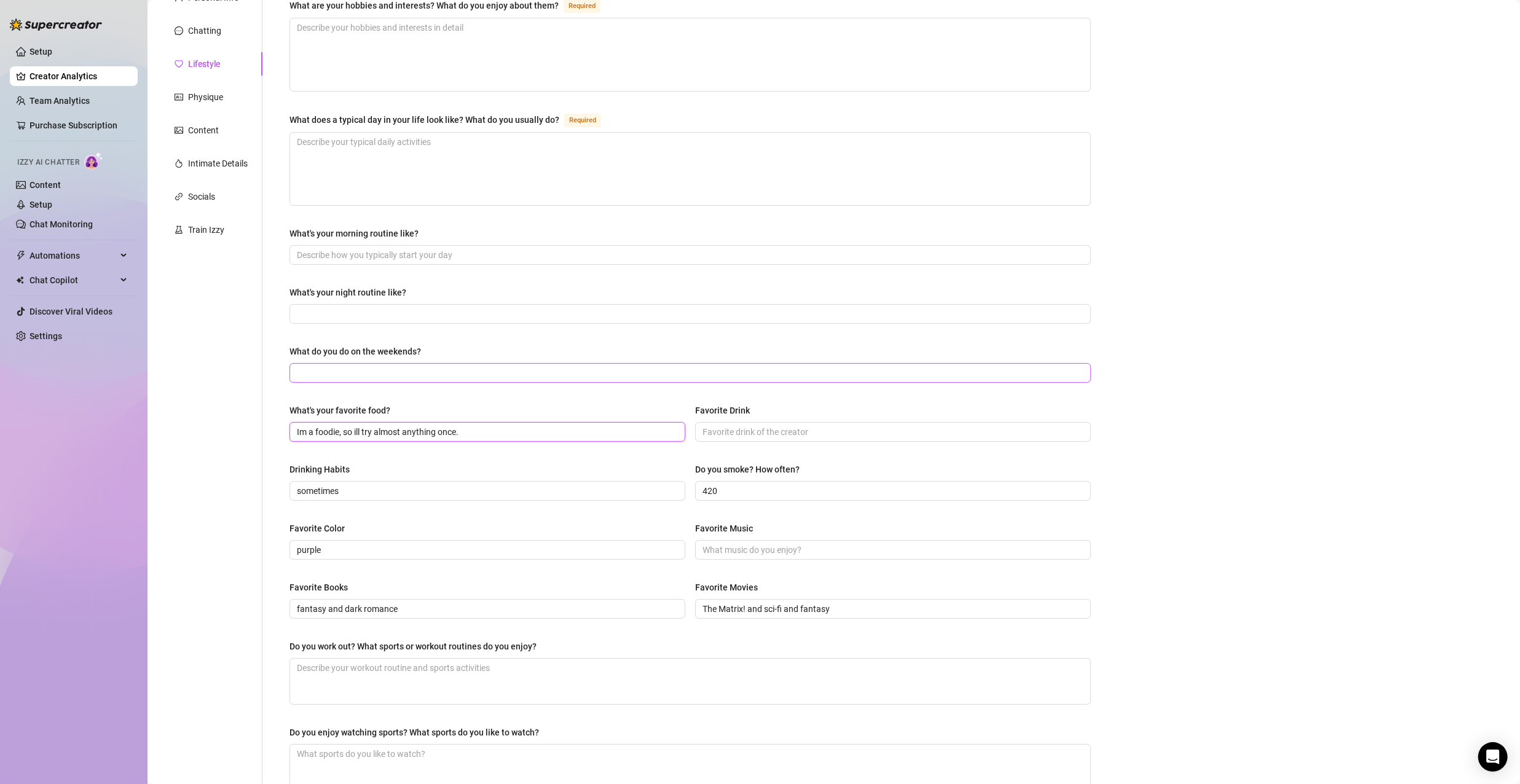
type input "Im a foodie, so ill try almost anything once."
click at [507, 372] on input "What do you do on the weekends?" at bounding box center [689, 372] width 784 height 13
type input "I get to sleep in, and make content"
click at [509, 257] on input "What's your morning routine like?" at bounding box center [689, 255] width 784 height 13
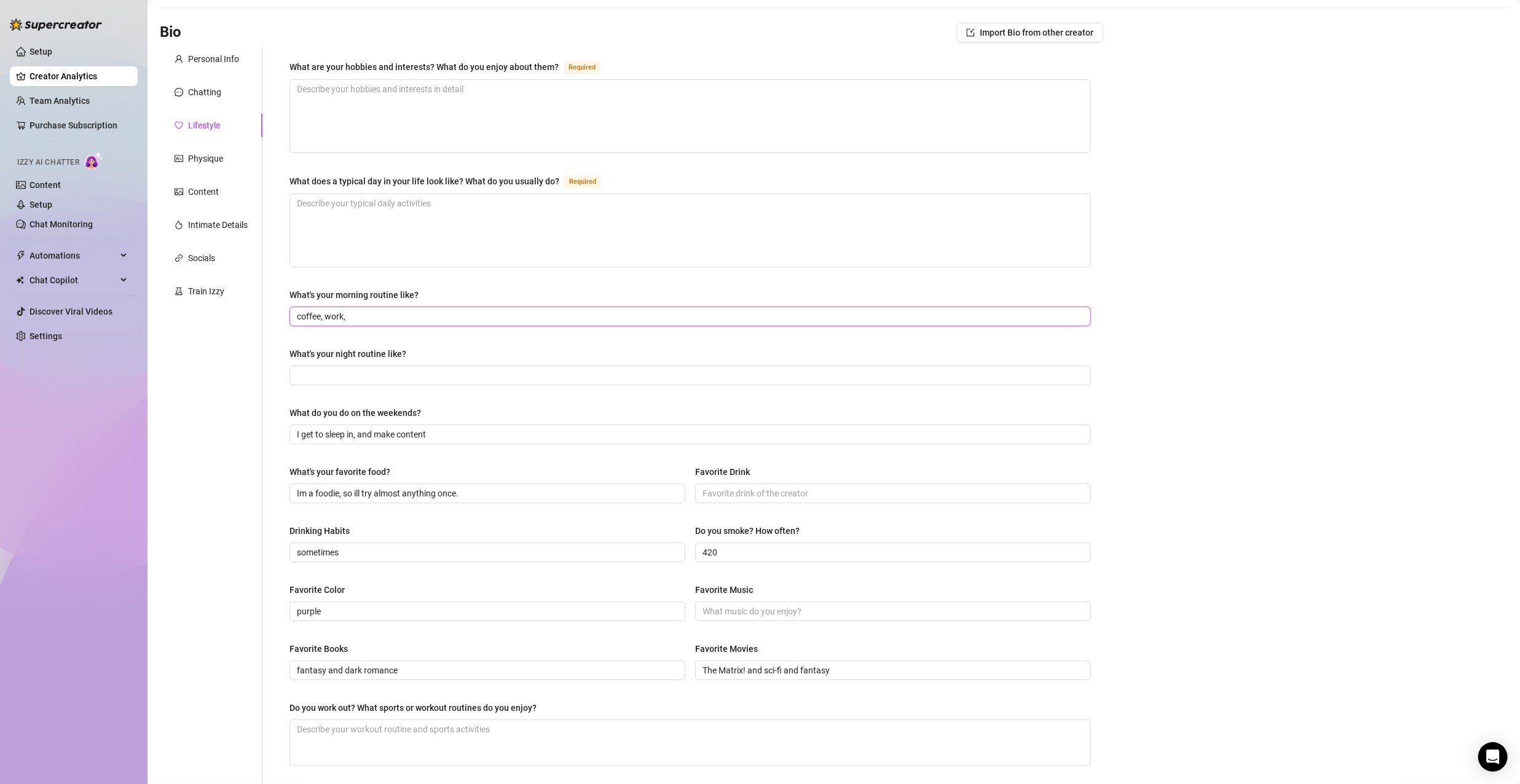
scroll to position [0, 0]
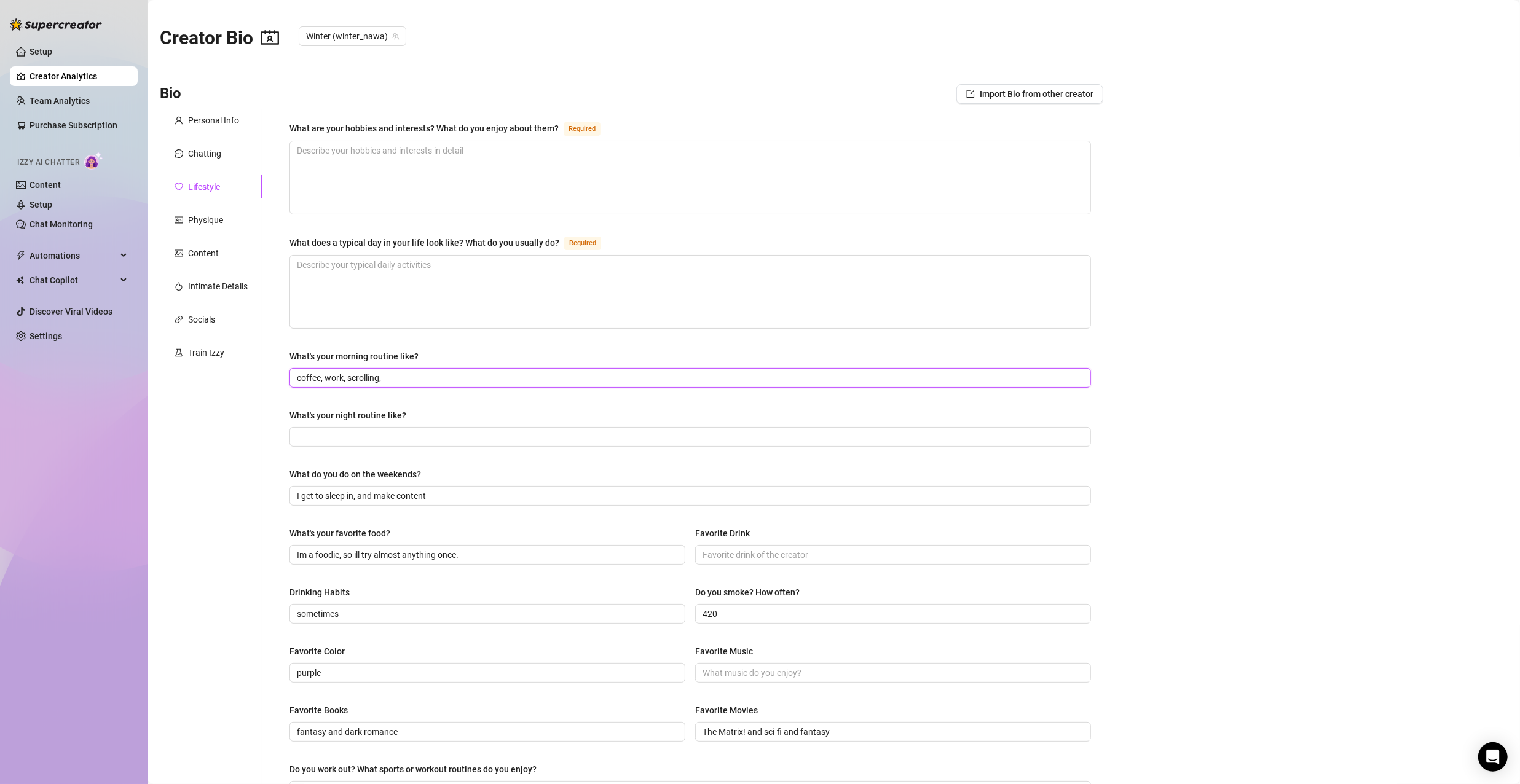
drag, startPoint x: 396, startPoint y: 373, endPoint x: 347, endPoint y: 375, distance: 49.0
click at [347, 375] on input "coffee, work, scrolling," at bounding box center [689, 378] width 784 height 13
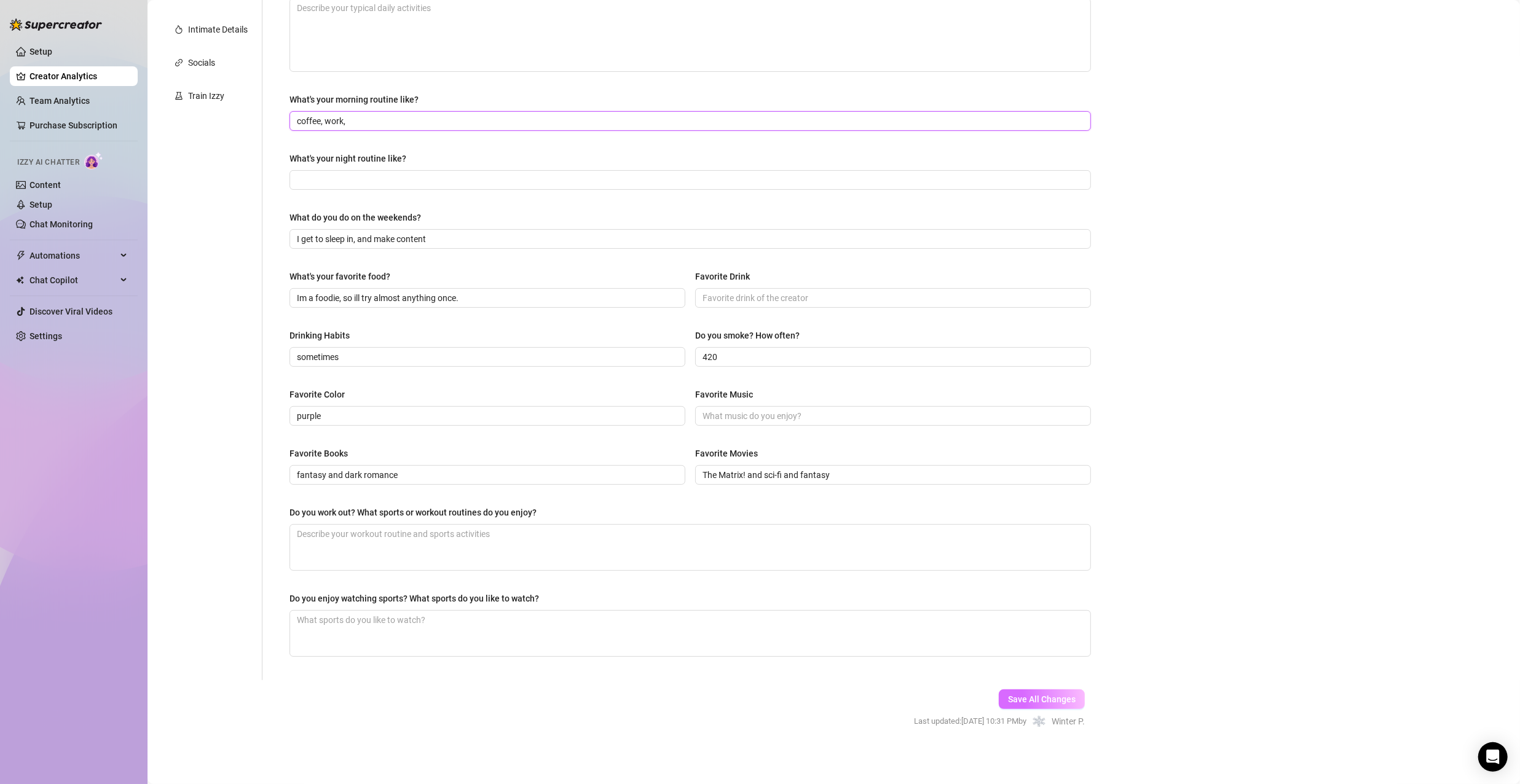
type input "coffee, work,"
click at [1049, 696] on span "Save All Changes" at bounding box center [1042, 700] width 68 height 9
type input "I get to sleep in, and make content"
type input "The Matrix! and sci-fi and fantasy"
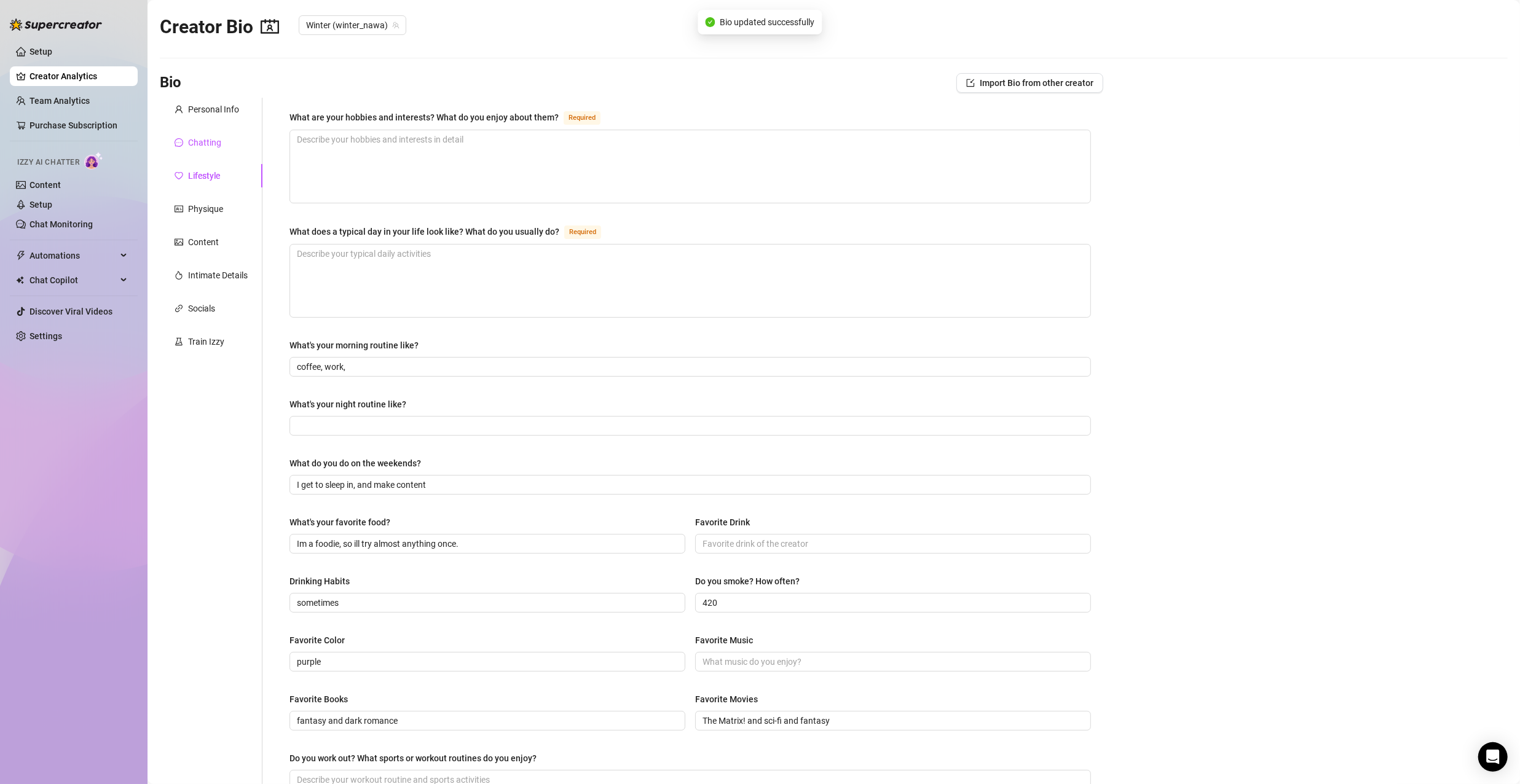
click at [197, 145] on div "Chatting" at bounding box center [204, 142] width 33 height 13
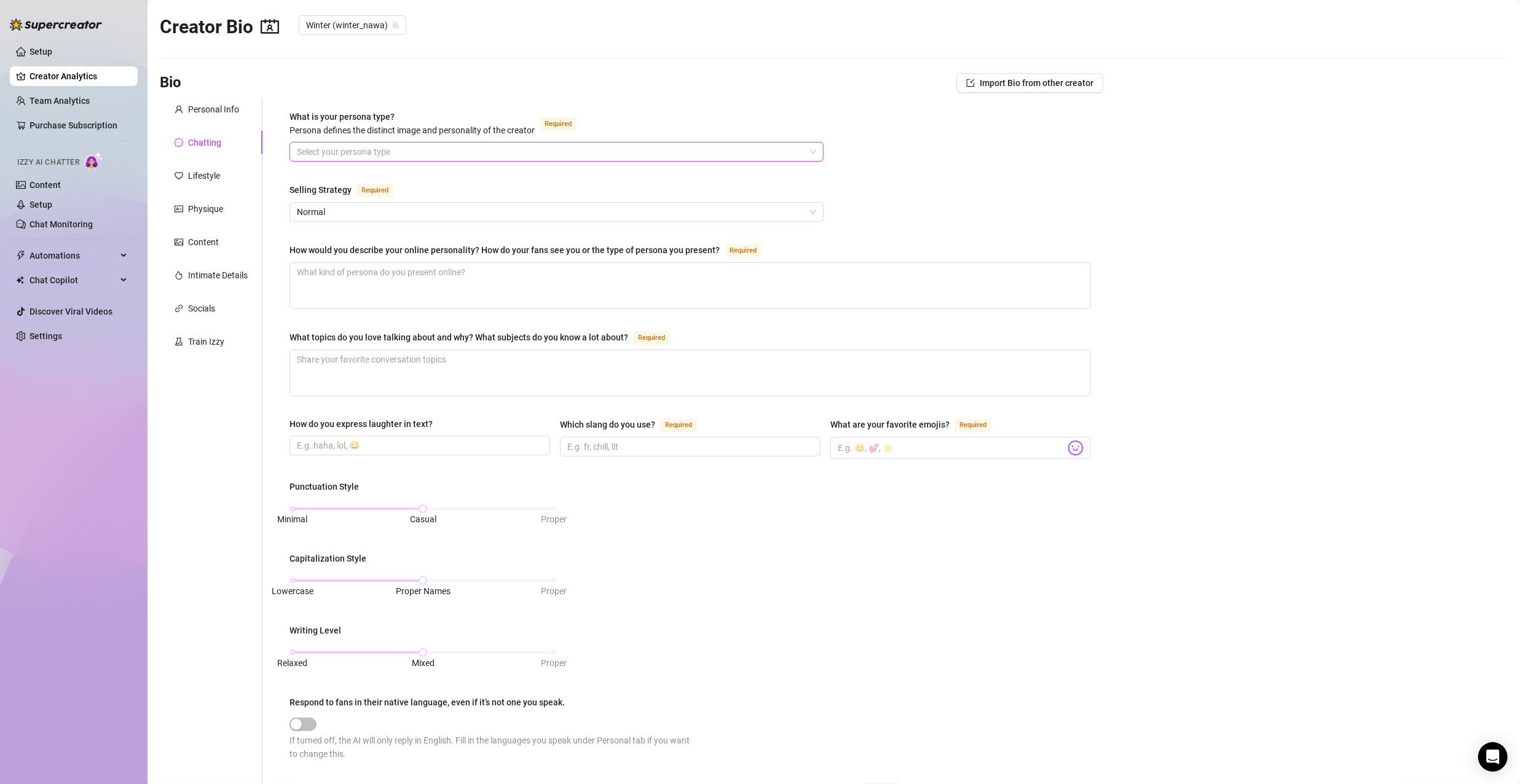
click at [447, 149] on input "What is your persona type? Persona defines the distinct image and personality o…" at bounding box center [551, 151] width 508 height 18
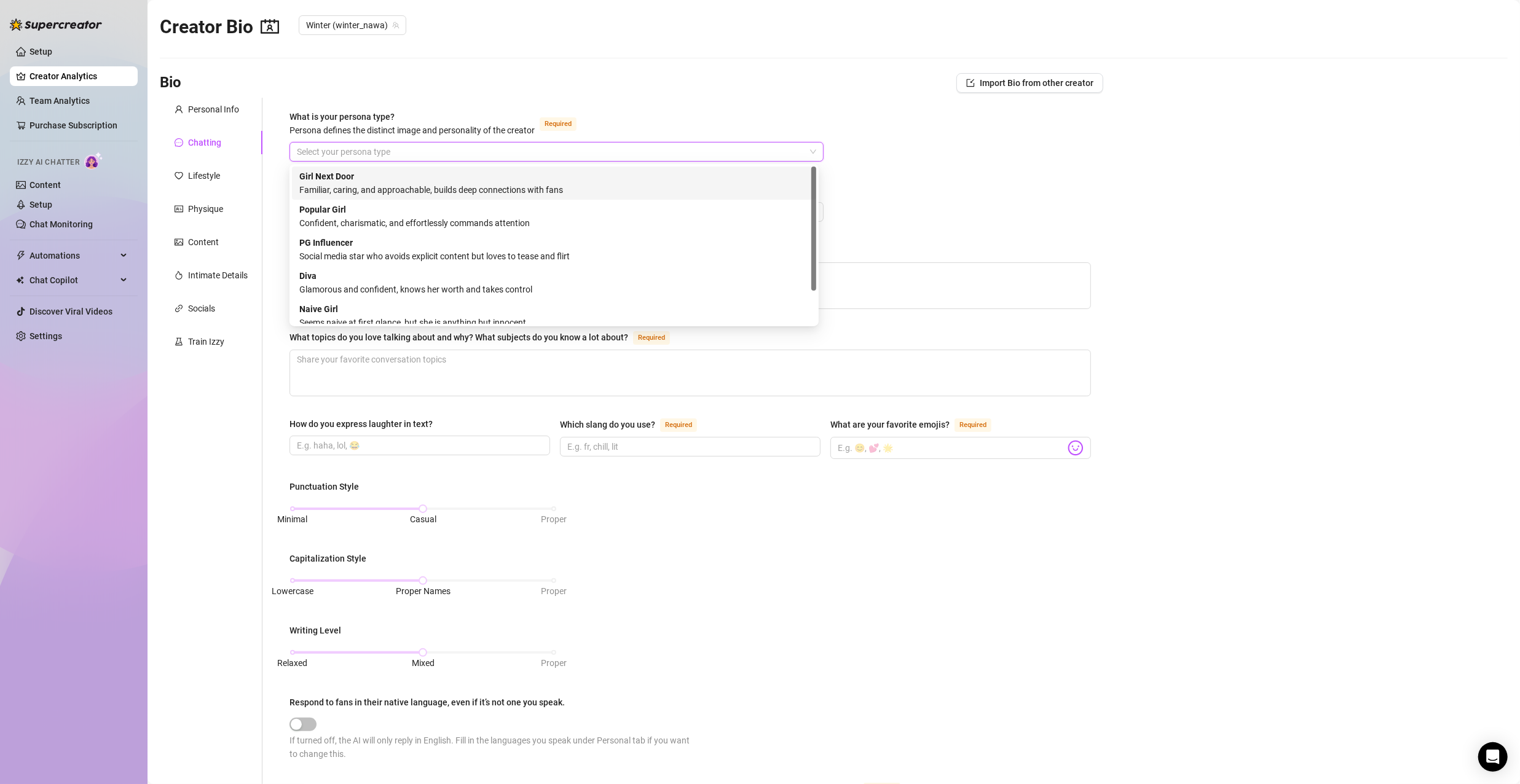
click at [438, 176] on div "Girl Next Door Familiar, caring, and approachable, builds deep connections with…" at bounding box center [555, 183] width 510 height 27
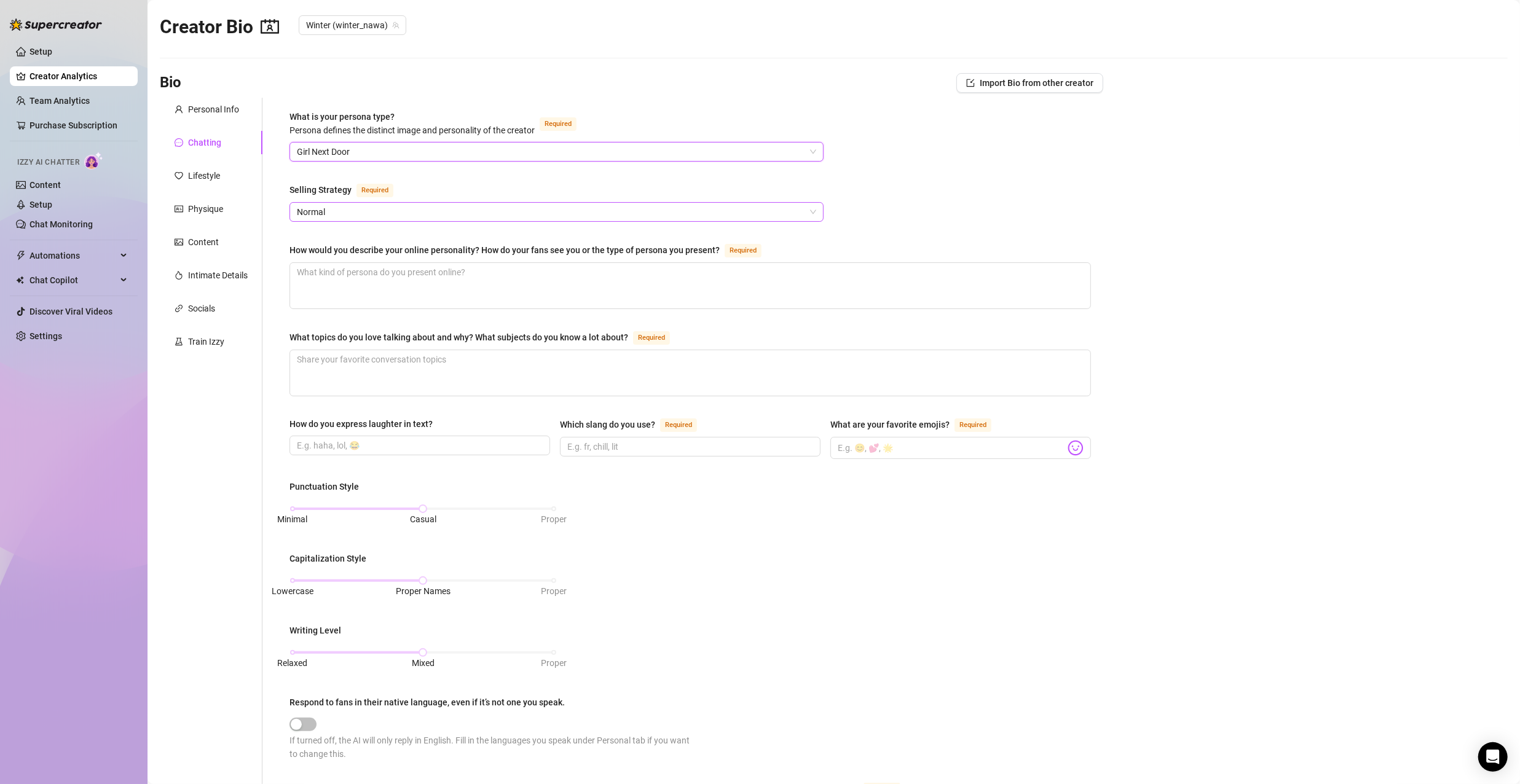
click at [433, 209] on span "Normal" at bounding box center [556, 211] width 520 height 18
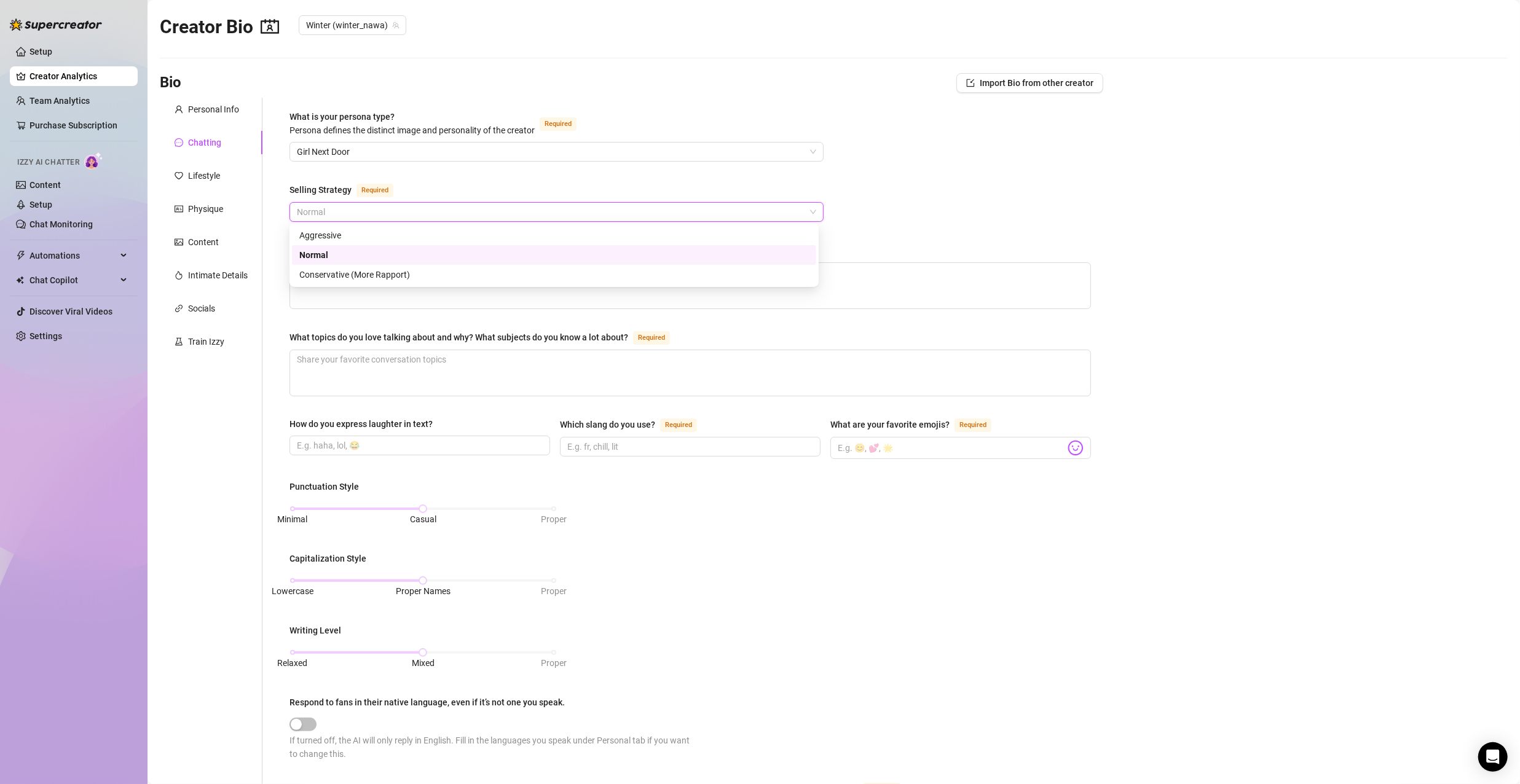
click at [428, 260] on div "Normal" at bounding box center [555, 255] width 510 height 13
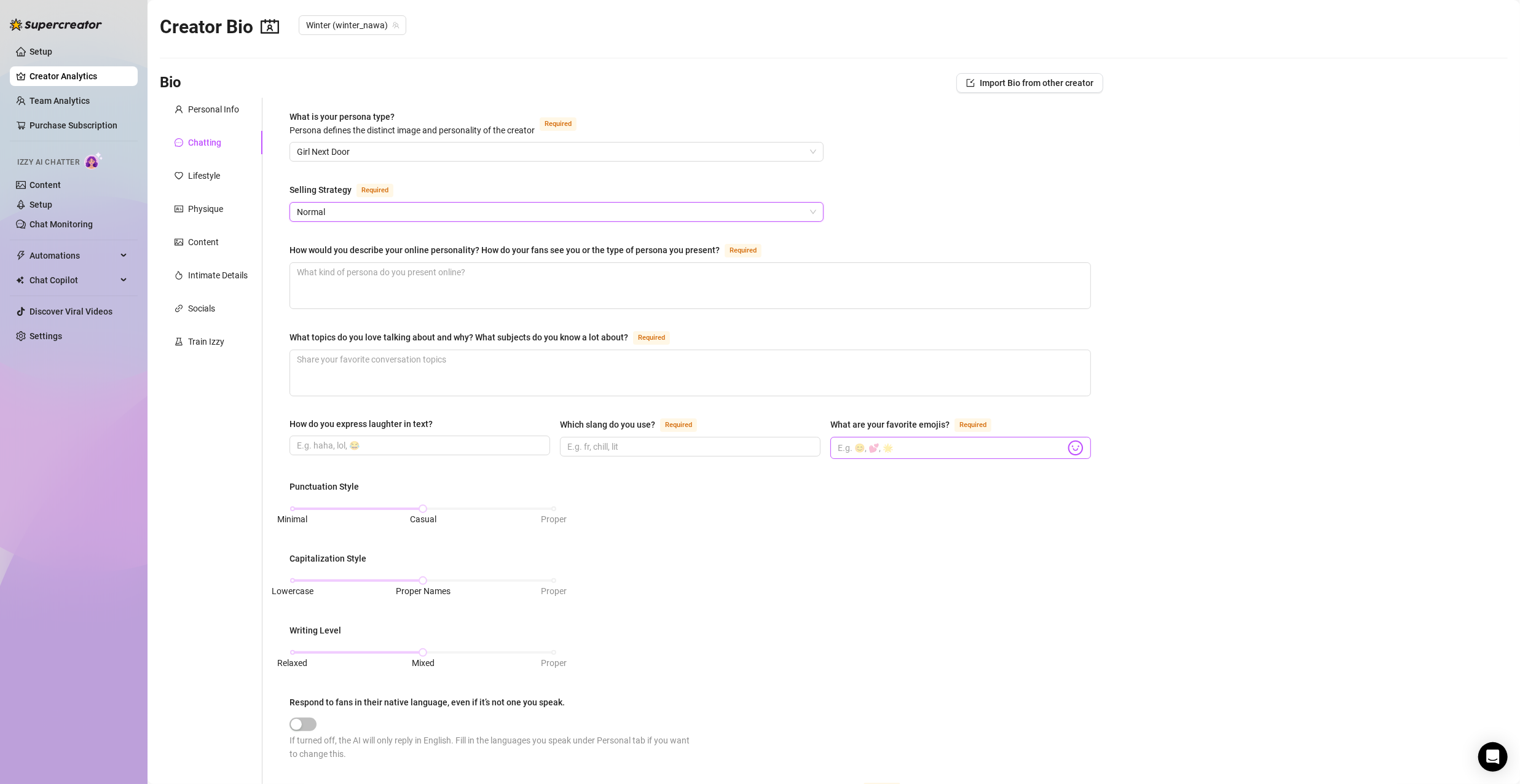
click at [1068, 447] on img at bounding box center [1076, 448] width 16 height 16
click at [1075, 444] on img at bounding box center [1076, 448] width 16 height 16
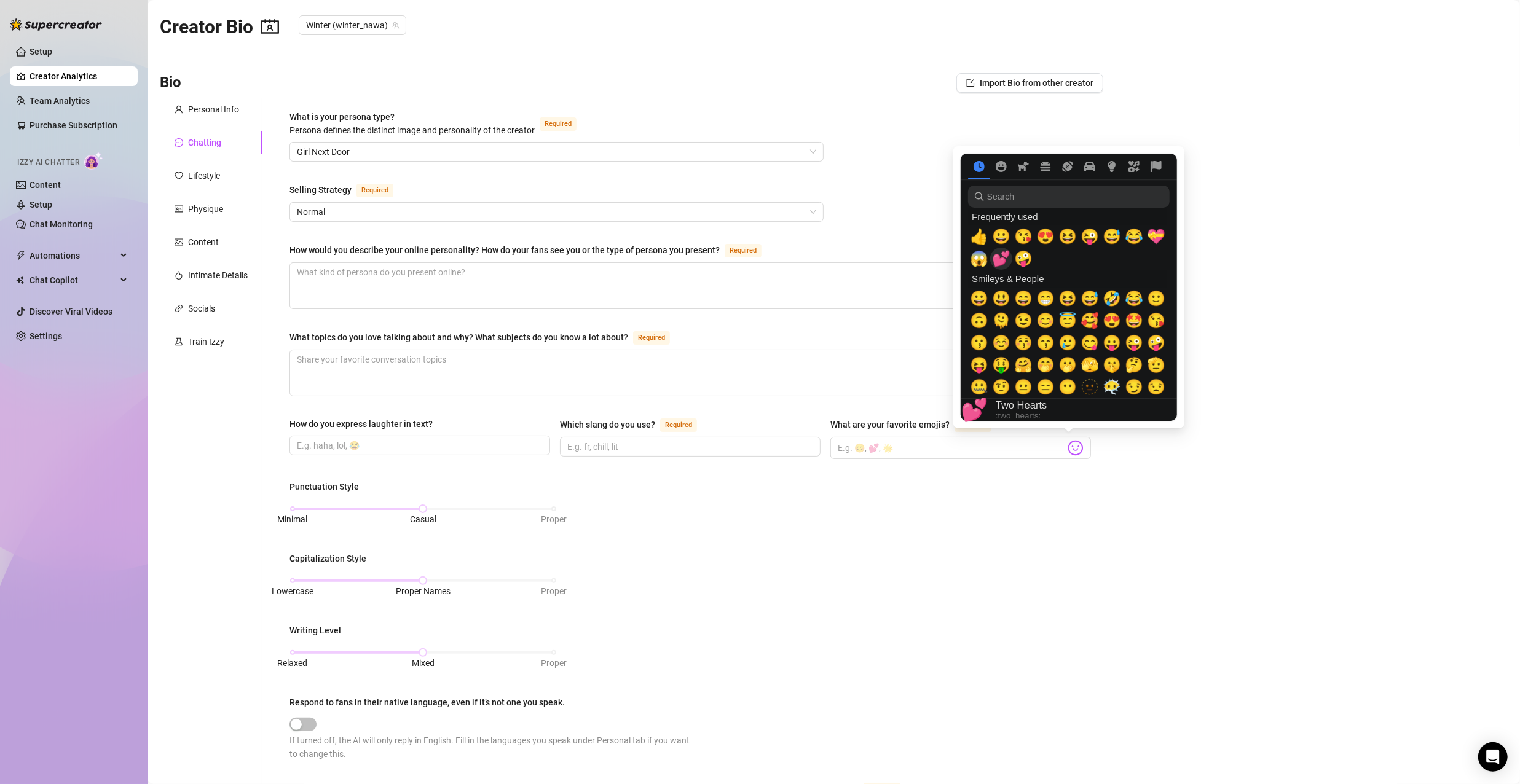
click at [998, 260] on span "💕" at bounding box center [1001, 259] width 18 height 17
click at [1024, 260] on span "🤪" at bounding box center [1023, 259] width 18 height 17
click at [1115, 237] on span "😅" at bounding box center [1111, 237] width 18 height 17
click at [1068, 440] on img at bounding box center [1076, 448] width 16 height 16
click at [1111, 302] on span "🤣" at bounding box center [1111, 299] width 18 height 17
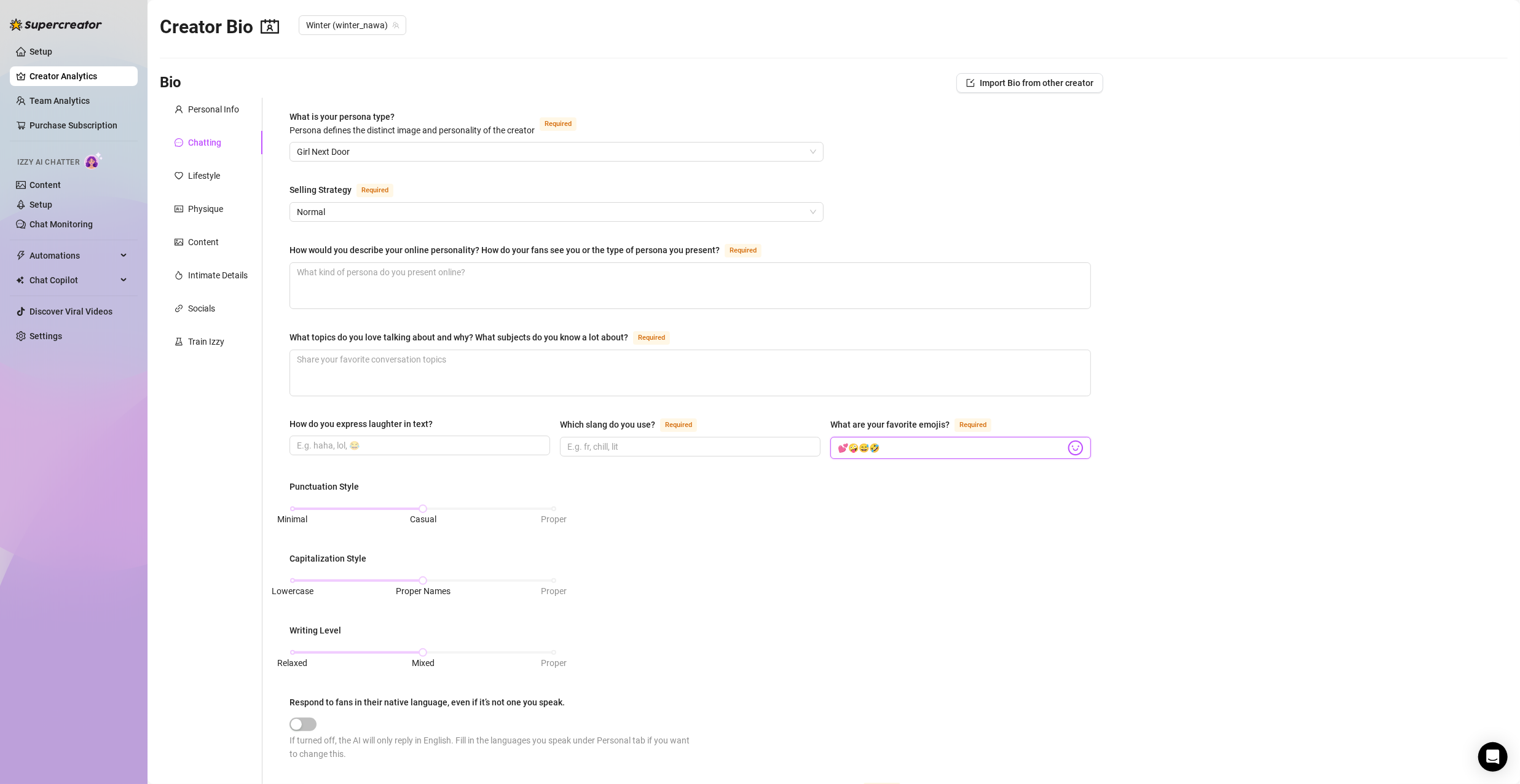
type input "💕🤪😅🤣"
click at [741, 589] on div "Punctuation Style Minimal Casual Proper Capitalization Style Lowercase Proper N…" at bounding box center [690, 626] width 801 height 292
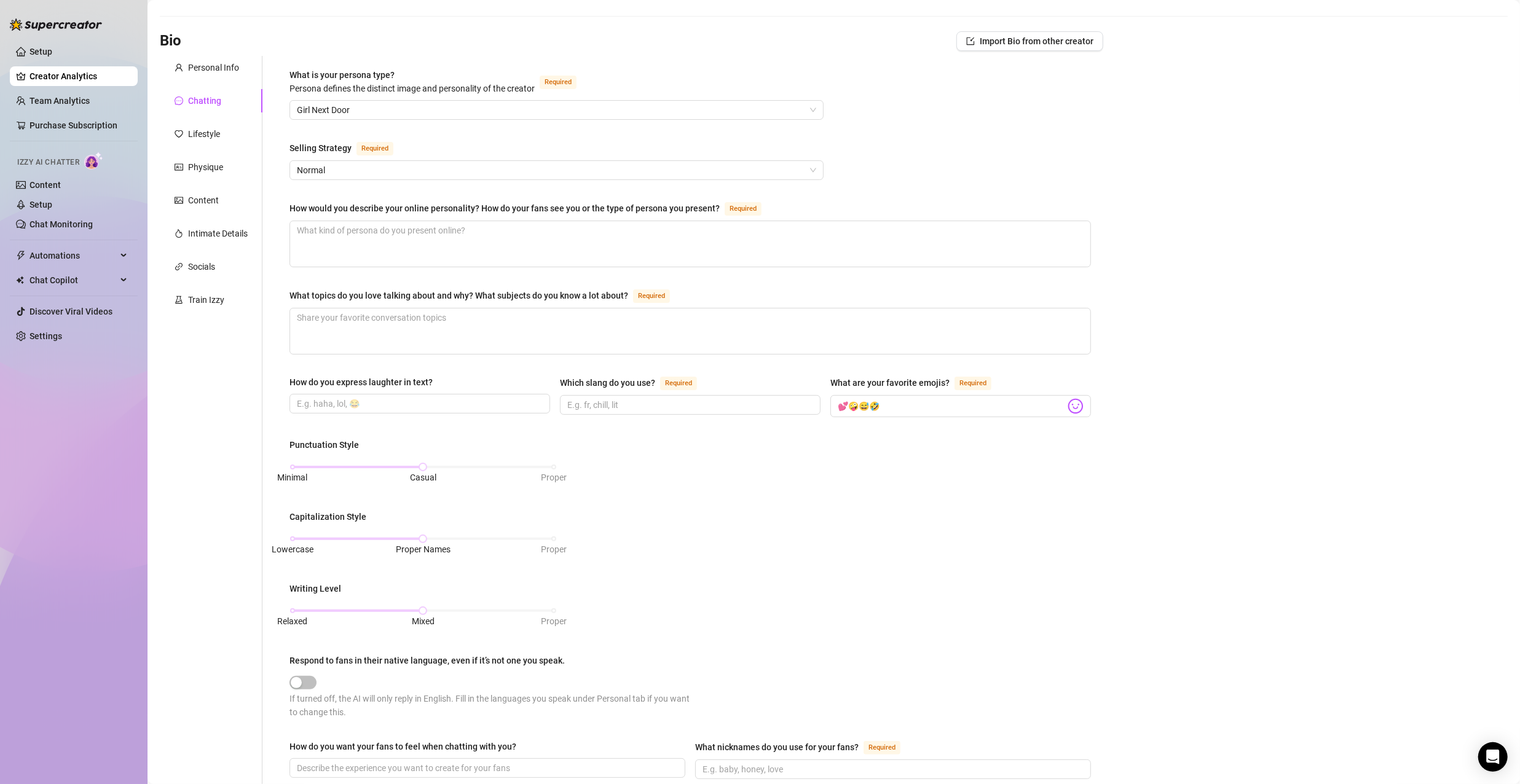
scroll to position [73, 0]
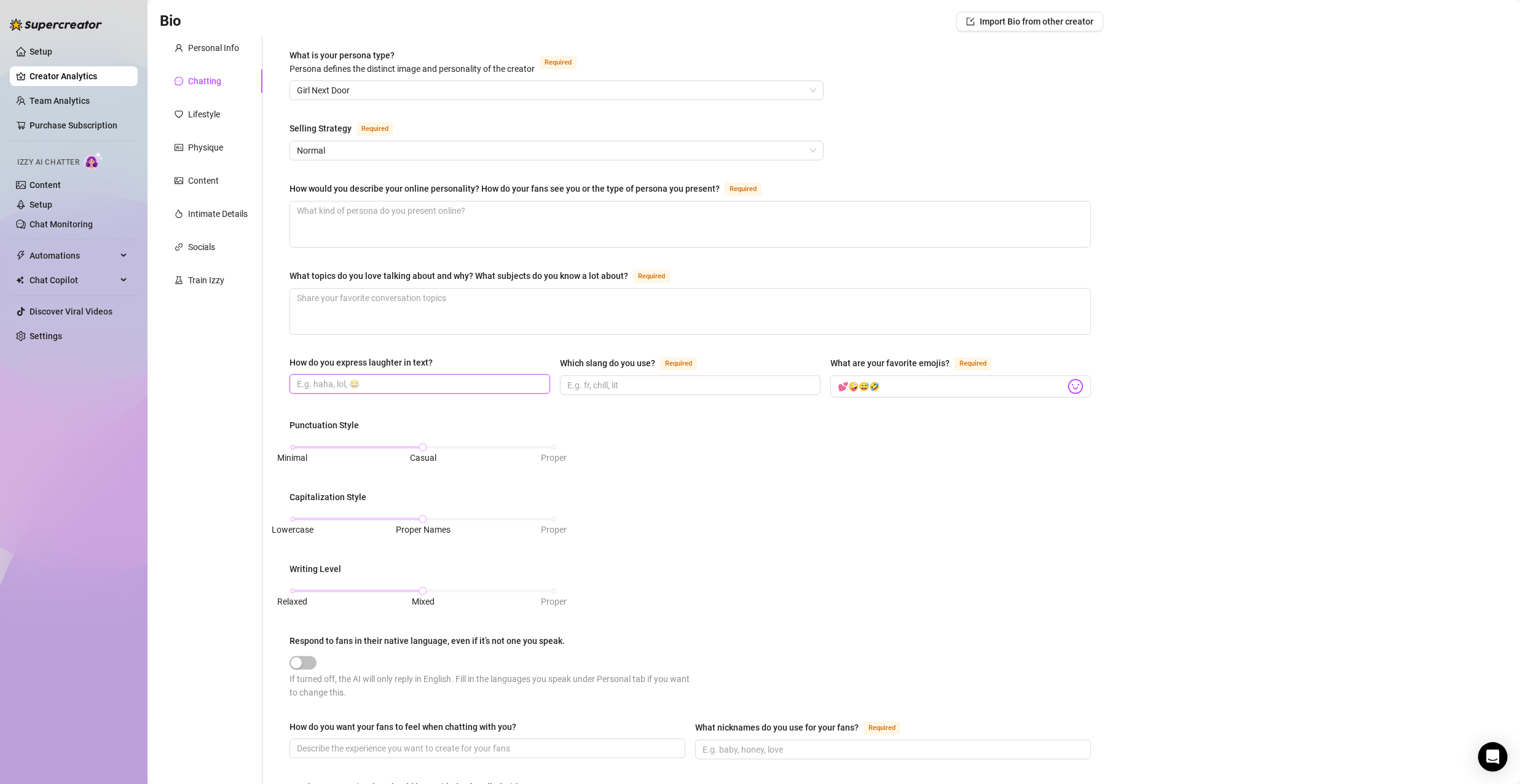
click at [425, 377] on input "How do you express laughter in text?" at bounding box center [418, 383] width 244 height 13
type input "lol, hahaha,"
click at [298, 523] on span "Lowercase" at bounding box center [292, 529] width 42 height 13
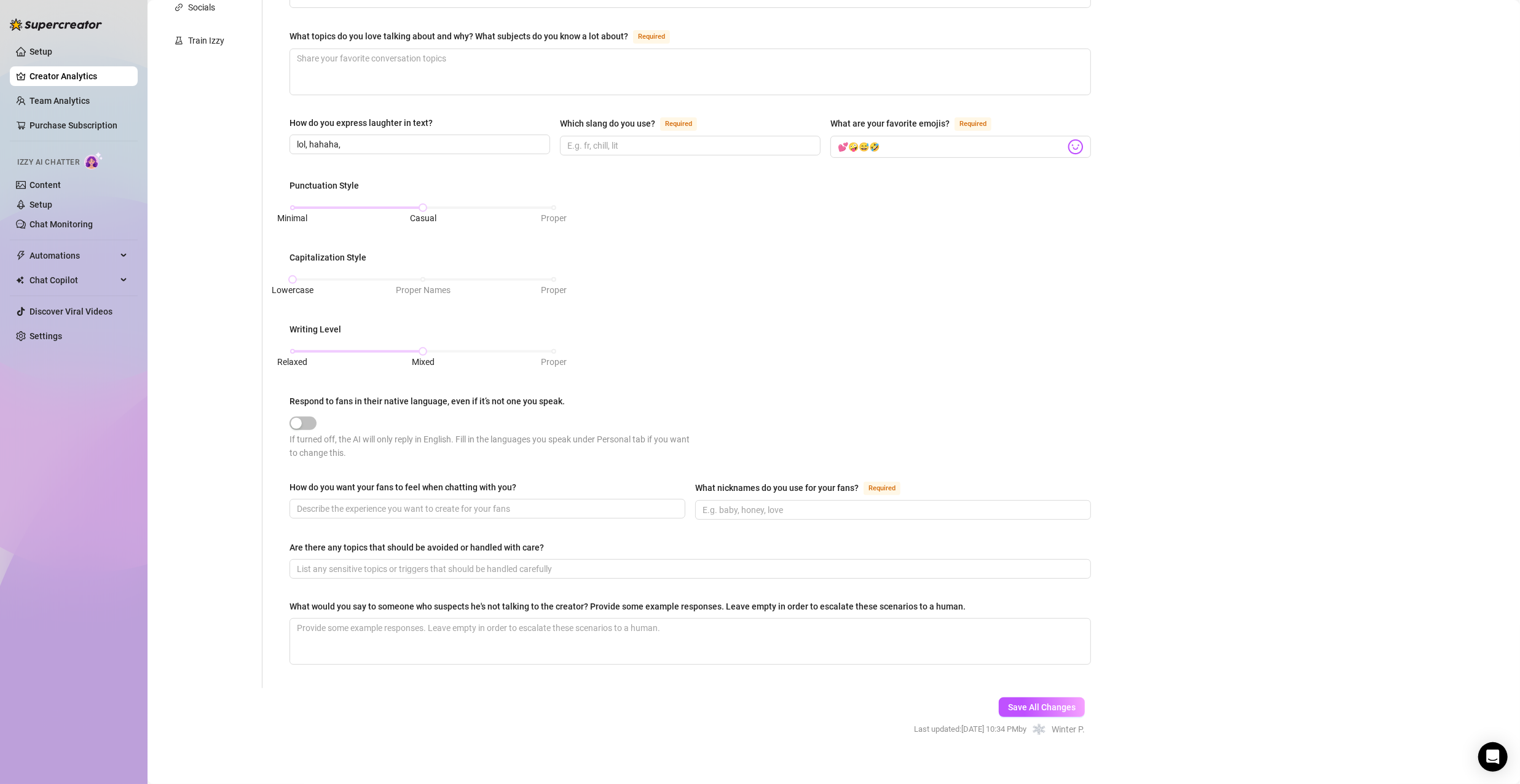
scroll to position [318, 0]
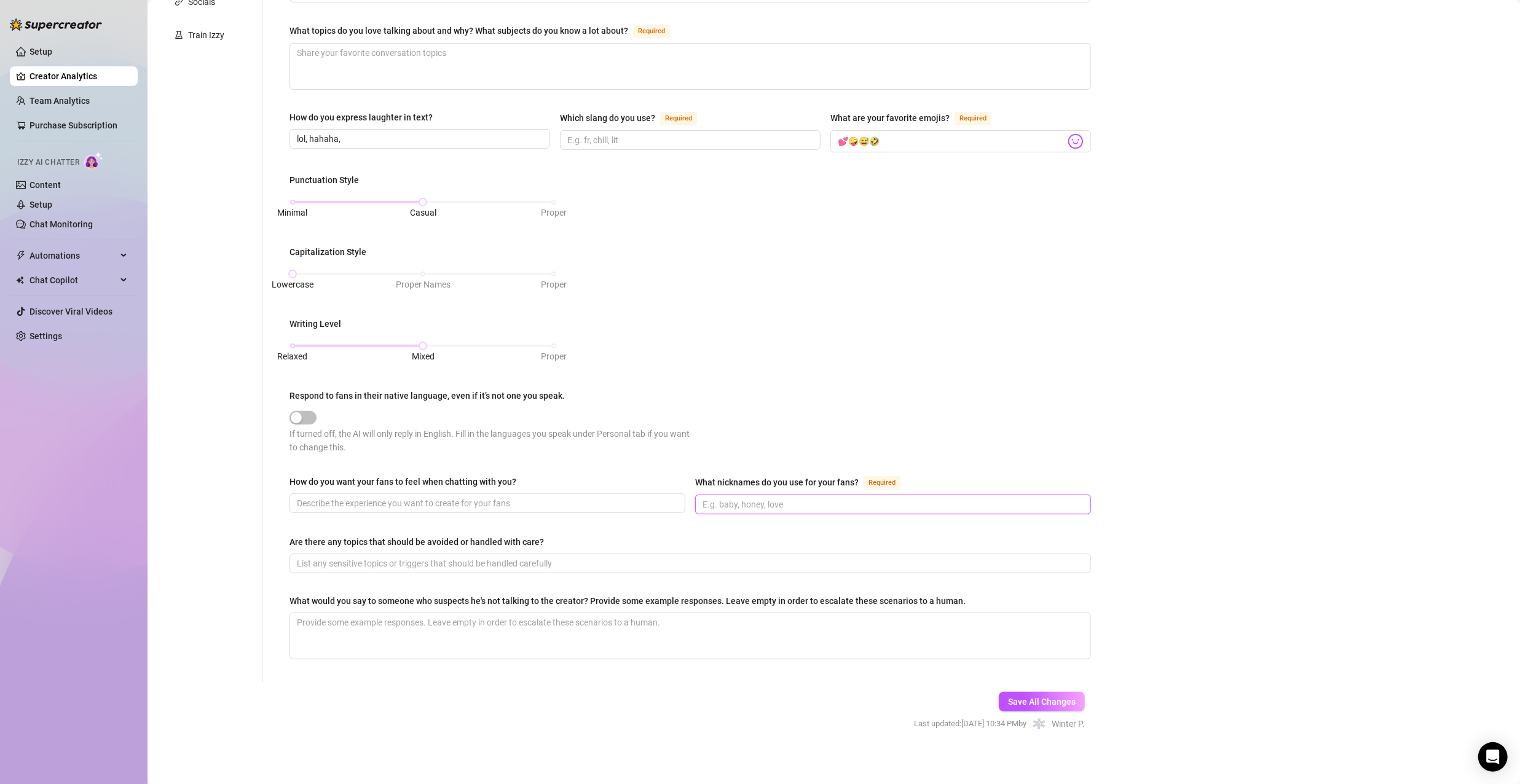
click at [721, 504] on input "What nicknames do you use for your fans? Required" at bounding box center [892, 504] width 379 height 13
type input "hun"
click at [633, 528] on div "What is your persona type? Persona defines the distinct image and personality o…" at bounding box center [690, 237] width 801 height 868
click at [1018, 697] on span "Save All Changes" at bounding box center [1042, 702] width 68 height 9
type input "lol, hahaha,"
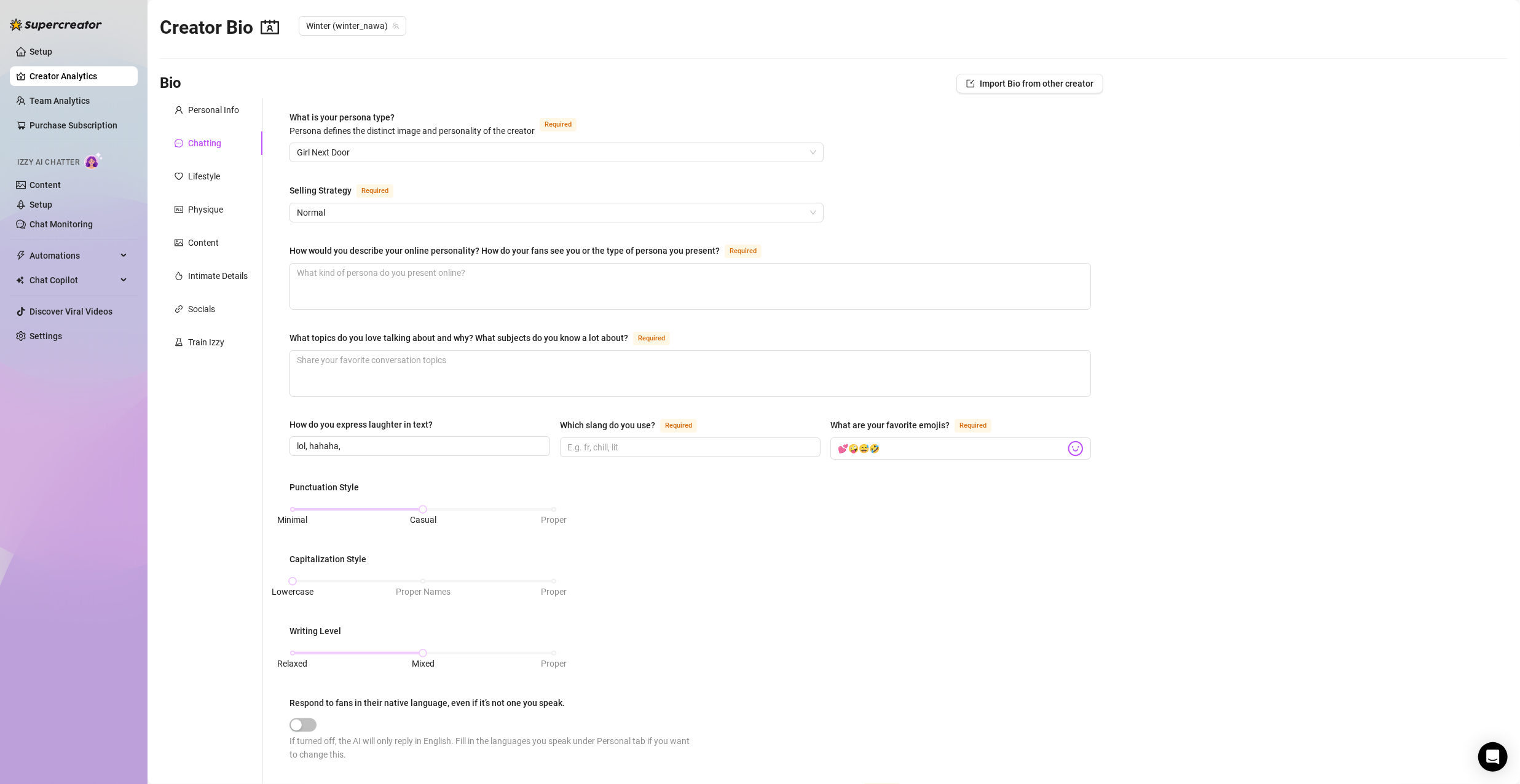
scroll to position [0, 0]
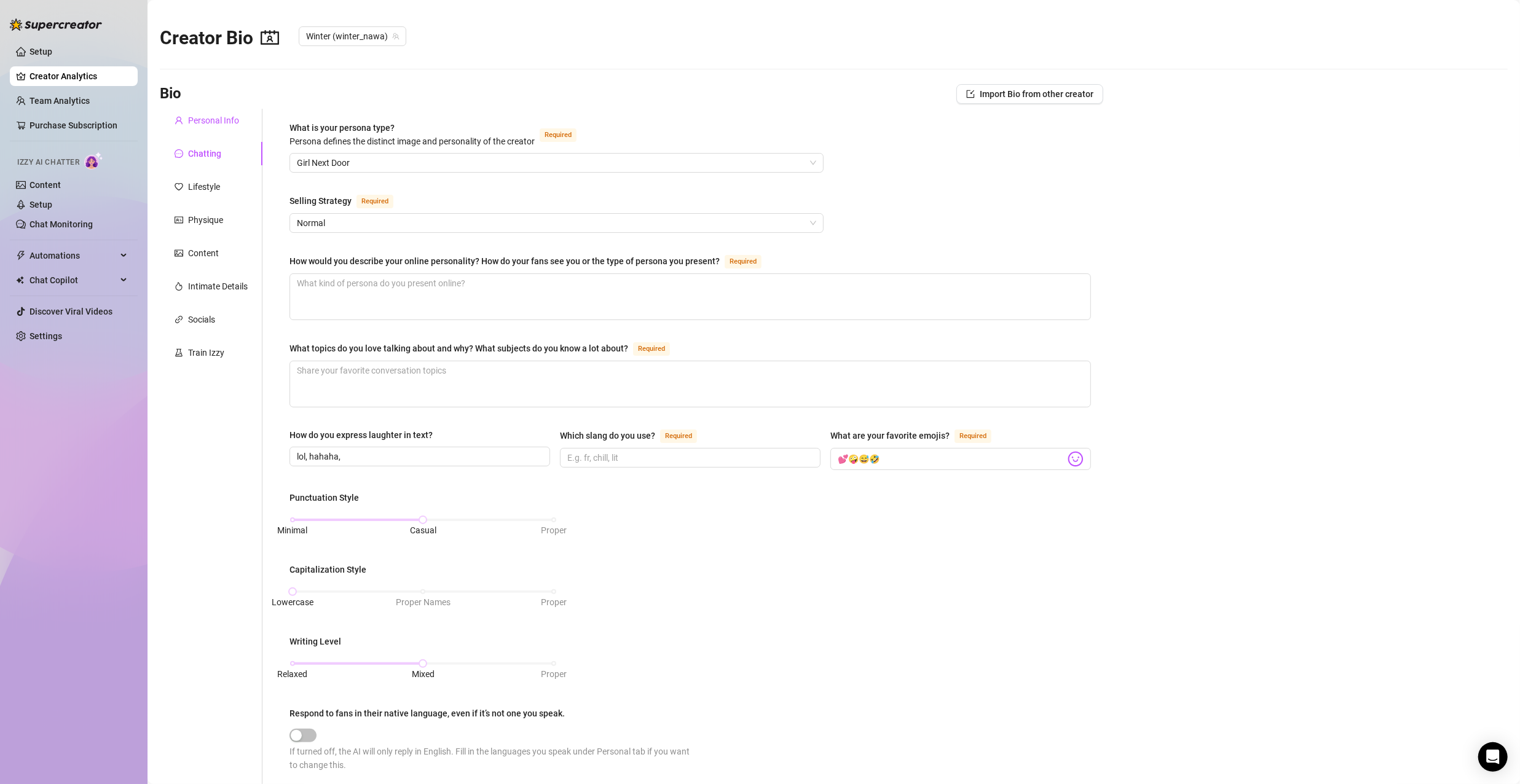
click at [200, 124] on div "Personal Info" at bounding box center [213, 120] width 51 height 13
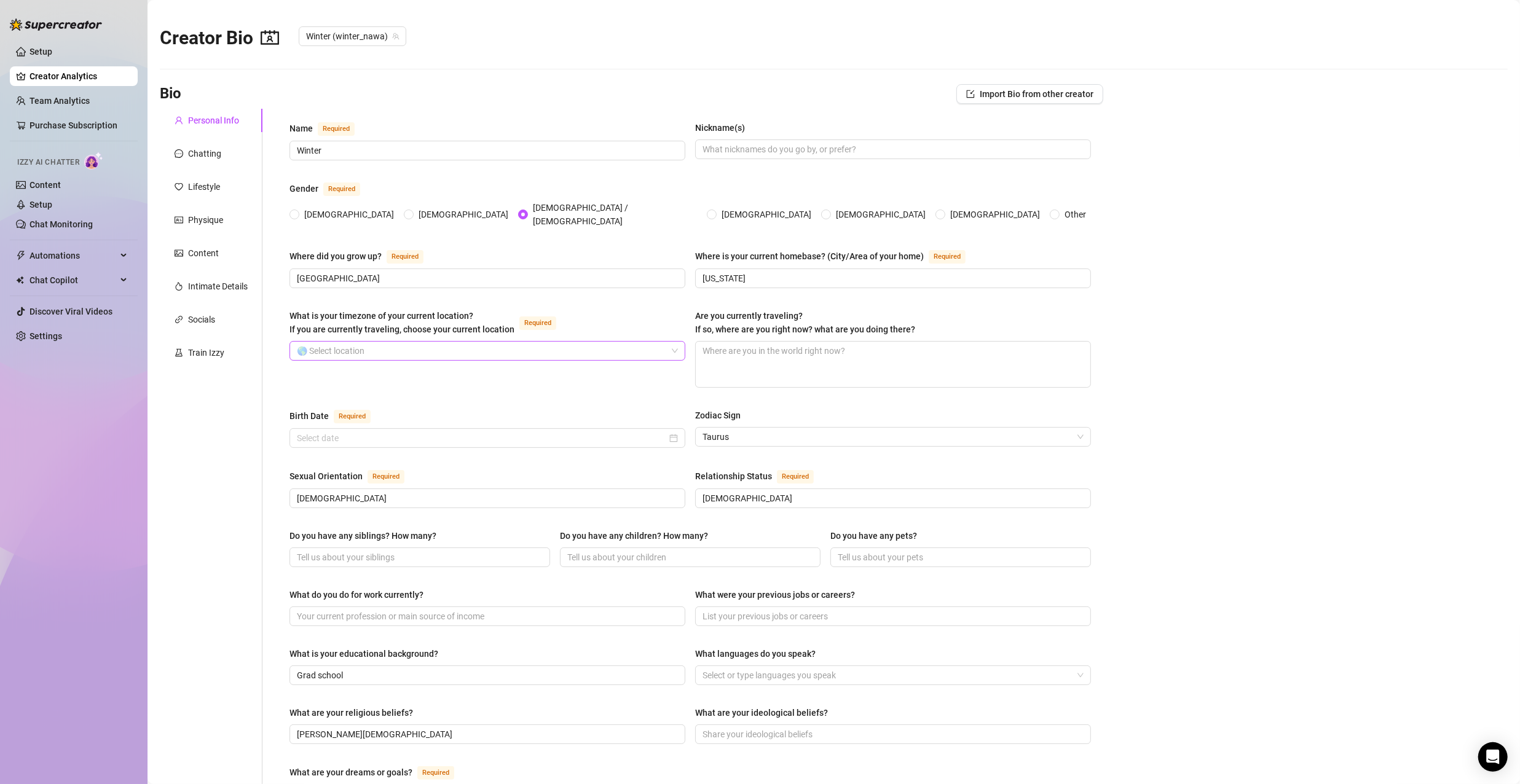
click at [533, 342] on input "What is your timezone of your current location? If you are currently traveling,…" at bounding box center [481, 350] width 370 height 18
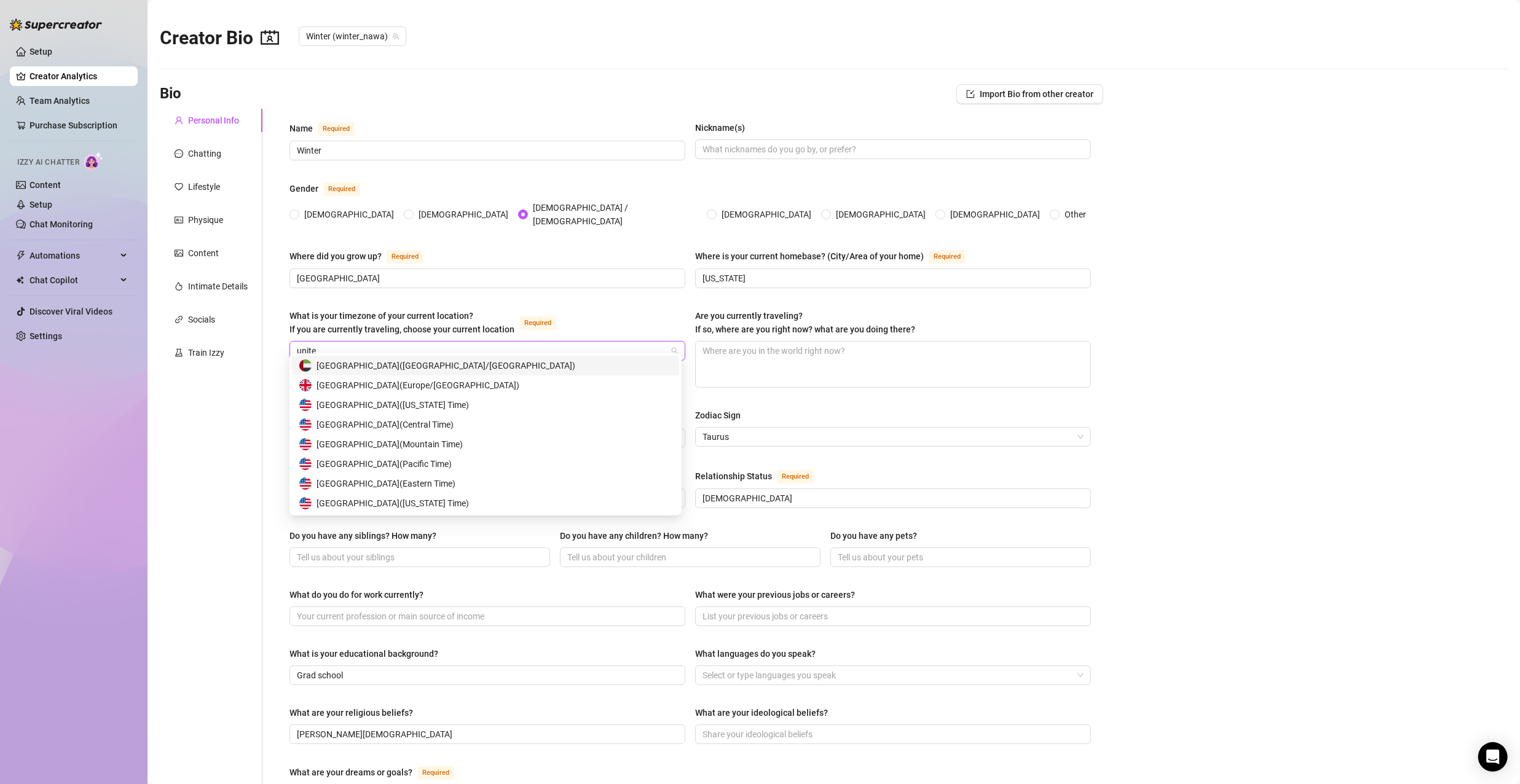
type input "united"
click at [452, 469] on span "United States of America ( Pacific Time )" at bounding box center [383, 464] width 135 height 13
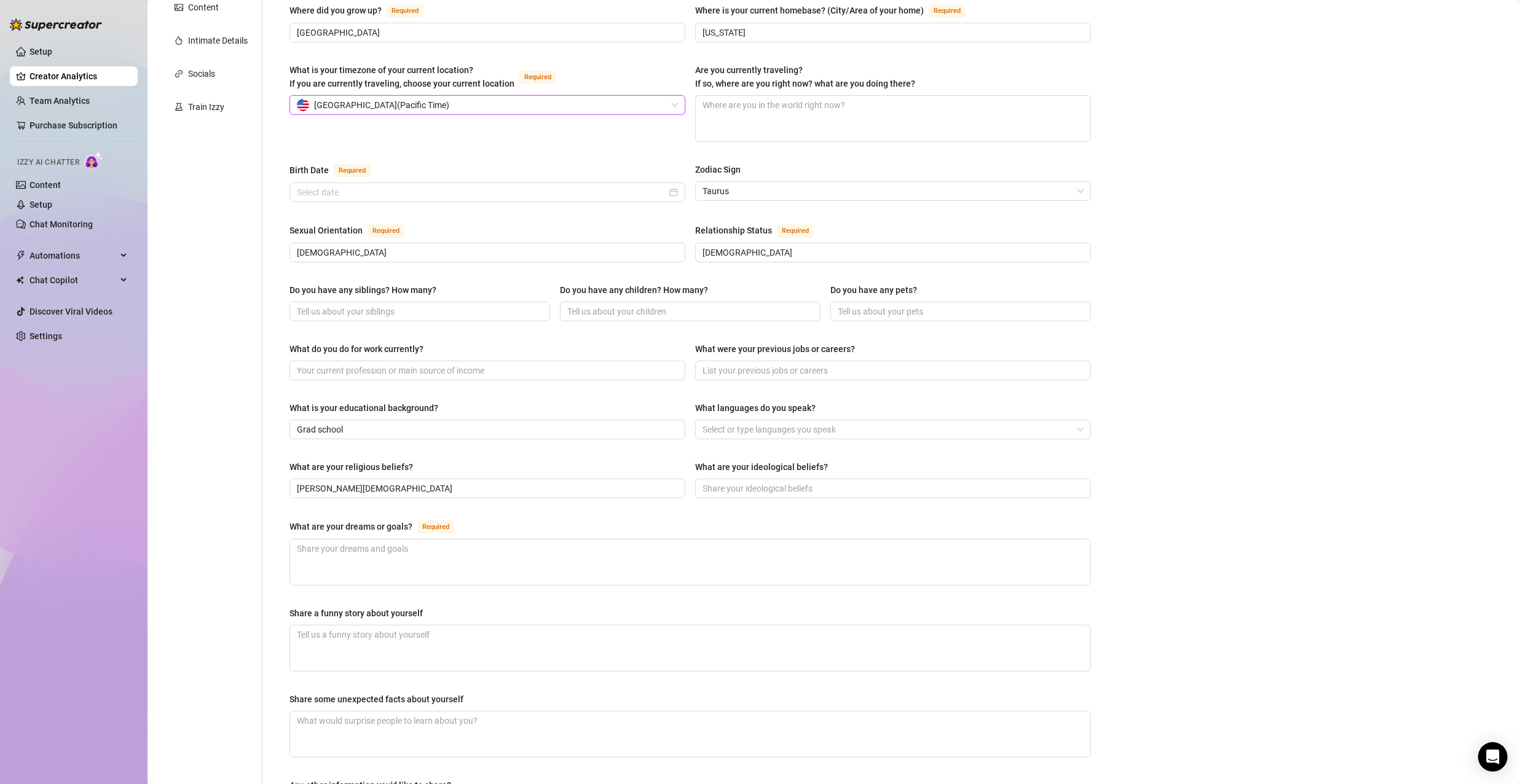
scroll to position [422, 0]
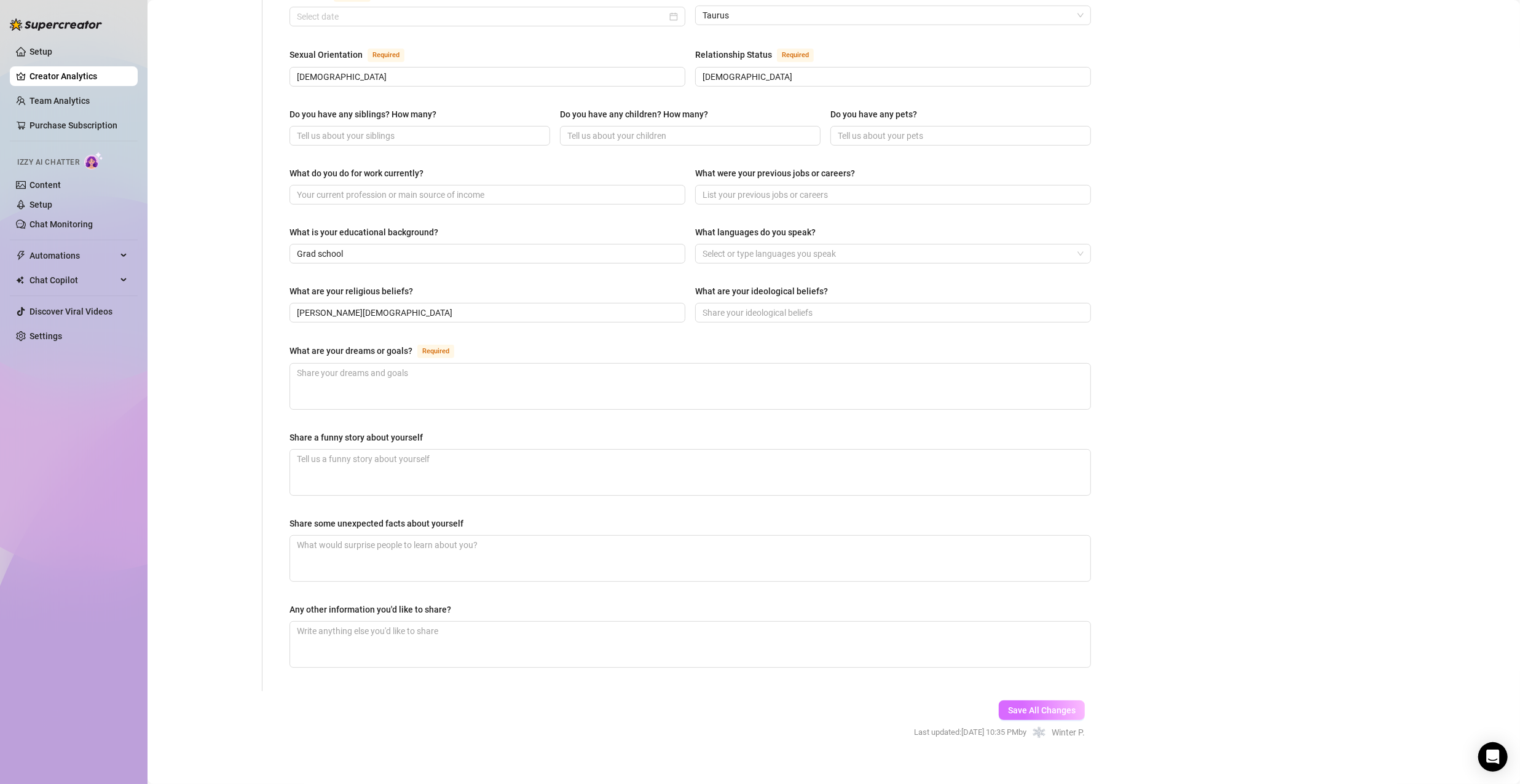
click at [1012, 706] on span "Save All Changes" at bounding box center [1042, 711] width 68 height 9
click at [118, 253] on div "Automations" at bounding box center [73, 256] width 128 height 20
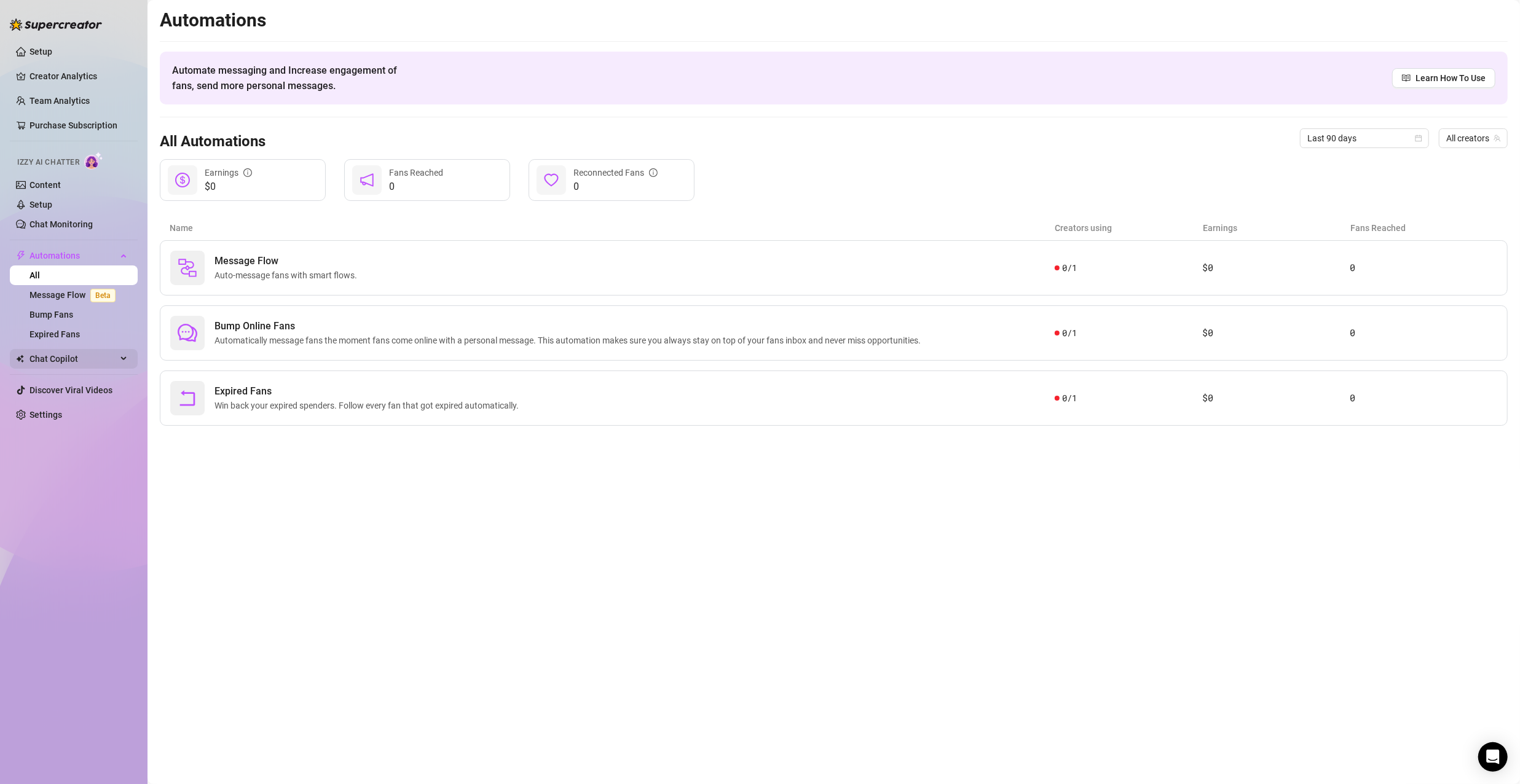
click at [123, 357] on div "Chat Copilot" at bounding box center [73, 359] width 128 height 20
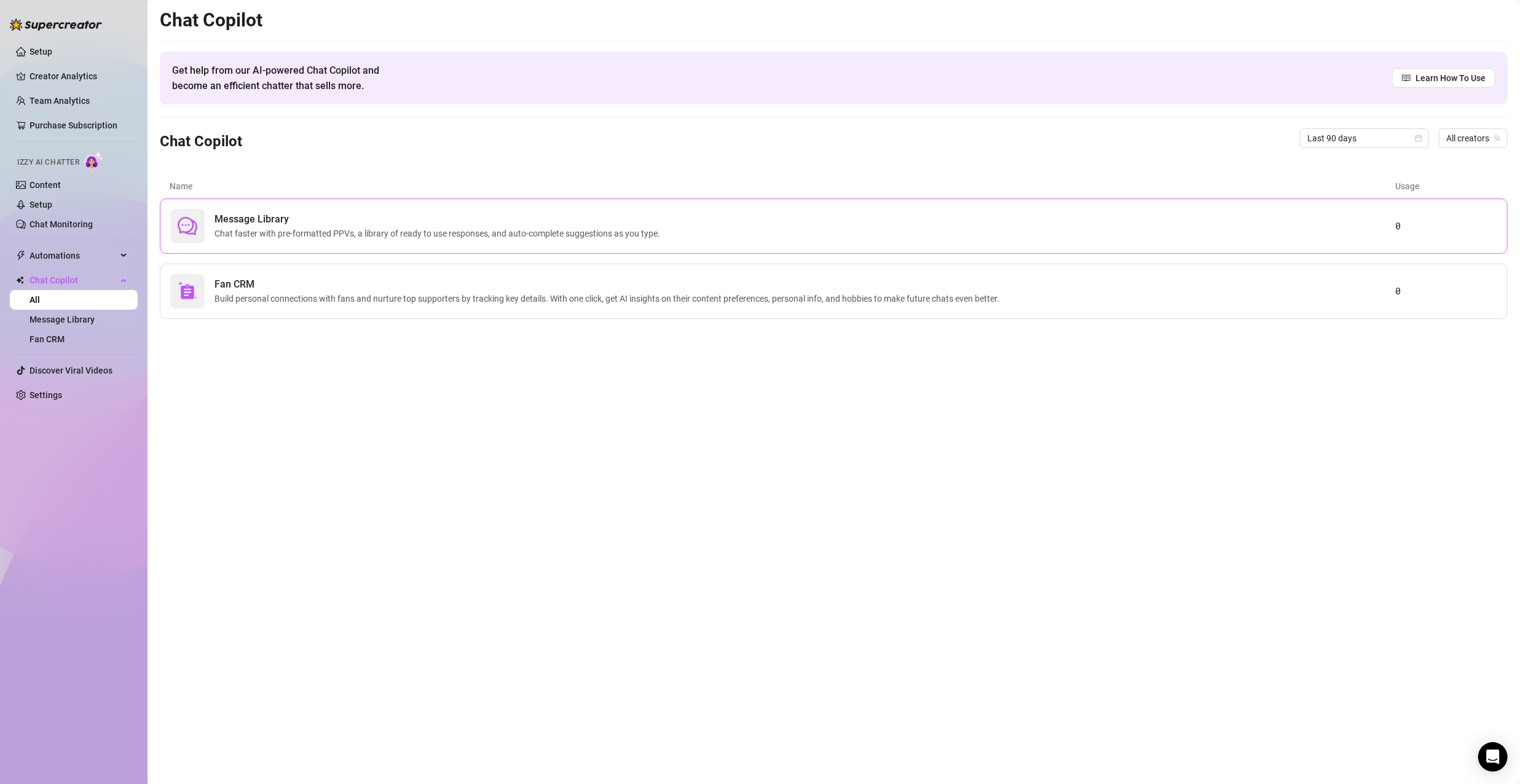
click at [541, 247] on div "Message Library Chat faster with pre-formatted PPVs, a library of ready to use …" at bounding box center [834, 226] width 1348 height 55
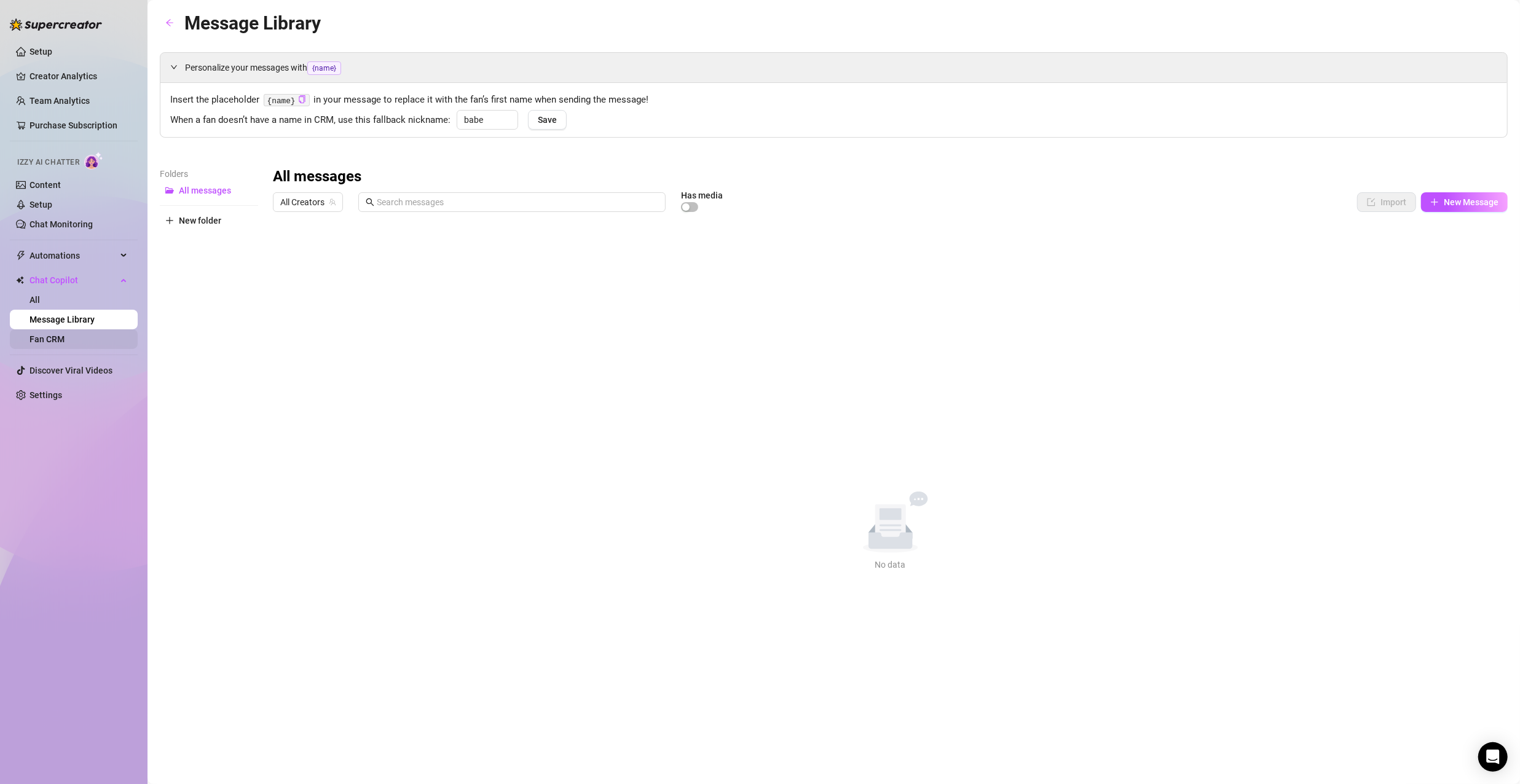
click at [65, 338] on link "Fan CRM" at bounding box center [47, 339] width 35 height 9
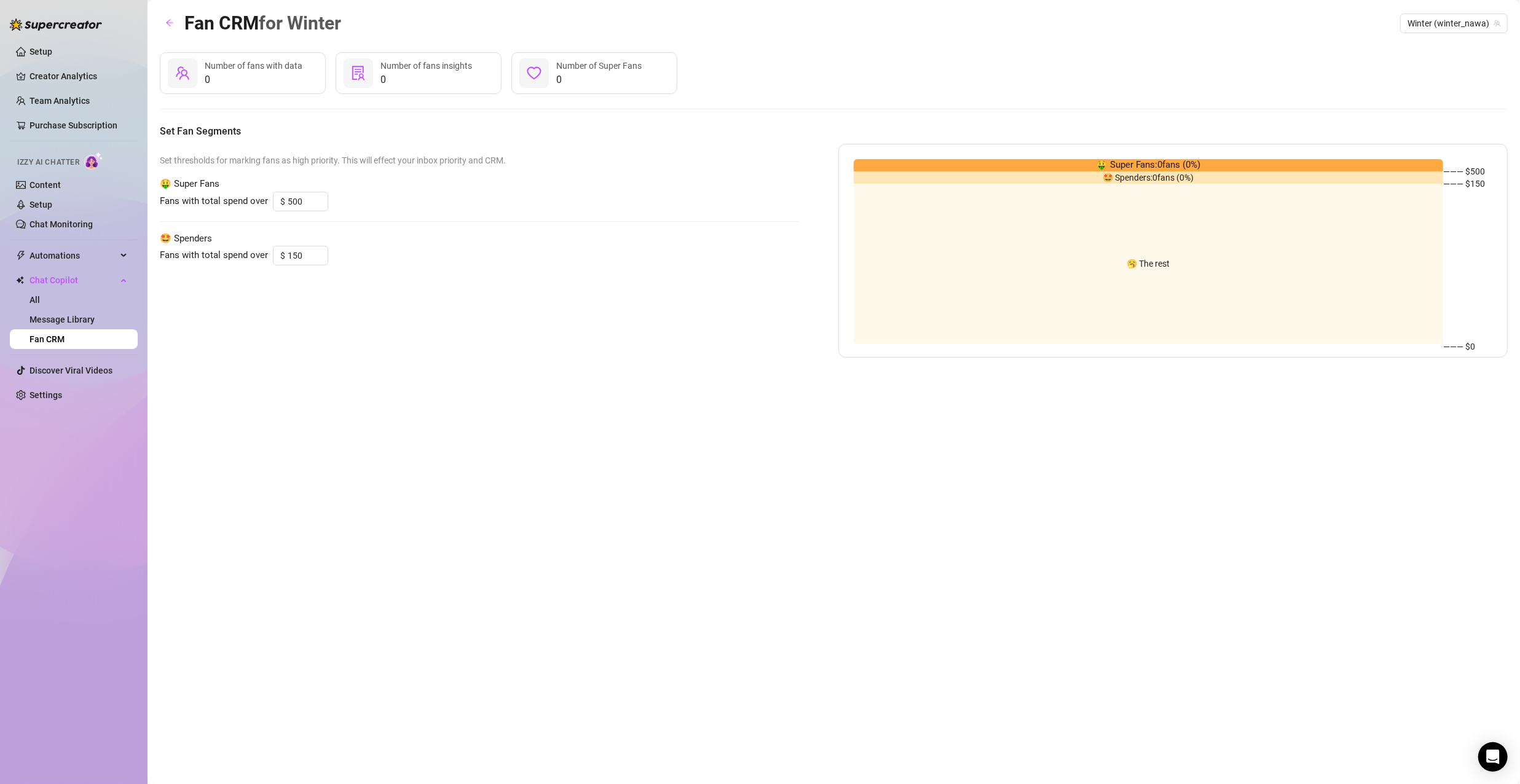
click at [447, 426] on div "Fan CRM for Winter Winter (winter_nawa) 0 Number of fans with data 0 Number of …" at bounding box center [834, 378] width 1348 height 739
click at [560, 81] on span "0" at bounding box center [599, 80] width 85 height 15
click at [361, 79] on icon "solution" at bounding box center [358, 73] width 15 height 15
click at [211, 81] on span "0" at bounding box center [254, 80] width 98 height 15
click at [79, 316] on link "Message Library" at bounding box center [62, 319] width 65 height 9
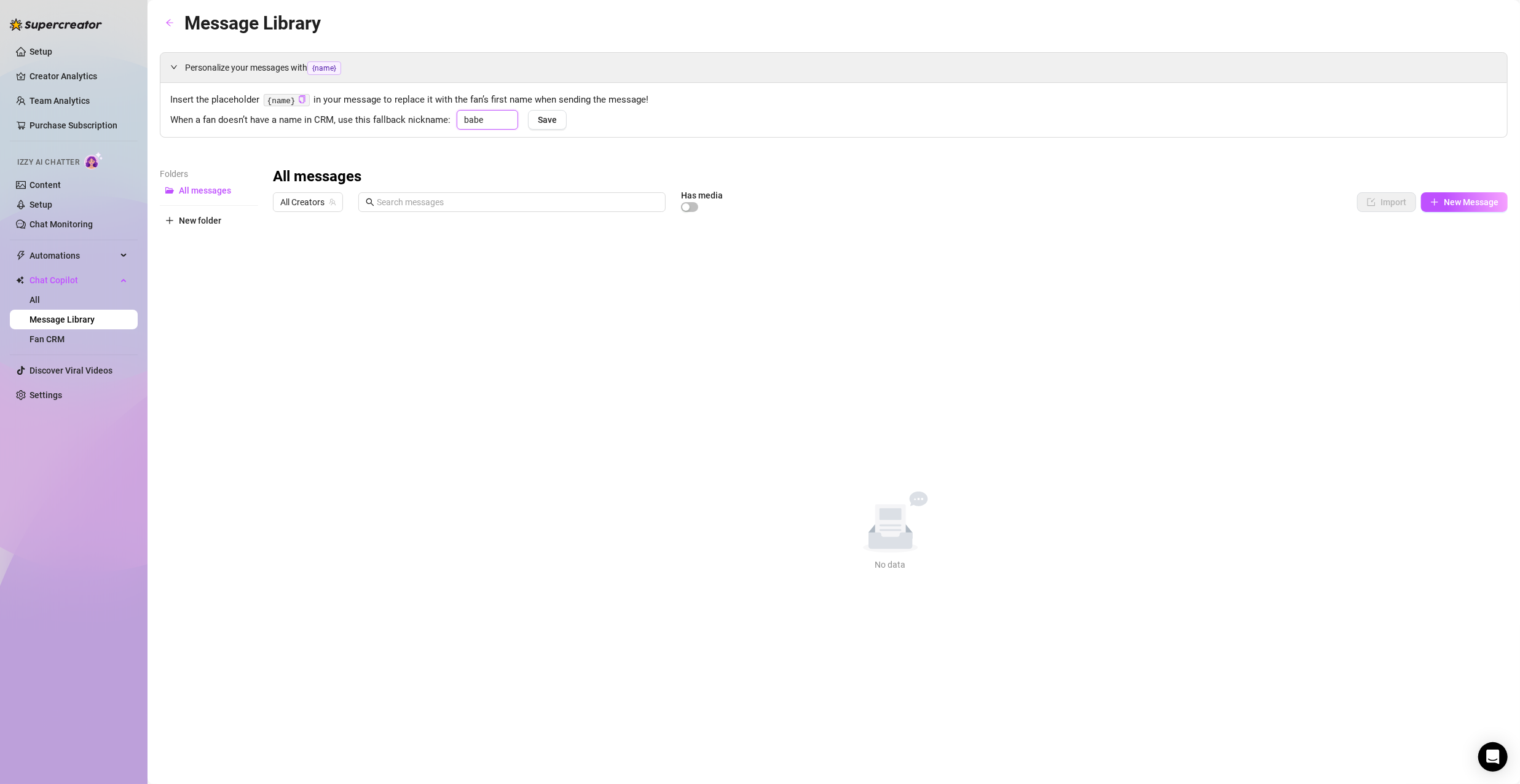
drag, startPoint x: 484, startPoint y: 118, endPoint x: 459, endPoint y: 117, distance: 25.0
click at [459, 117] on input "babe" at bounding box center [487, 119] width 62 height 20
type input "hun"
click at [547, 121] on span "Save" at bounding box center [547, 120] width 19 height 9
click at [126, 252] on div "Automations" at bounding box center [73, 256] width 128 height 20
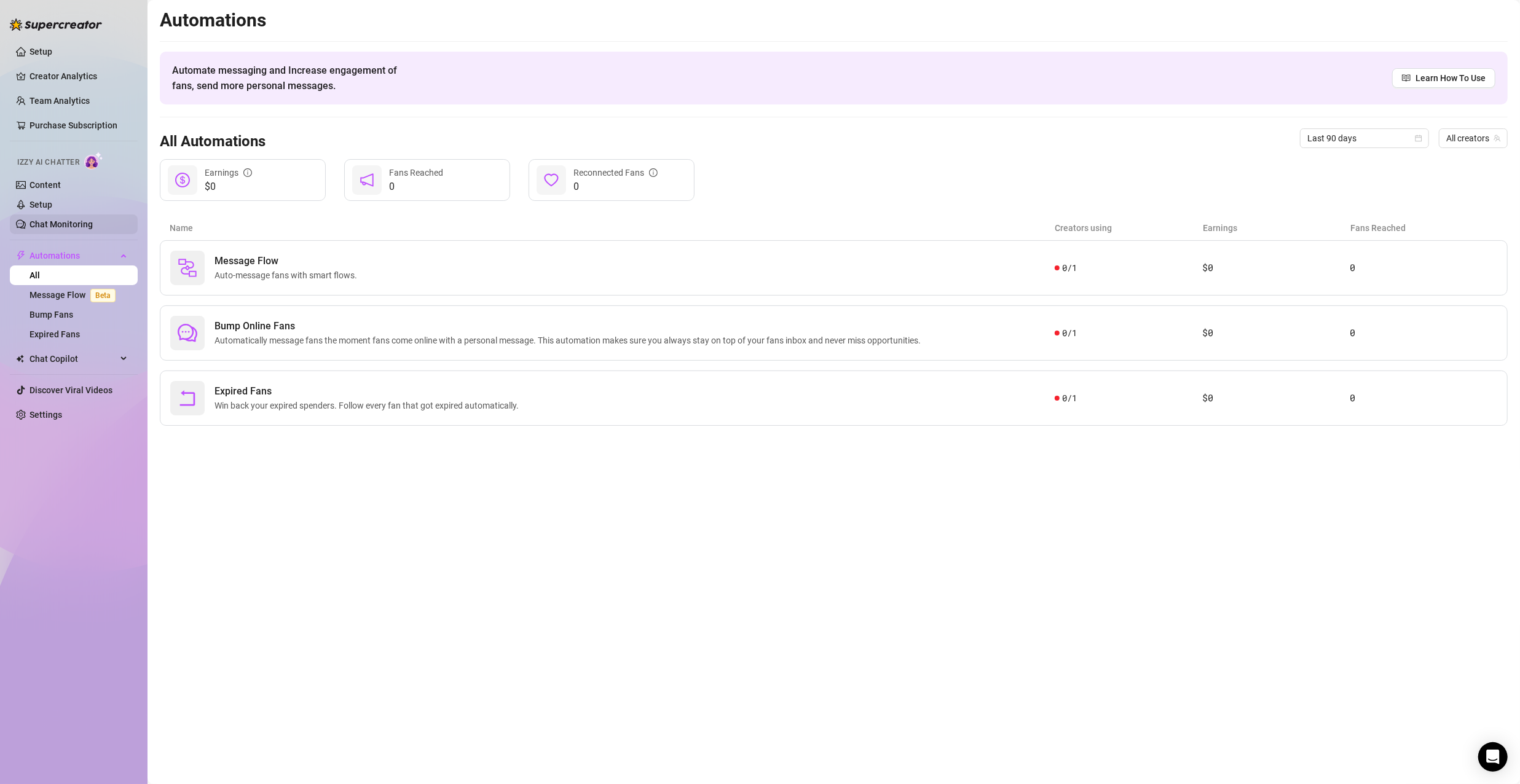
click at [66, 224] on link "Chat Monitoring" at bounding box center [61, 224] width 63 height 9
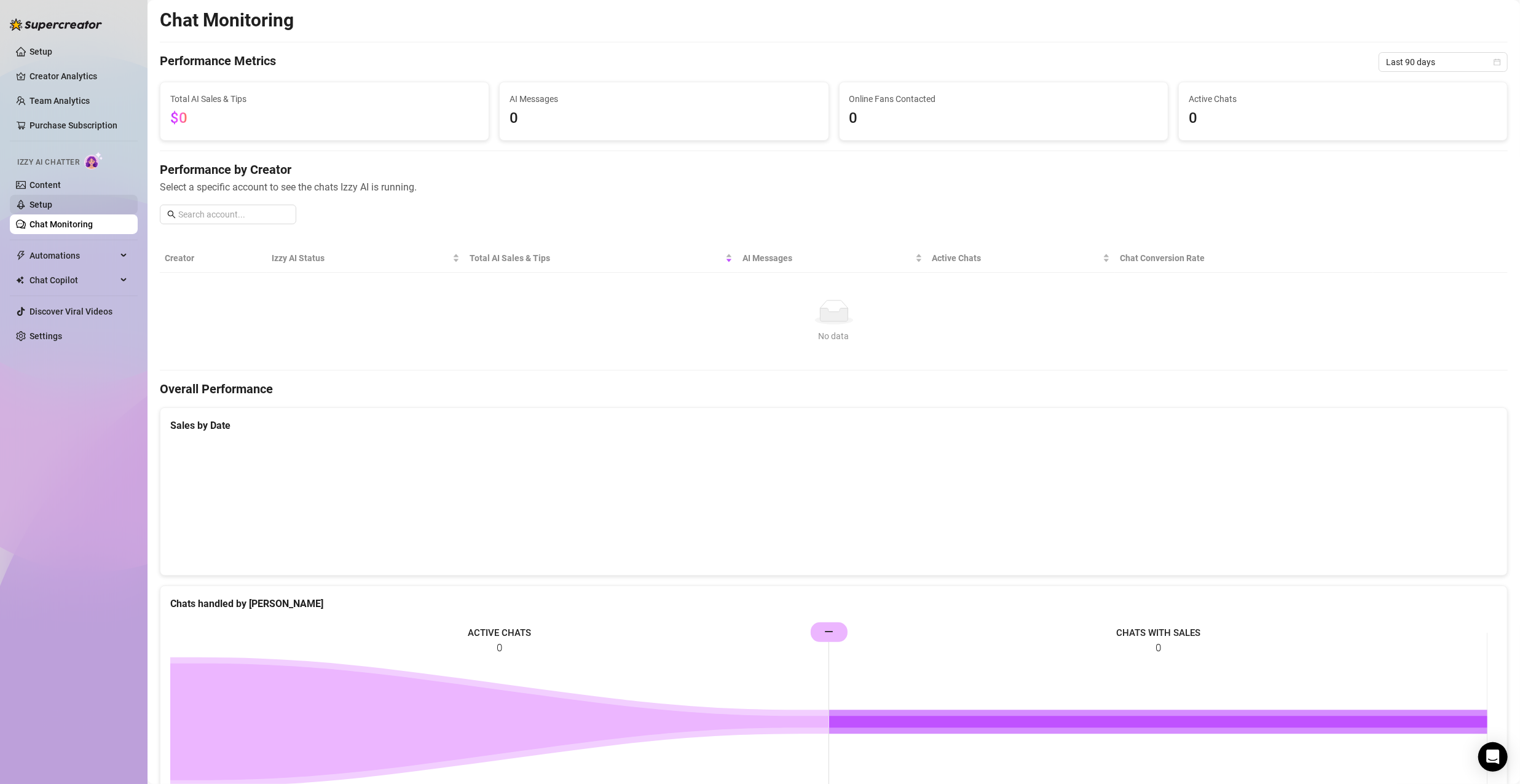
click at [47, 206] on link "Setup" at bounding box center [40, 204] width 23 height 9
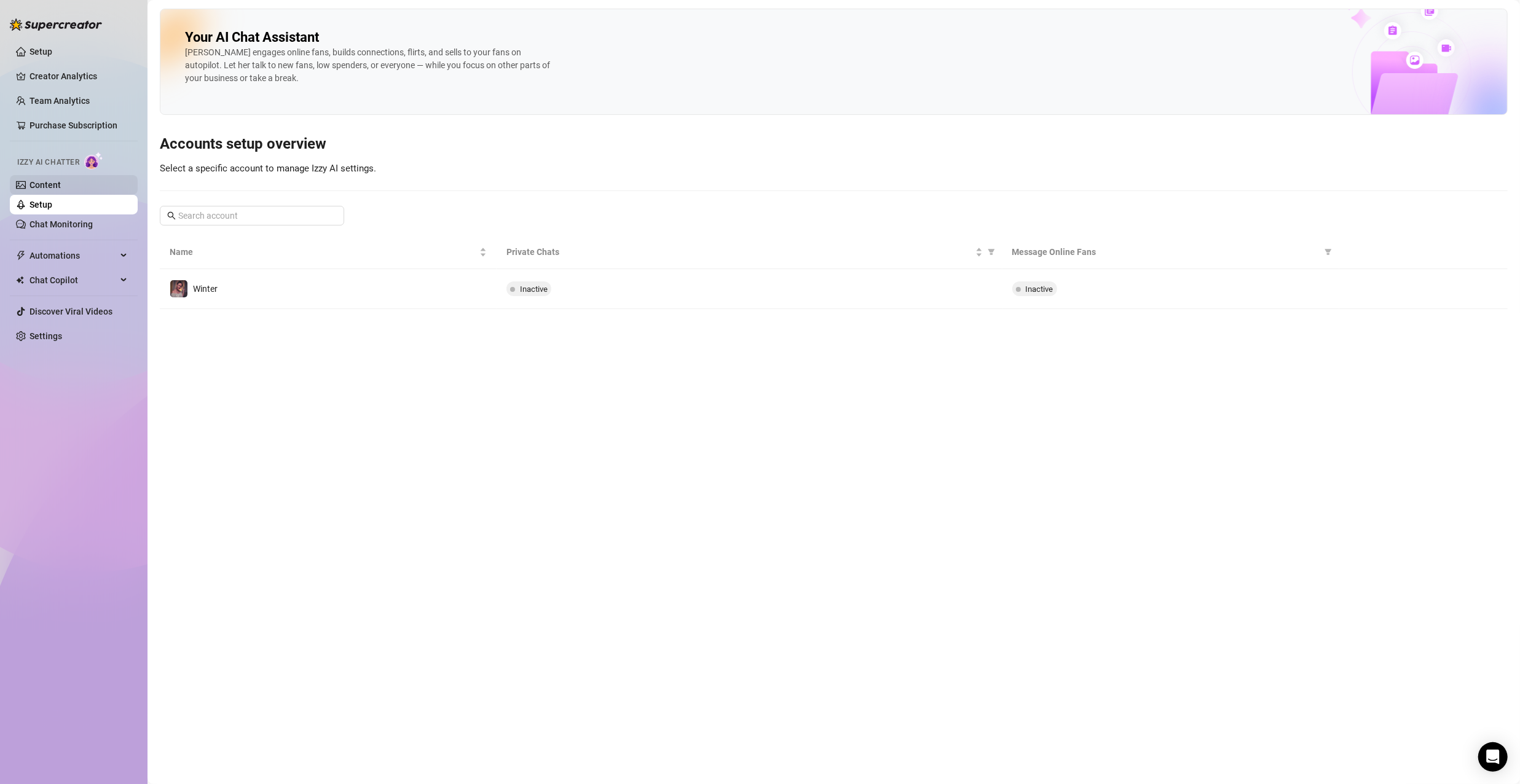
click at [50, 185] on link "Content" at bounding box center [45, 185] width 32 height 9
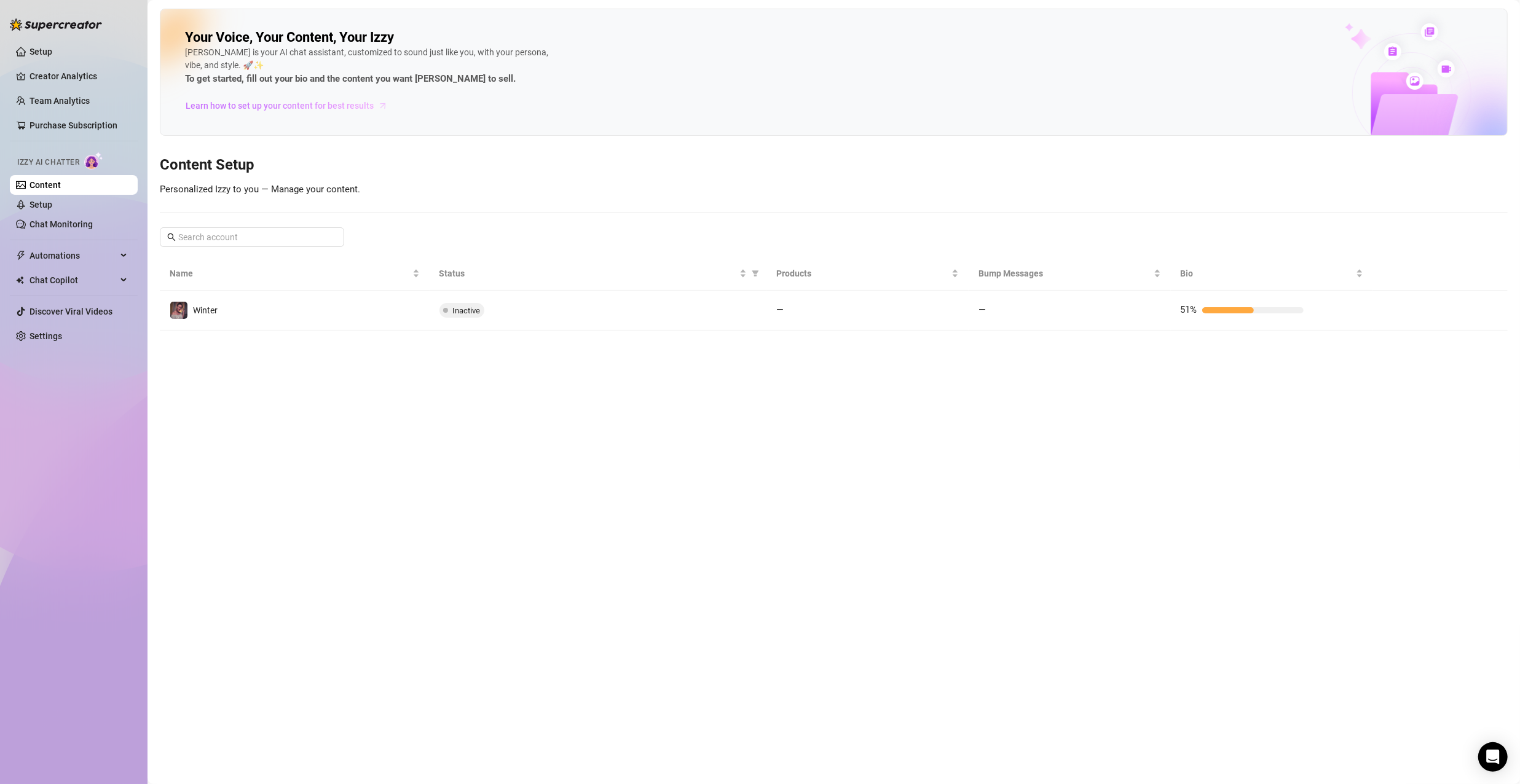
click at [266, 107] on span "Learn how to set up your content for best results" at bounding box center [279, 105] width 188 height 13
click at [40, 56] on link "Setup" at bounding box center [40, 51] width 23 height 9
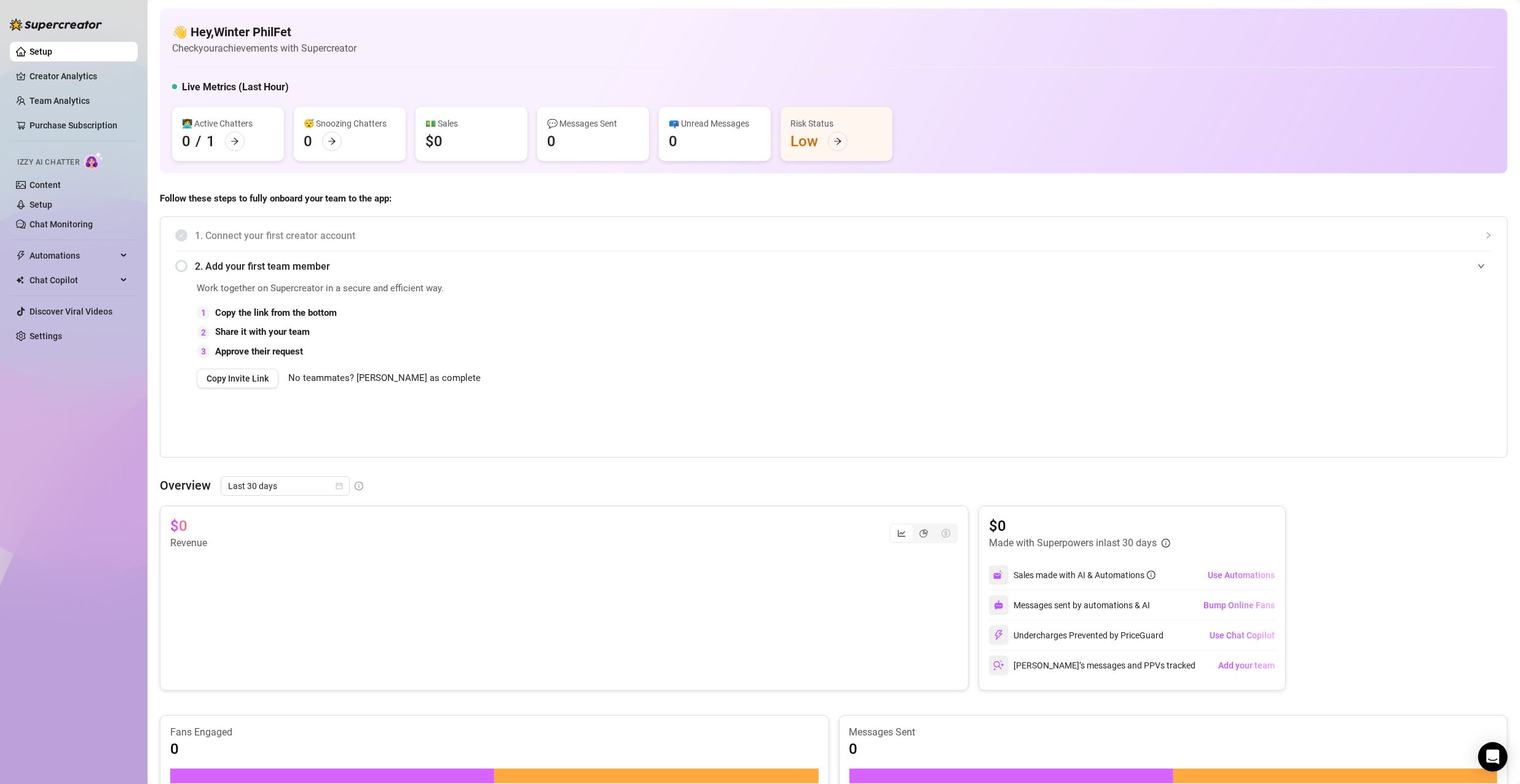
click at [185, 267] on div "2. Add your first team member" at bounding box center [834, 267] width 1317 height 30
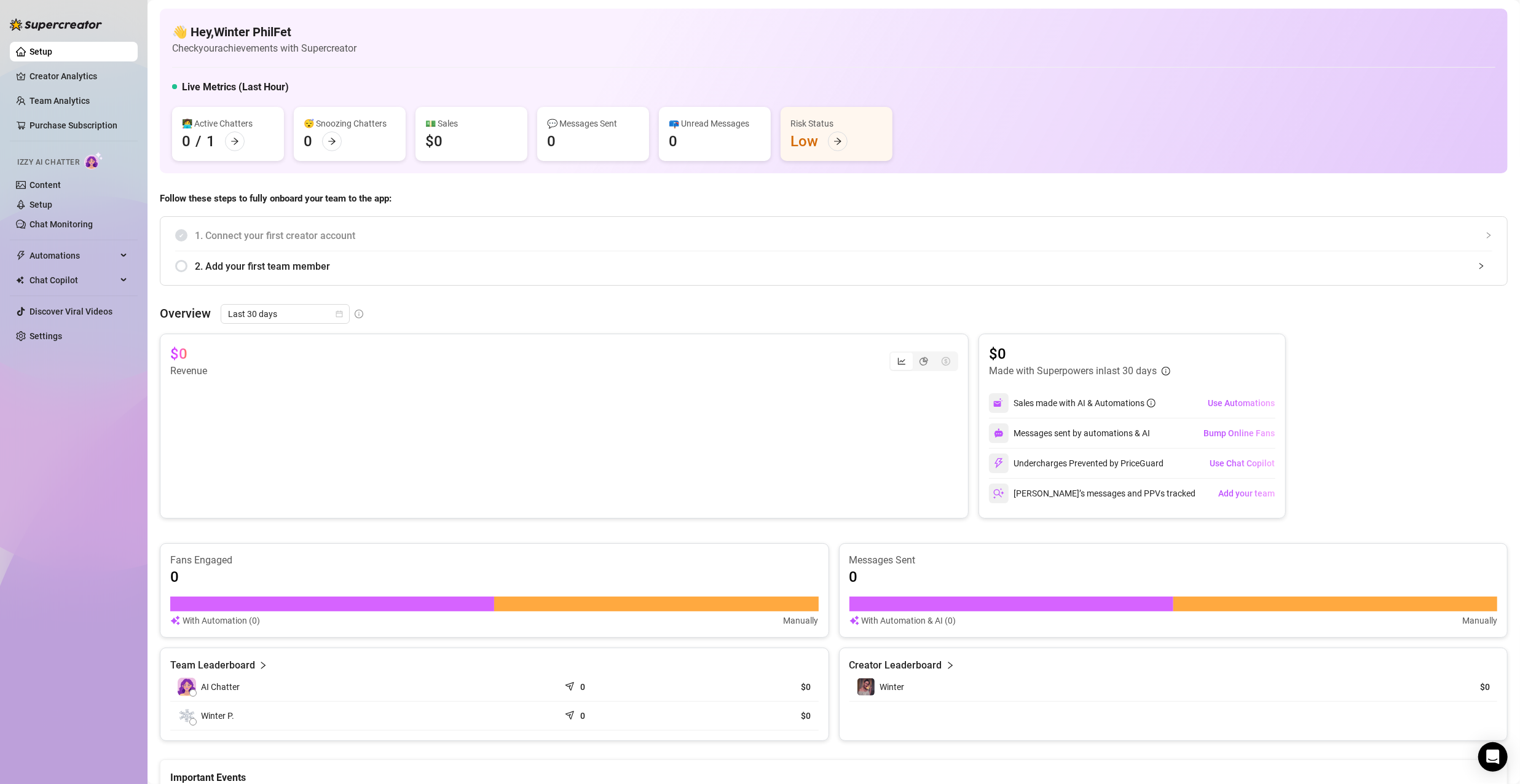
click at [181, 268] on div "2. Add your first team member" at bounding box center [834, 267] width 1317 height 30
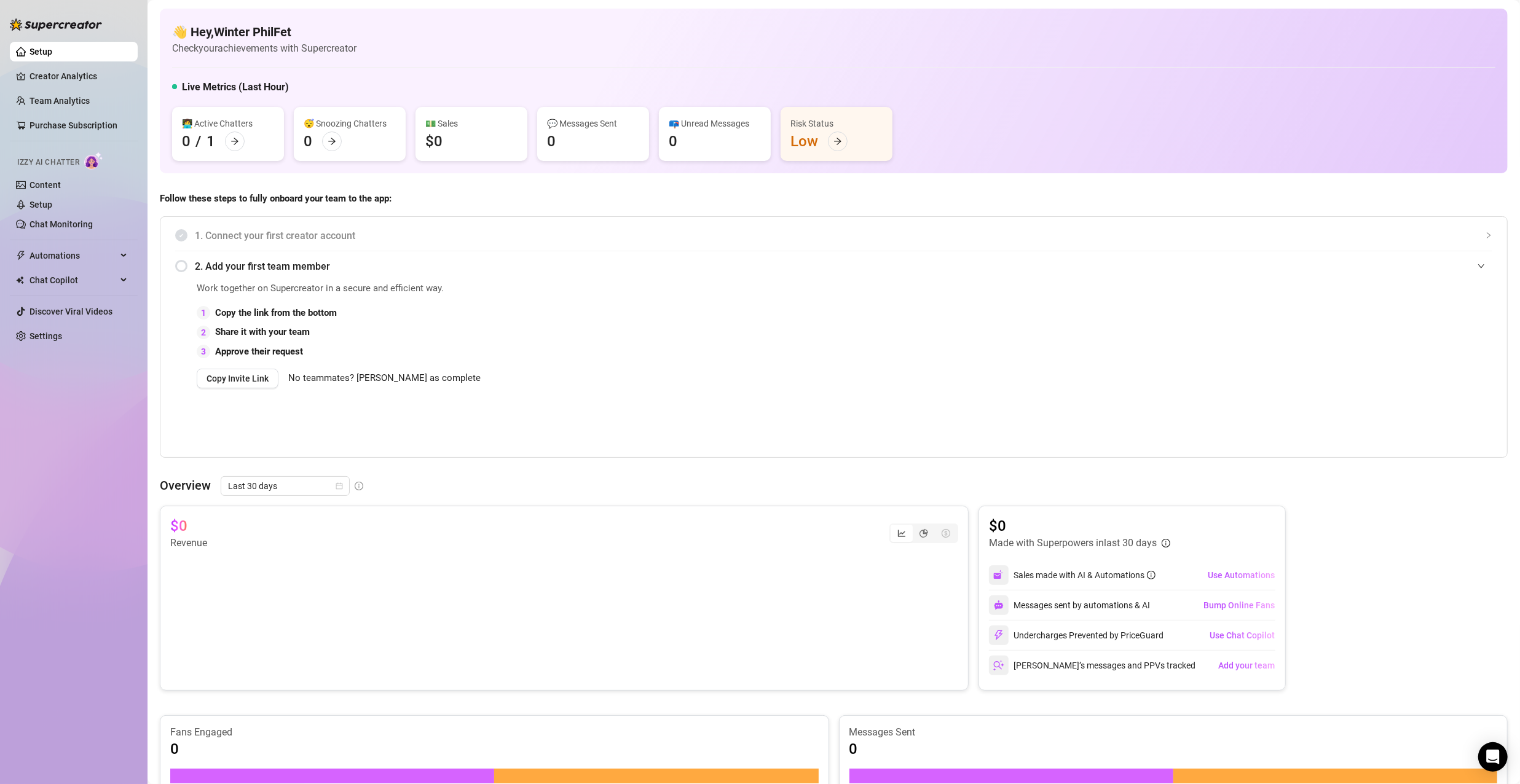
click at [400, 383] on span "No teammates? Mark as complete" at bounding box center [384, 379] width 192 height 15
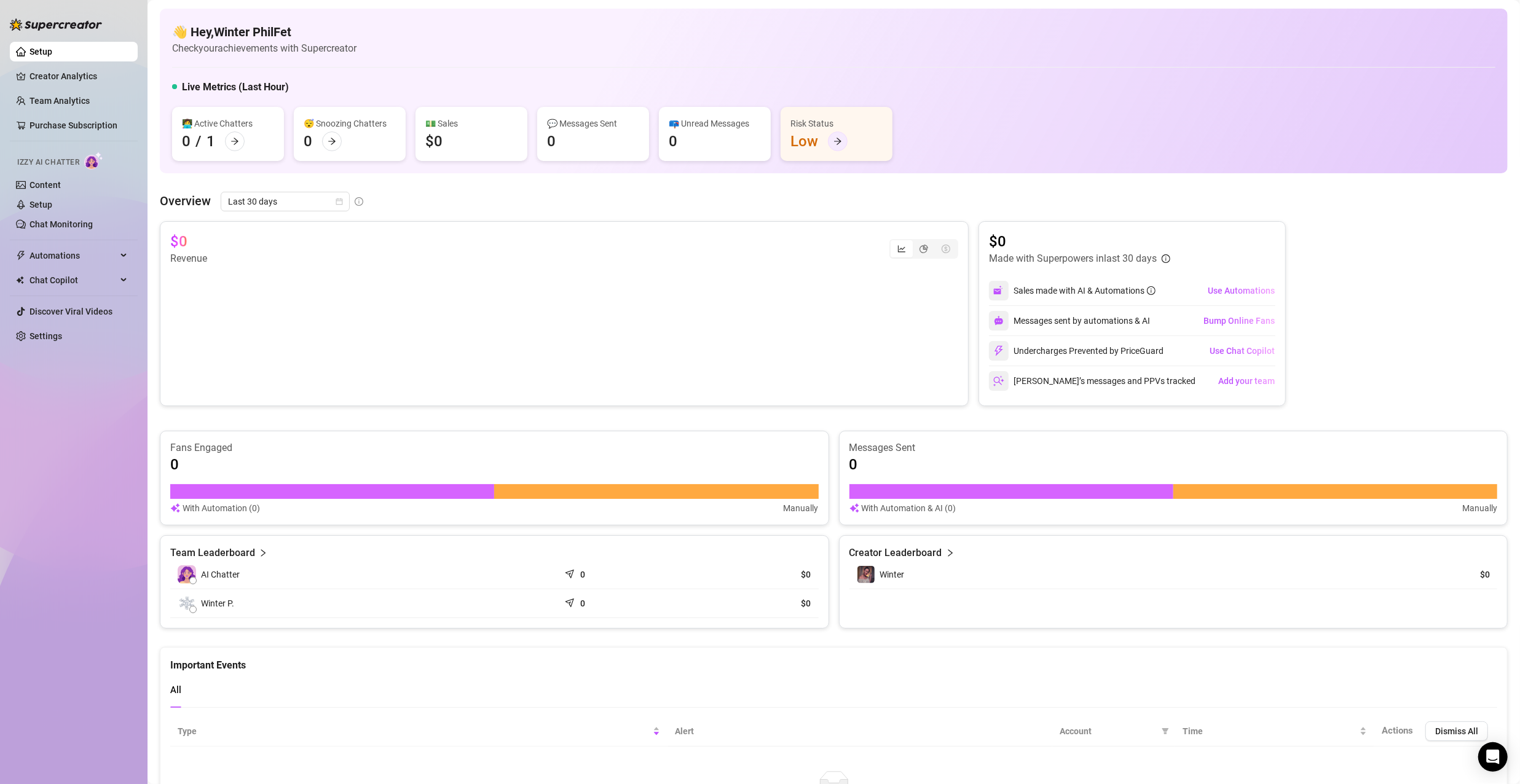
click at [833, 149] on div at bounding box center [838, 141] width 20 height 20
click at [47, 308] on link "Discover Viral Videos" at bounding box center [70, 312] width 83 height 9
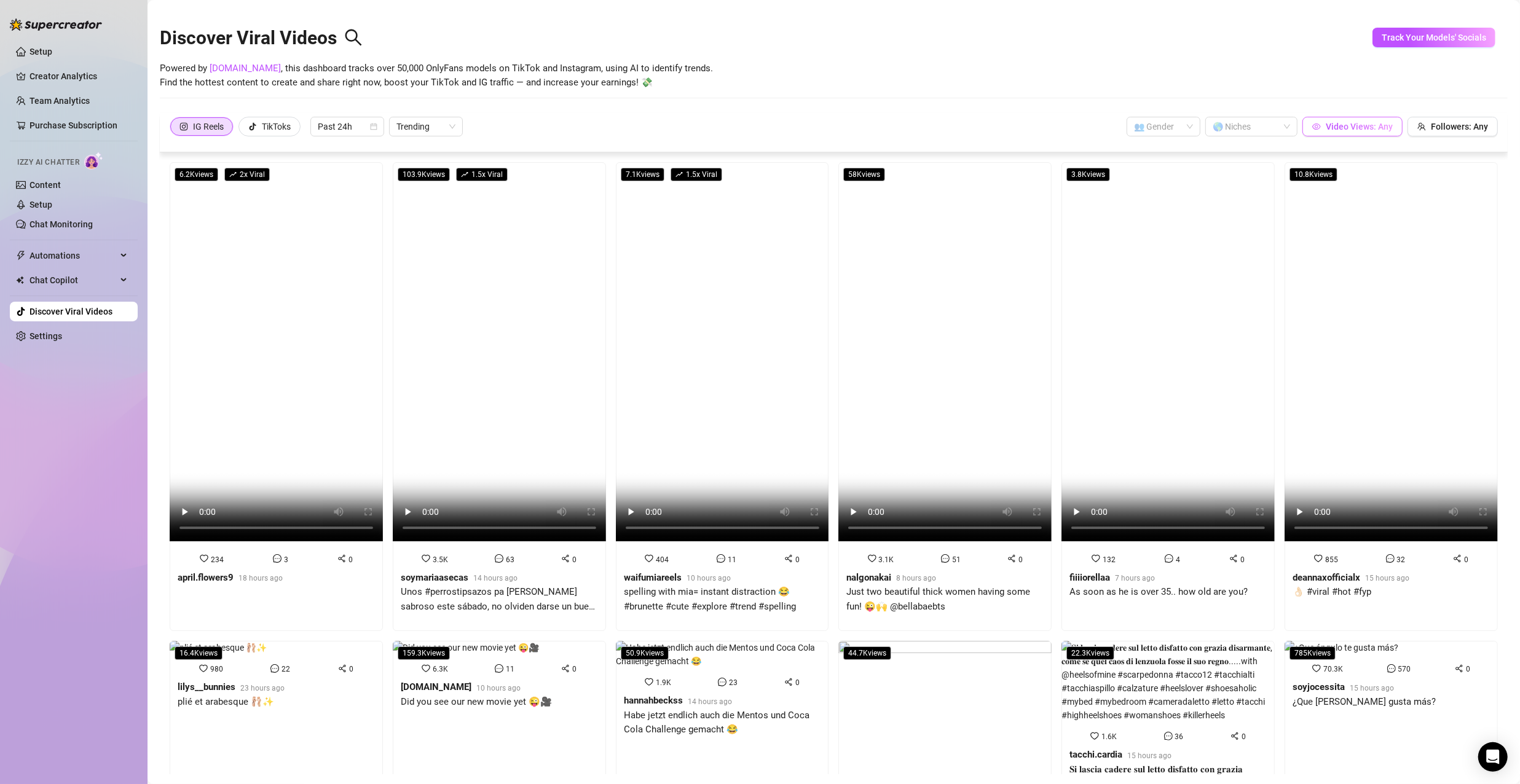
click at [1333, 127] on span "Video Views: Any" at bounding box center [1359, 126] width 67 height 9
click at [1271, 132] on div at bounding box center [1245, 127] width 74 height 17
click at [1229, 233] on div "Big Ass" at bounding box center [1244, 236] width 73 height 13
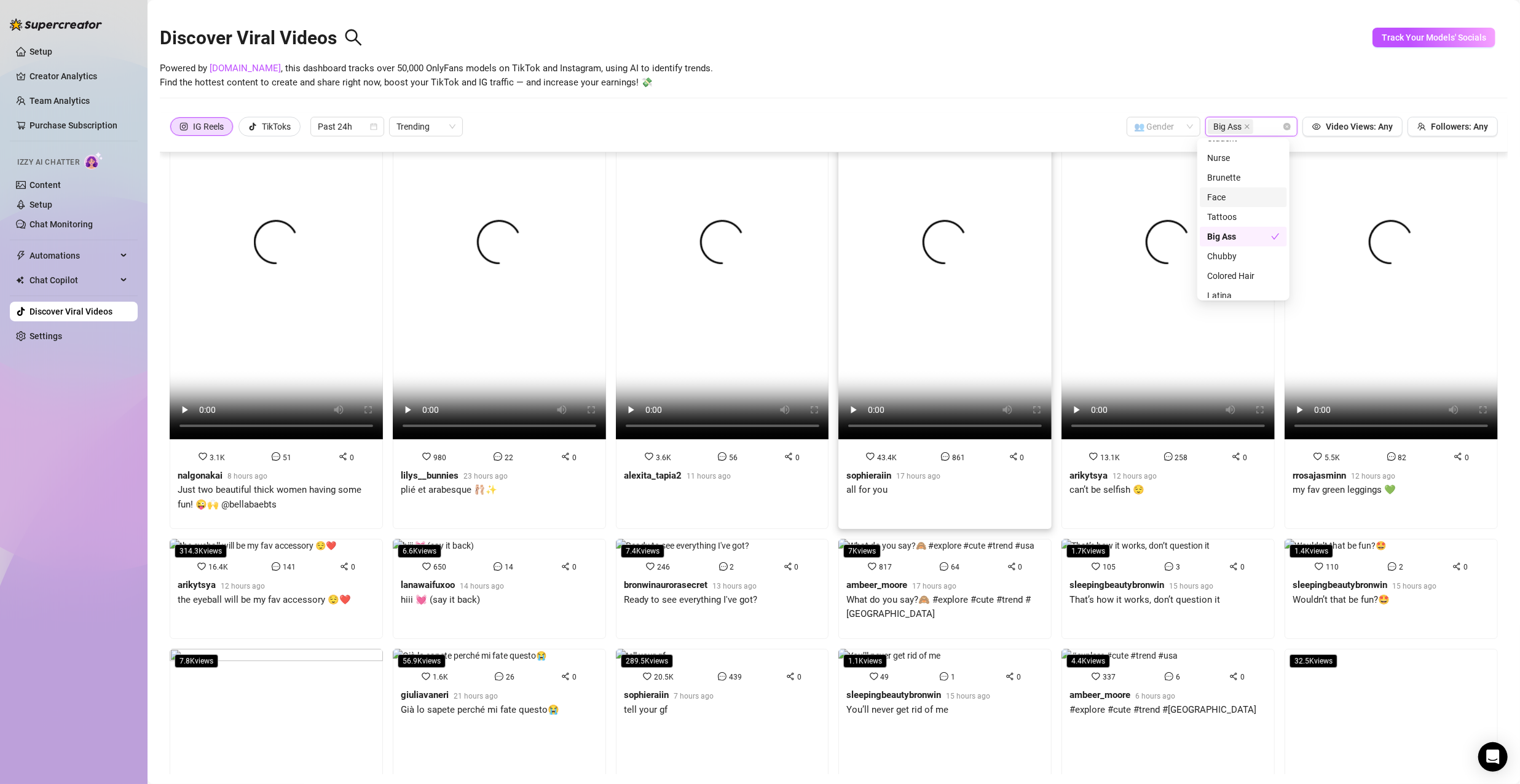
scroll to position [0, 0]
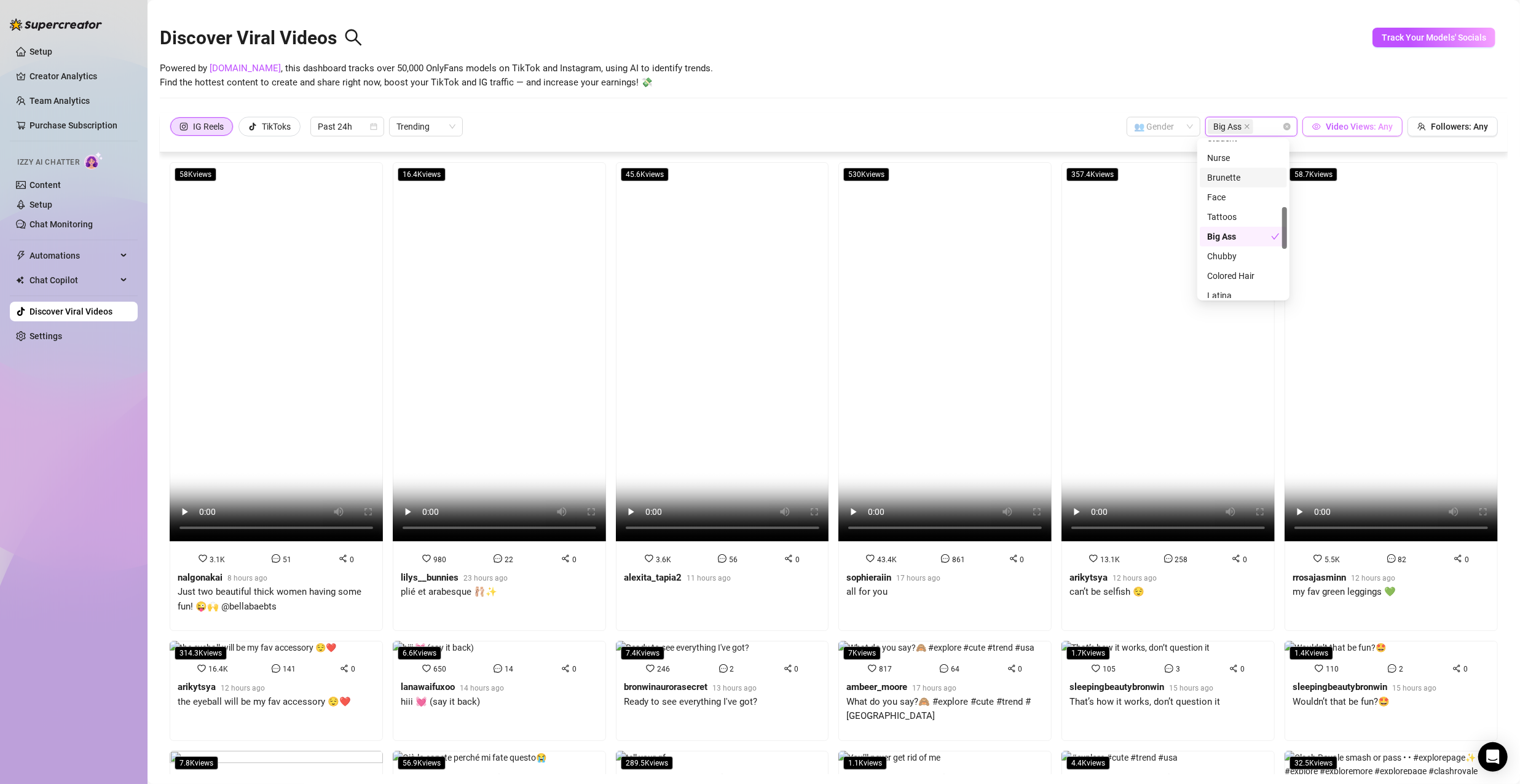
click at [1355, 122] on span "Video Views: Any" at bounding box center [1359, 126] width 67 height 9
click at [1326, 88] on span "Decrease Value" at bounding box center [1328, 92] width 13 height 9
click at [1293, 88] on input "0" at bounding box center [1298, 87] width 73 height 18
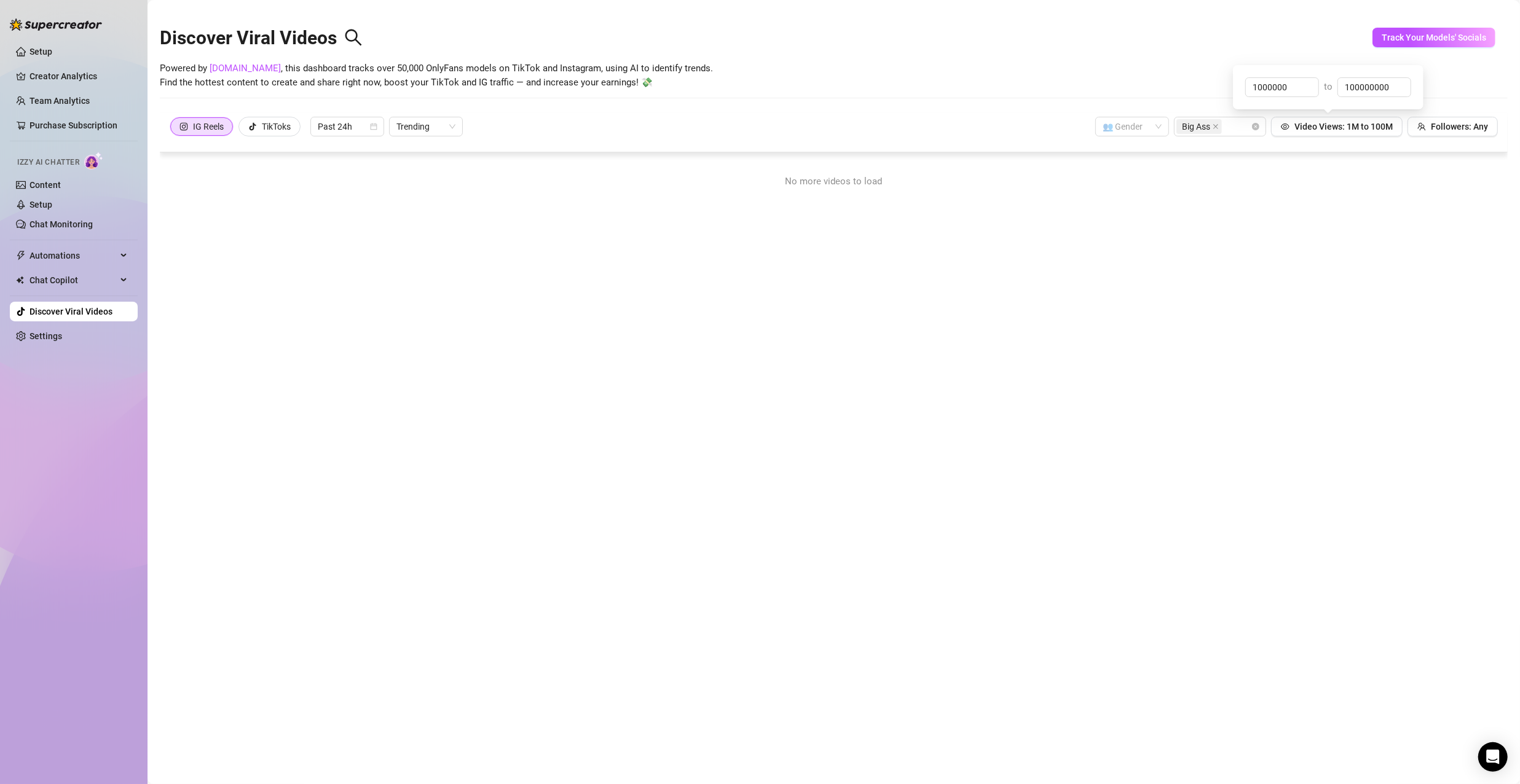
click at [1292, 240] on div "No more videos to load" at bounding box center [834, 463] width 1348 height 622
click at [1351, 130] on span "Video Views: 1M to 100M" at bounding box center [1343, 126] width 99 height 9
drag, startPoint x: 1048, startPoint y: 279, endPoint x: 1122, endPoint y: 200, distance: 108.2
click at [1051, 274] on div "No more videos to load" at bounding box center [834, 463] width 1348 height 622
click at [1213, 126] on icon "close" at bounding box center [1216, 126] width 5 height 5
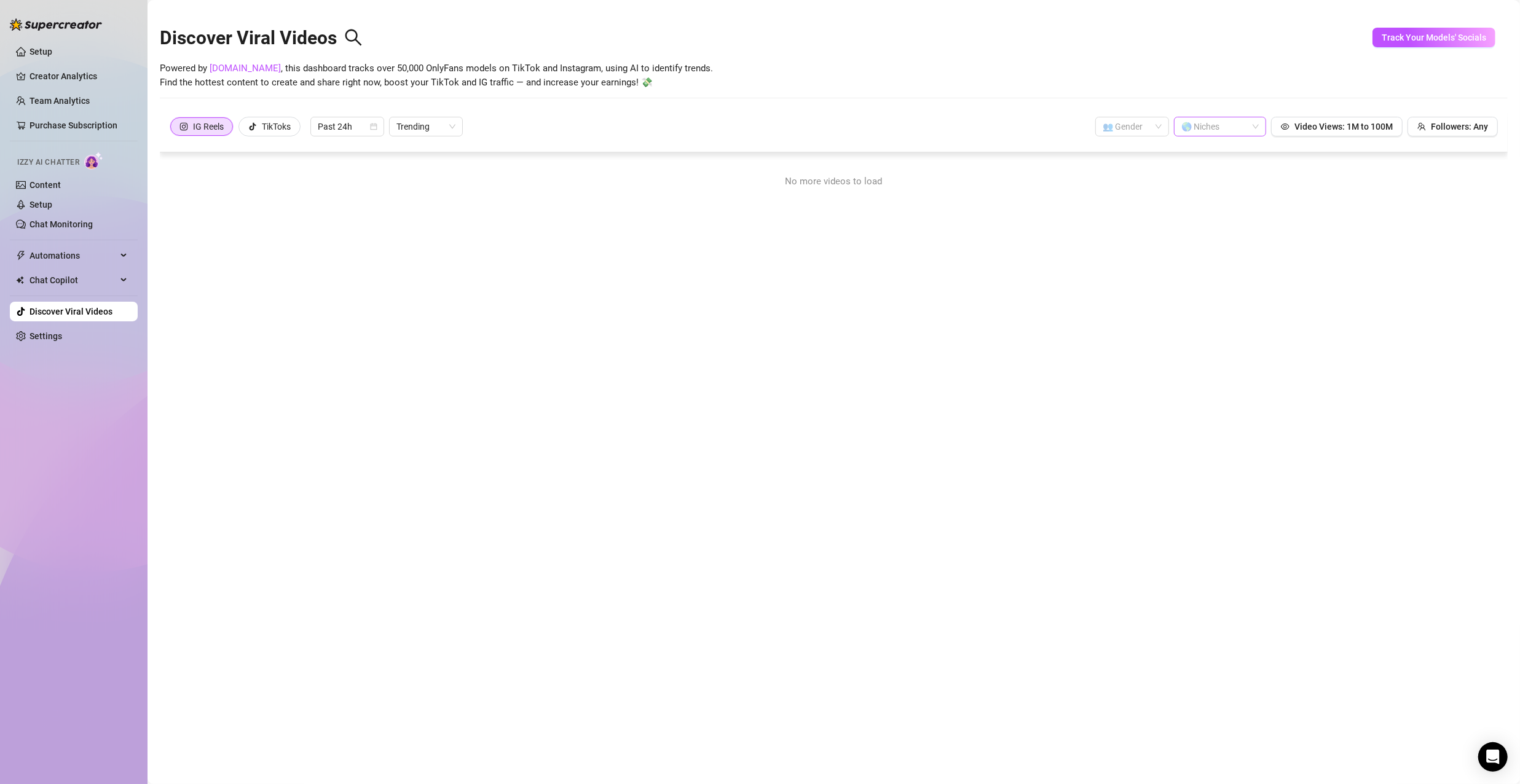
click at [1248, 127] on div "🌎 Niches" at bounding box center [1219, 126] width 92 height 20
click at [1196, 224] on div "Asian" at bounding box center [1212, 229] width 73 height 13
click at [1350, 130] on span "Video Views: 1M to 100M" at bounding box center [1343, 135] width 99 height 9
drag, startPoint x: 1262, startPoint y: 87, endPoint x: 1249, endPoint y: 87, distance: 13.0
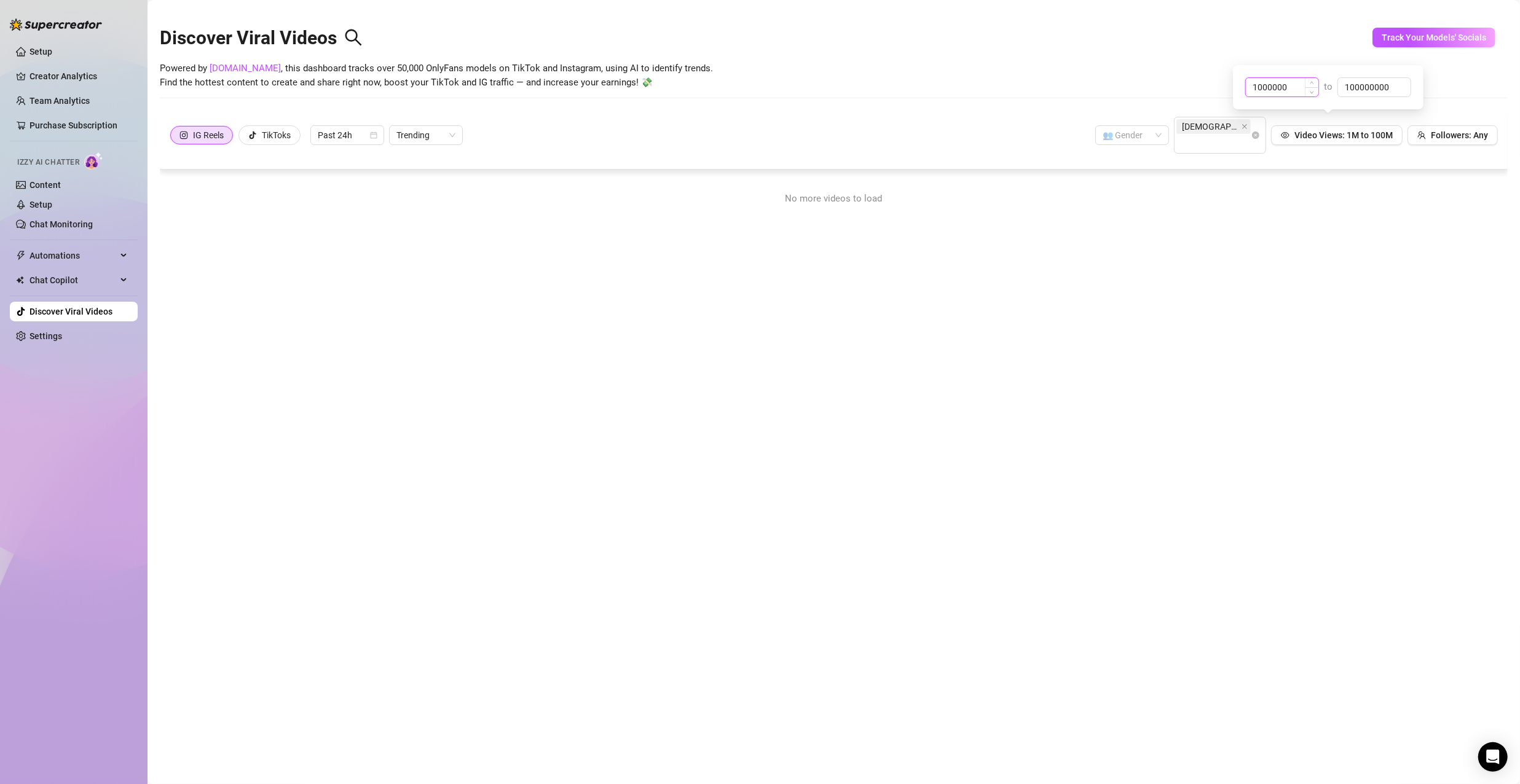
click at [1249, 87] on input "1000000" at bounding box center [1283, 87] width 73 height 18
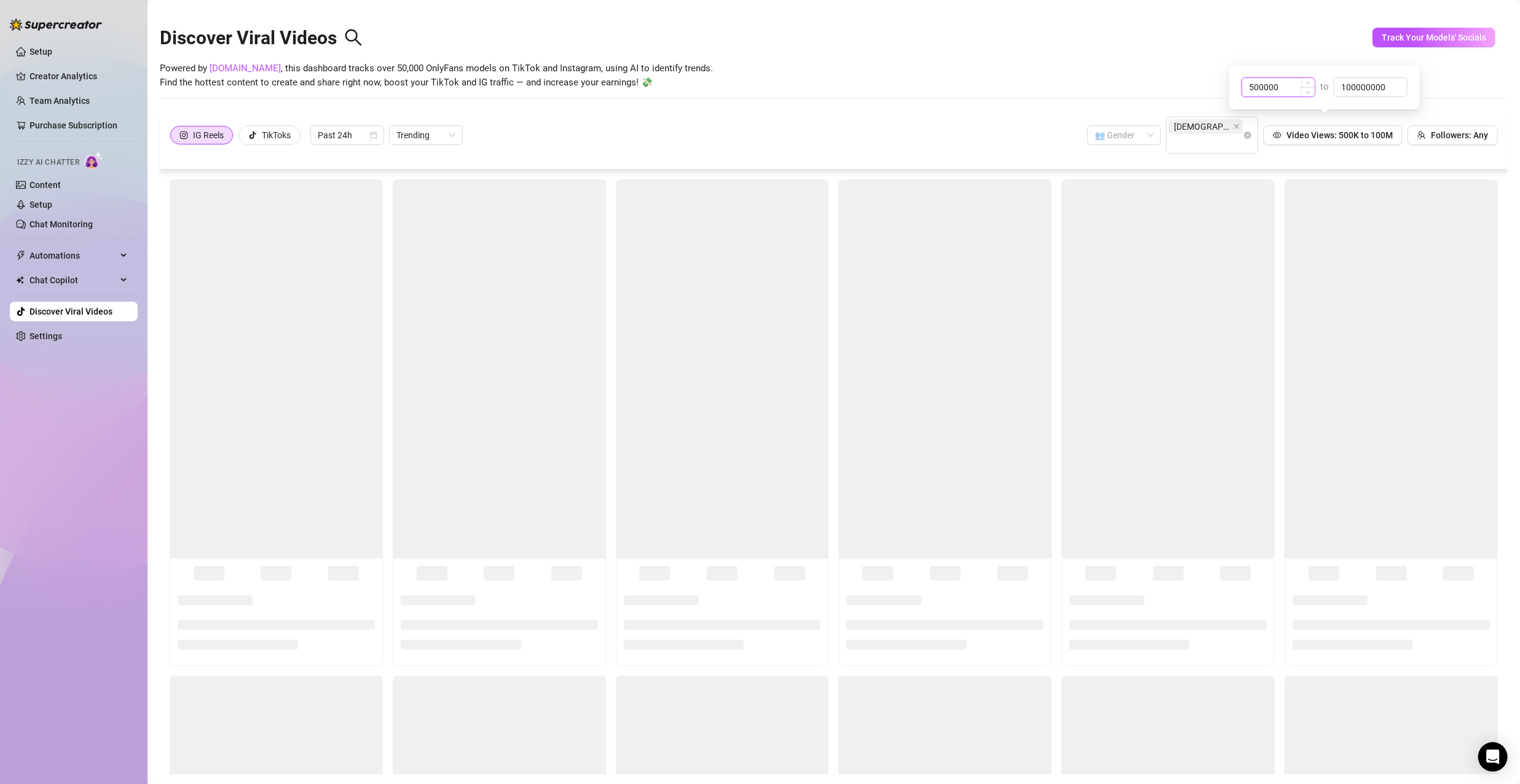
type input "500000"
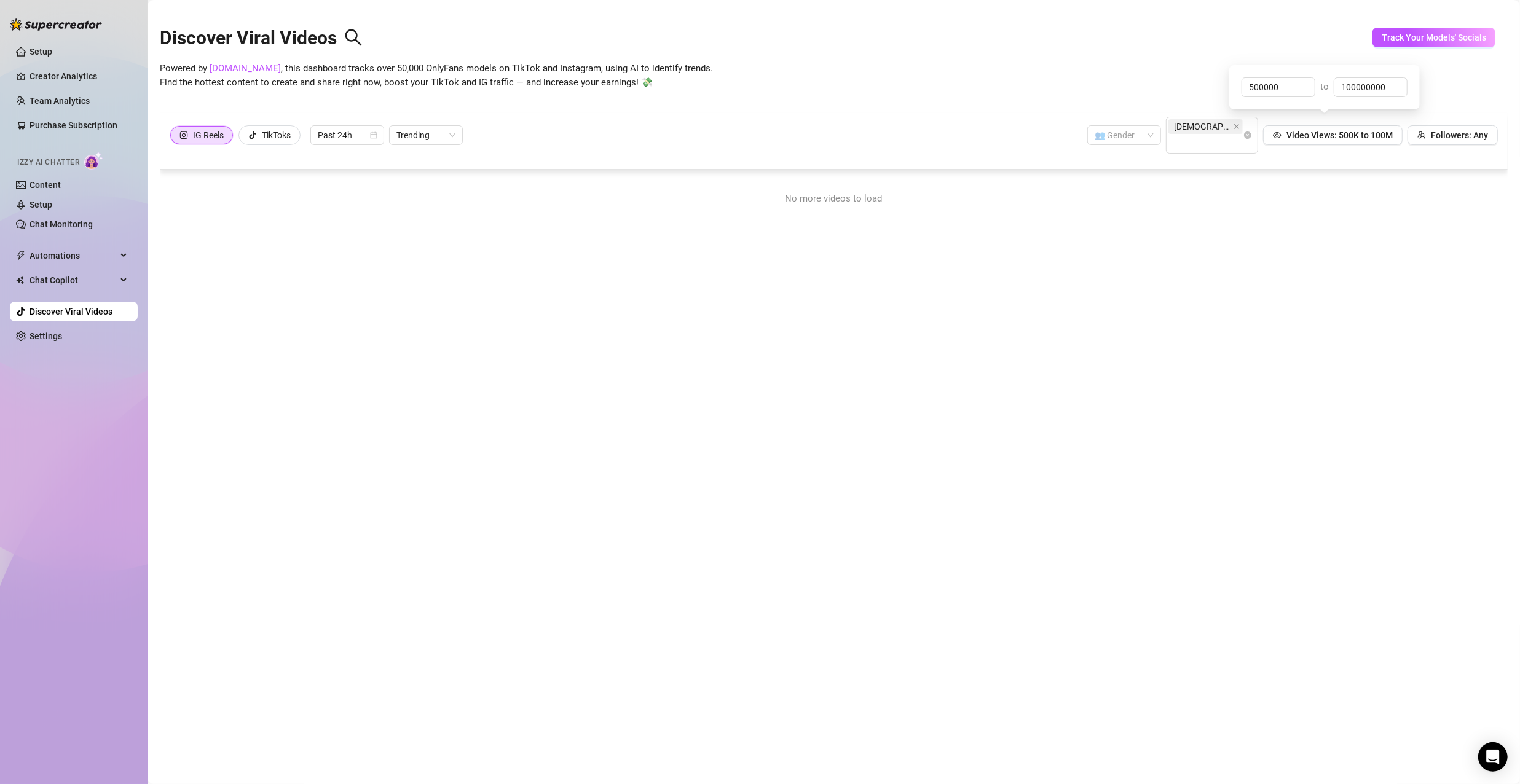
click at [965, 146] on div "IG Reels TikToks Past 24h Trending 👥 Gender Asian Video Views: 500K to 100M Fol…" at bounding box center [834, 141] width 1348 height 57
click at [1346, 130] on span "Video Views: 500K to 100M" at bounding box center [1339, 135] width 106 height 9
click at [1290, 186] on div "No more videos to load" at bounding box center [834, 200] width 1328 height 39
click at [376, 133] on icon "calendar" at bounding box center [374, 136] width 7 height 7
click at [376, 132] on icon "calendar" at bounding box center [373, 135] width 7 height 7
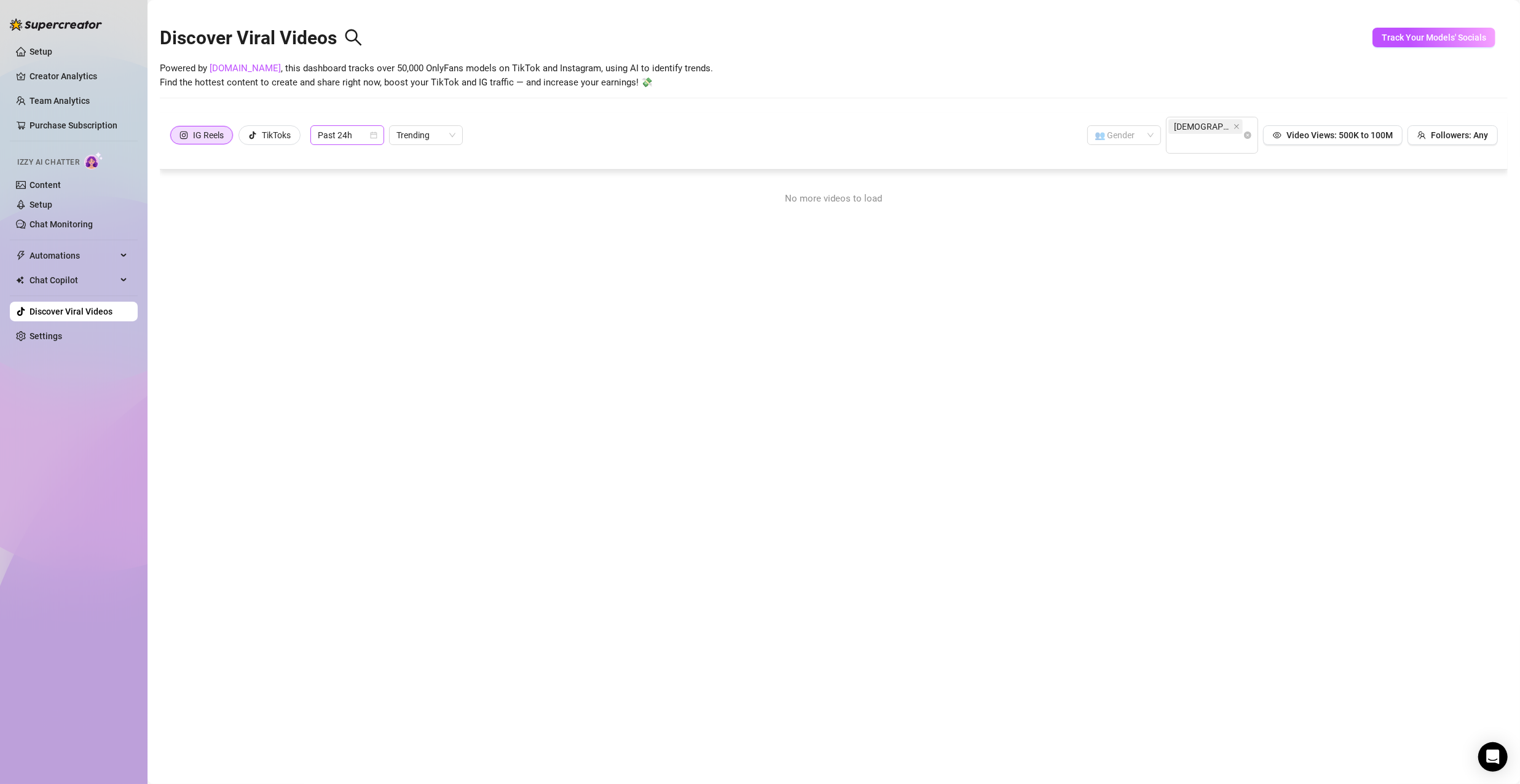
click at [376, 132] on icon "calendar" at bounding box center [373, 135] width 7 height 7
click at [442, 126] on span "Trending" at bounding box center [426, 135] width 59 height 18
click at [379, 128] on div "Past 24h" at bounding box center [348, 135] width 74 height 20
click at [362, 176] on div "Past Week" at bounding box center [348, 170] width 54 height 13
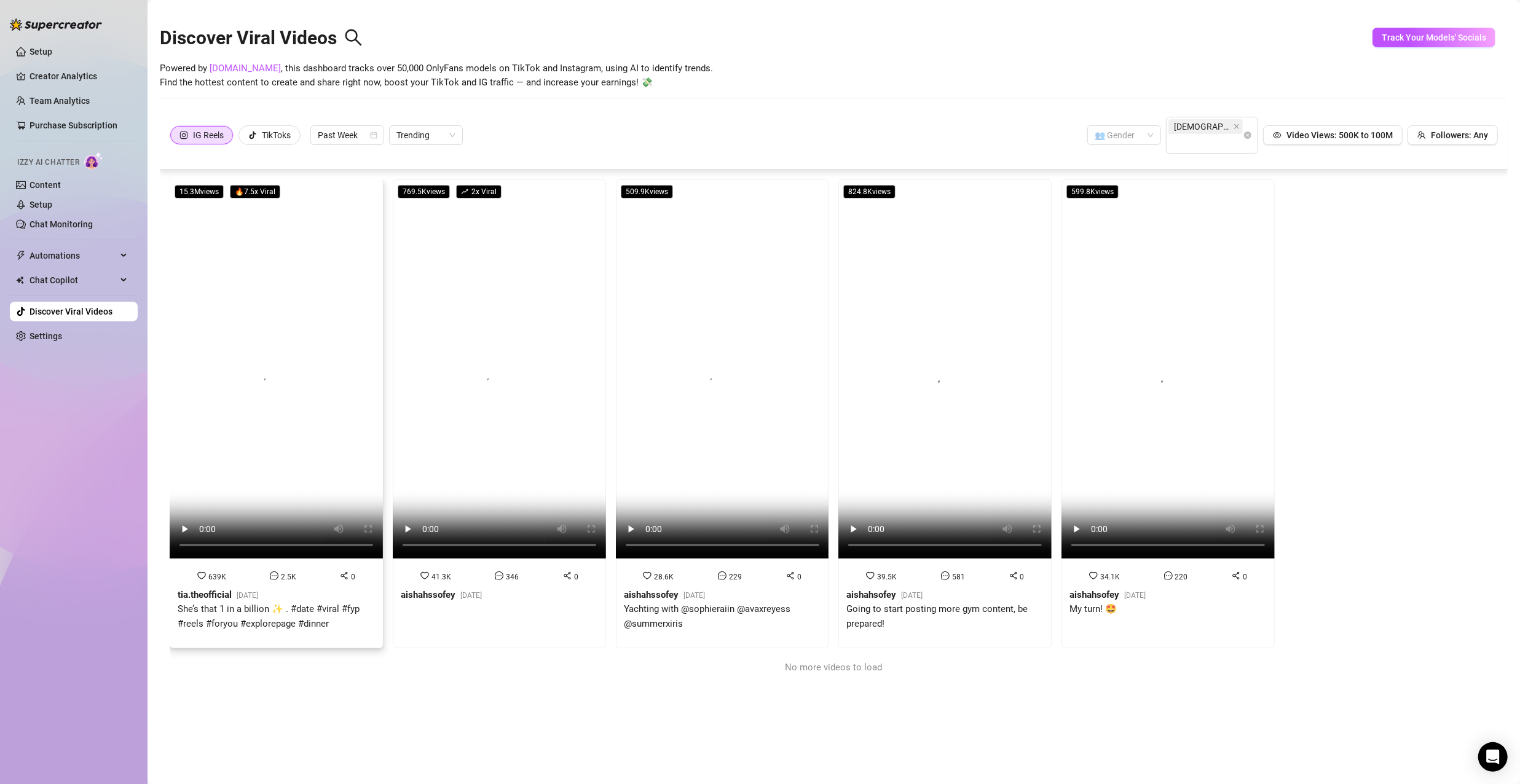
click at [245, 405] on video at bounding box center [276, 369] width 213 height 379
click at [502, 447] on video at bounding box center [499, 369] width 213 height 379
click at [706, 453] on video at bounding box center [723, 369] width 213 height 379
click at [1179, 439] on video at bounding box center [1168, 369] width 213 height 379
click at [1181, 330] on video at bounding box center [1168, 369] width 213 height 379
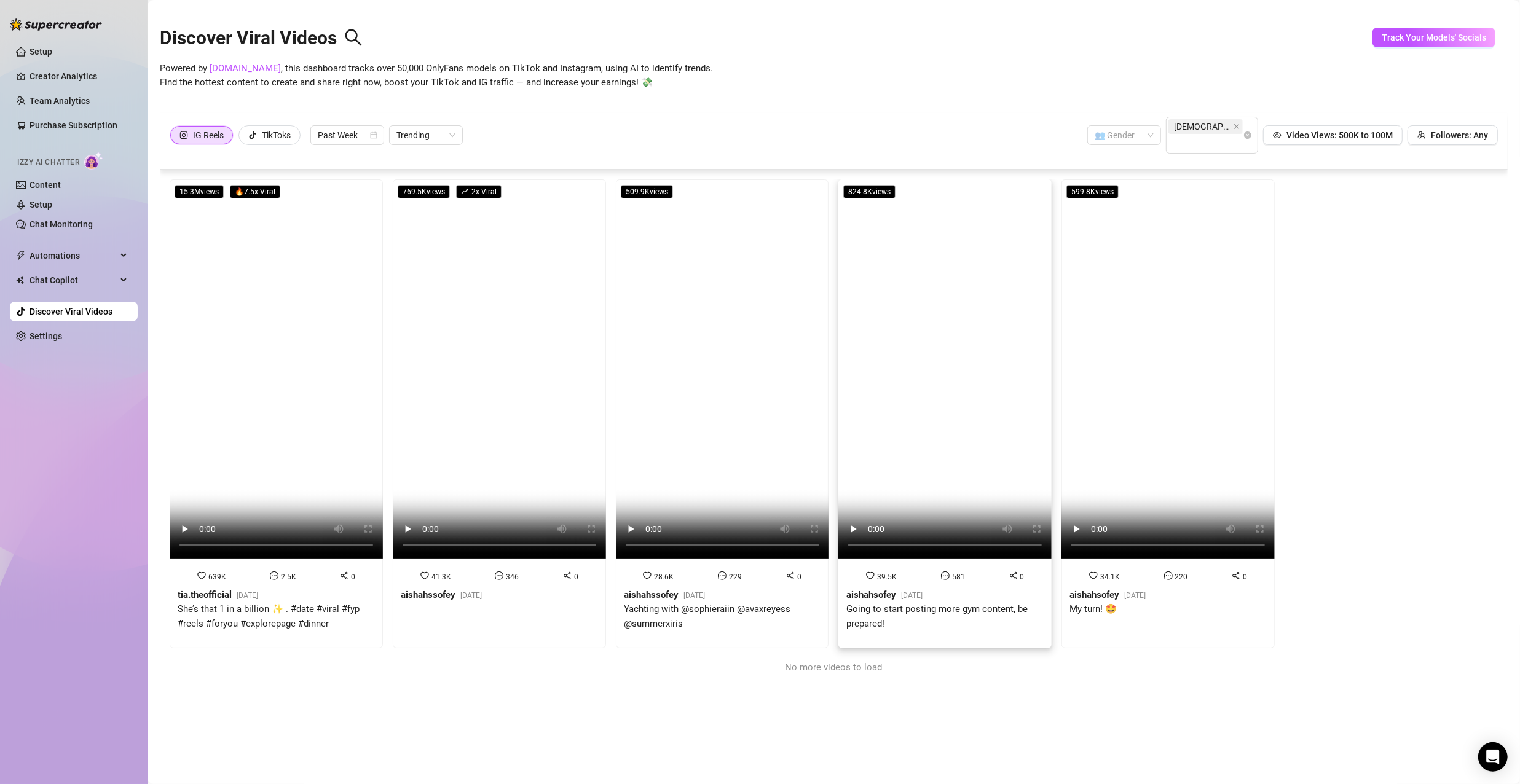
click at [986, 338] on video at bounding box center [945, 369] width 213 height 379
click at [372, 132] on icon "calendar" at bounding box center [373, 135] width 7 height 7
click at [334, 127] on span "Past Week" at bounding box center [347, 135] width 59 height 18
click at [354, 193] on div "Past Month" at bounding box center [348, 190] width 54 height 13
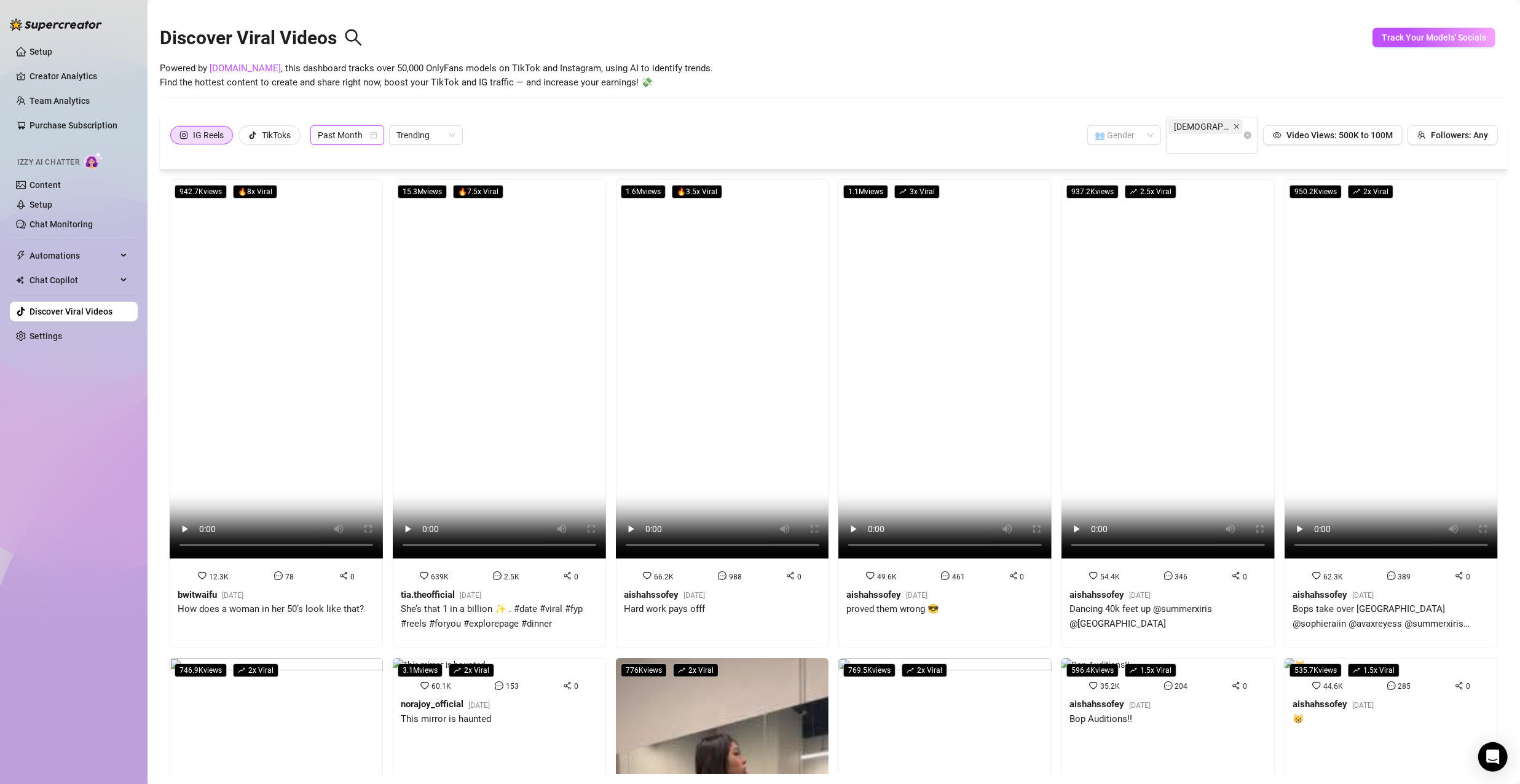
click at [1234, 129] on icon "close" at bounding box center [1237, 127] width 6 height 6
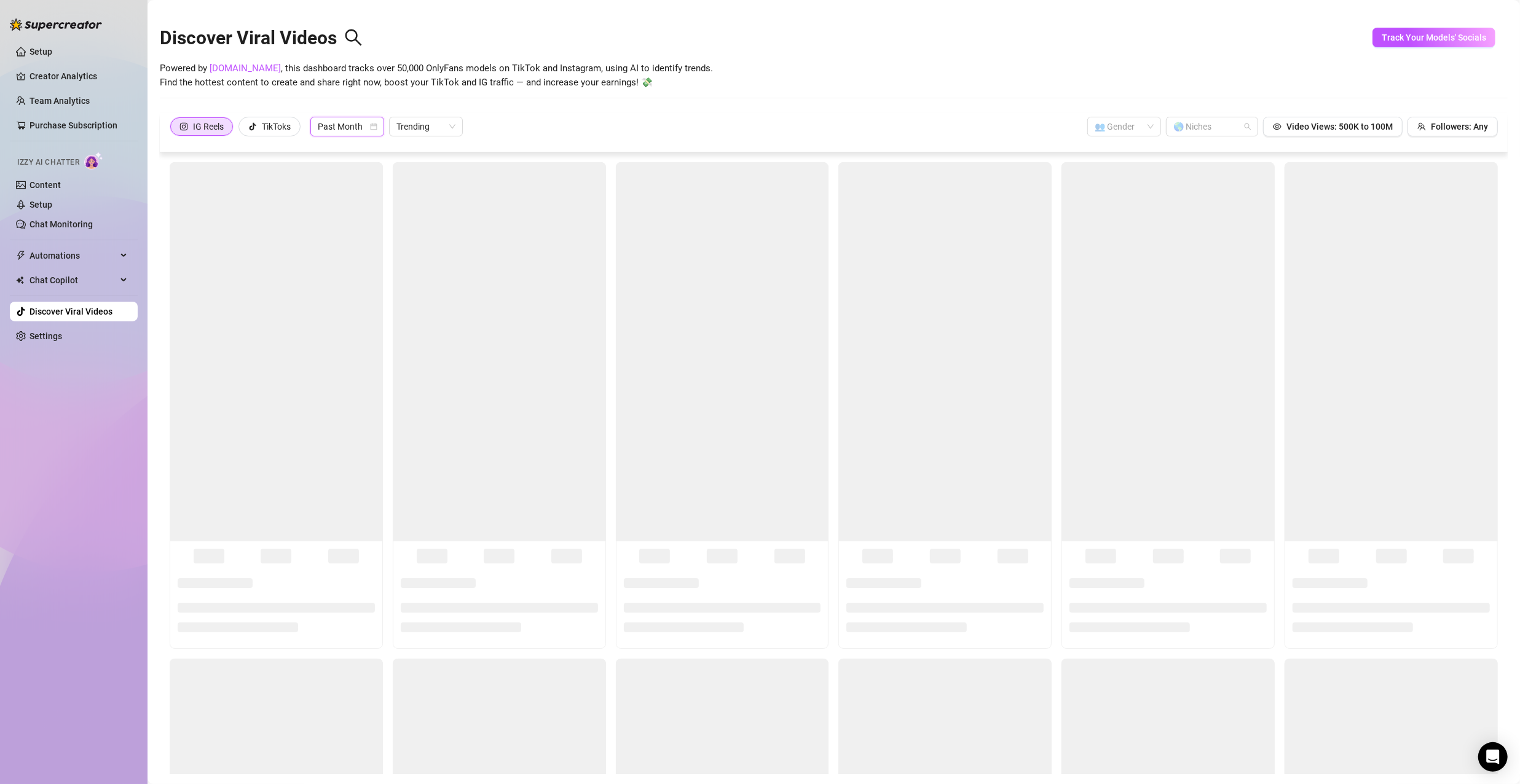
click at [1229, 127] on div at bounding box center [1205, 127] width 74 height 17
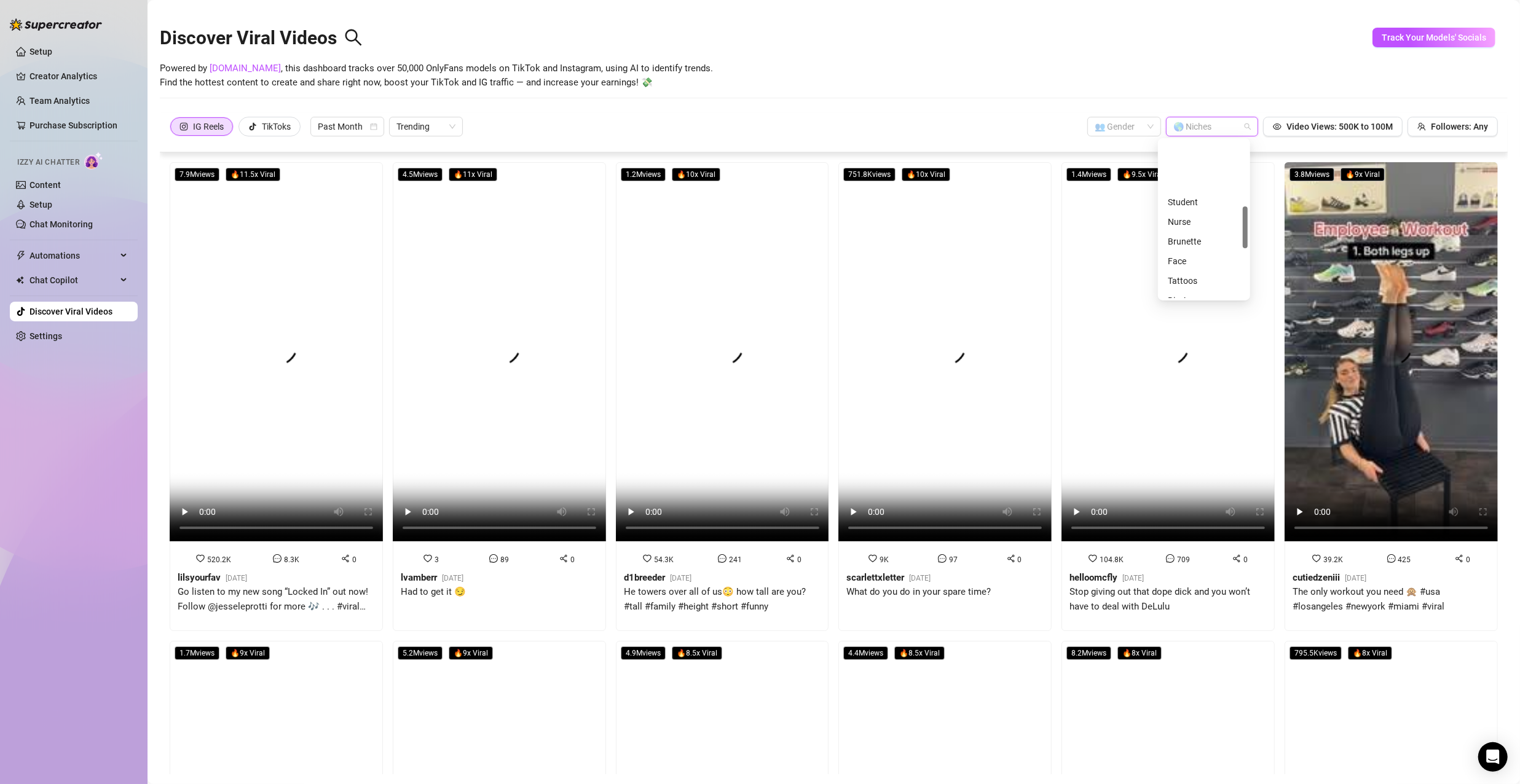
scroll to position [246, 0]
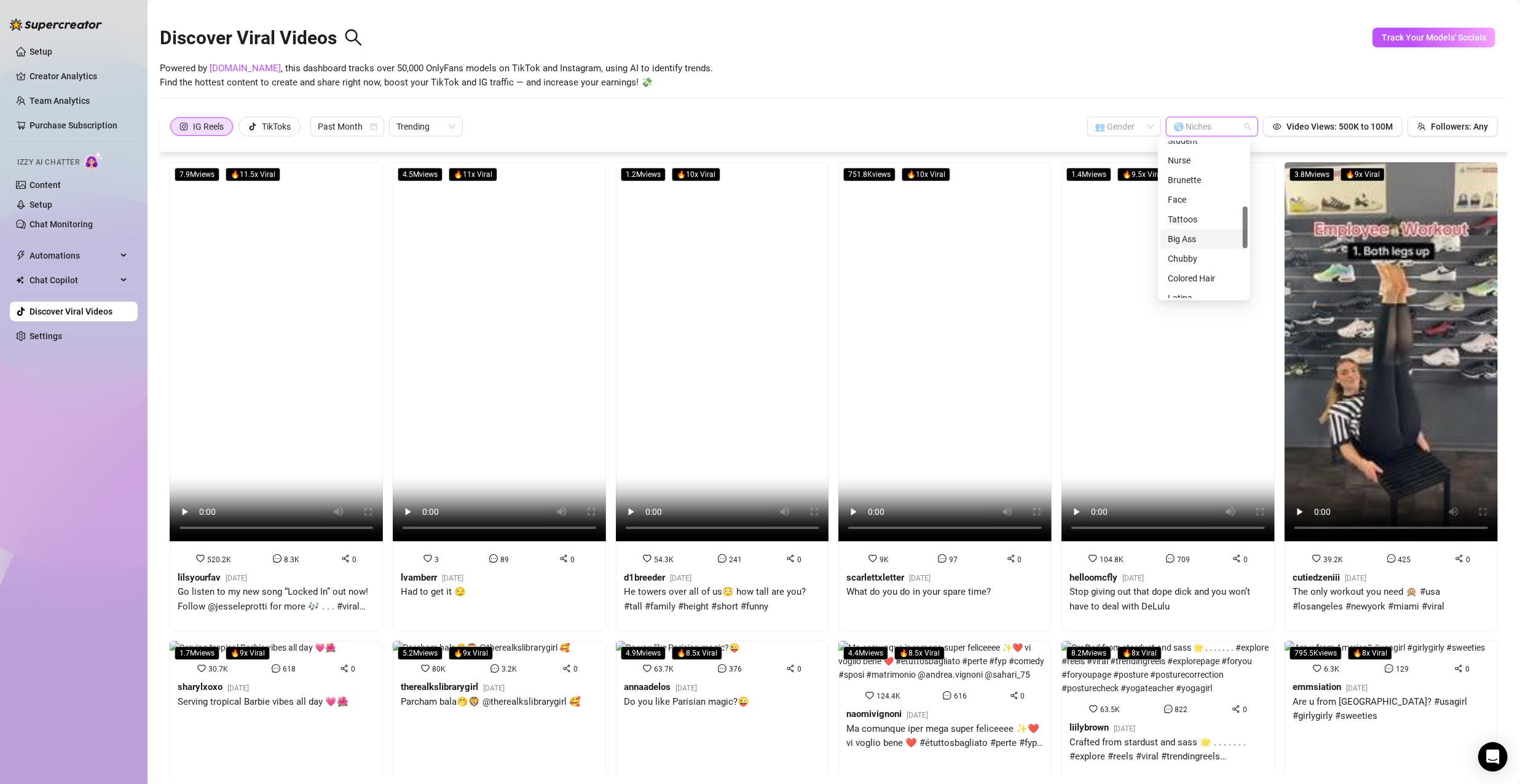
click at [1189, 238] on div "Big Ass" at bounding box center [1204, 239] width 73 height 13
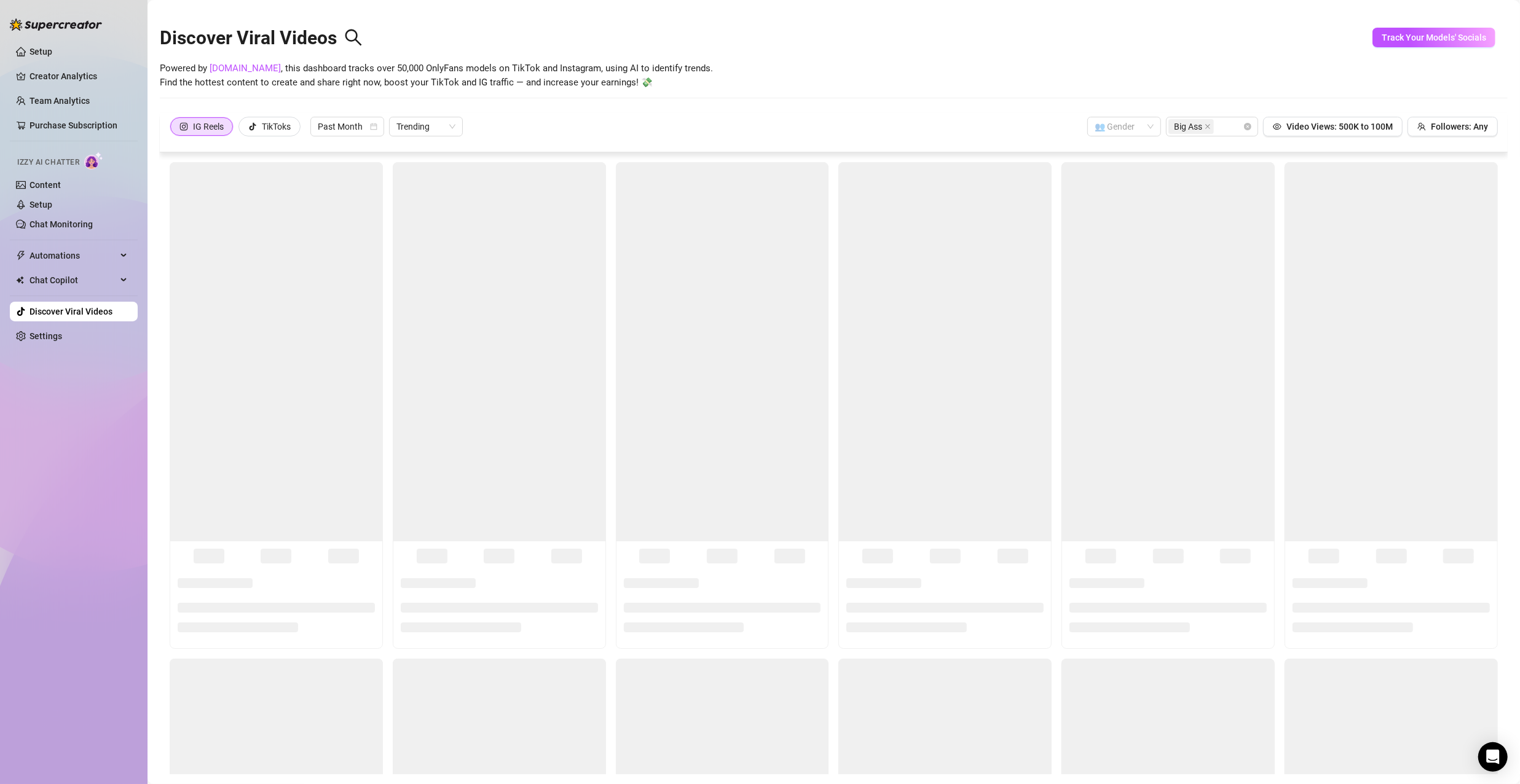
click at [1205, 39] on div "Discover Viral Videos" at bounding box center [834, 35] width 1348 height 53
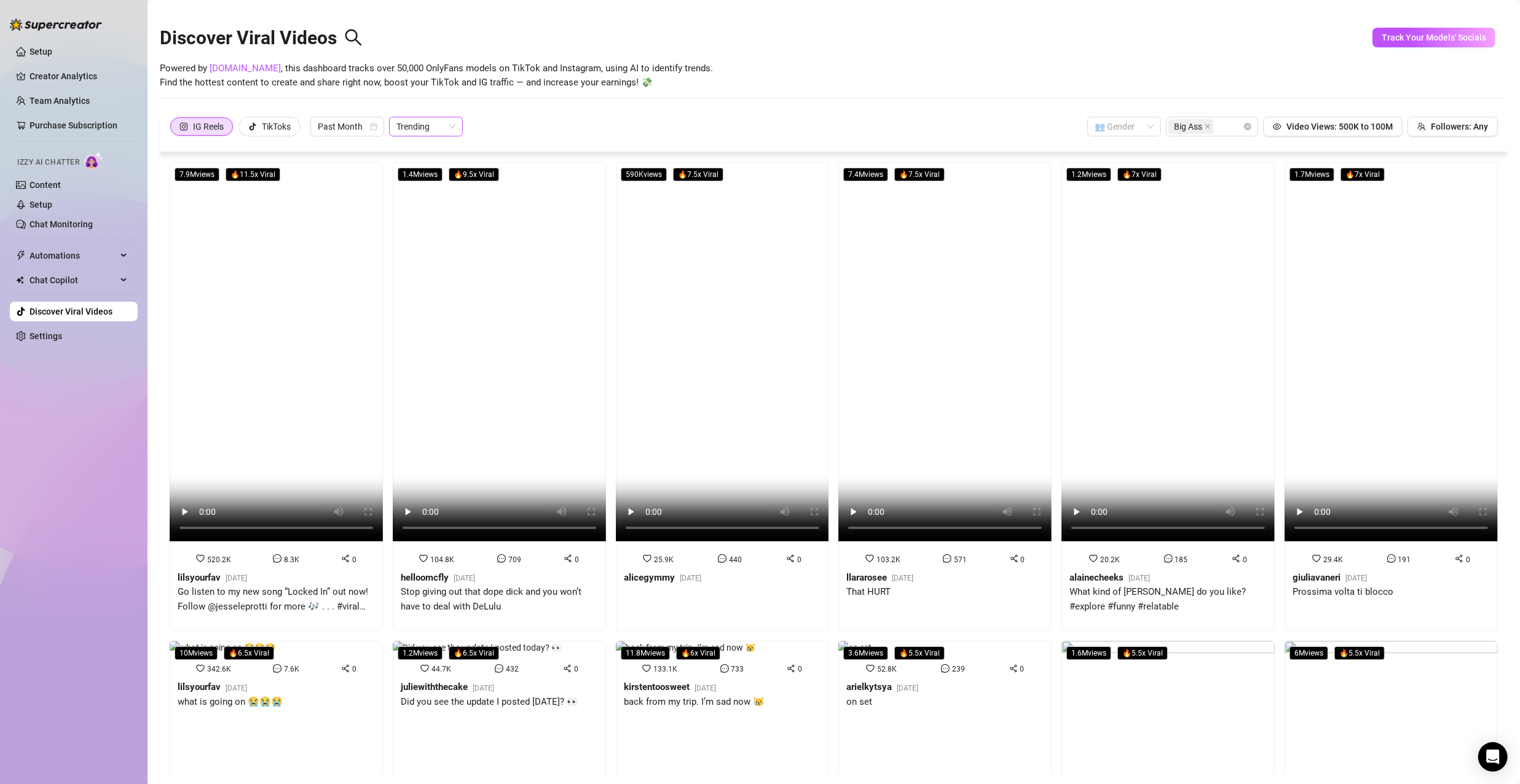
click at [458, 133] on div "Trending" at bounding box center [426, 126] width 74 height 20
click at [439, 177] on div "Most Views" at bounding box center [427, 170] width 54 height 13
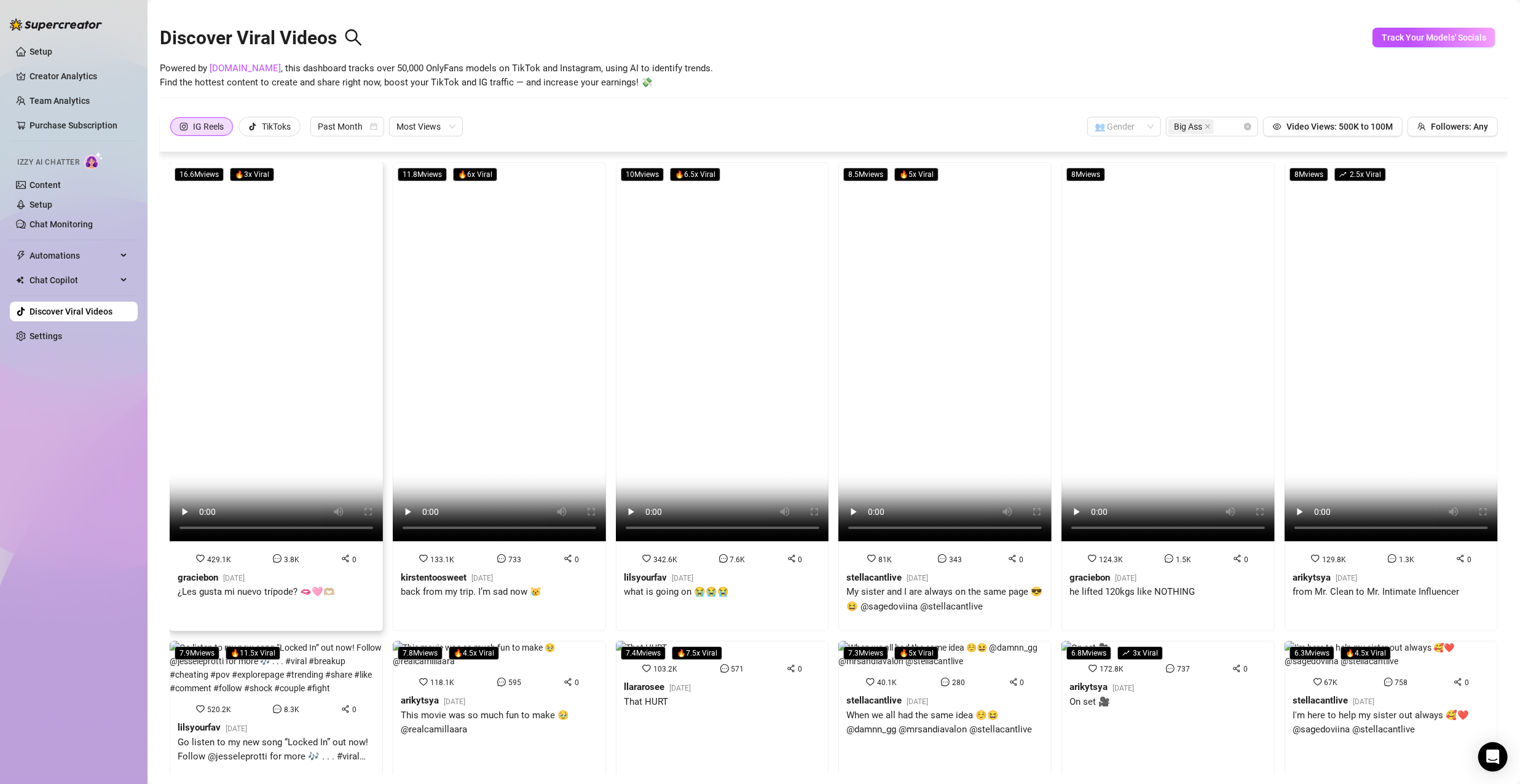
click at [292, 308] on video at bounding box center [276, 352] width 213 height 379
drag, startPoint x: 454, startPoint y: 322, endPoint x: 466, endPoint y: 322, distance: 12.0
click at [454, 322] on video at bounding box center [499, 352] width 213 height 379
click at [680, 371] on video at bounding box center [723, 352] width 213 height 379
click at [697, 397] on video at bounding box center [723, 352] width 213 height 379
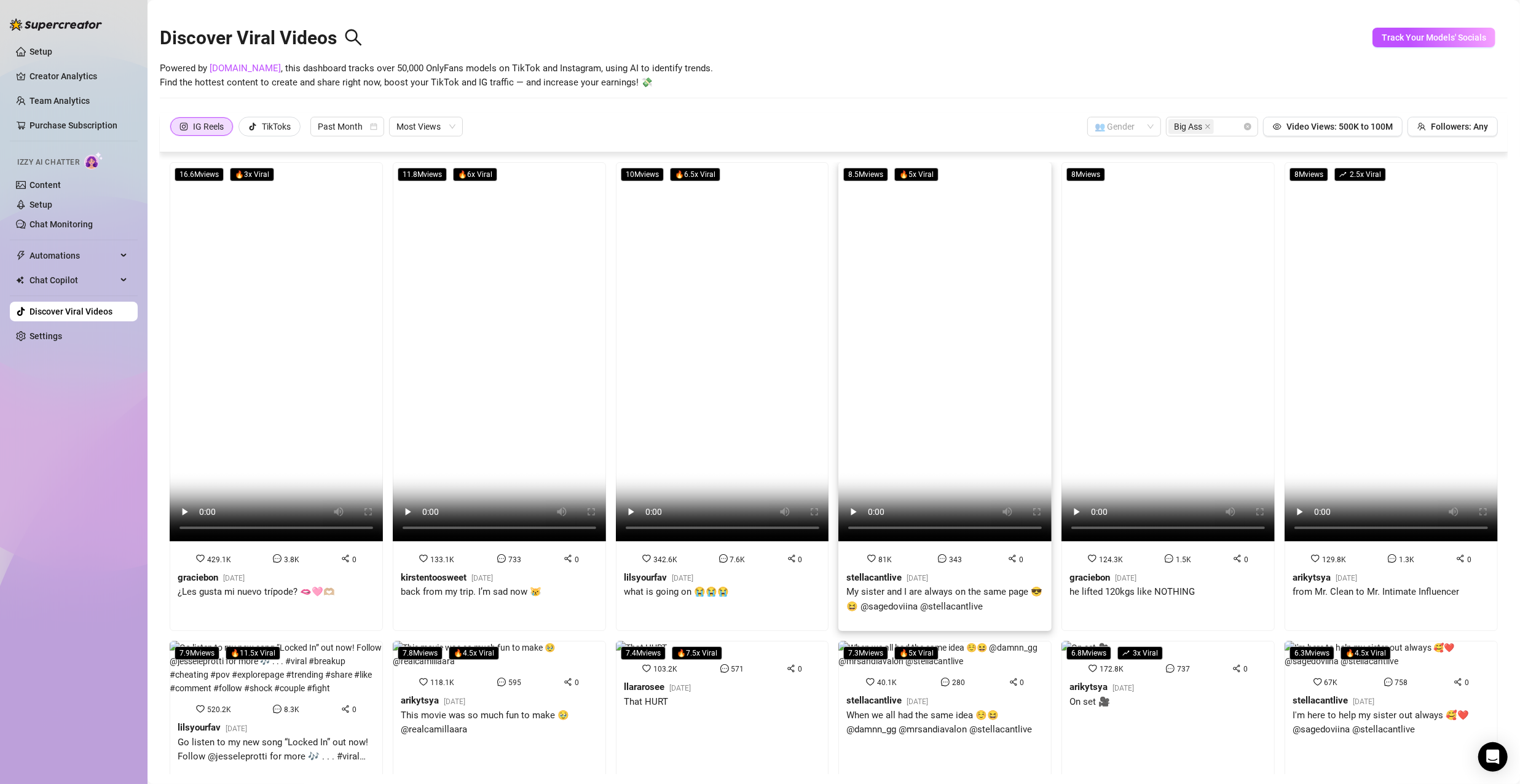
click at [956, 455] on video at bounding box center [945, 352] width 213 height 379
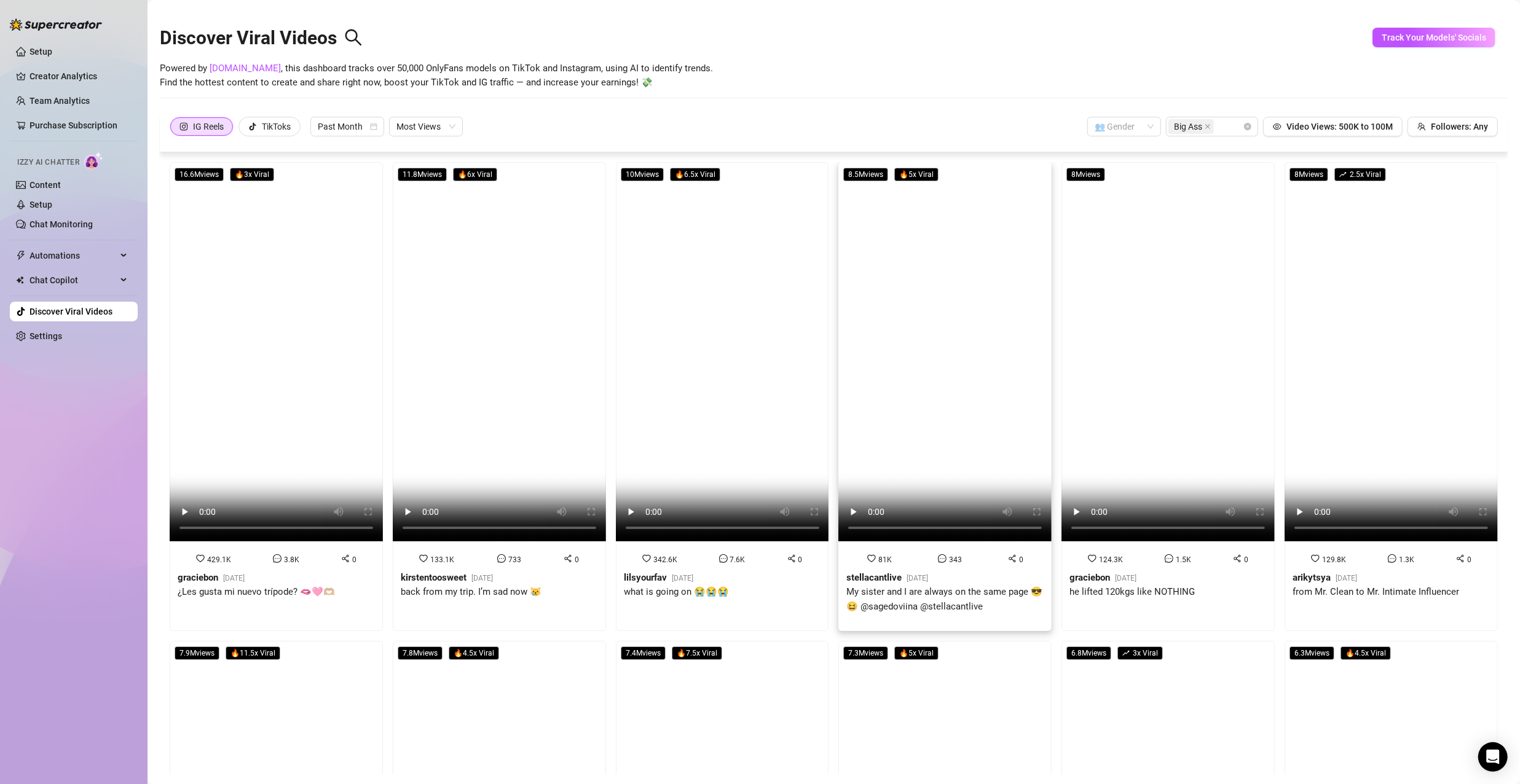
click at [908, 377] on video at bounding box center [945, 352] width 213 height 379
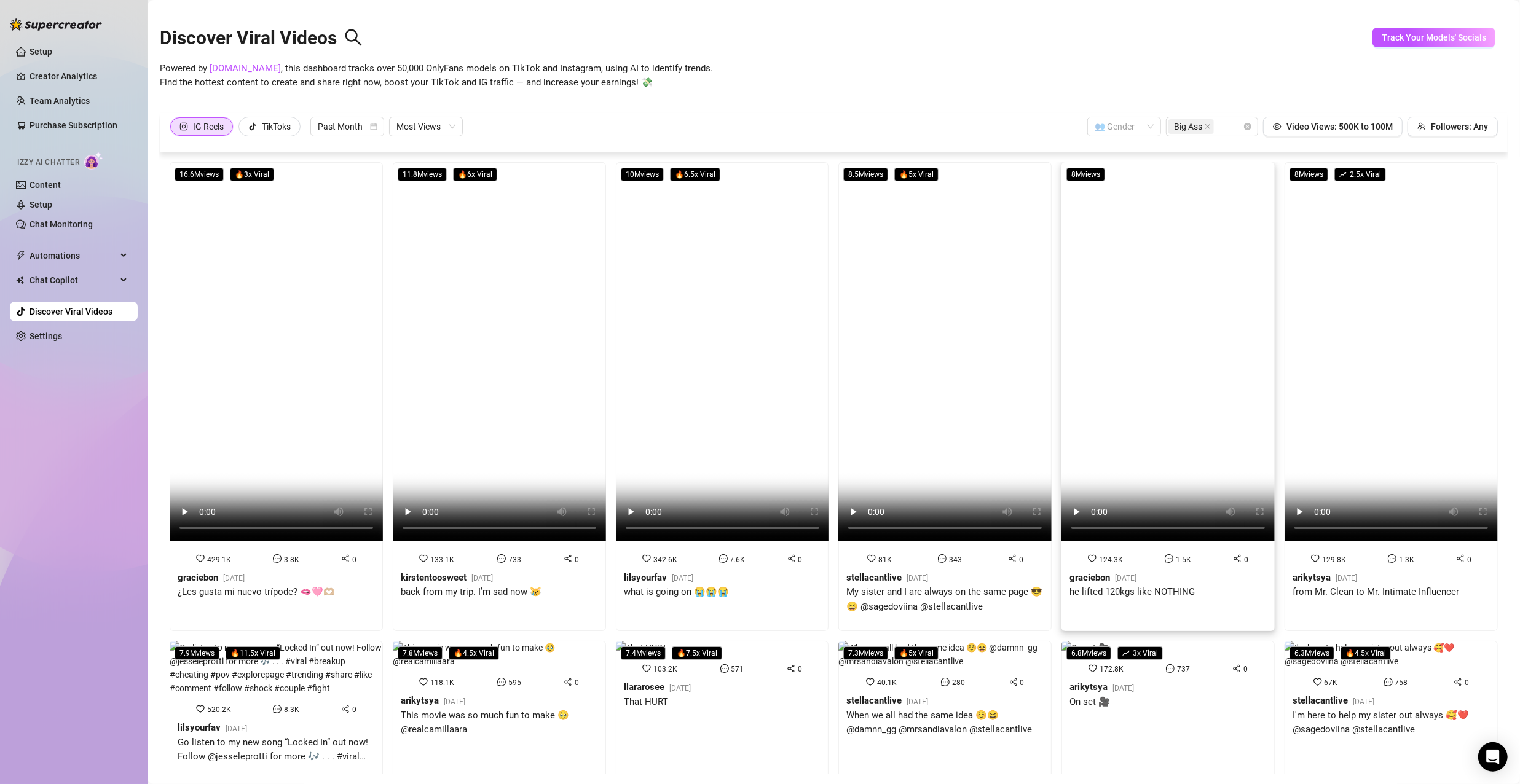
click at [1179, 404] on video at bounding box center [1168, 352] width 213 height 379
click at [1366, 397] on video at bounding box center [1391, 352] width 213 height 379
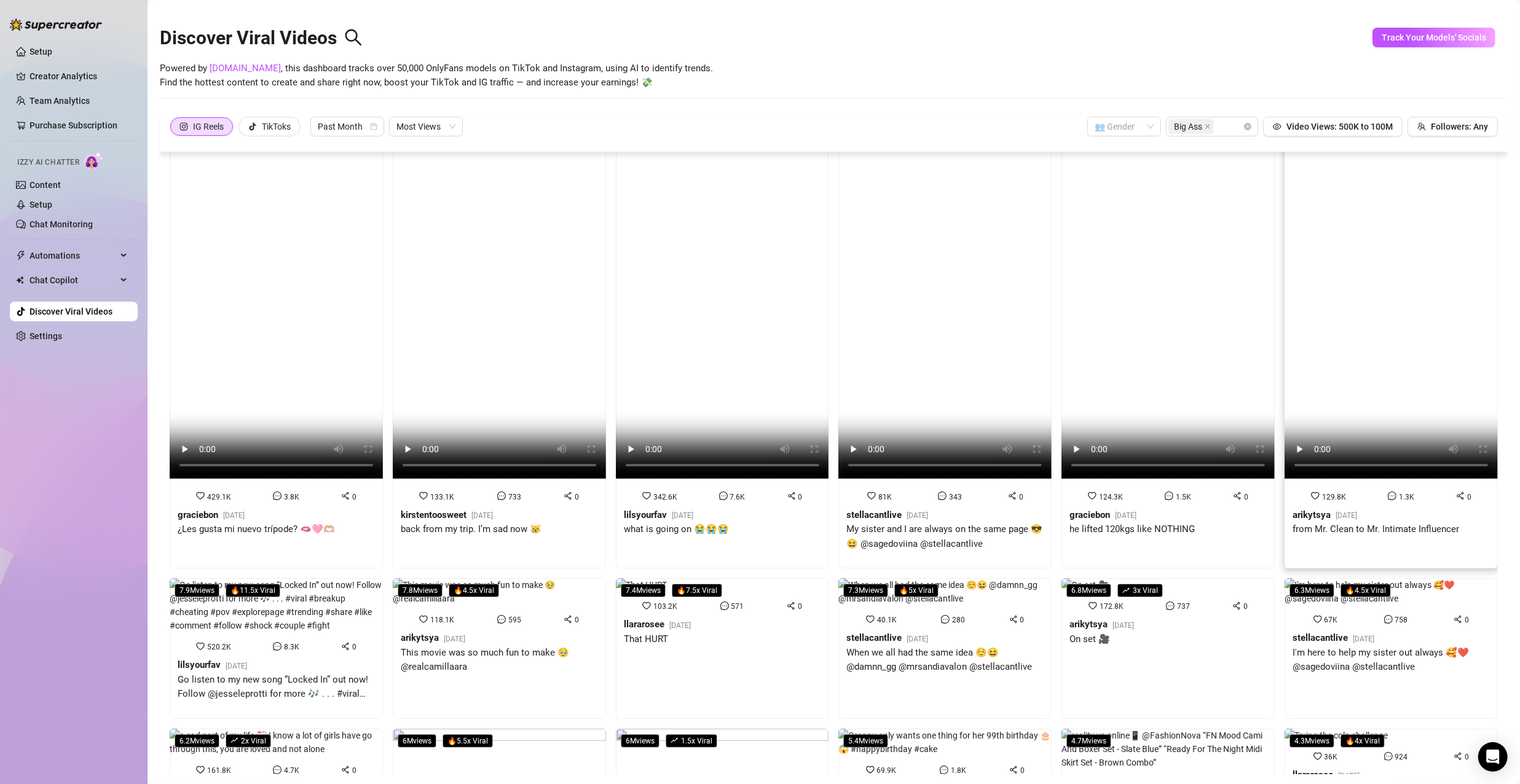
scroll to position [185, 0]
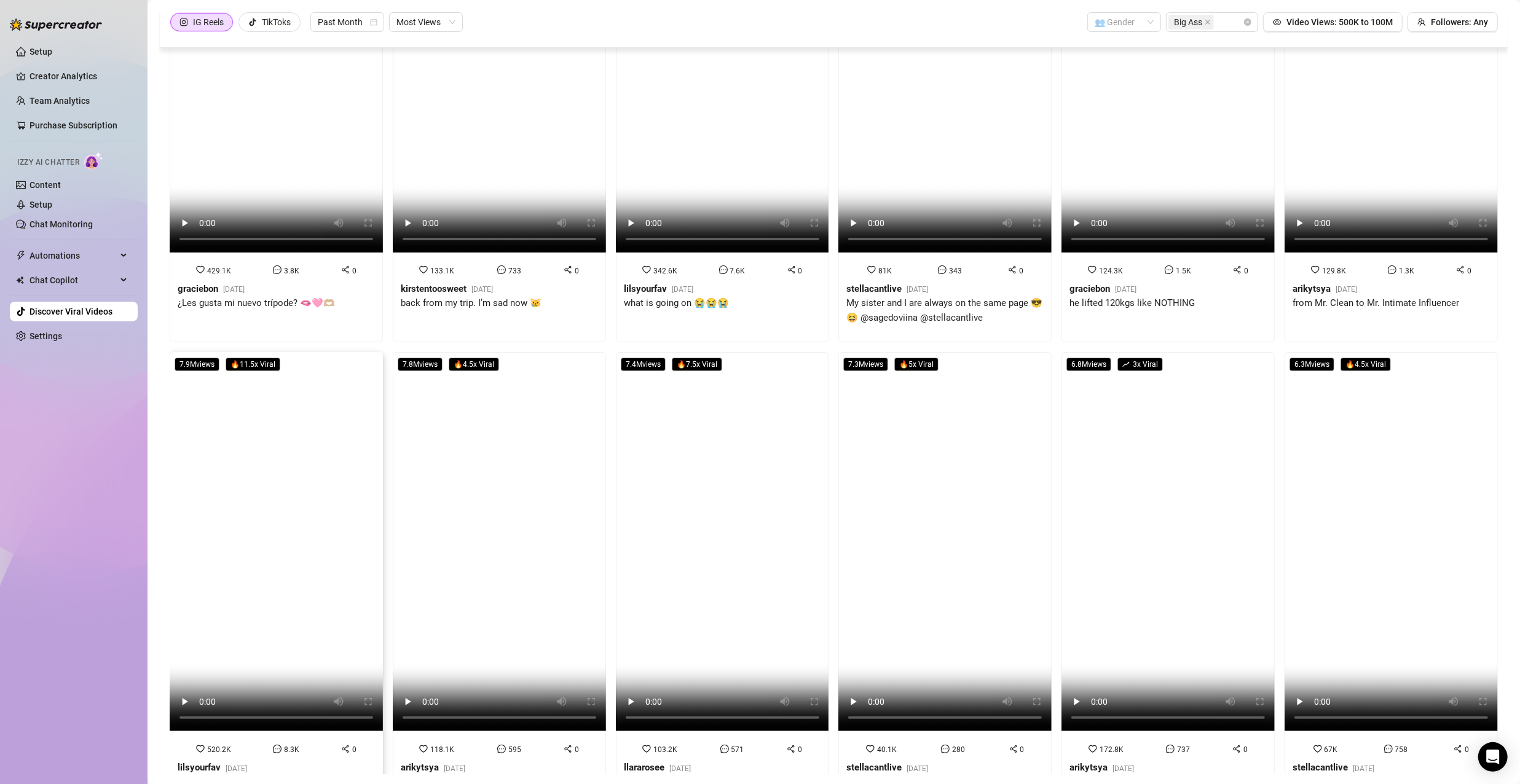
click at [316, 635] on video at bounding box center [276, 542] width 213 height 379
click at [469, 611] on video at bounding box center [499, 542] width 213 height 379
click at [673, 625] on video at bounding box center [723, 542] width 213 height 379
click at [943, 581] on video at bounding box center [945, 542] width 213 height 379
click at [1149, 147] on video at bounding box center [1168, 62] width 213 height 379
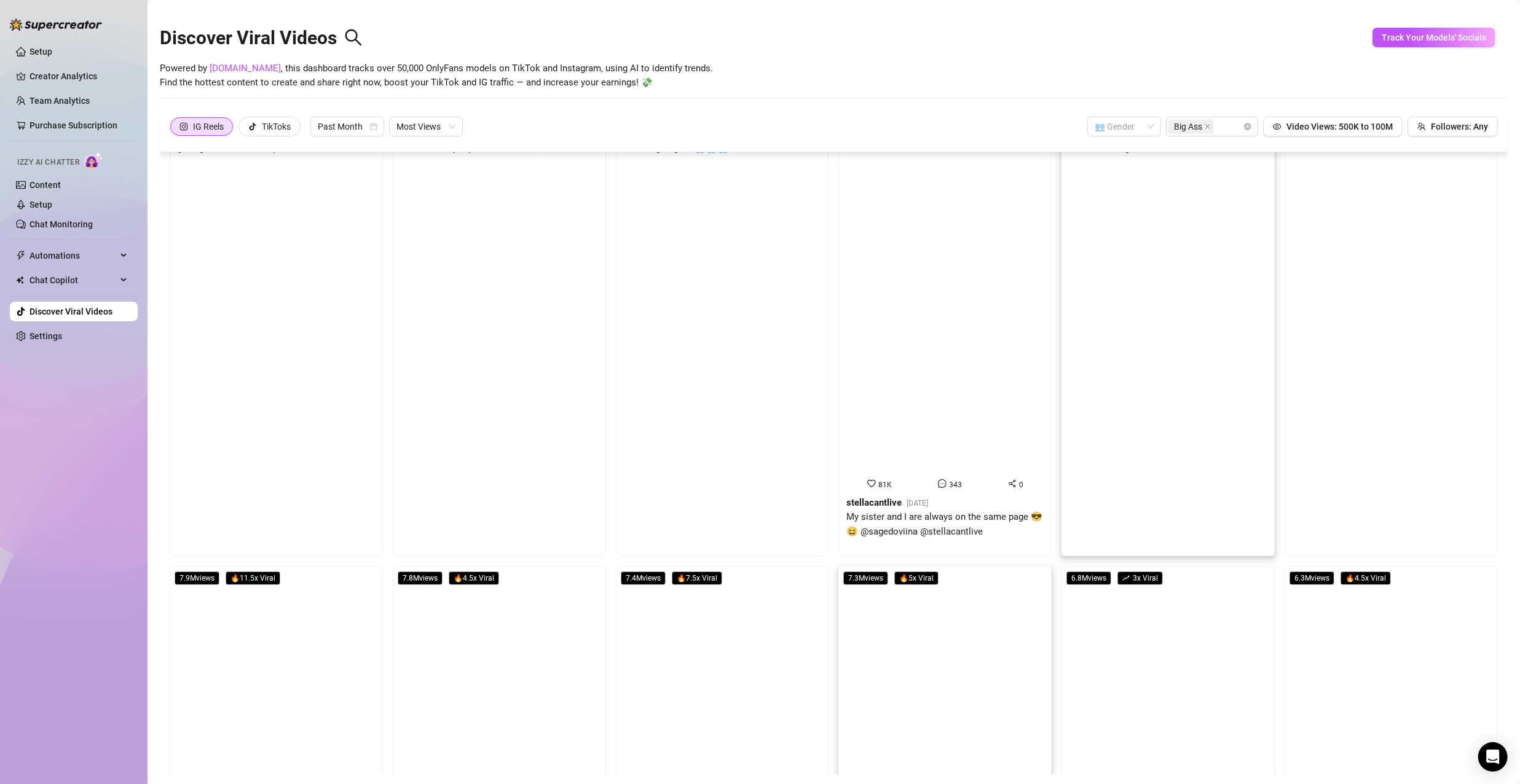
scroll to position [0, 0]
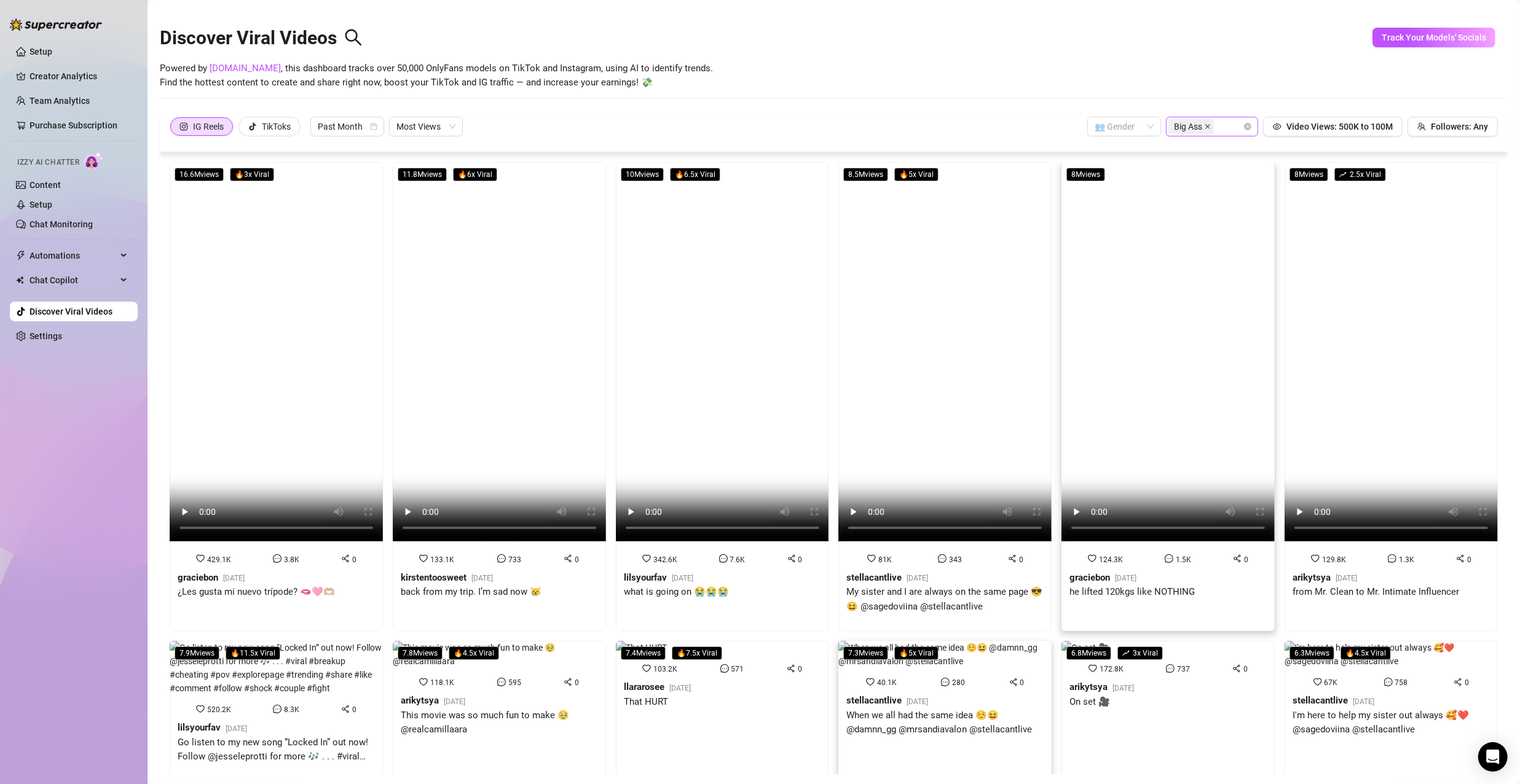
click at [1205, 127] on icon "close" at bounding box center [1208, 126] width 5 height 5
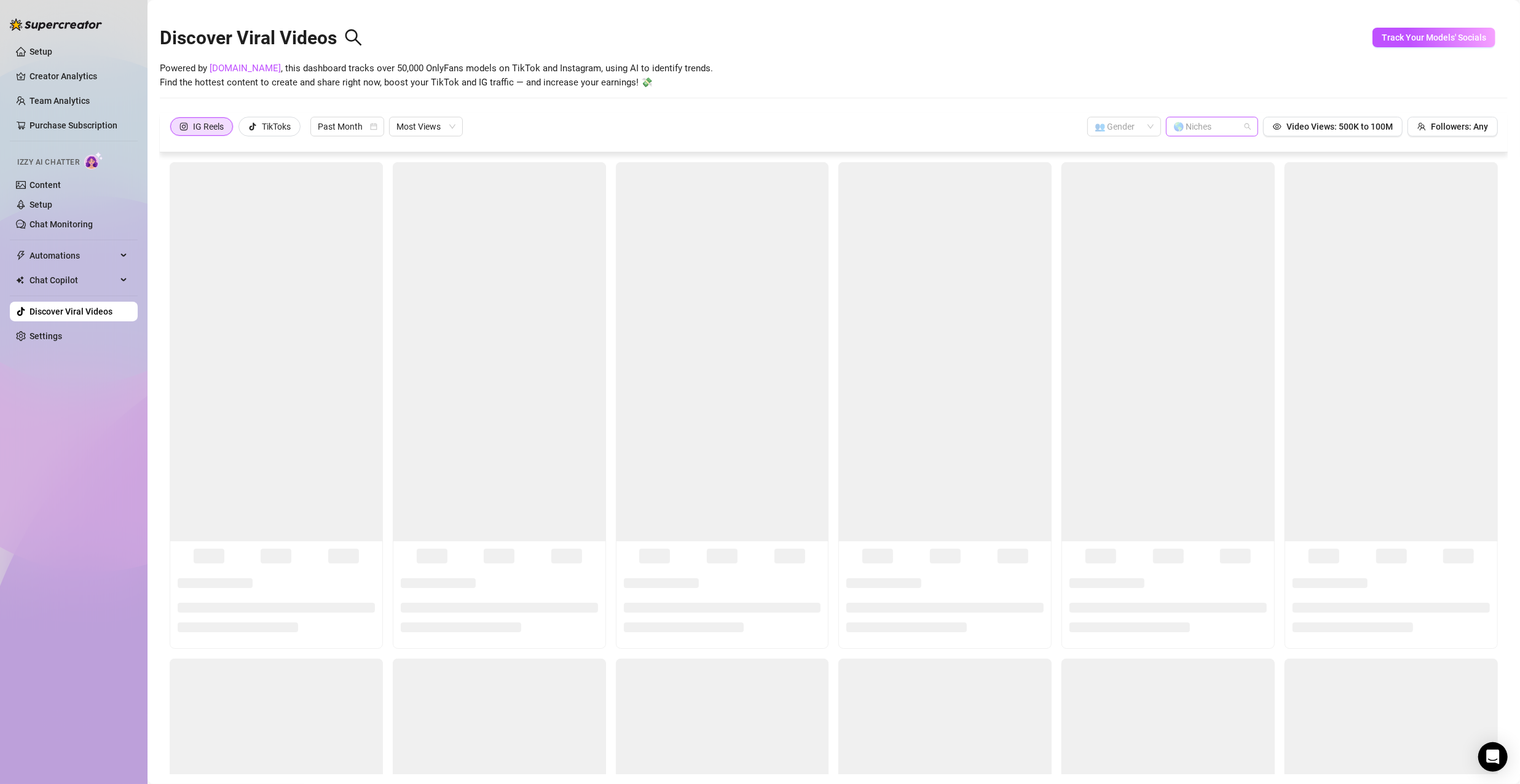
click at [1241, 127] on div "🌎 Niches" at bounding box center [1212, 126] width 92 height 20
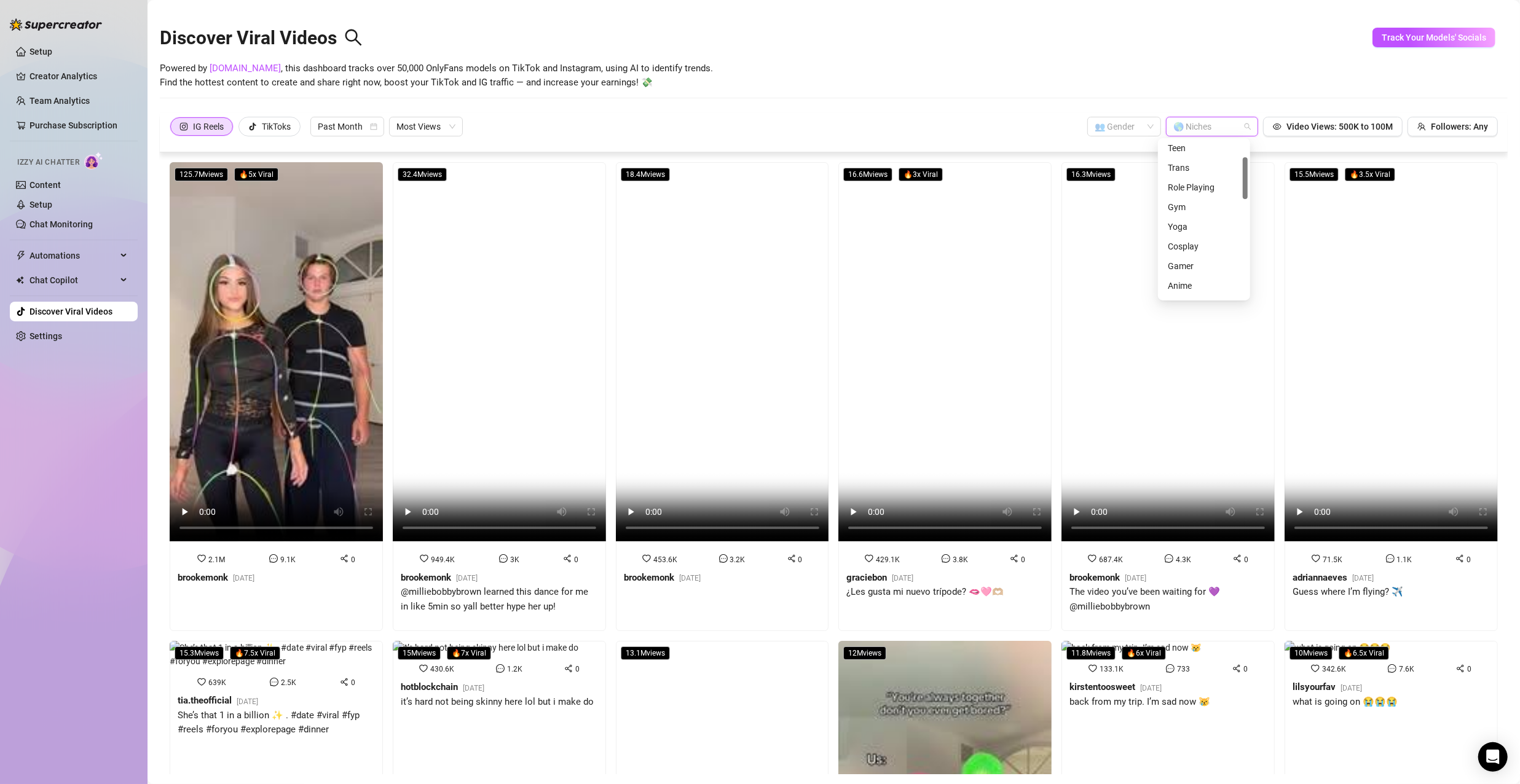
scroll to position [123, 0]
click at [1183, 205] on div "Gamer" at bounding box center [1204, 204] width 73 height 13
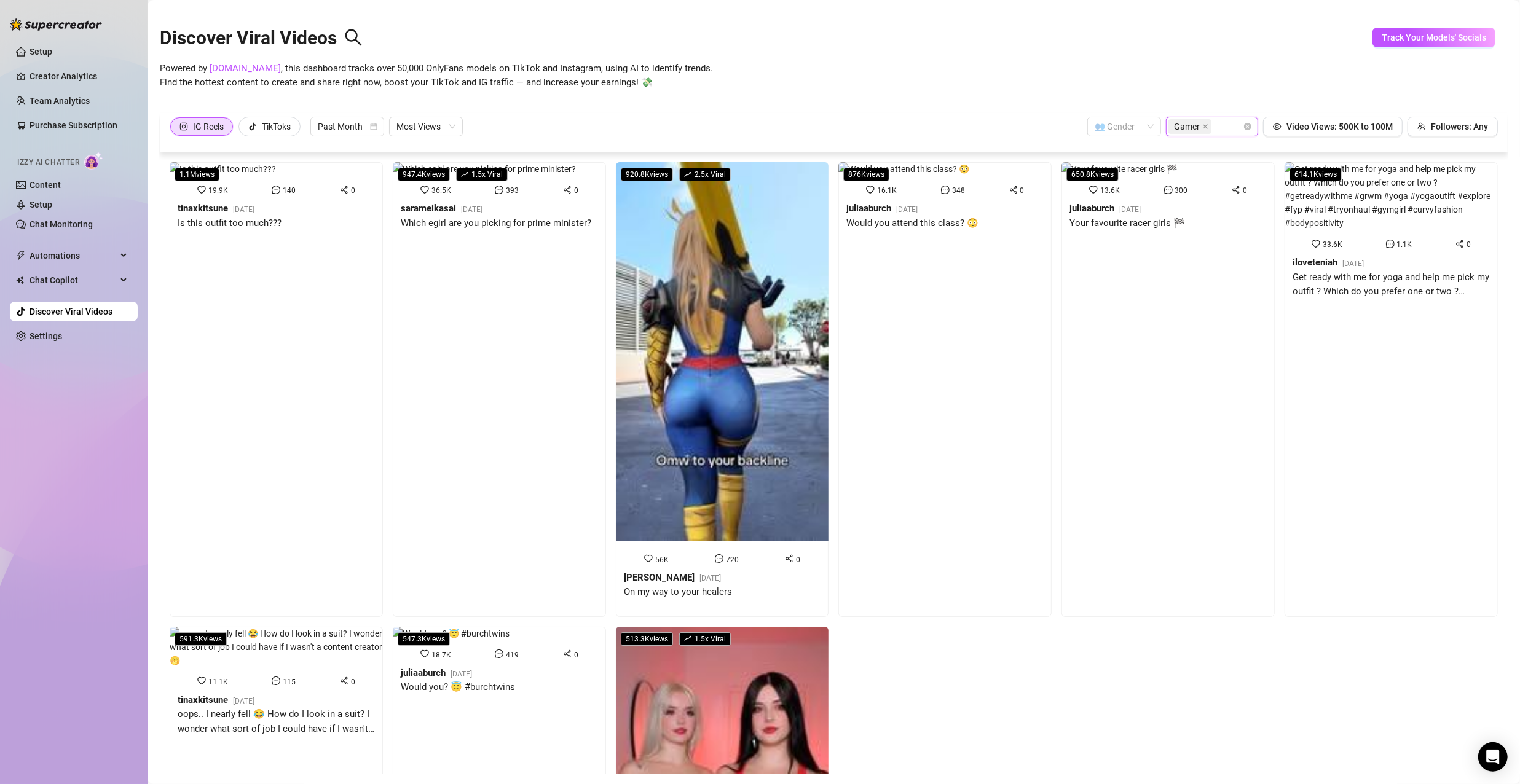
click at [1167, 54] on div "Discover Viral Videos" at bounding box center [834, 35] width 1348 height 53
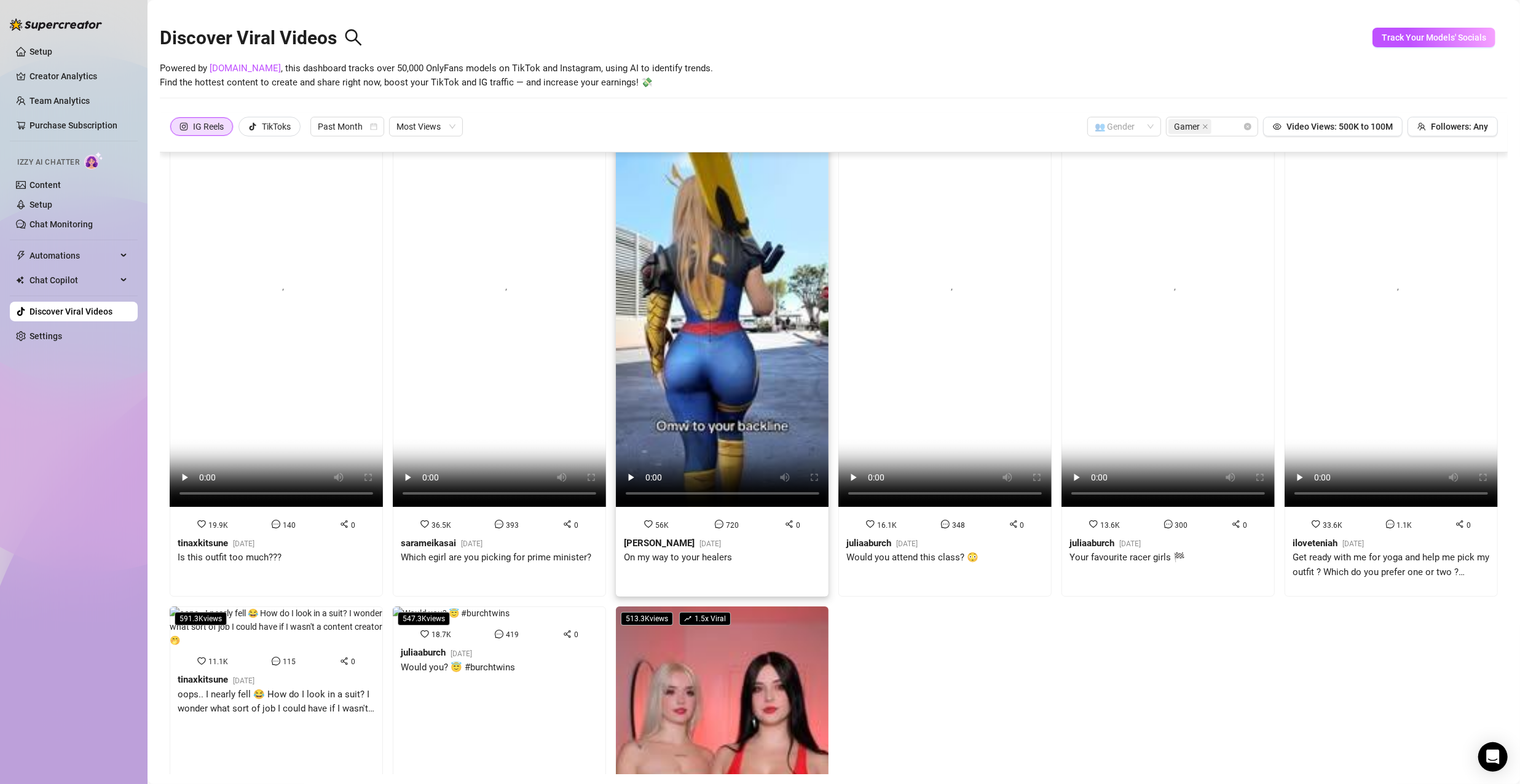
scroll to position [0, 0]
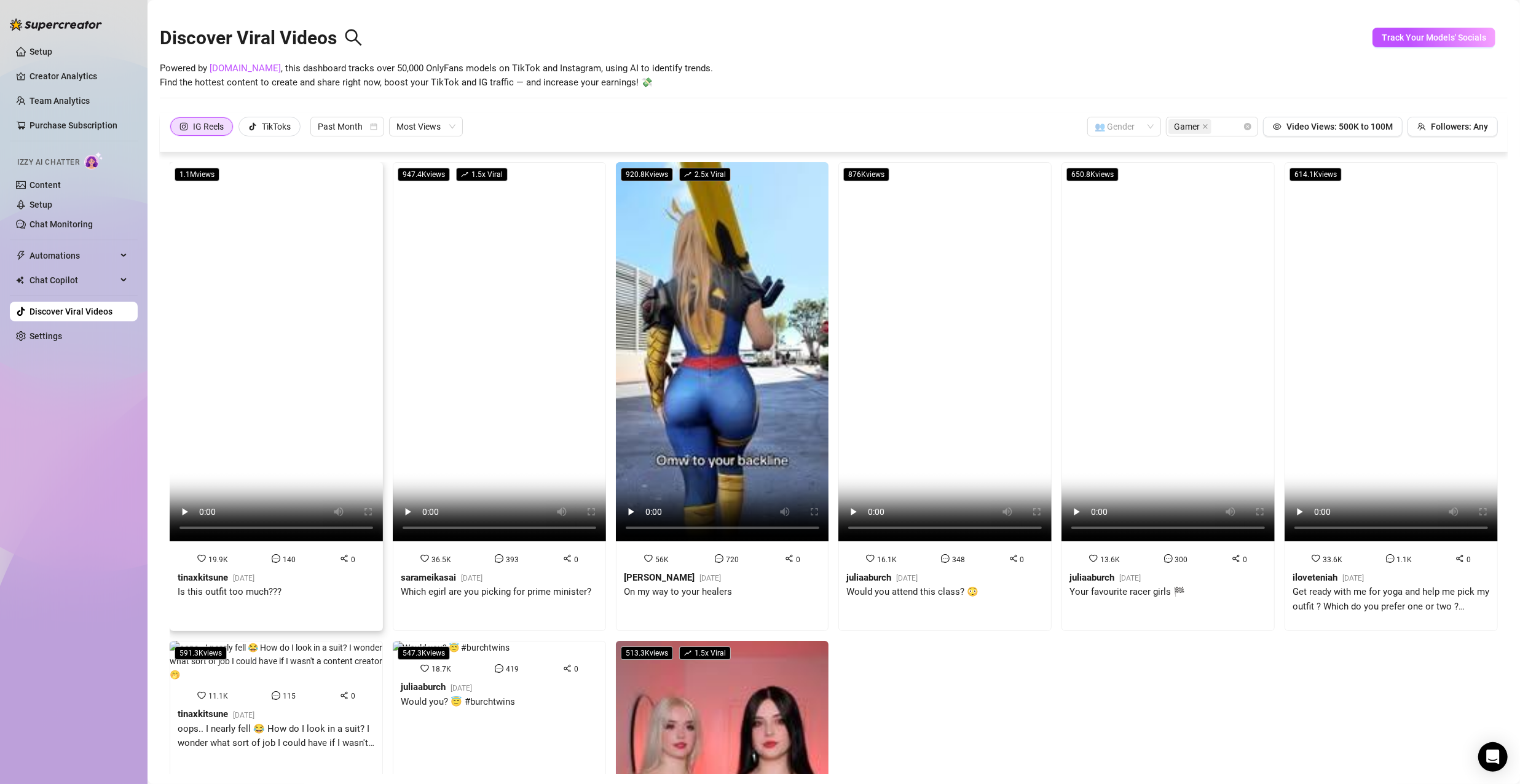
click at [233, 379] on video at bounding box center [276, 352] width 213 height 379
click at [501, 338] on video at bounding box center [499, 352] width 213 height 379
click at [748, 469] on video at bounding box center [723, 352] width 213 height 379
click at [918, 424] on video at bounding box center [945, 352] width 213 height 379
click at [1122, 396] on video at bounding box center [1168, 352] width 213 height 379
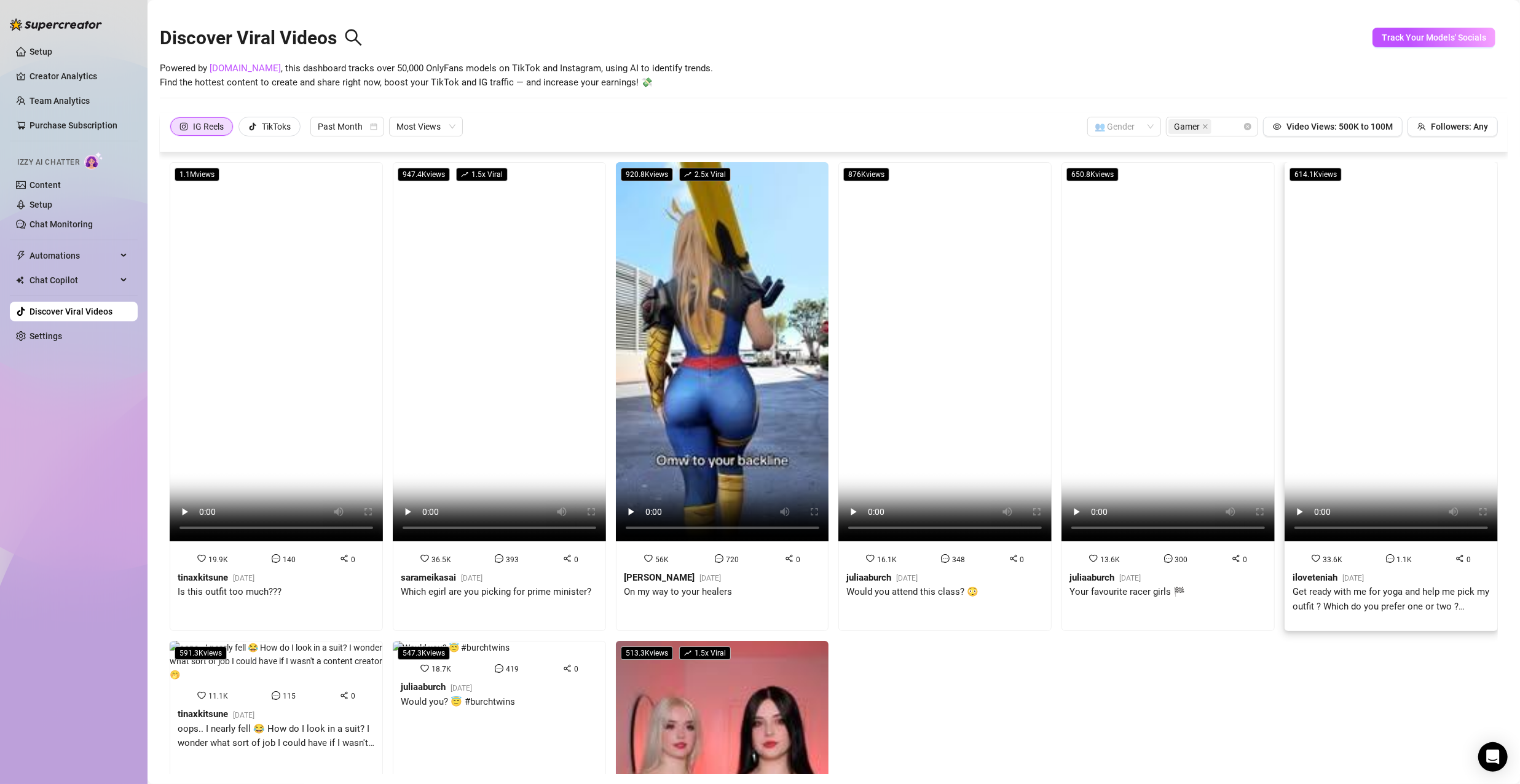
click at [1321, 374] on video at bounding box center [1391, 352] width 213 height 379
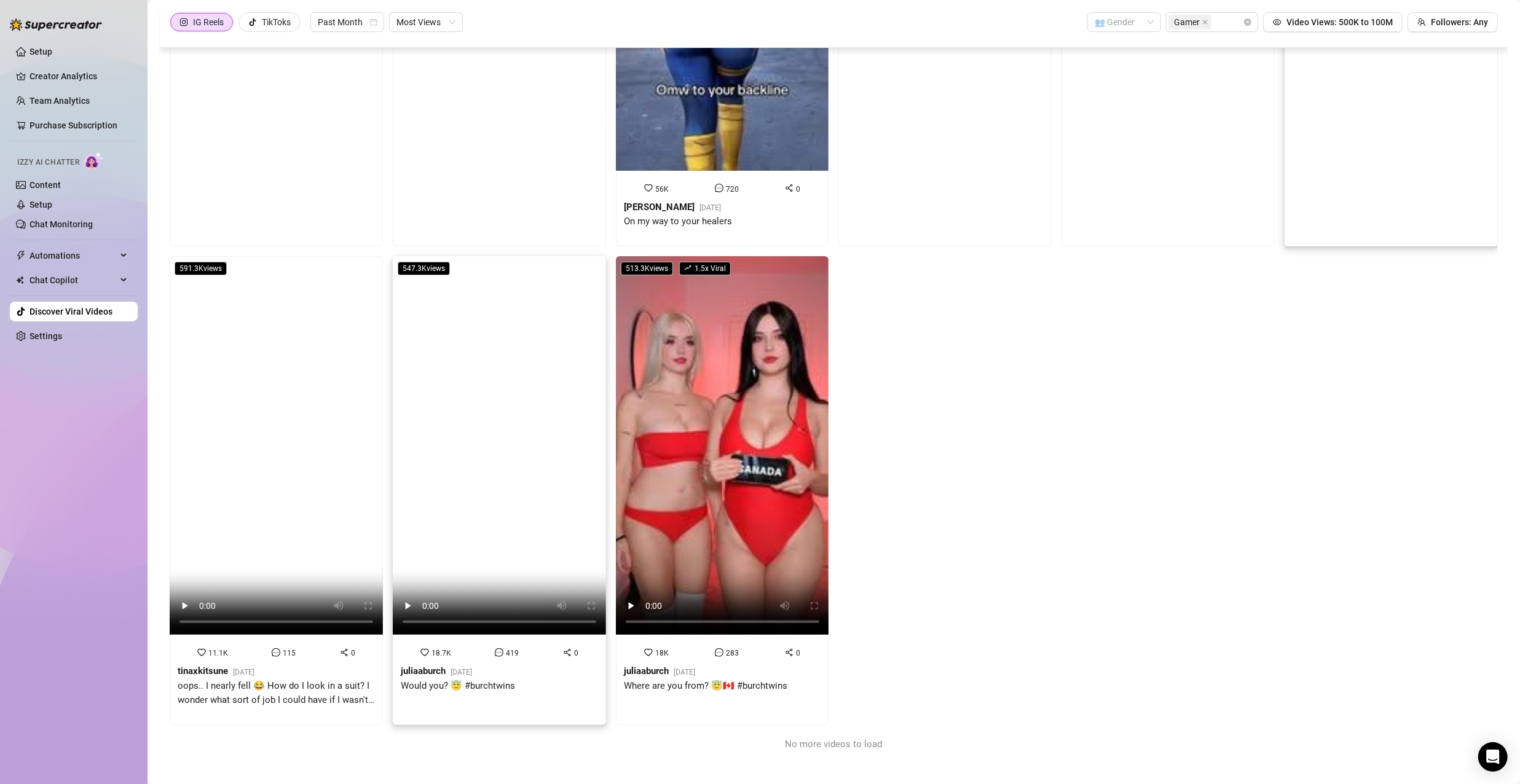
scroll to position [254, 0]
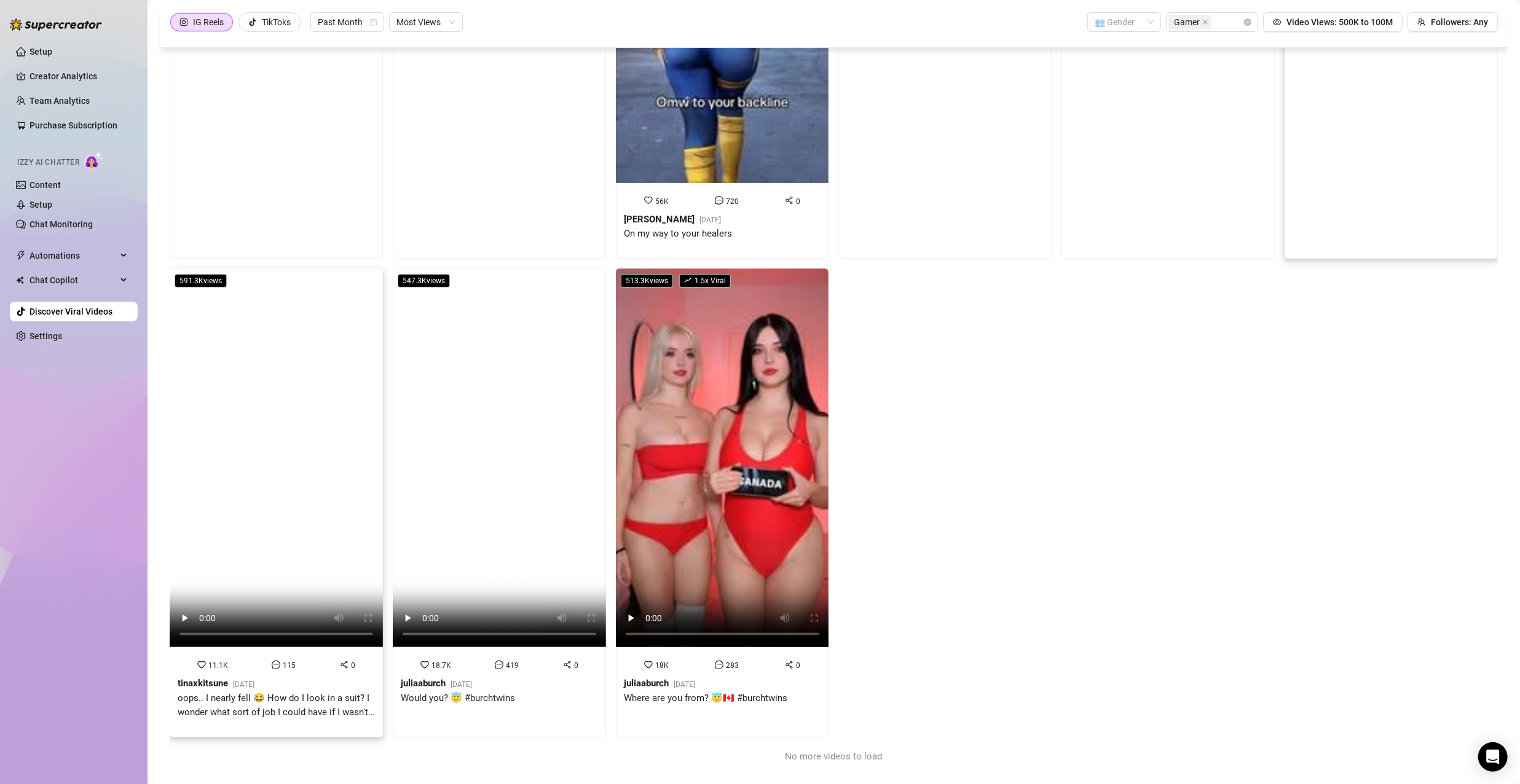
click at [328, 517] on video at bounding box center [276, 458] width 213 height 379
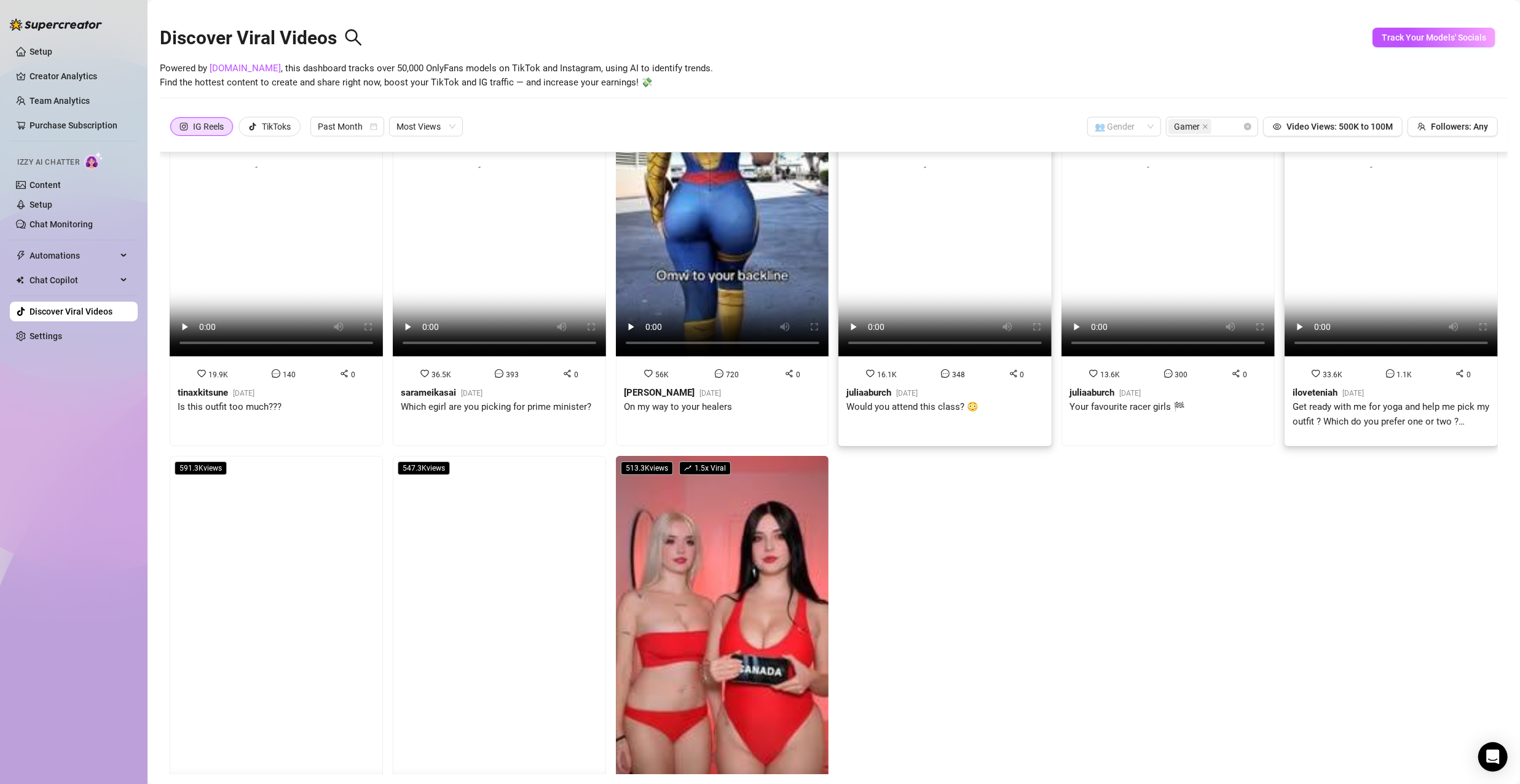
scroll to position [0, 0]
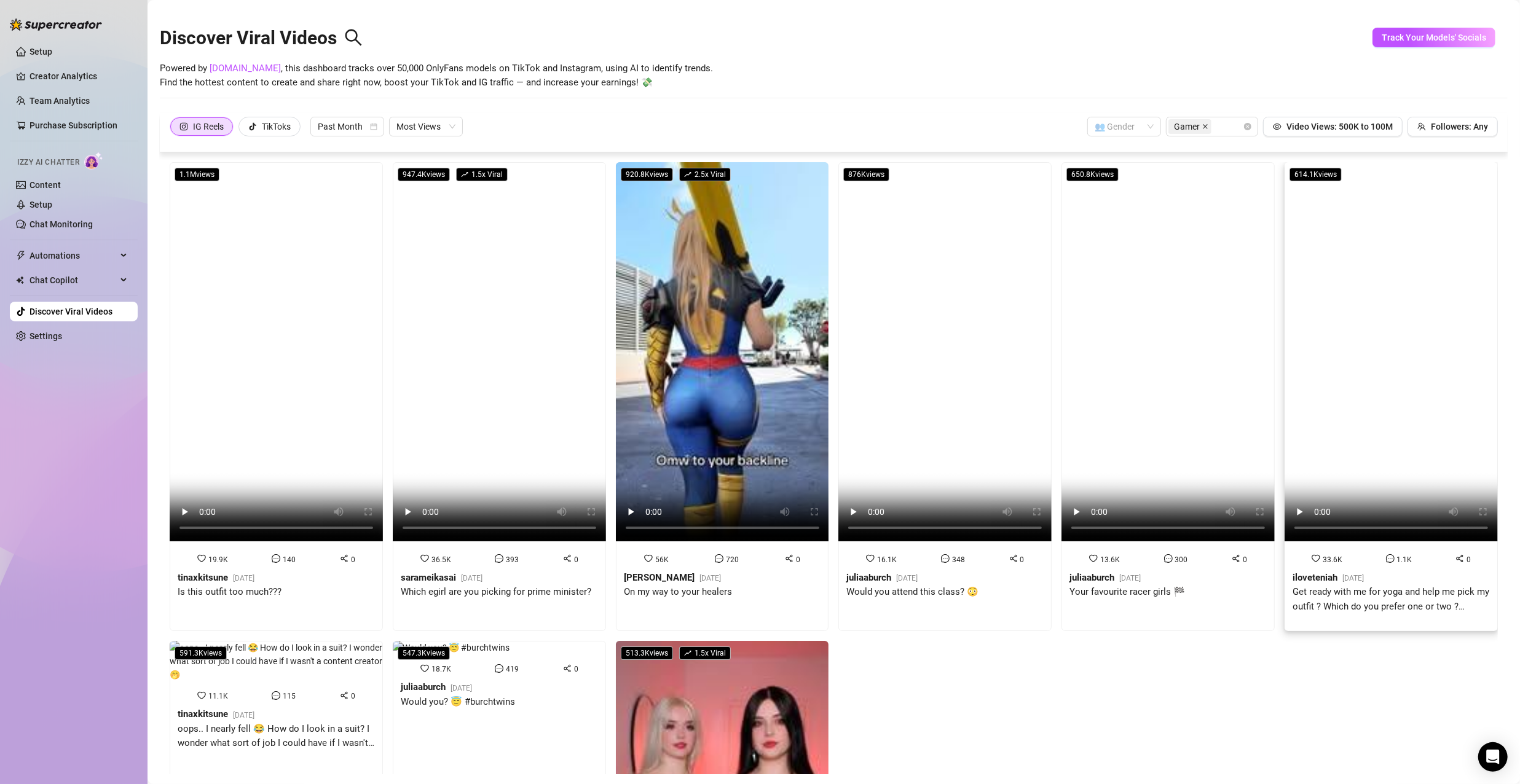
click at [1202, 128] on icon "close" at bounding box center [1205, 127] width 6 height 6
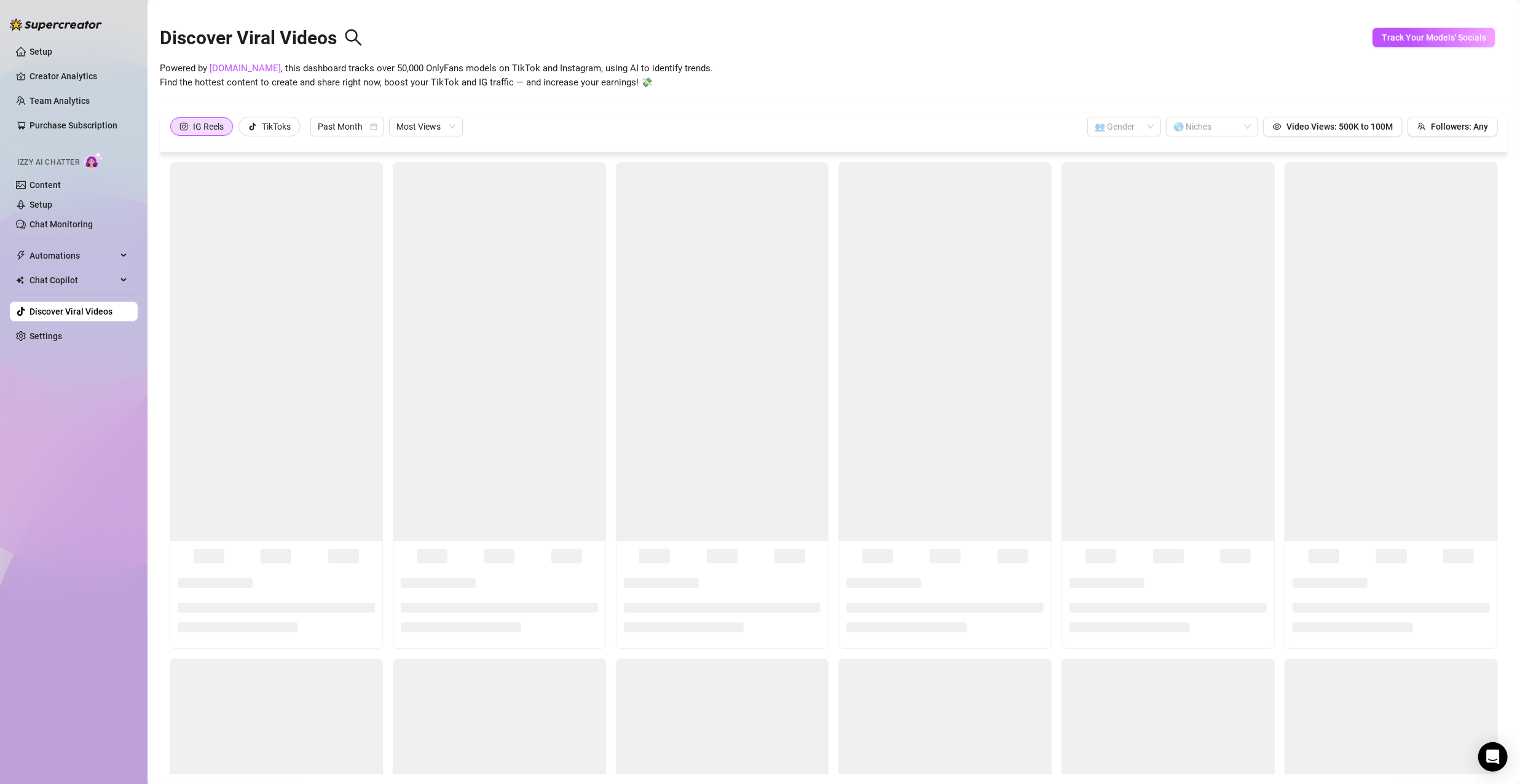
click at [1235, 124] on div "🌎 Niches" at bounding box center [1212, 126] width 92 height 20
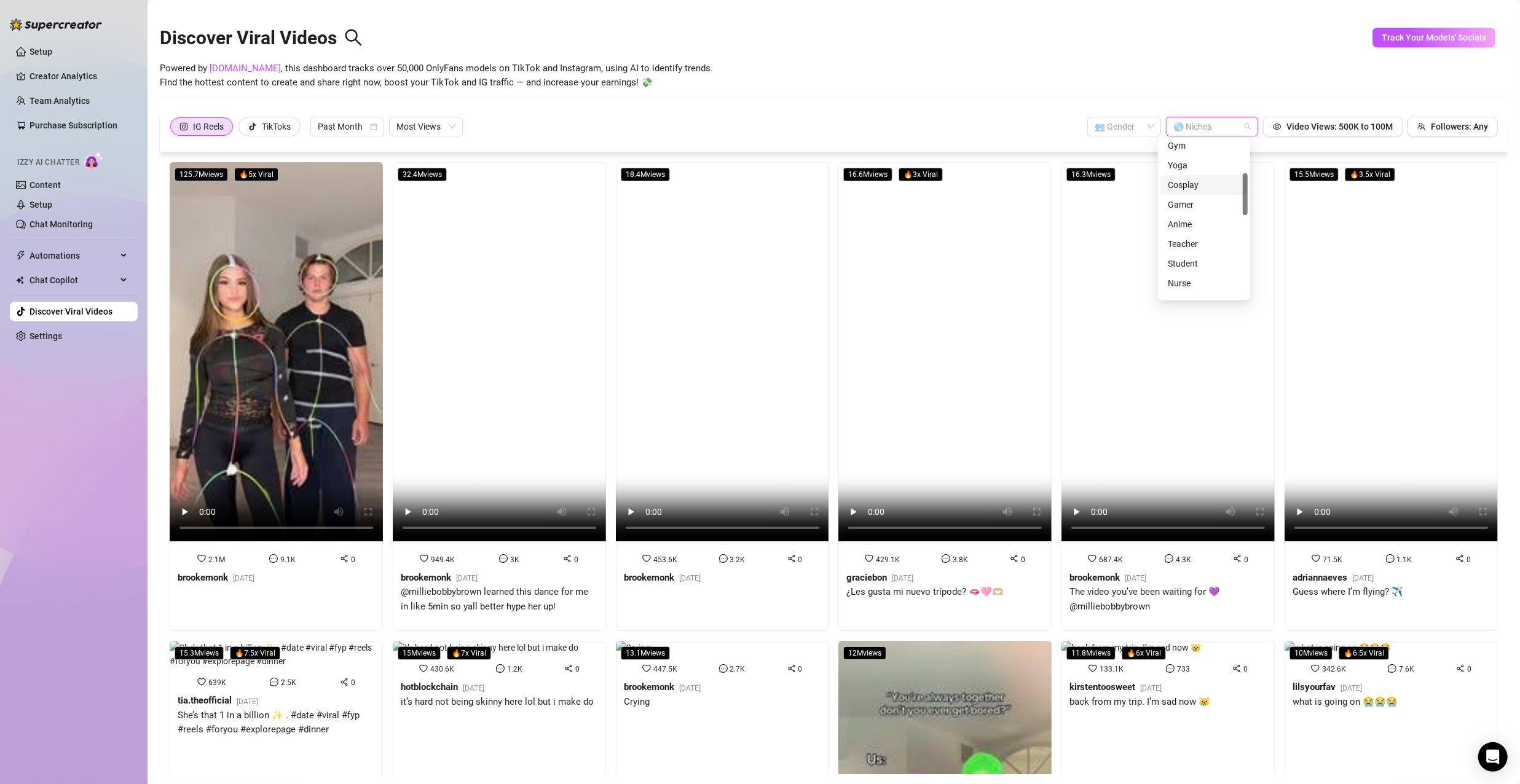
click at [1191, 184] on div "Cosplay" at bounding box center [1204, 185] width 73 height 13
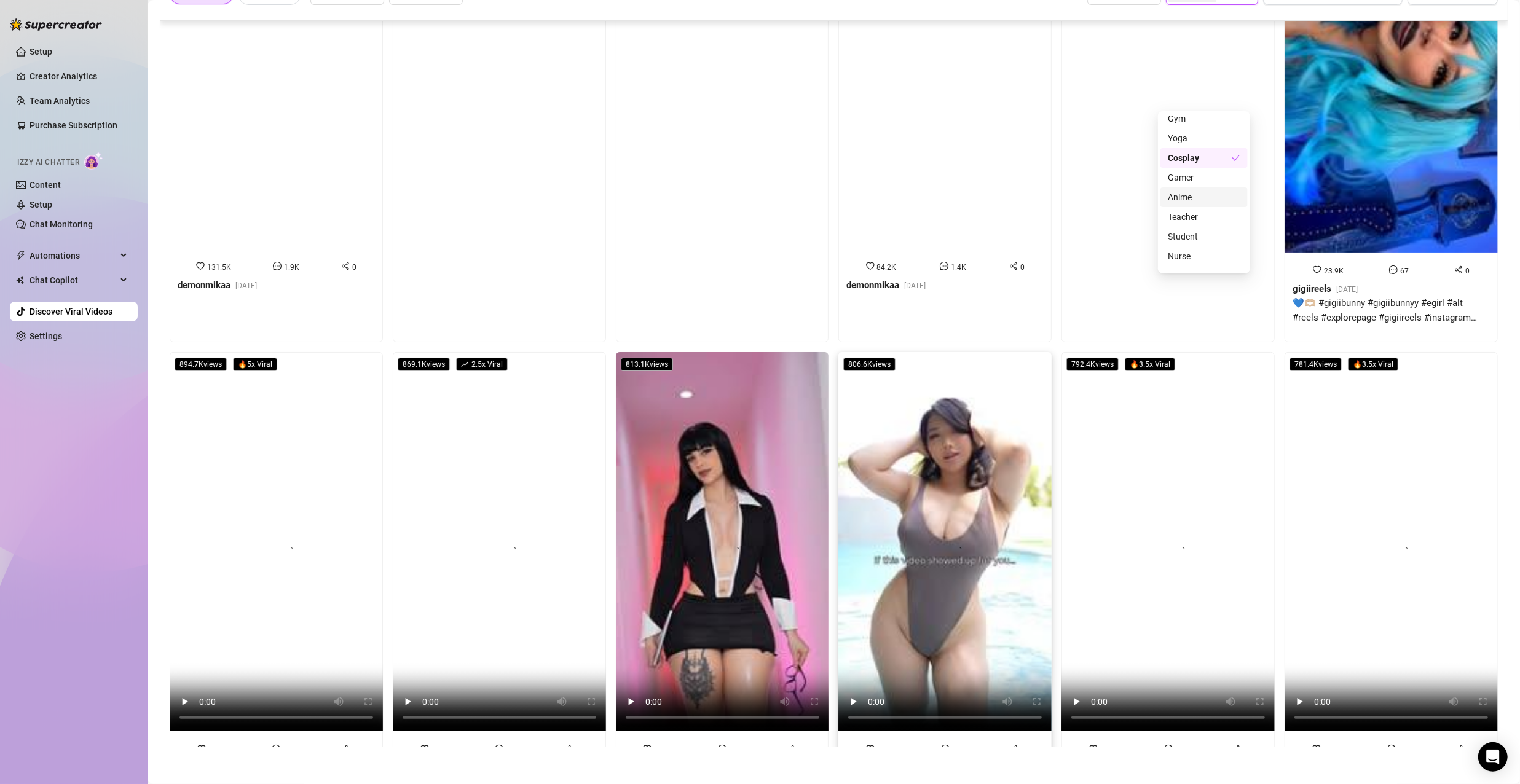
scroll to position [369, 0]
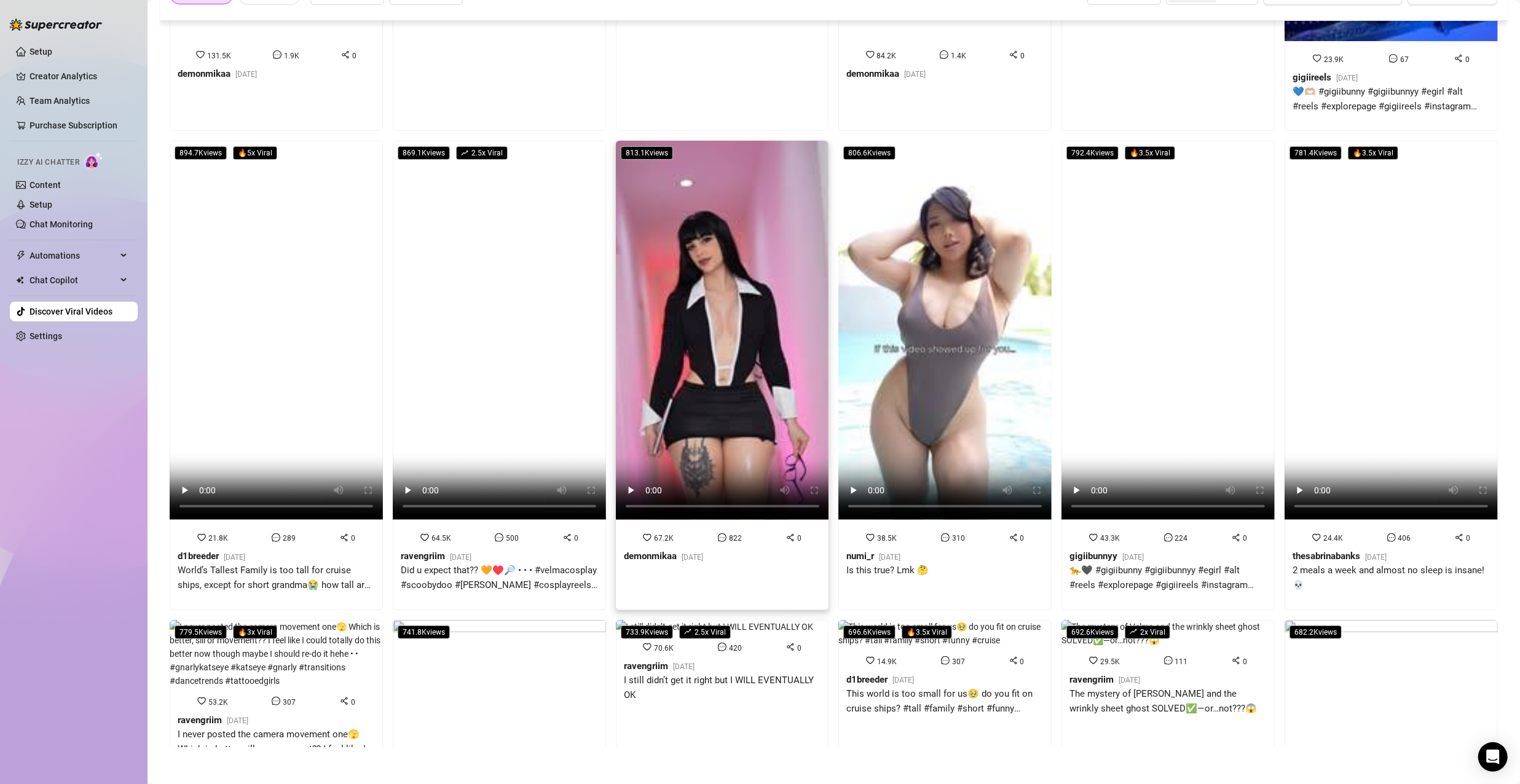
drag, startPoint x: 678, startPoint y: 338, endPoint x: 705, endPoint y: 274, distance: 69.5
click at [705, 274] on video at bounding box center [723, 330] width 213 height 379
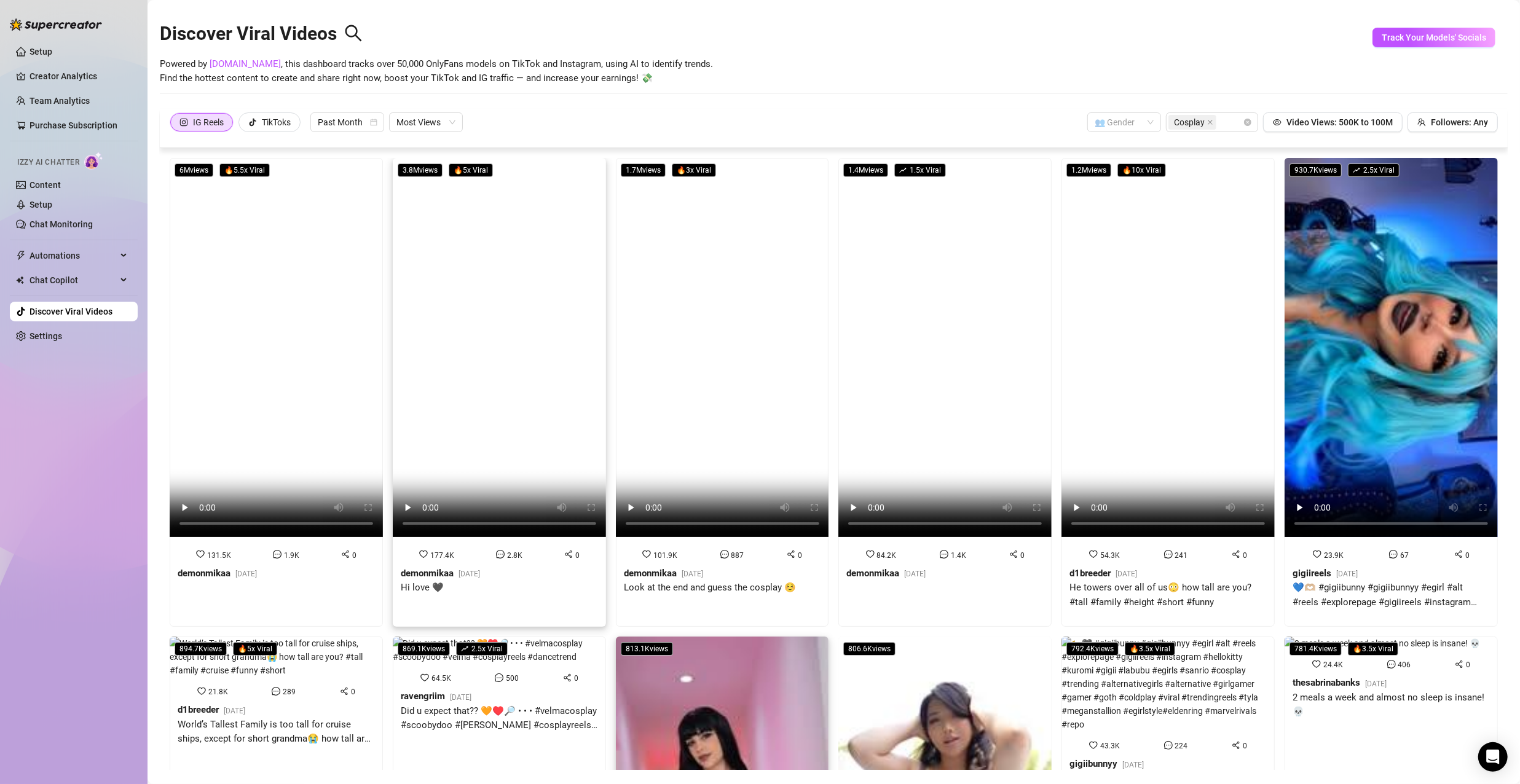
scroll to position [0, 0]
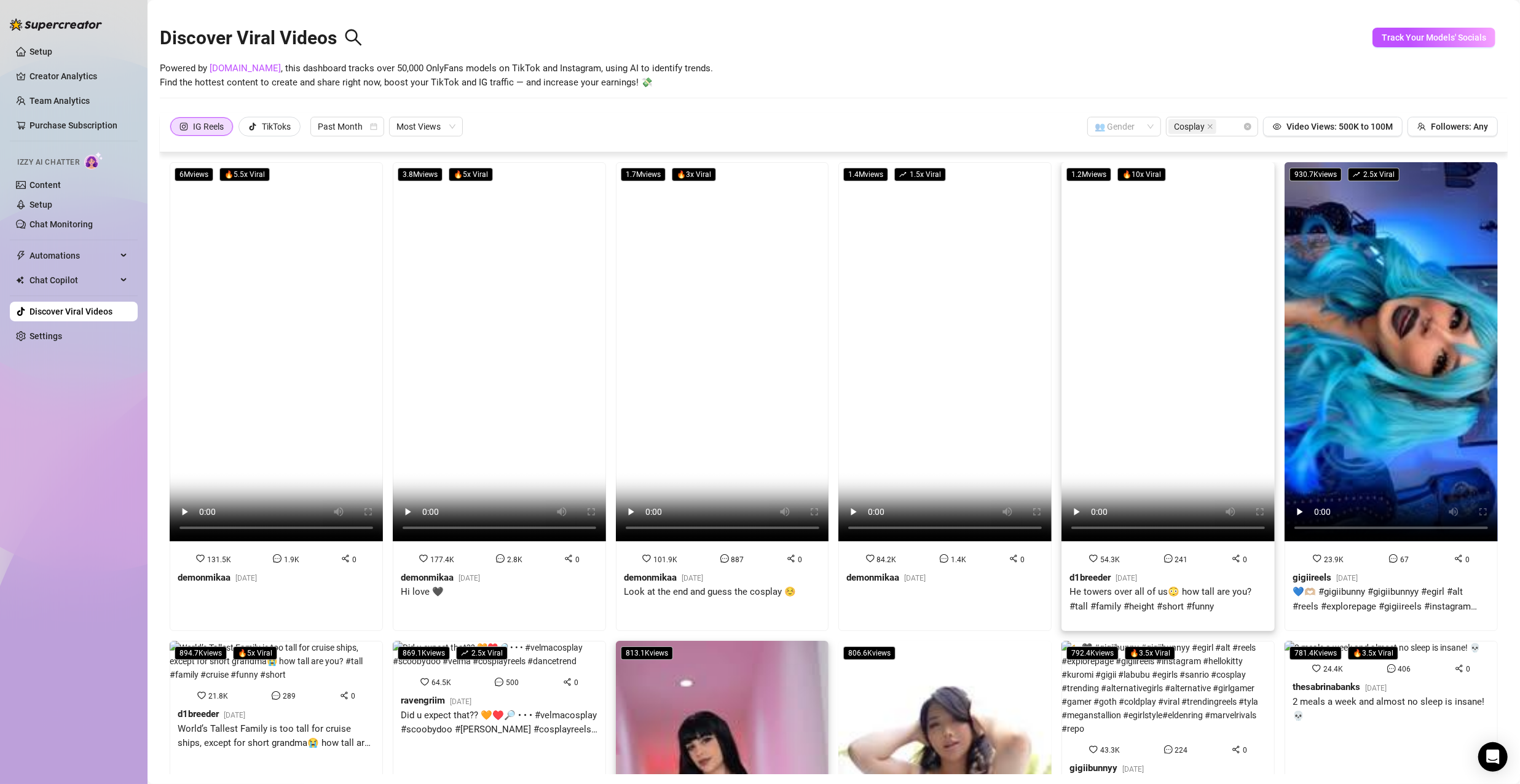
click at [1120, 366] on video at bounding box center [1168, 352] width 213 height 379
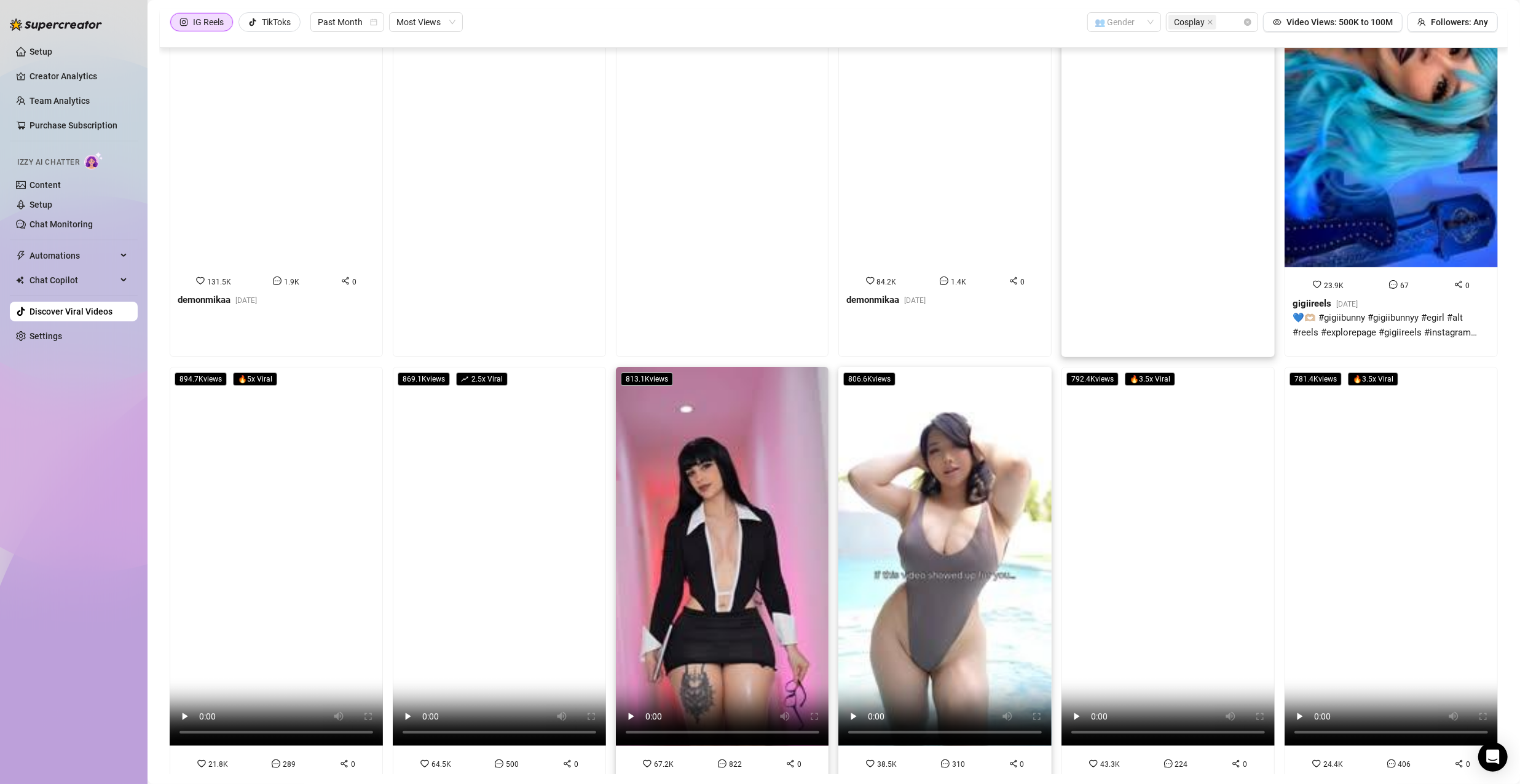
scroll to position [308, 0]
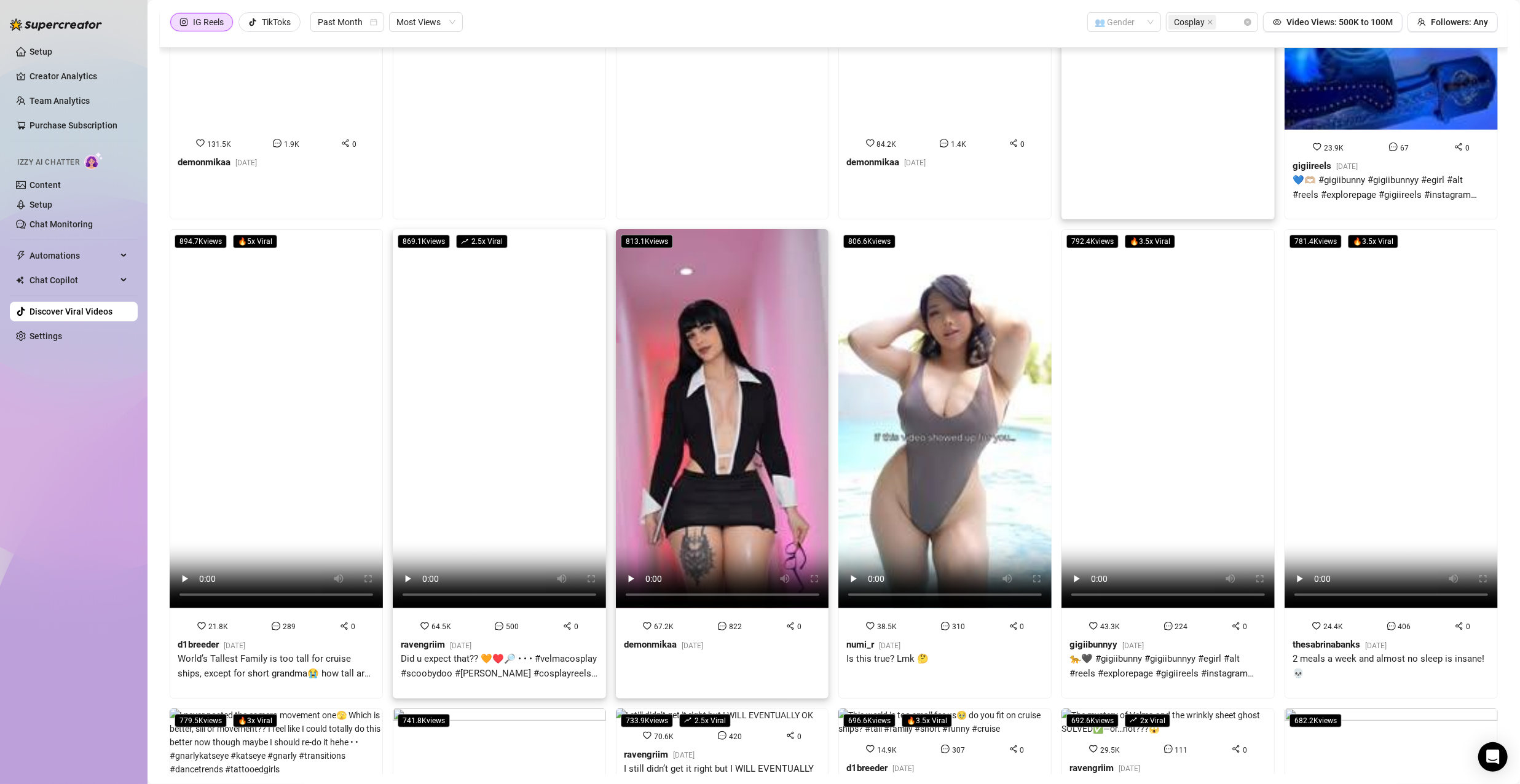
click at [491, 472] on video at bounding box center [499, 419] width 213 height 379
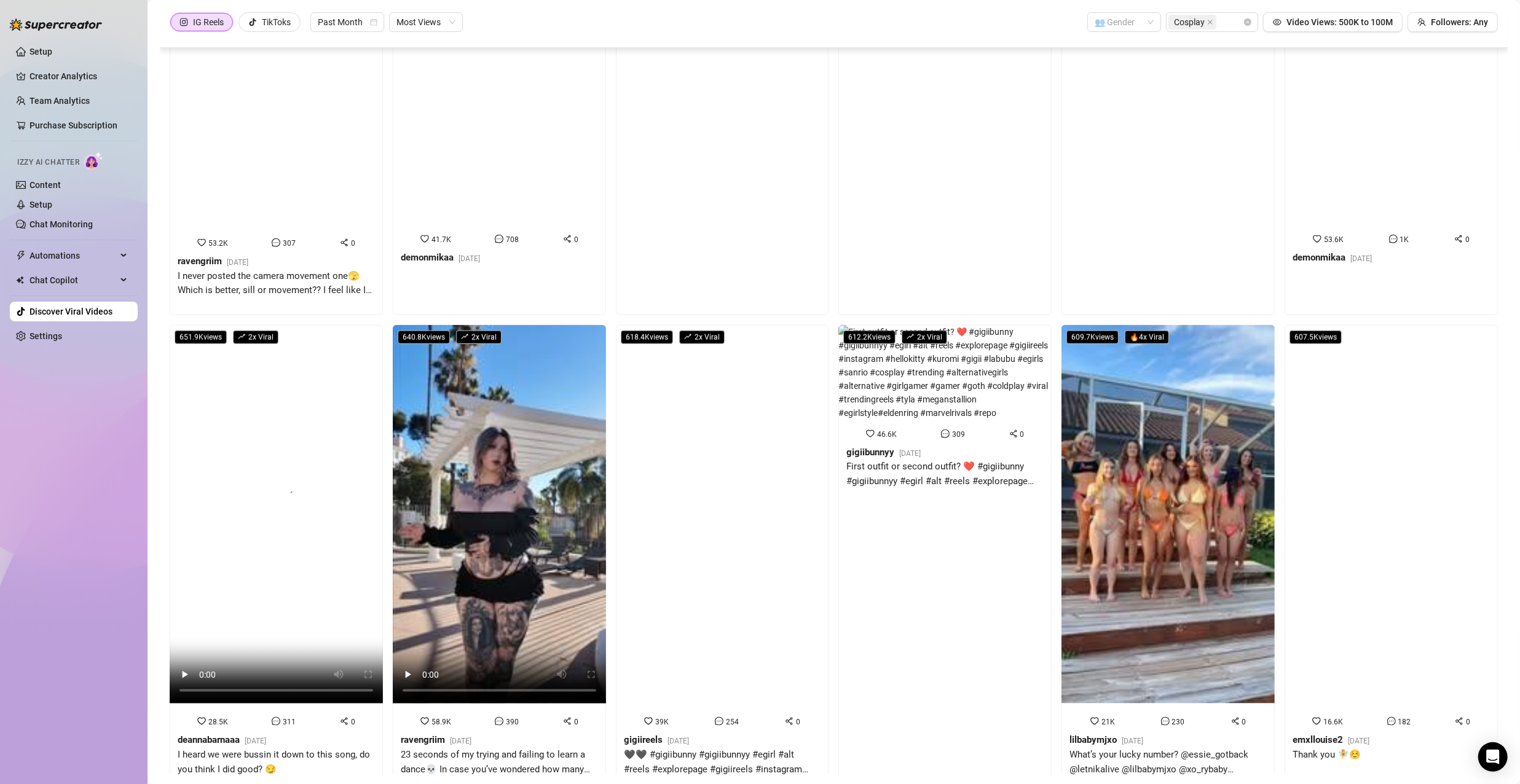
scroll to position [924, 0]
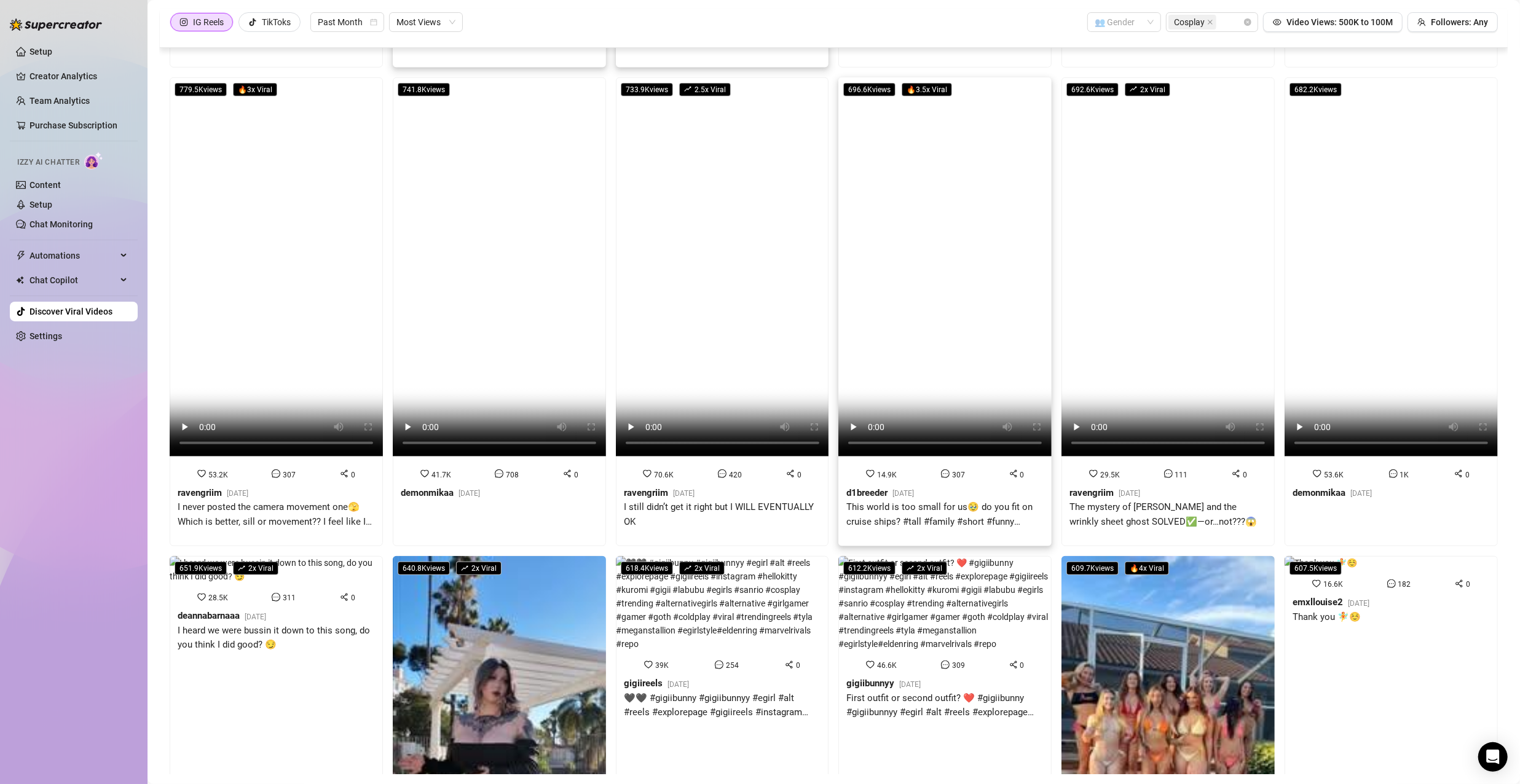
click at [908, 313] on video at bounding box center [945, 267] width 213 height 379
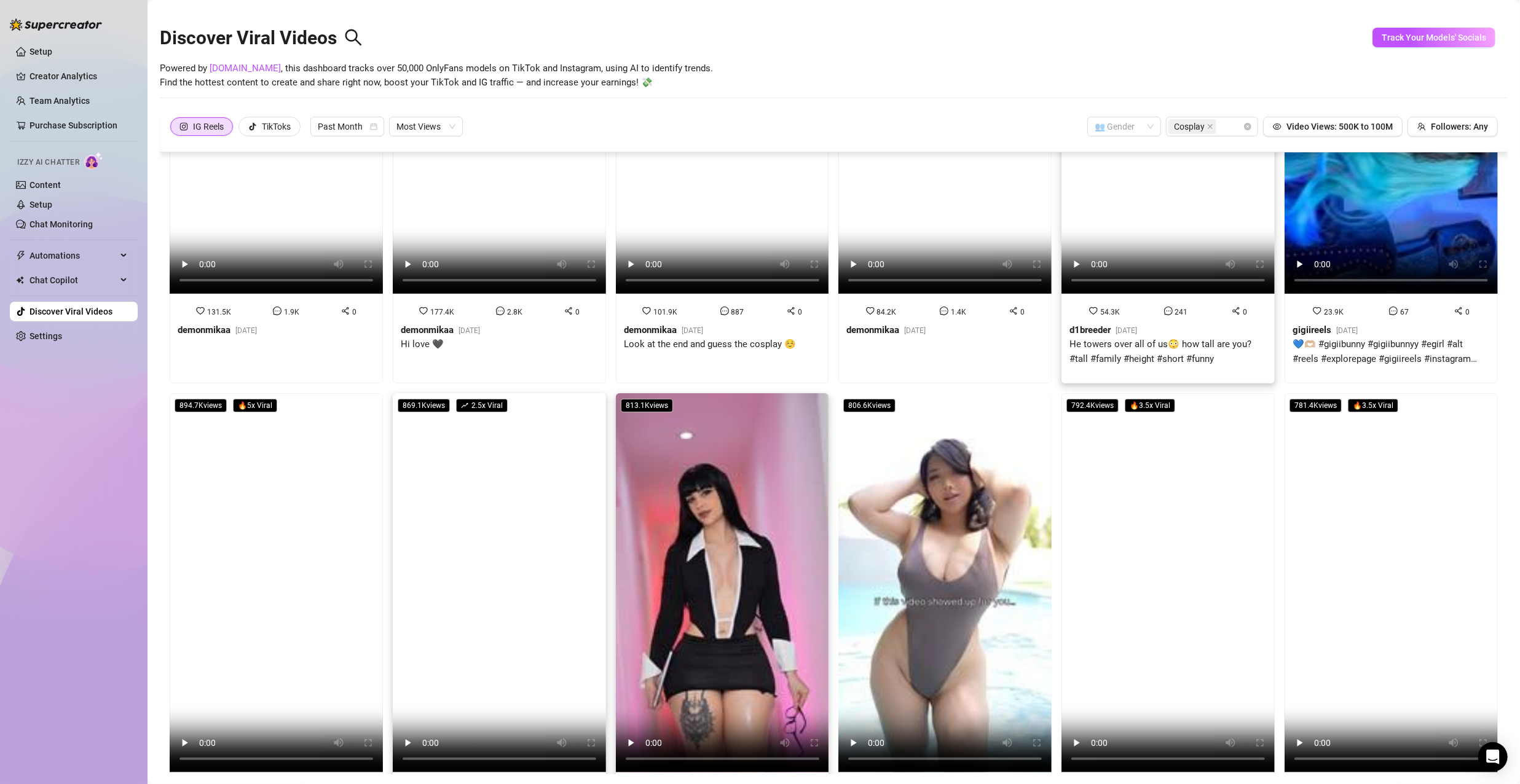
scroll to position [0, 0]
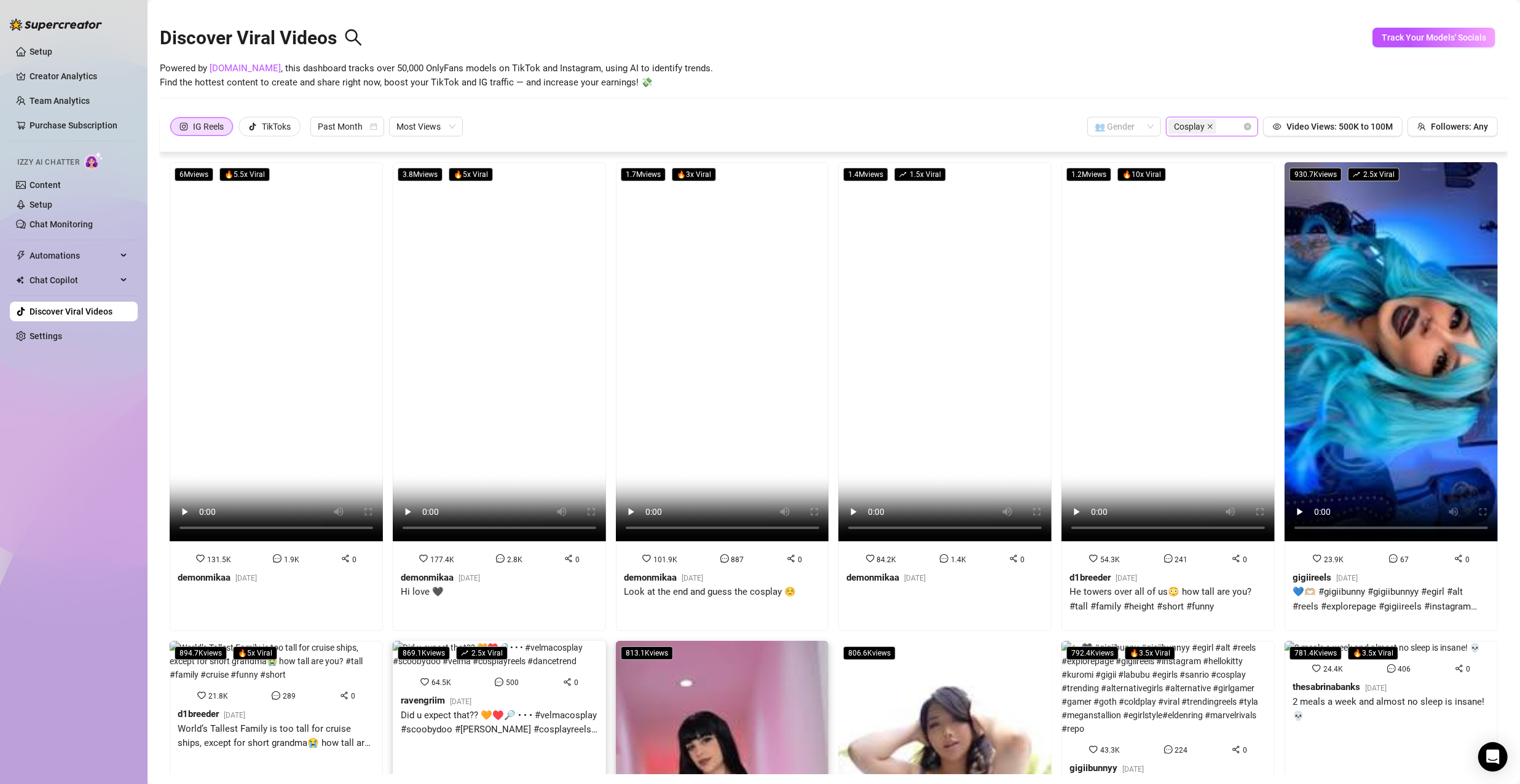
click at [1208, 125] on icon "close" at bounding box center [1211, 127] width 6 height 6
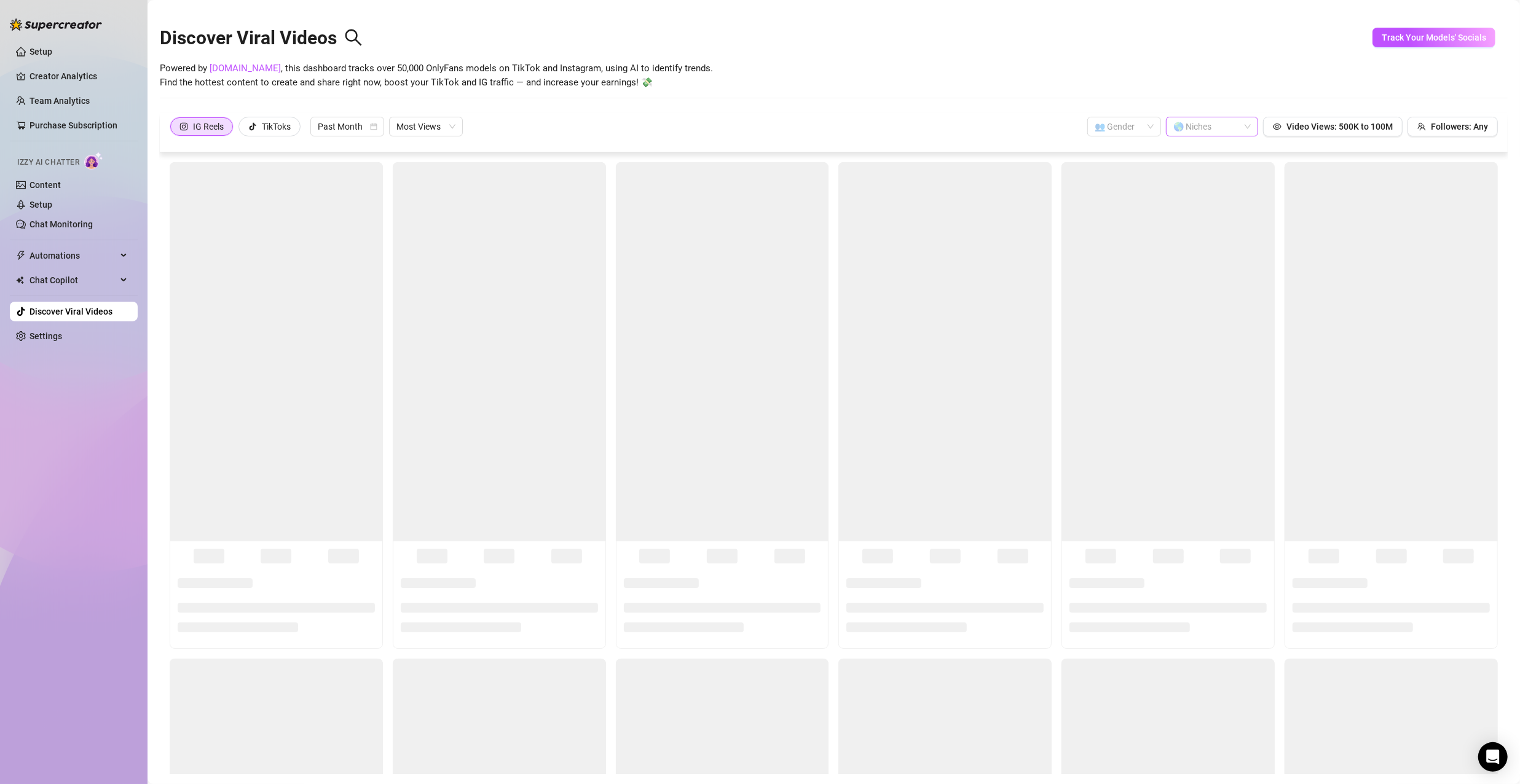
click at [1231, 125] on div at bounding box center [1205, 127] width 74 height 17
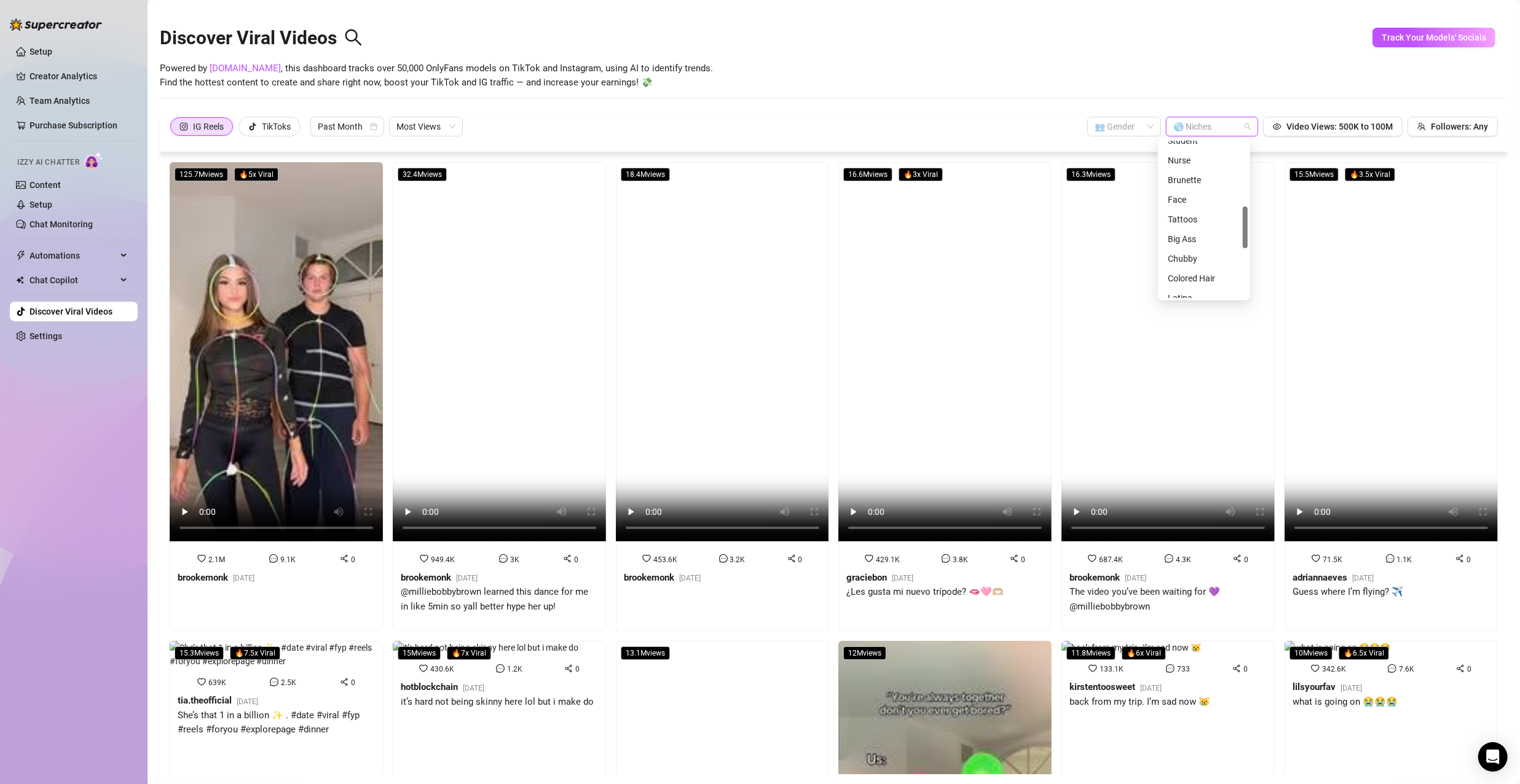
scroll to position [308, 0]
click at [1188, 196] on div "Chubby" at bounding box center [1204, 197] width 73 height 13
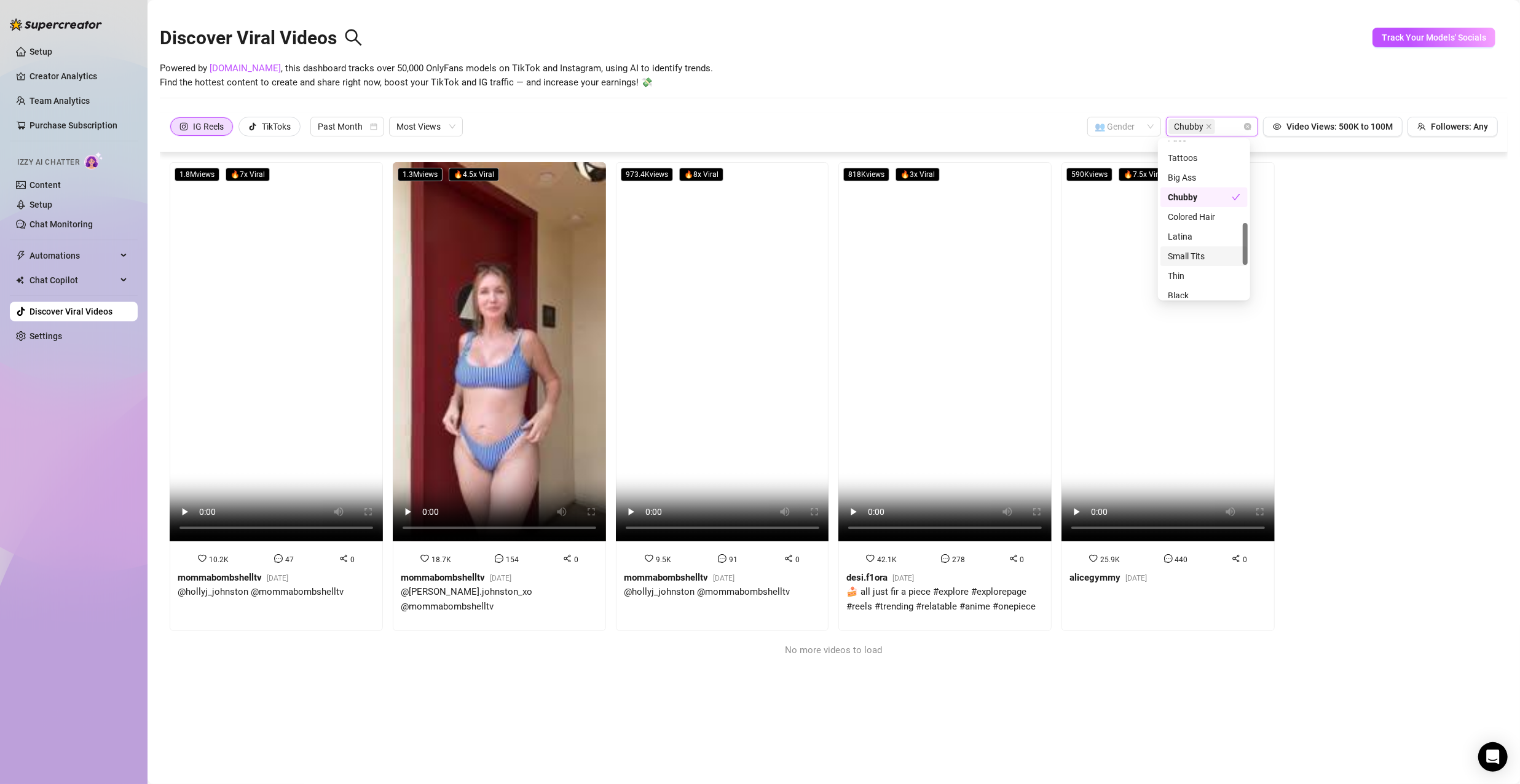
click at [1204, 260] on div "Small Tits" at bounding box center [1204, 256] width 73 height 13
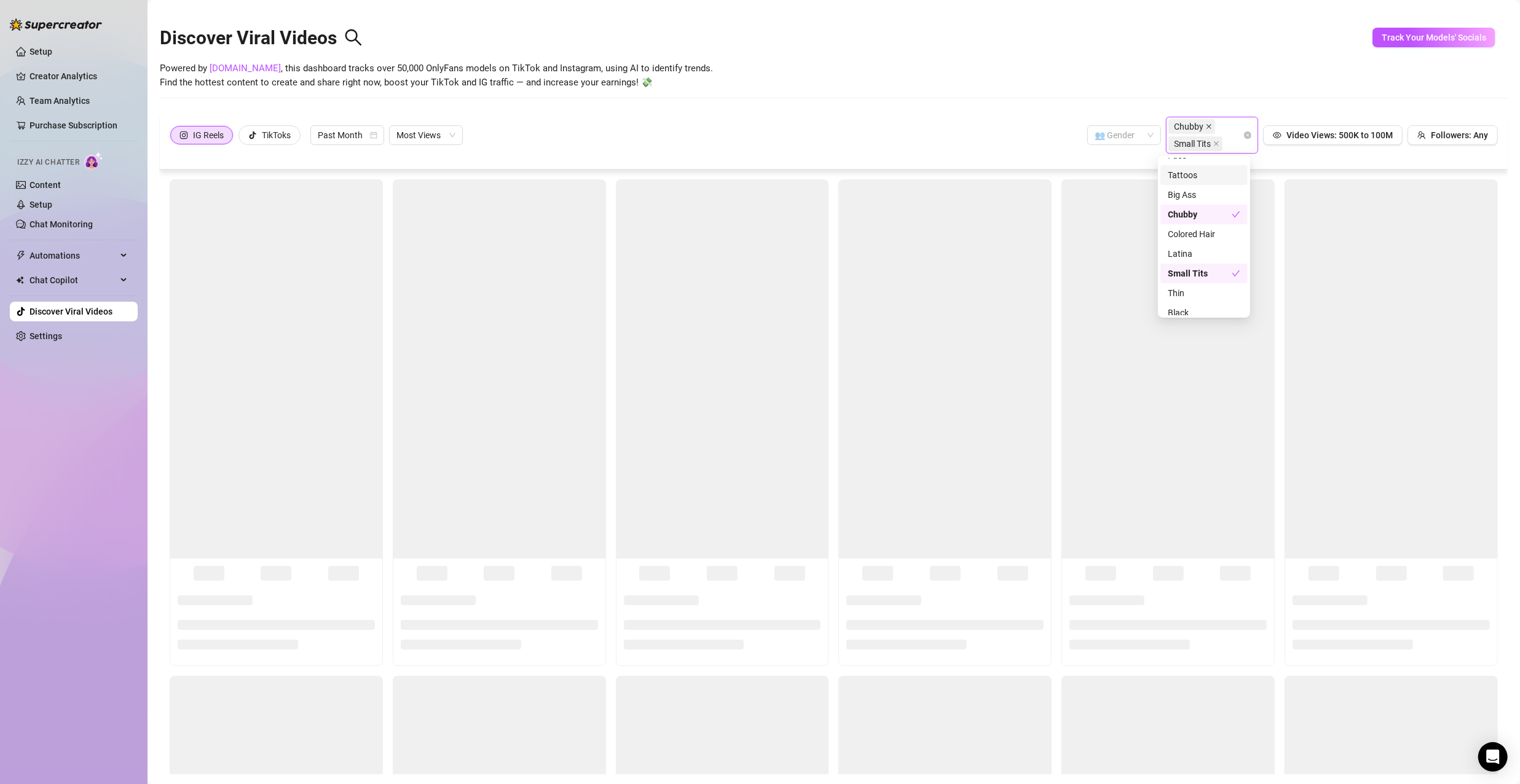
click at [1206, 127] on icon "close" at bounding box center [1209, 127] width 6 height 6
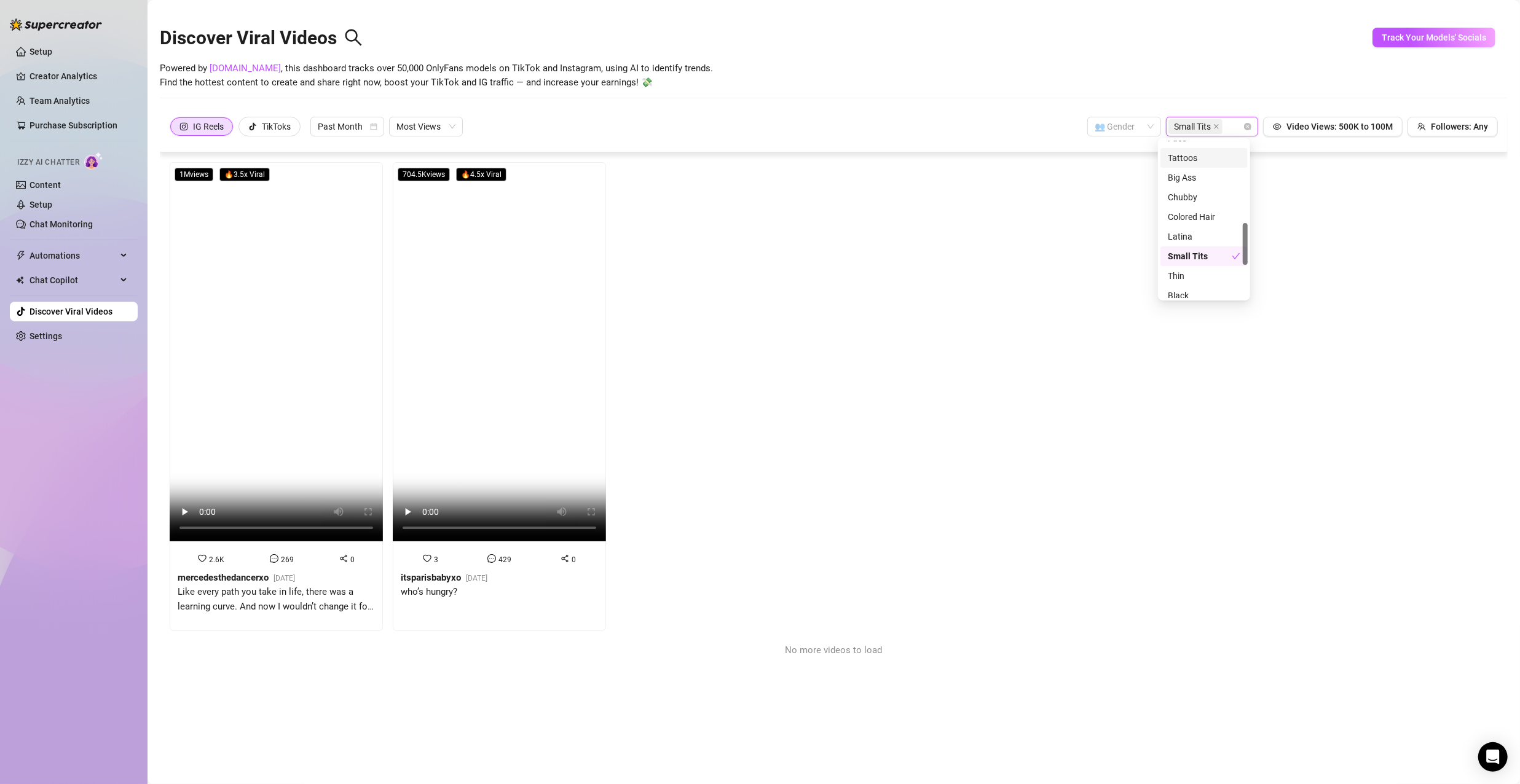
click at [1234, 54] on div "Discover Viral Videos" at bounding box center [834, 35] width 1348 height 53
click at [274, 449] on video at bounding box center [276, 352] width 213 height 379
